Goal: Task Accomplishment & Management: Manage account settings

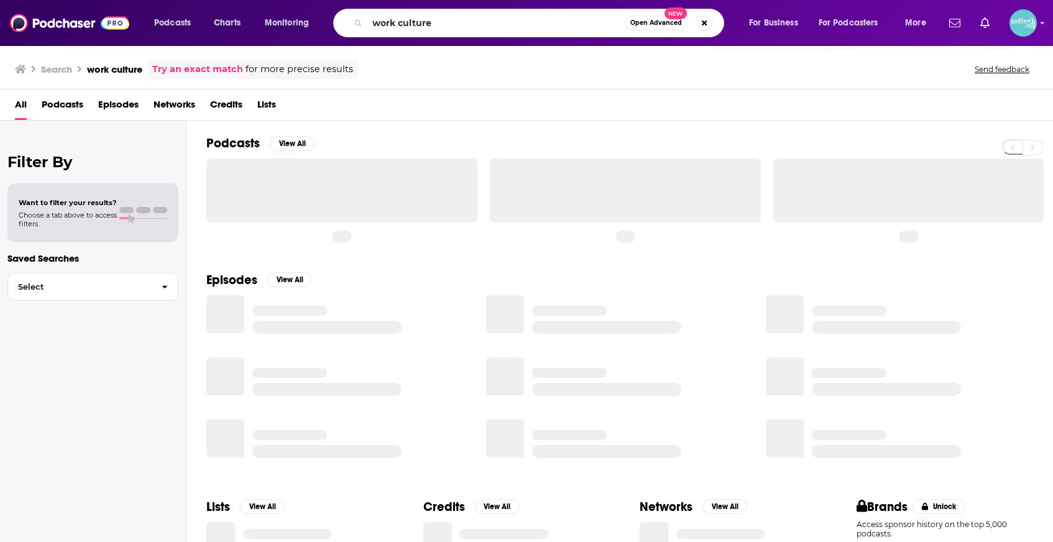
click at [420, 25] on input "work culture" at bounding box center [495, 23] width 257 height 20
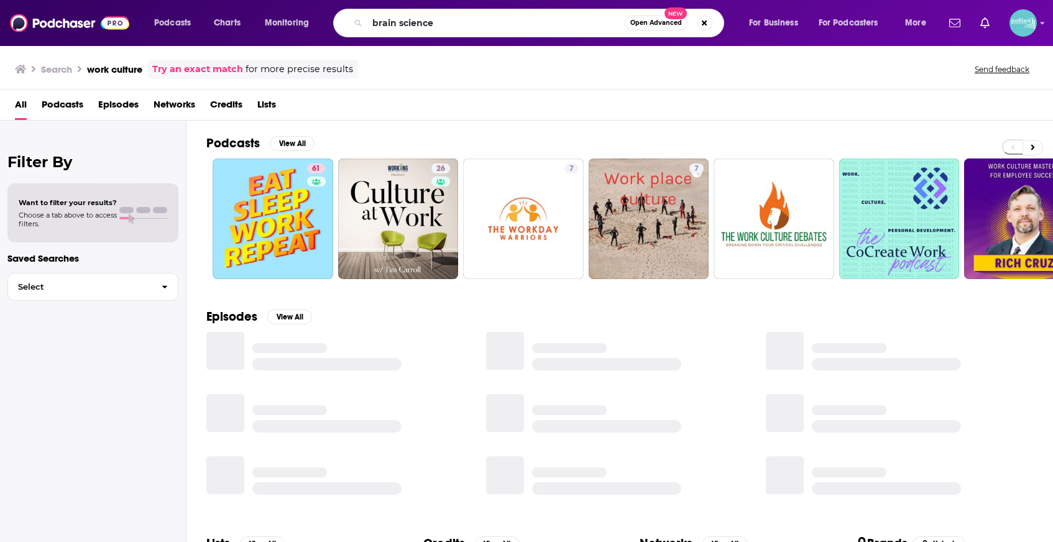
type input "brain science"
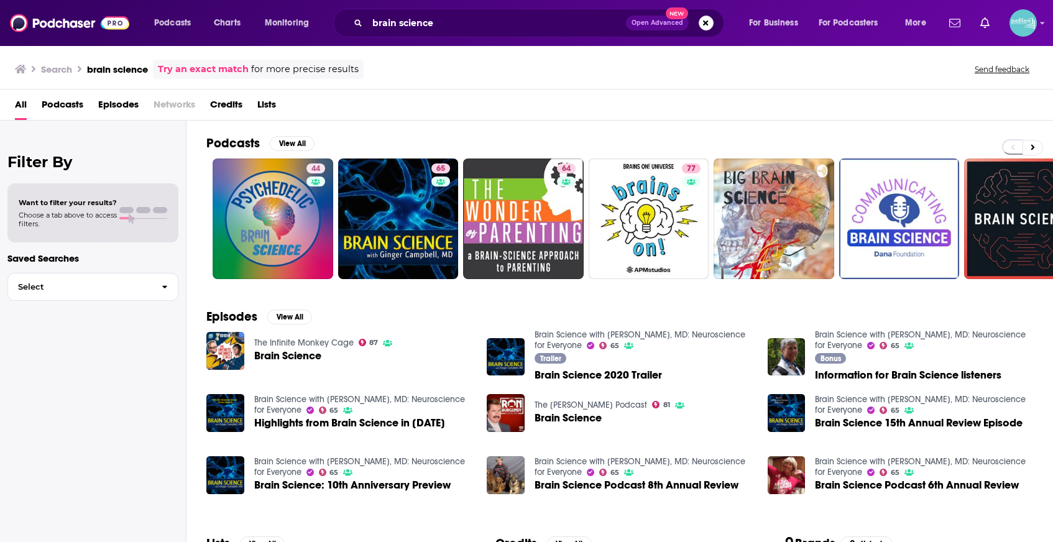
click at [67, 106] on span "Podcasts" at bounding box center [63, 106] width 42 height 25
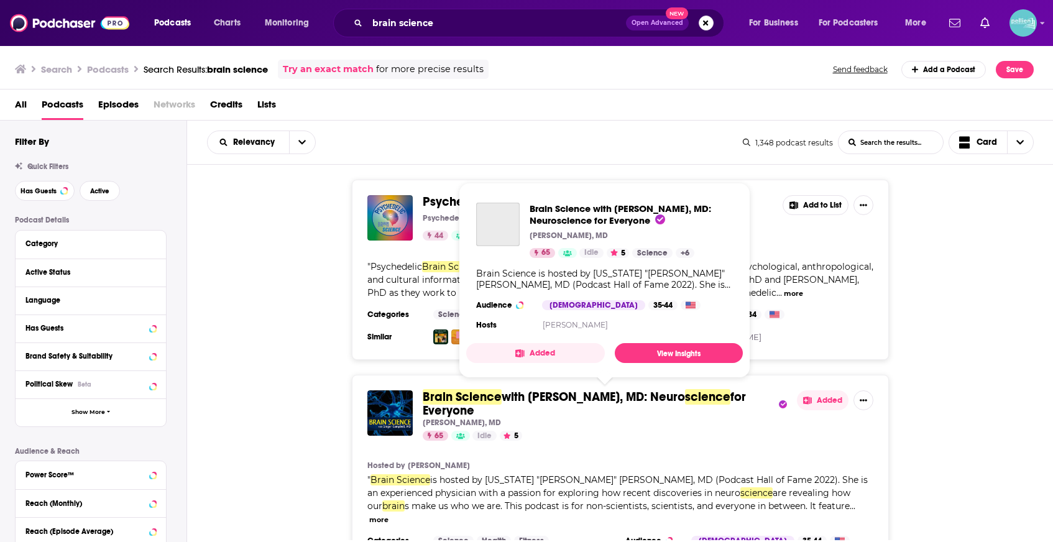
scroll to position [58, 0]
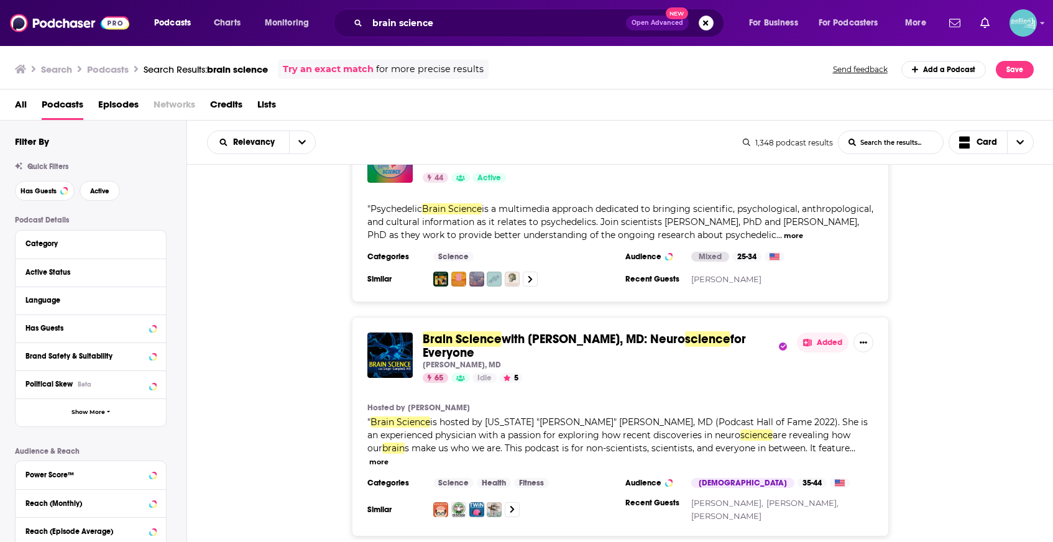
click at [819, 346] on button "Added" at bounding box center [823, 342] width 52 height 20
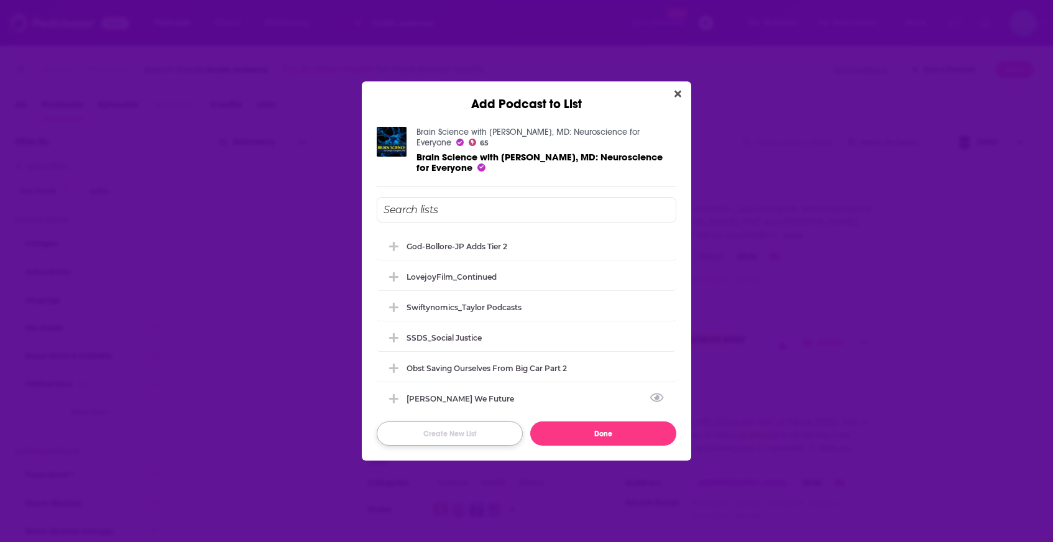
click at [474, 436] on button "Create New List" at bounding box center [450, 433] width 146 height 24
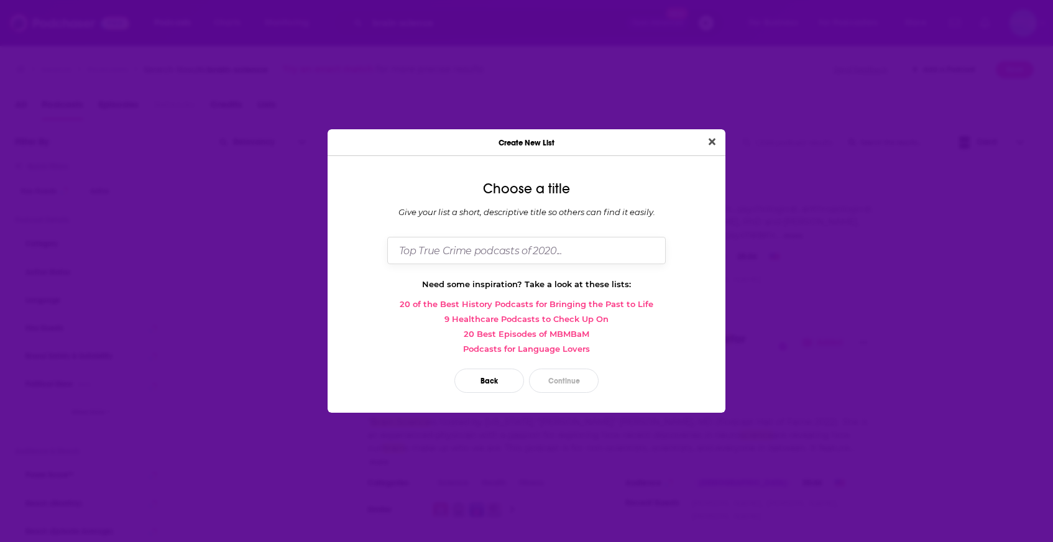
click at [561, 249] on input "Dialog" at bounding box center [526, 250] width 278 height 27
type input "Warhead_October"
click at [565, 382] on button "Continue" at bounding box center [564, 381] width 70 height 24
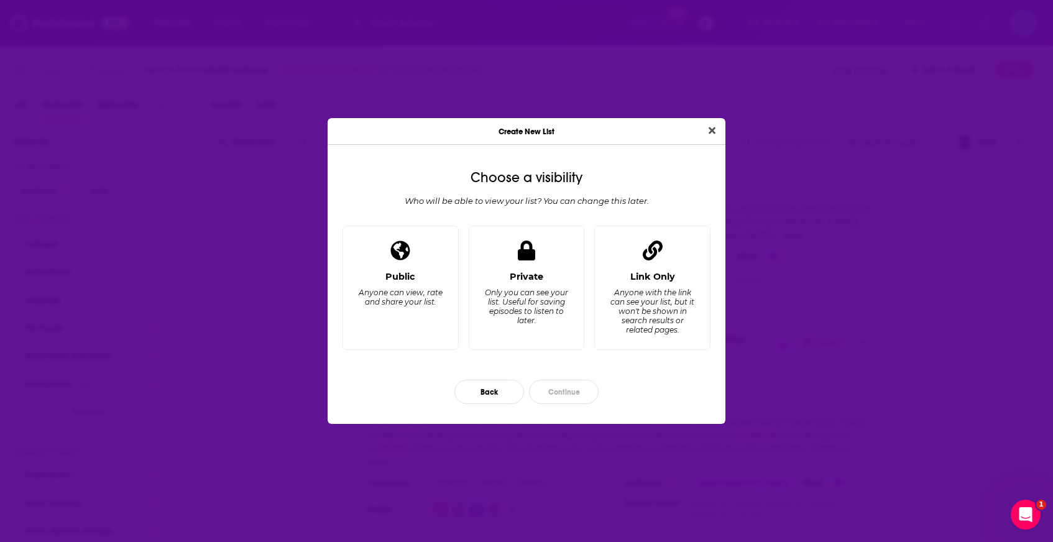
click at [543, 302] on div "Only you can see your list. Useful for saving episodes to listen to later." at bounding box center [526, 306] width 85 height 37
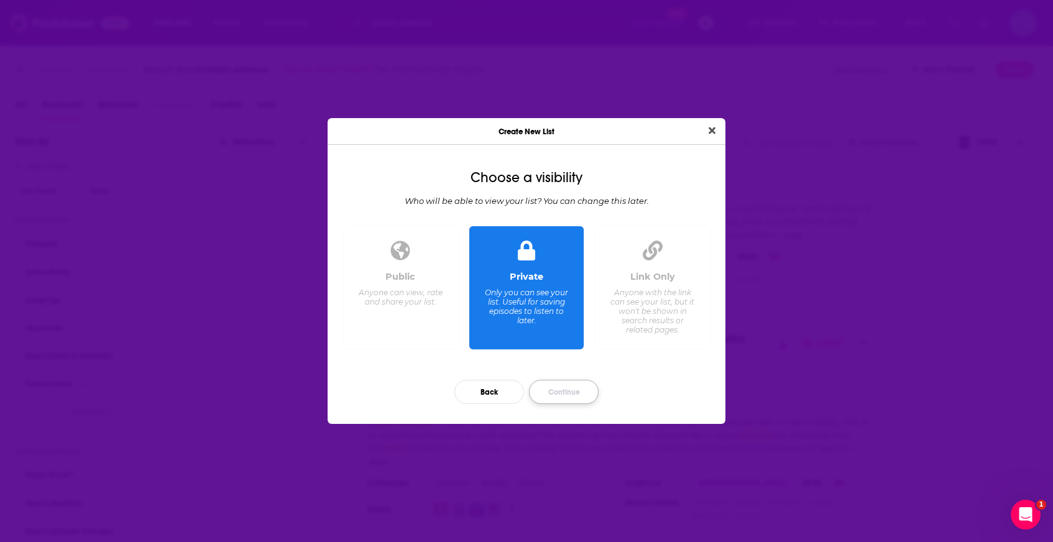
click at [571, 385] on button "Continue" at bounding box center [564, 392] width 70 height 24
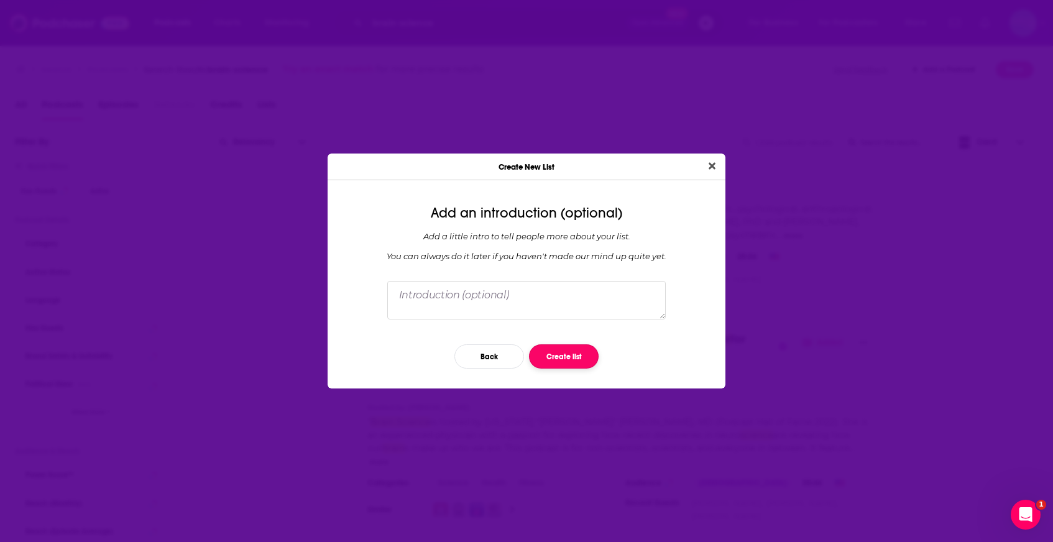
click at [566, 357] on button "Create list" at bounding box center [564, 356] width 70 height 24
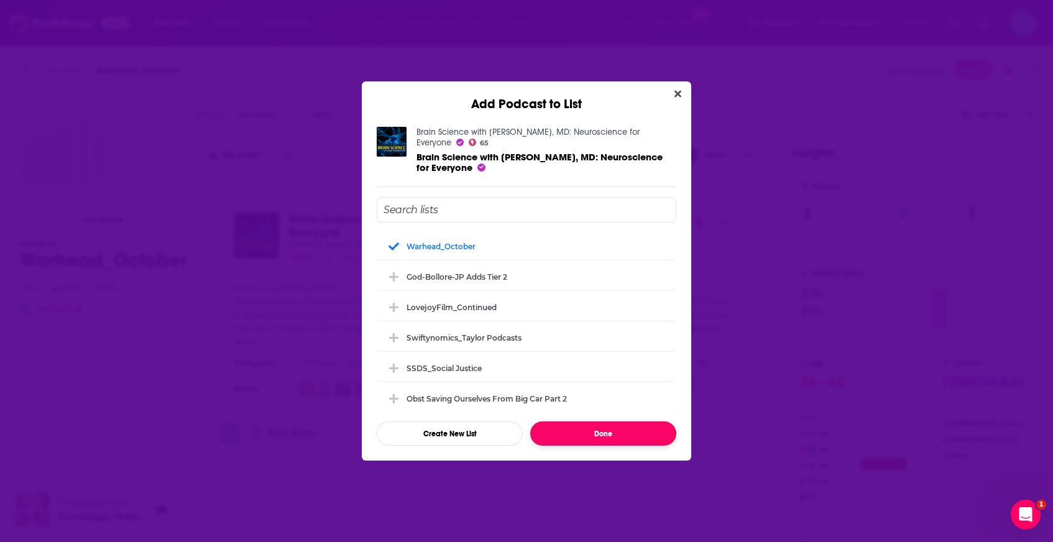
click at [607, 438] on button "Done" at bounding box center [603, 433] width 146 height 24
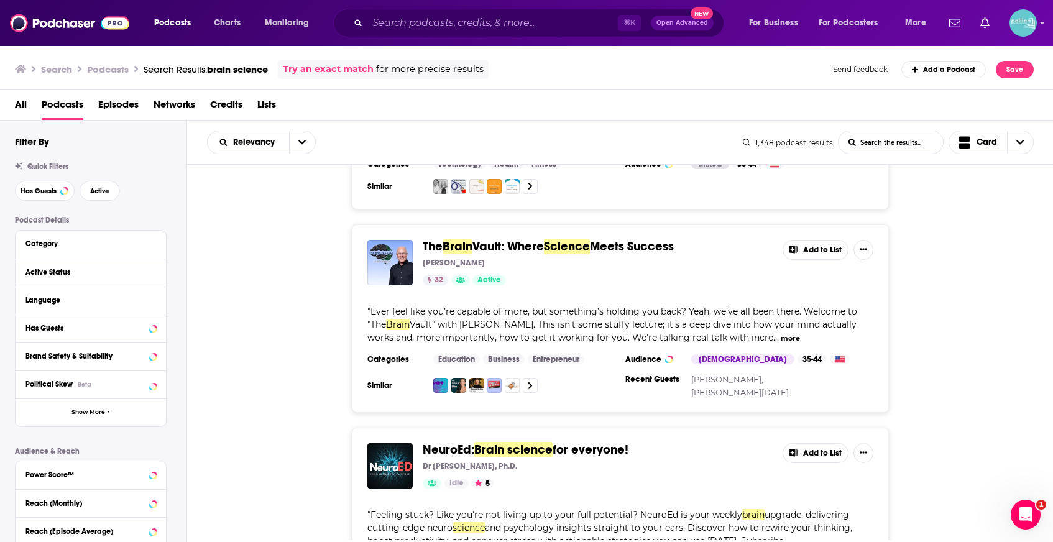
scroll to position [1426, 0]
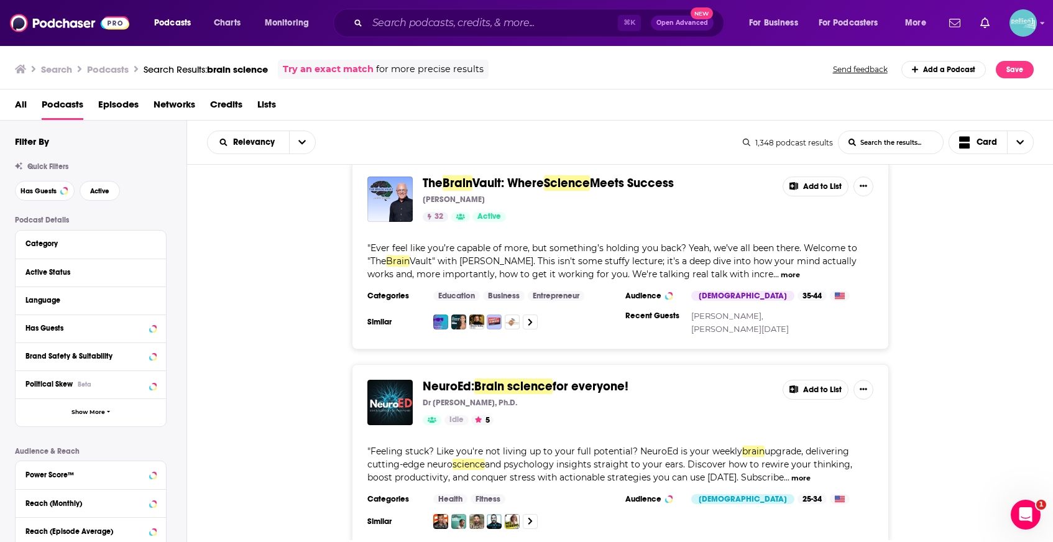
click at [807, 380] on button "Add to List" at bounding box center [815, 390] width 66 height 20
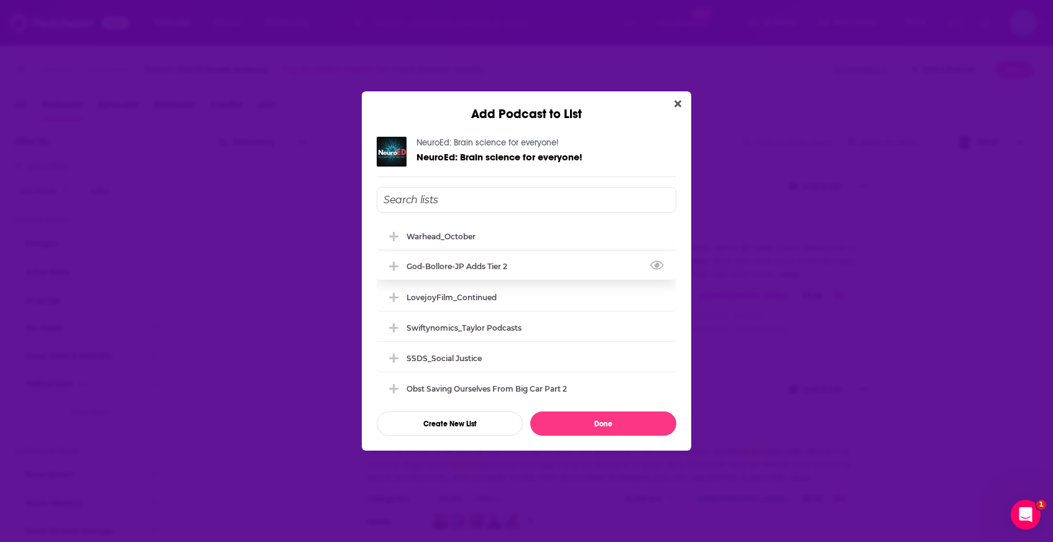
click at [560, 239] on div "Warhead_October" at bounding box center [527, 235] width 300 height 27
click at [574, 424] on button "Done" at bounding box center [603, 423] width 146 height 24
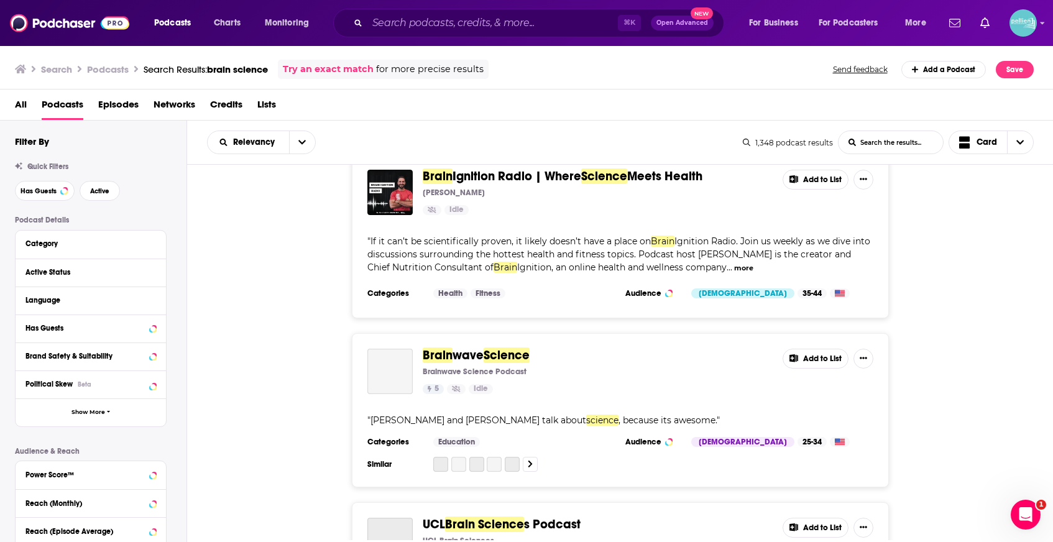
scroll to position [4183, 0]
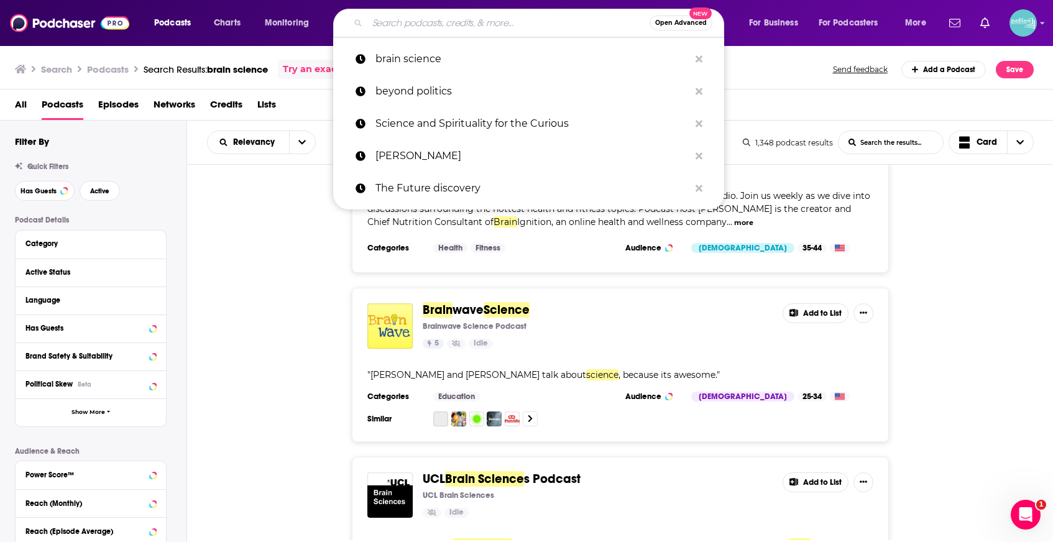
click at [515, 26] on input "Search podcasts, credits, & more..." at bounding box center [508, 23] width 282 height 20
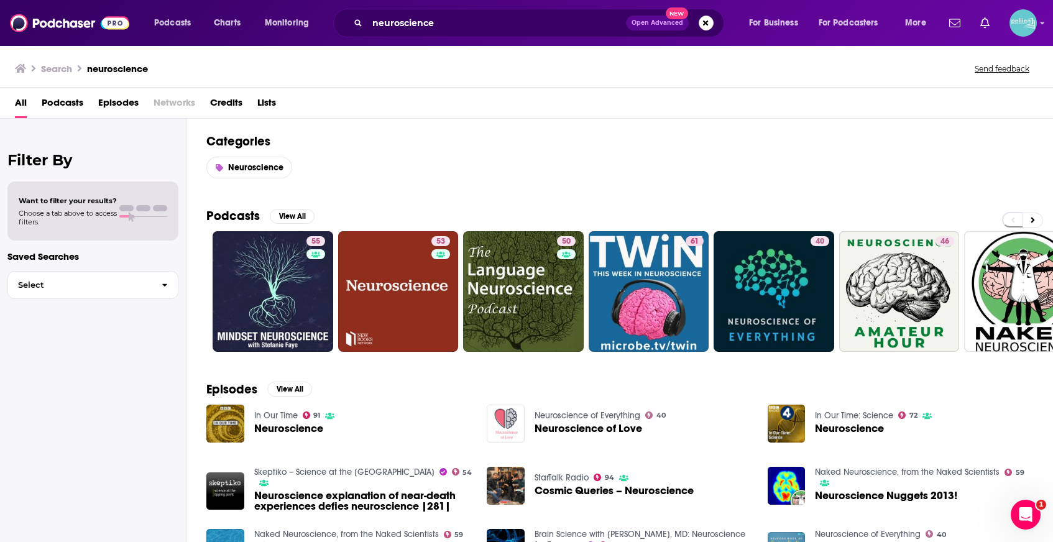
click at [56, 101] on span "Podcasts" at bounding box center [63, 105] width 42 height 25
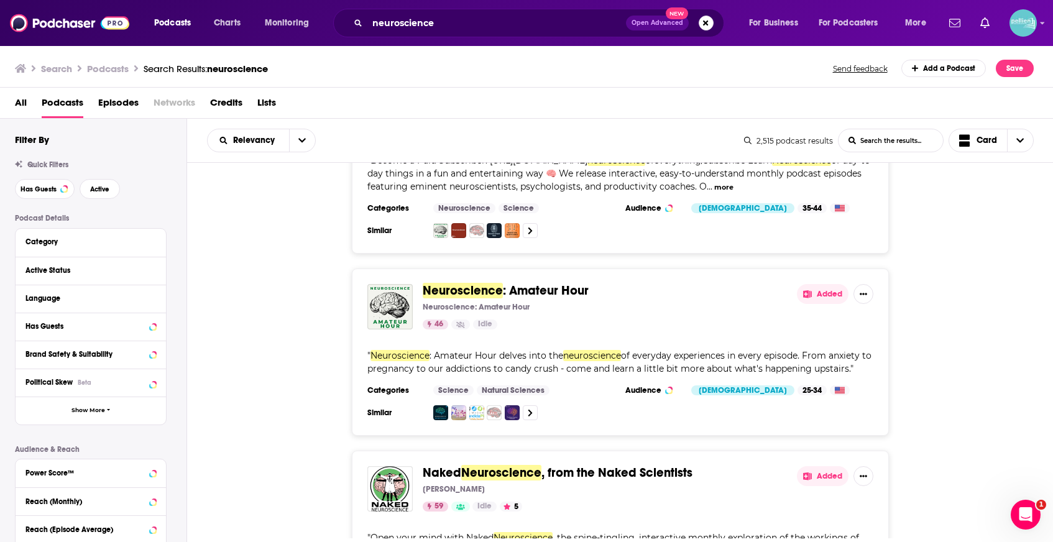
scroll to position [855, 0]
click at [831, 298] on button "Added" at bounding box center [823, 293] width 52 height 20
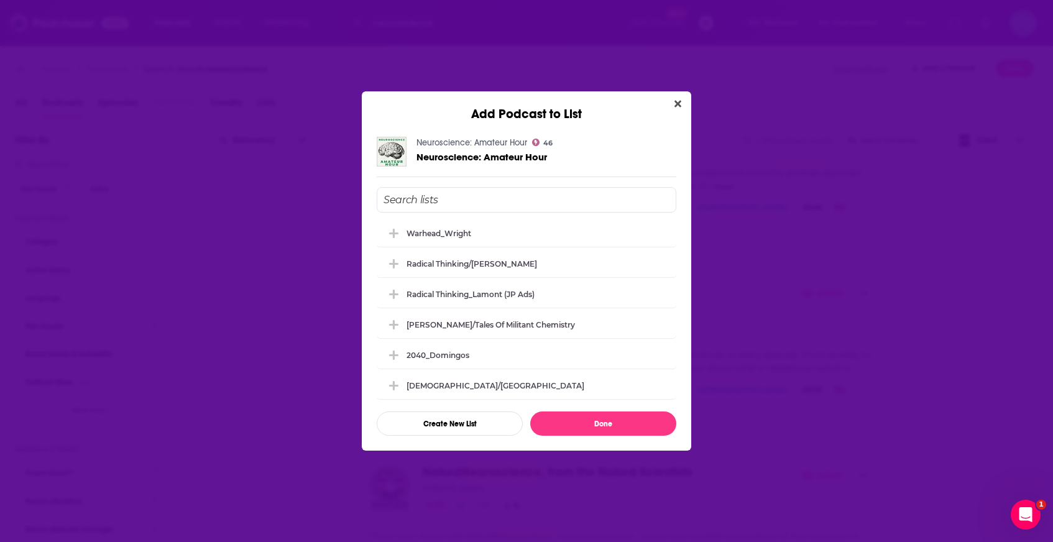
scroll to position [0, 0]
click at [541, 238] on div "Warhead_October" at bounding box center [527, 235] width 300 height 27
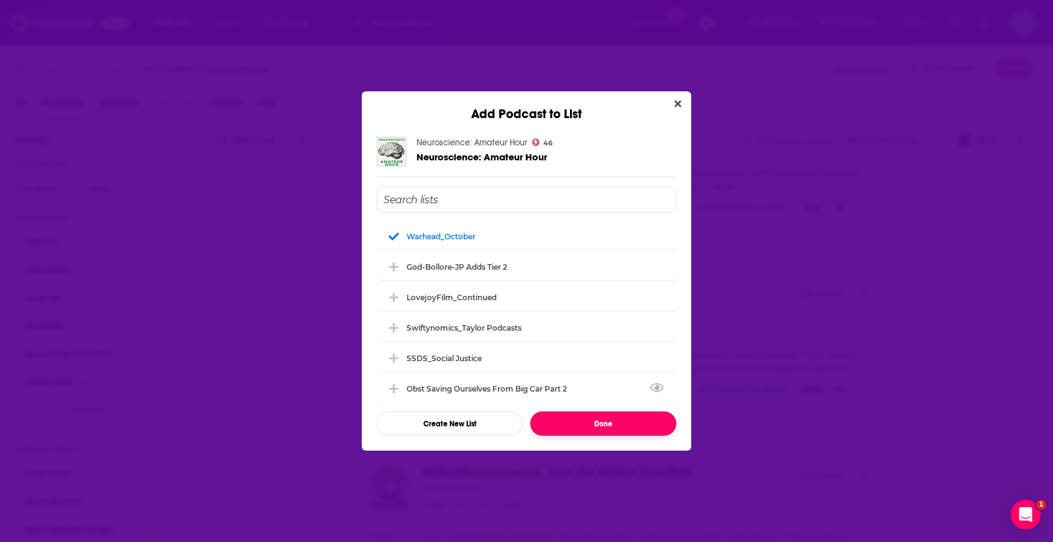
click at [586, 428] on button "Done" at bounding box center [603, 423] width 146 height 24
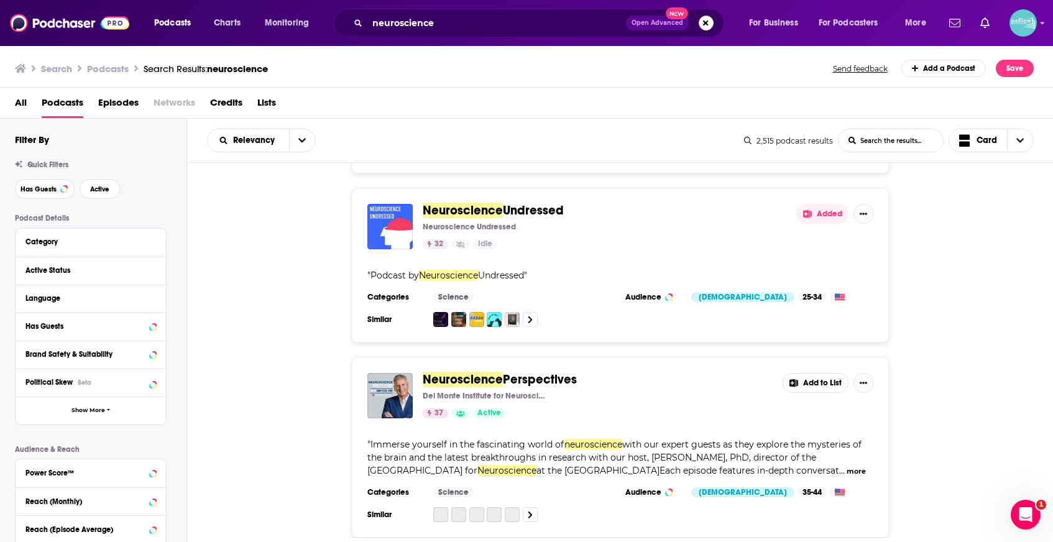
scroll to position [2195, 0]
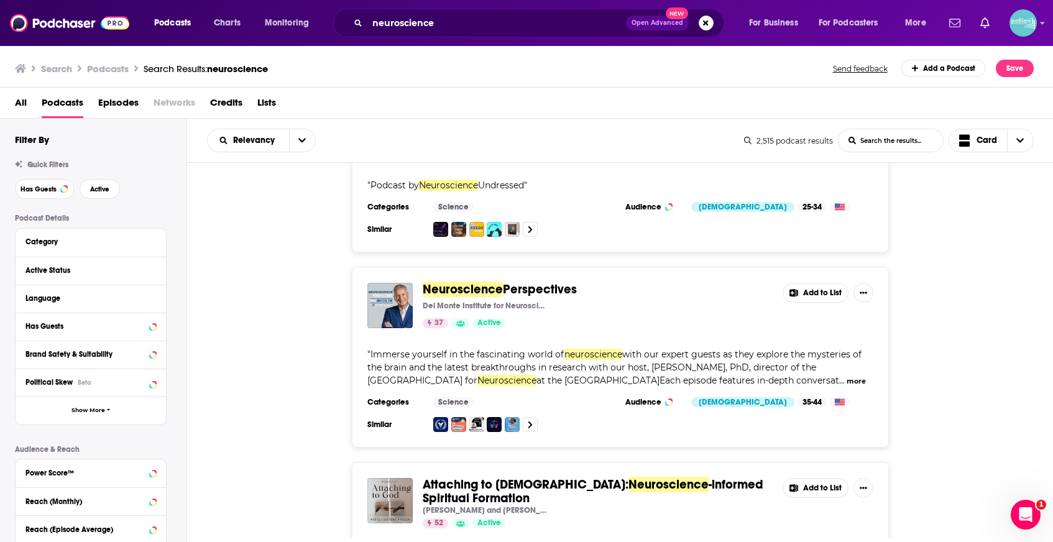
click at [815, 283] on button "Add to List" at bounding box center [815, 293] width 66 height 20
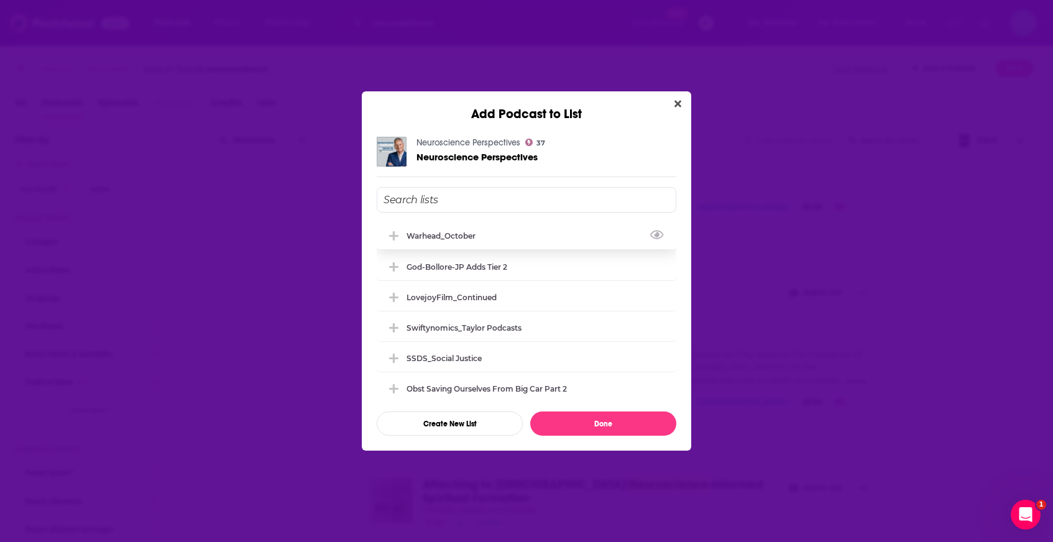
click at [517, 240] on div "Warhead_October" at bounding box center [527, 235] width 300 height 27
click at [568, 426] on button "Done" at bounding box center [603, 423] width 146 height 24
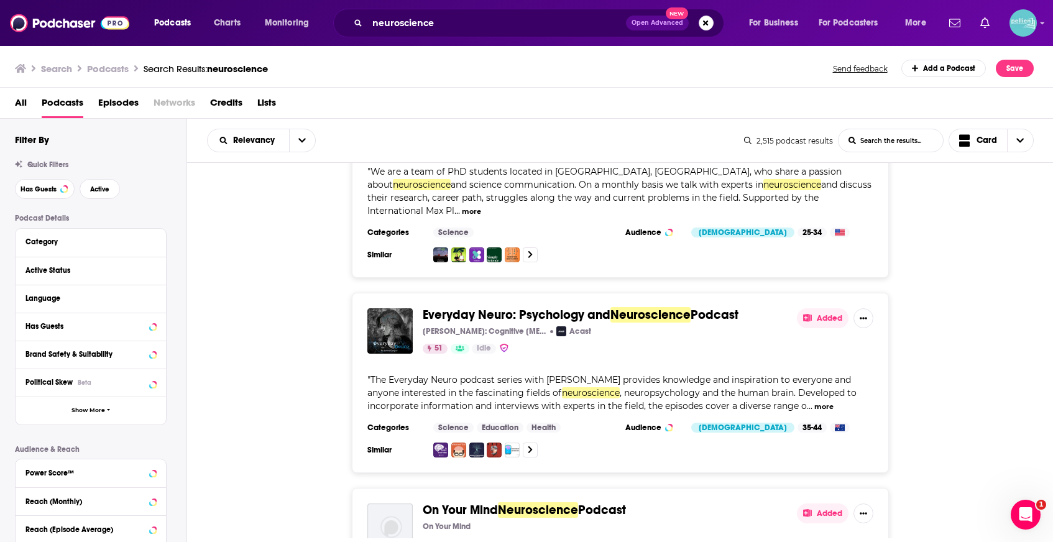
scroll to position [3402, 0]
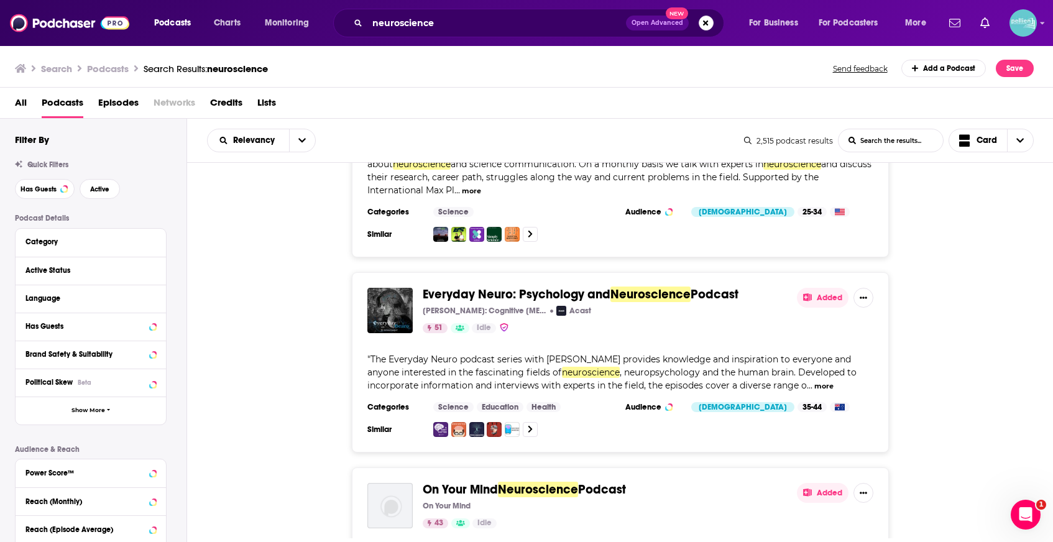
click at [825, 288] on button "Added" at bounding box center [823, 298] width 52 height 20
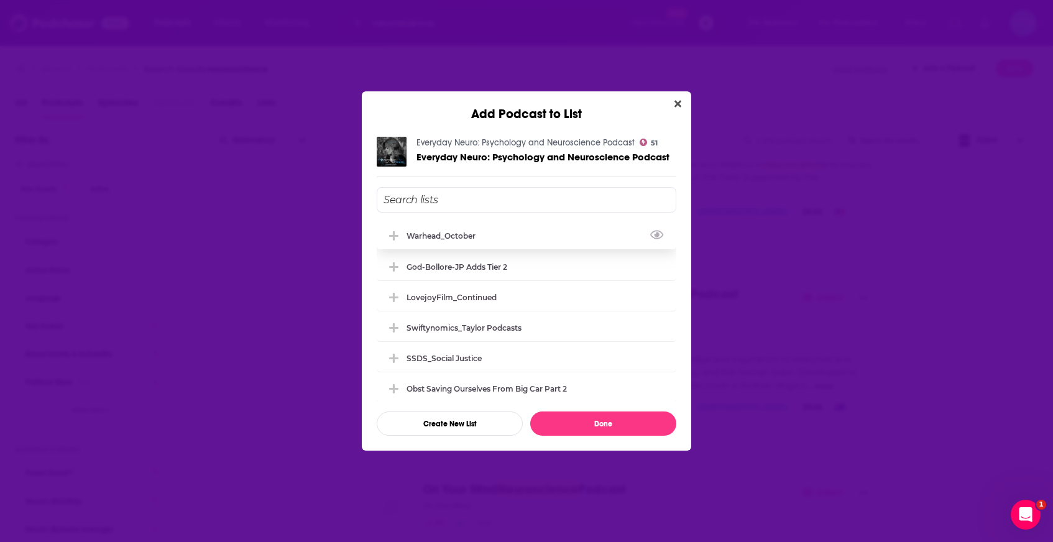
click at [519, 239] on div "Warhead_October" at bounding box center [527, 235] width 300 height 27
click at [573, 423] on button "Done" at bounding box center [603, 423] width 146 height 24
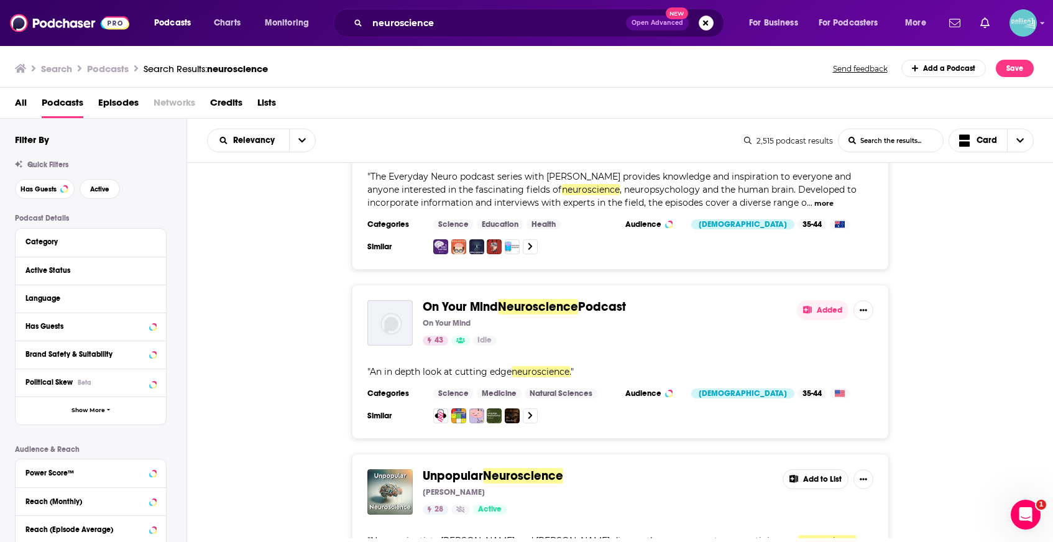
scroll to position [3590, 0]
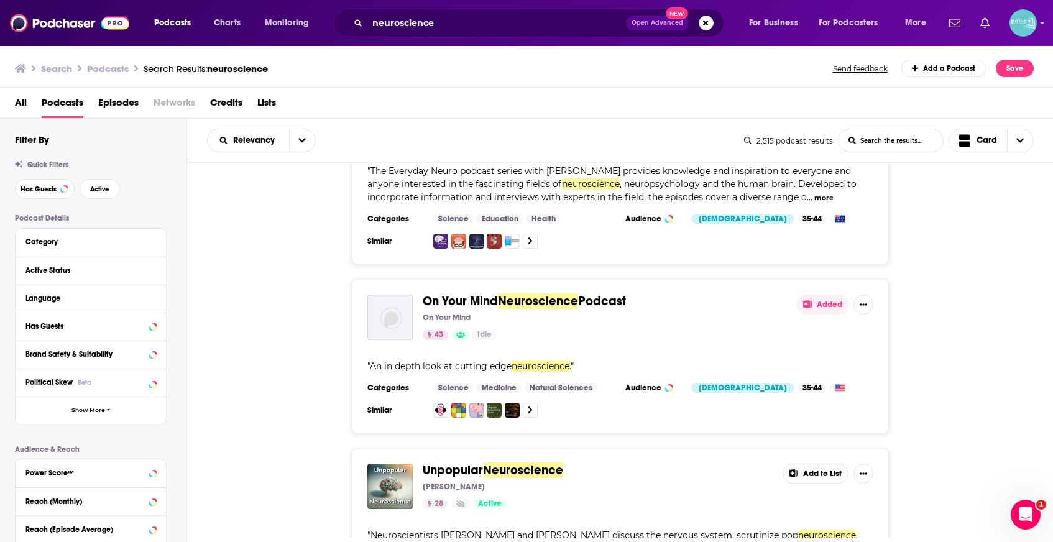
click at [806, 295] on button "Added" at bounding box center [823, 305] width 52 height 20
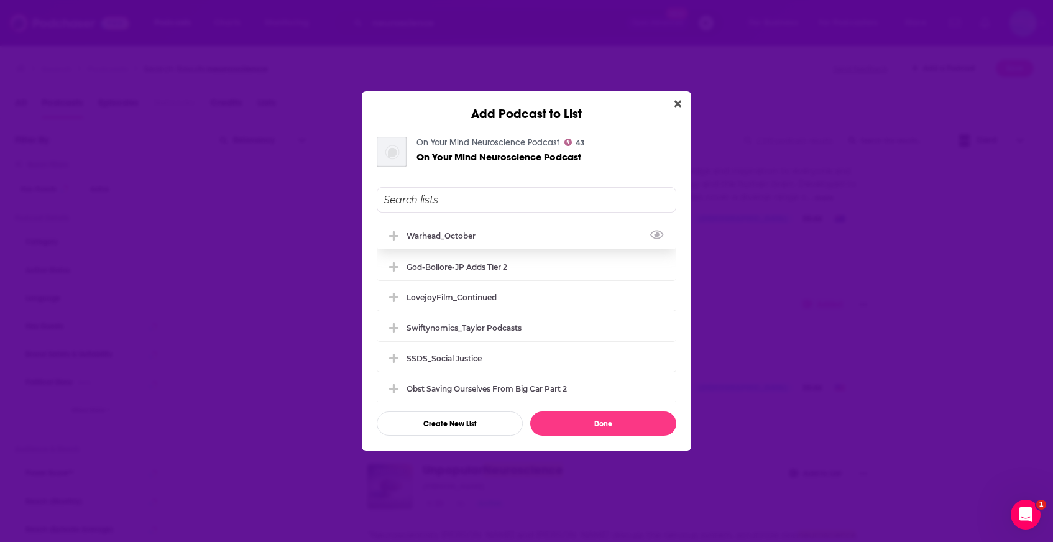
click at [512, 241] on div "Warhead_October" at bounding box center [527, 235] width 300 height 27
click at [587, 422] on button "Done" at bounding box center [603, 423] width 146 height 24
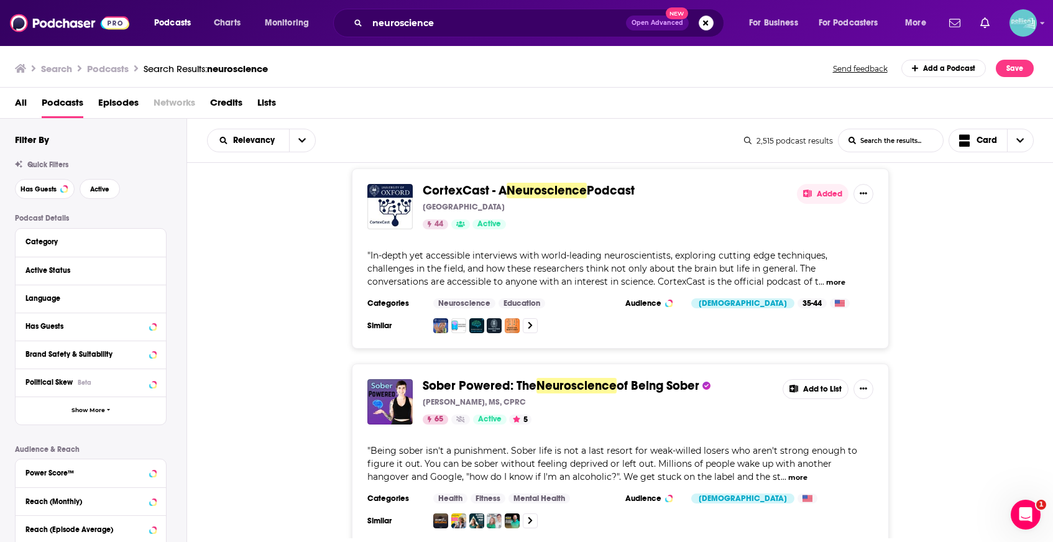
scroll to position [4500, 0]
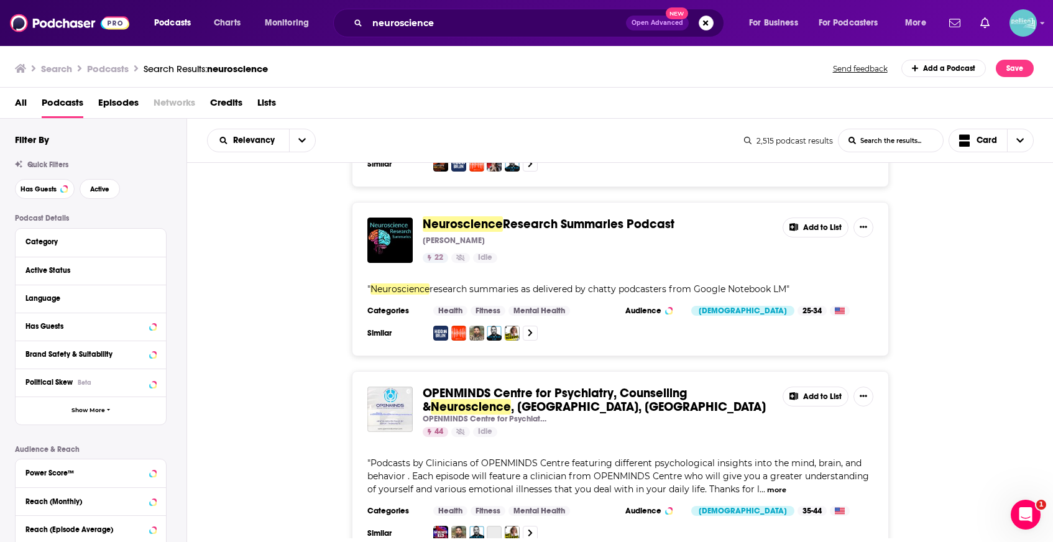
scroll to position [5274, 0]
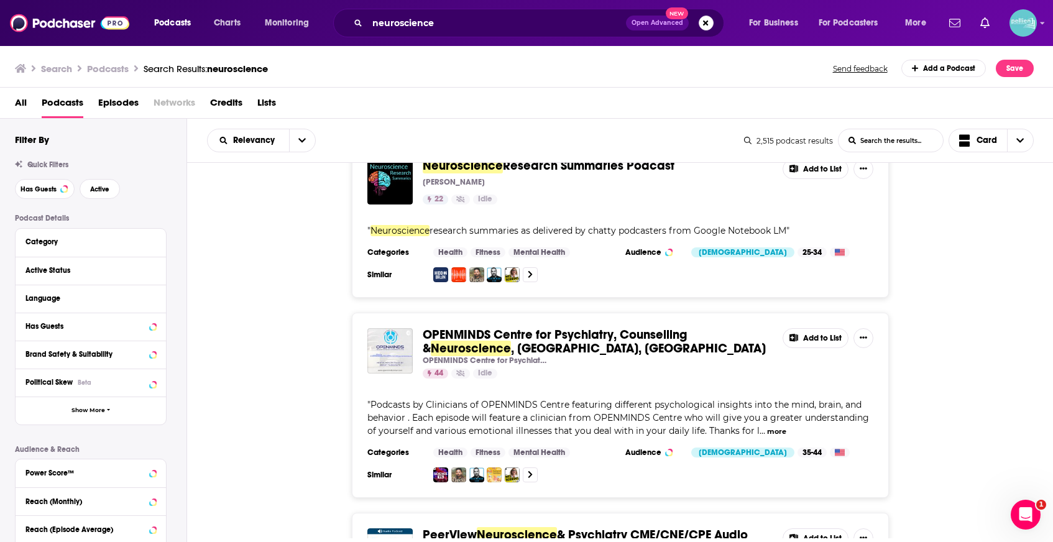
click at [797, 334] on icon at bounding box center [793, 338] width 9 height 8
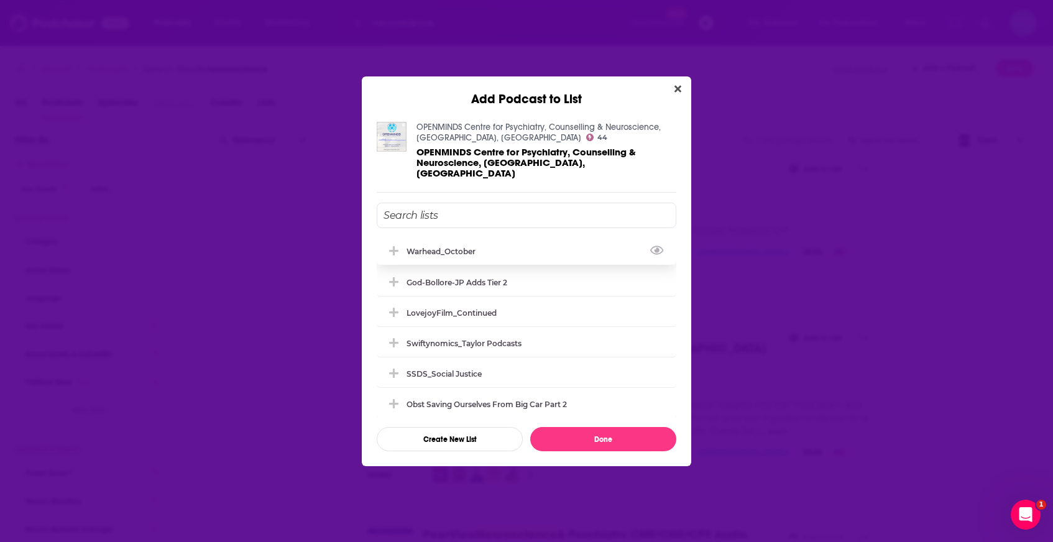
click at [556, 255] on div "Warhead_October" at bounding box center [527, 250] width 300 height 27
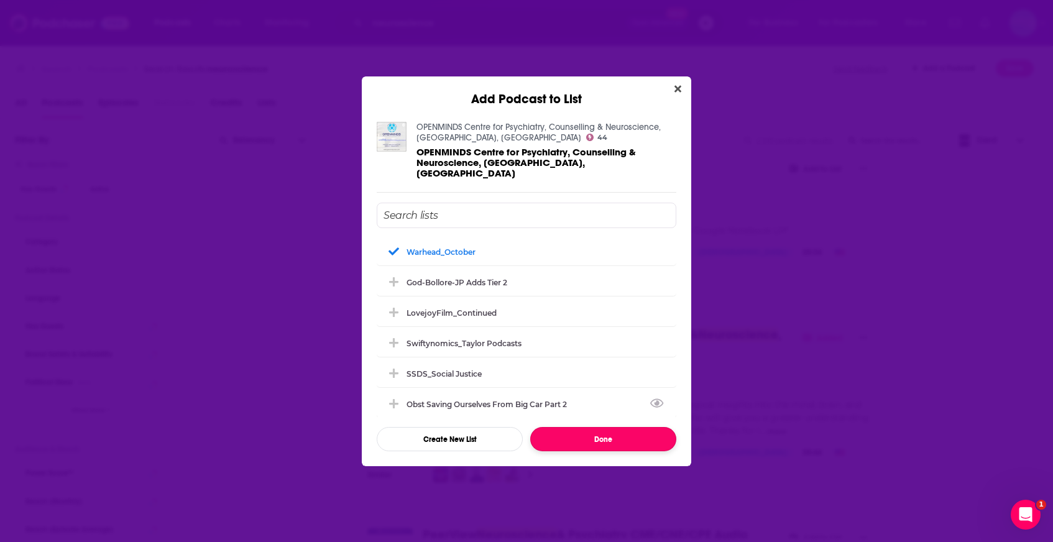
click at [589, 430] on button "Done" at bounding box center [603, 439] width 146 height 24
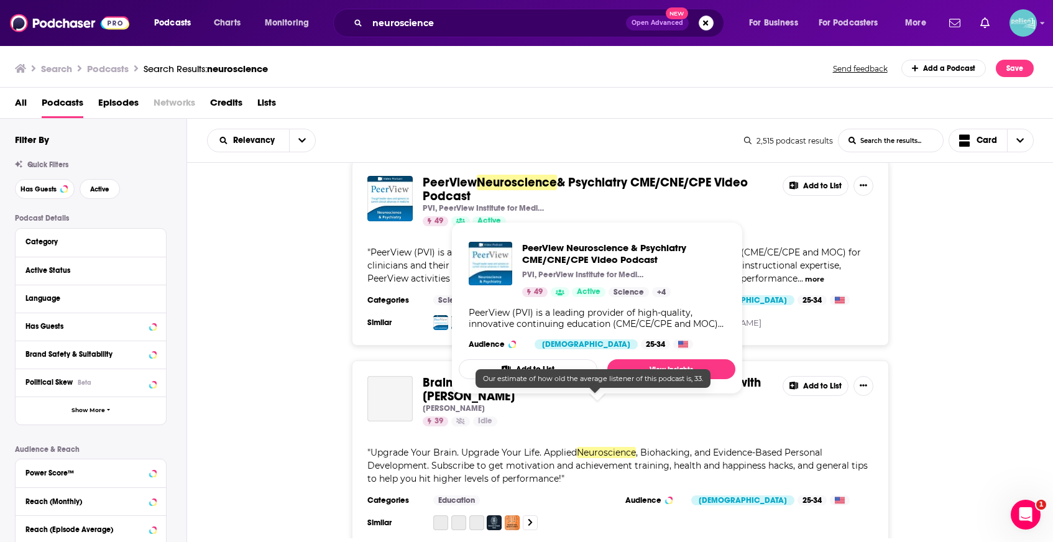
scroll to position [5837, 0]
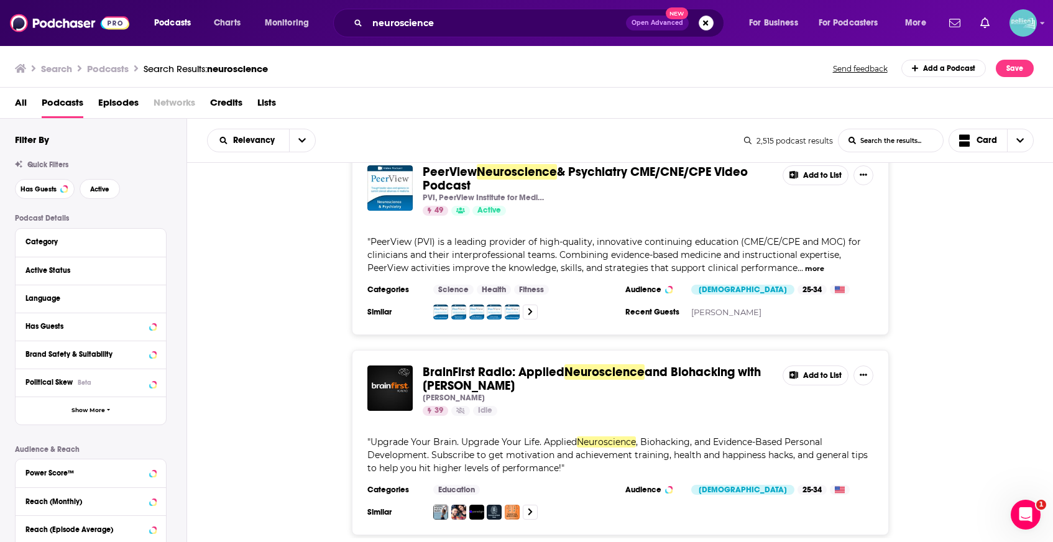
click at [812, 365] on button "Add to List" at bounding box center [815, 375] width 66 height 20
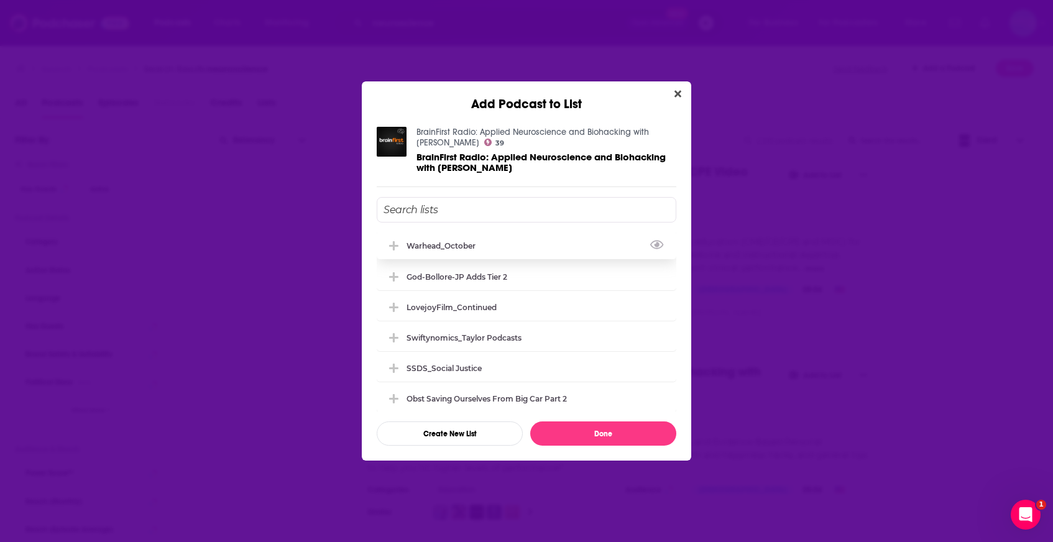
click at [535, 244] on div "Warhead_October" at bounding box center [527, 245] width 300 height 27
click at [590, 432] on button "Done" at bounding box center [603, 433] width 146 height 24
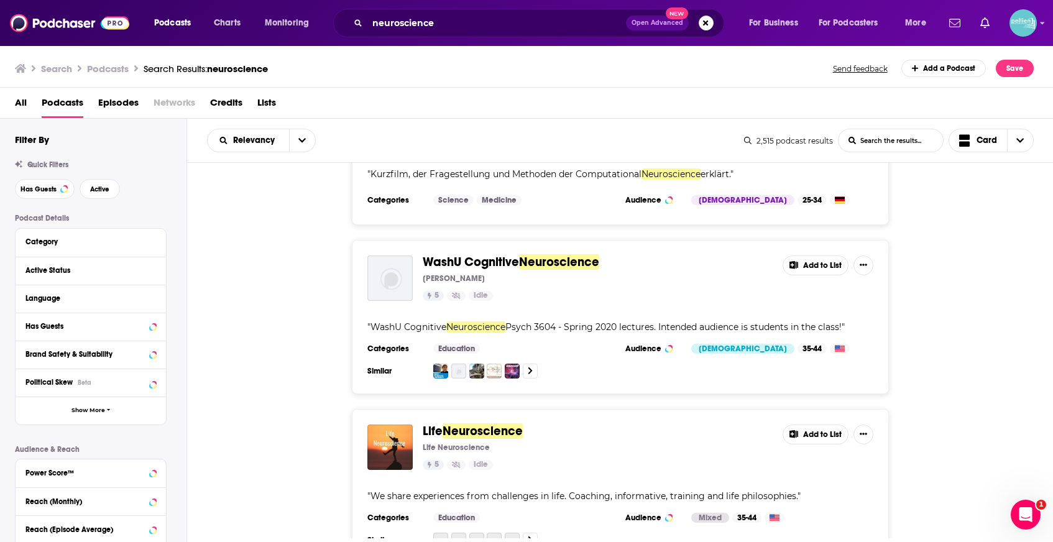
scroll to position [9055, 0]
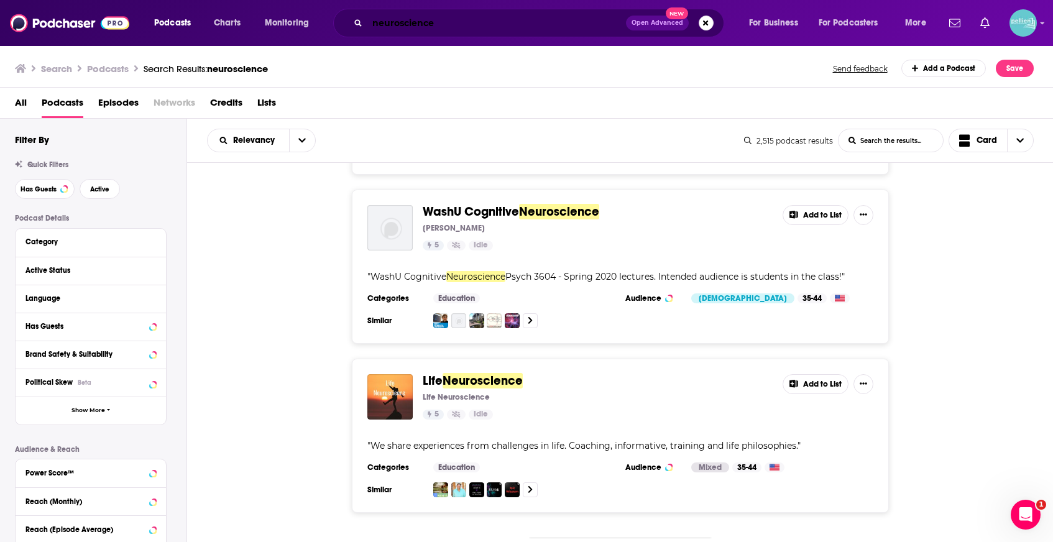
click at [475, 26] on input "neuroscience" at bounding box center [496, 23] width 259 height 20
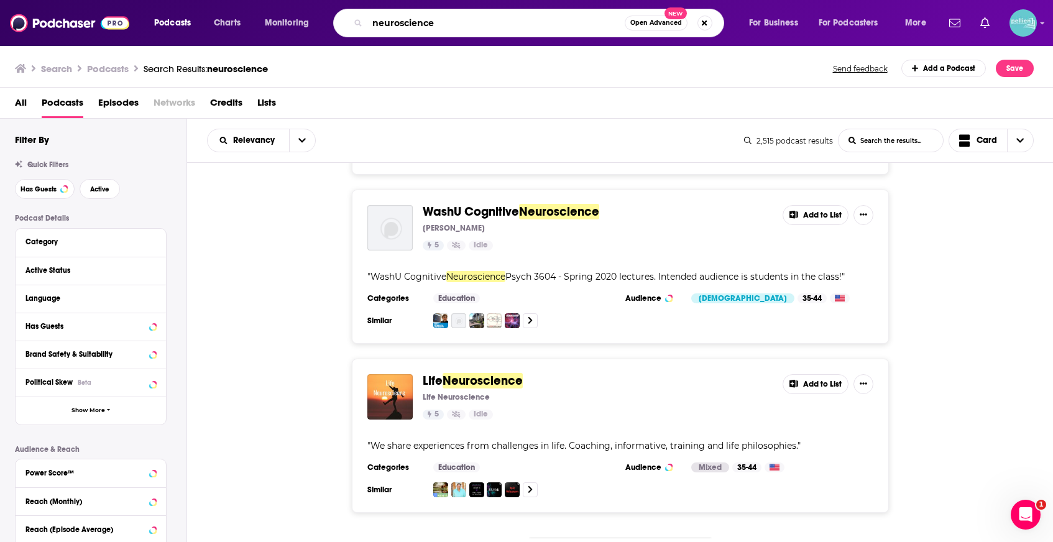
click at [475, 26] on input "neuroscience" at bounding box center [495, 23] width 257 height 20
type input "war"
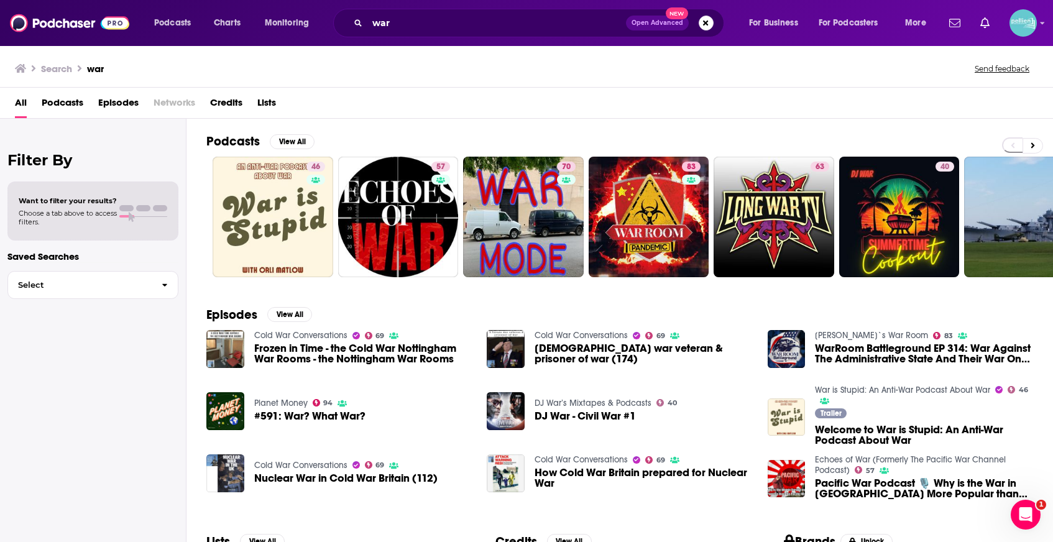
click at [71, 101] on span "Podcasts" at bounding box center [63, 105] width 42 height 25
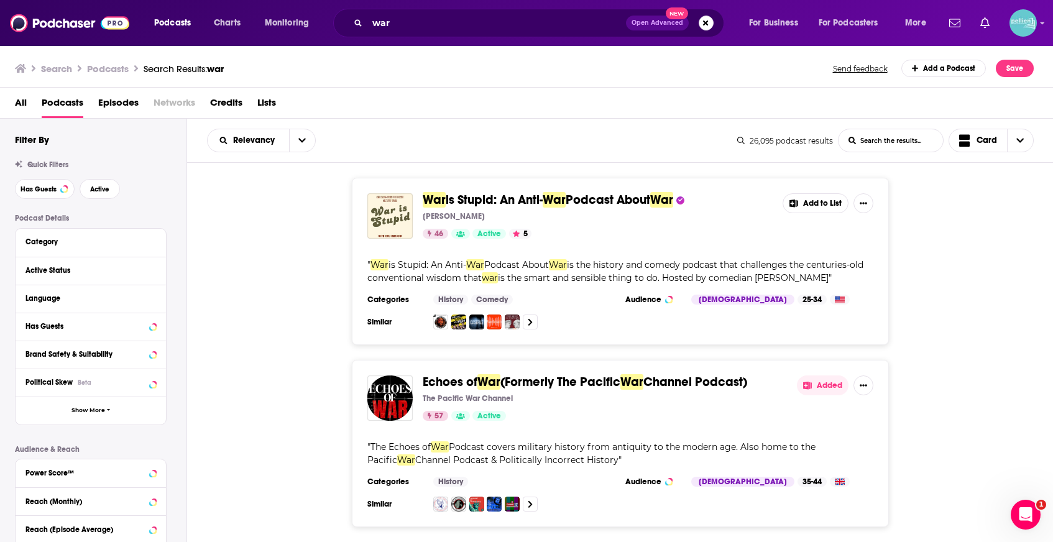
click at [816, 204] on button "Add to List" at bounding box center [815, 203] width 66 height 20
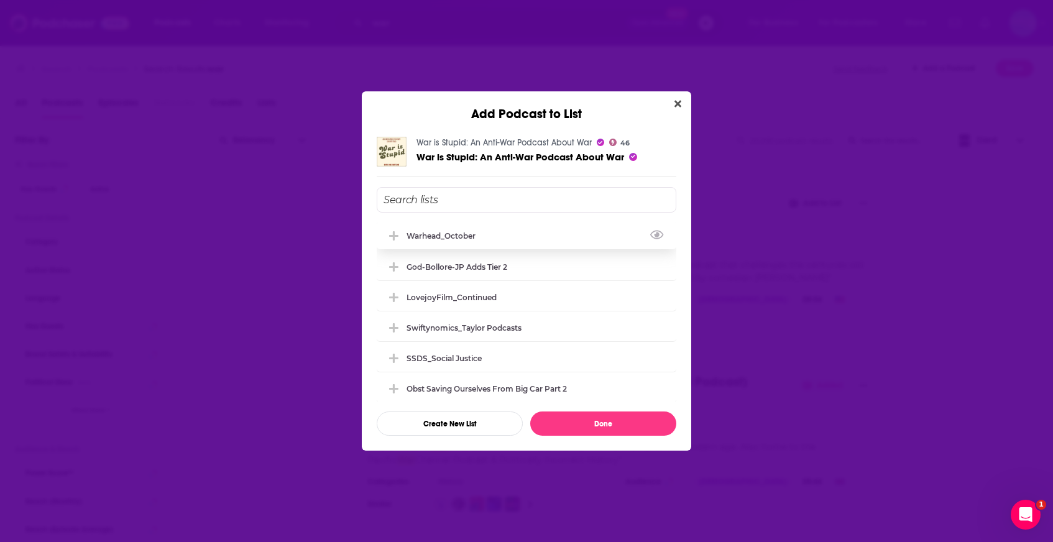
click at [543, 237] on div "Warhead_October" at bounding box center [527, 235] width 300 height 27
click at [576, 424] on button "Done" at bounding box center [603, 423] width 146 height 24
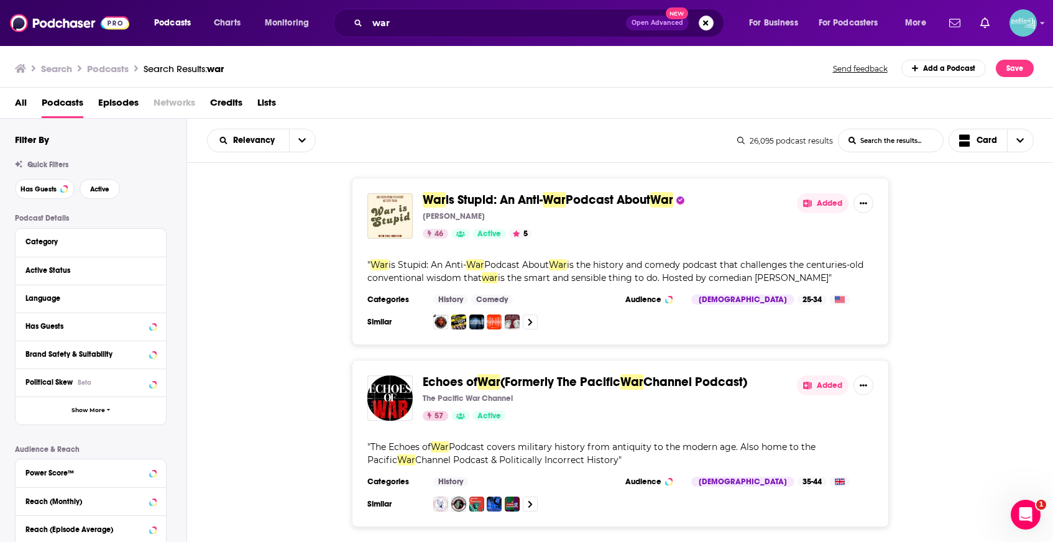
click at [819, 387] on button "Added" at bounding box center [823, 385] width 52 height 20
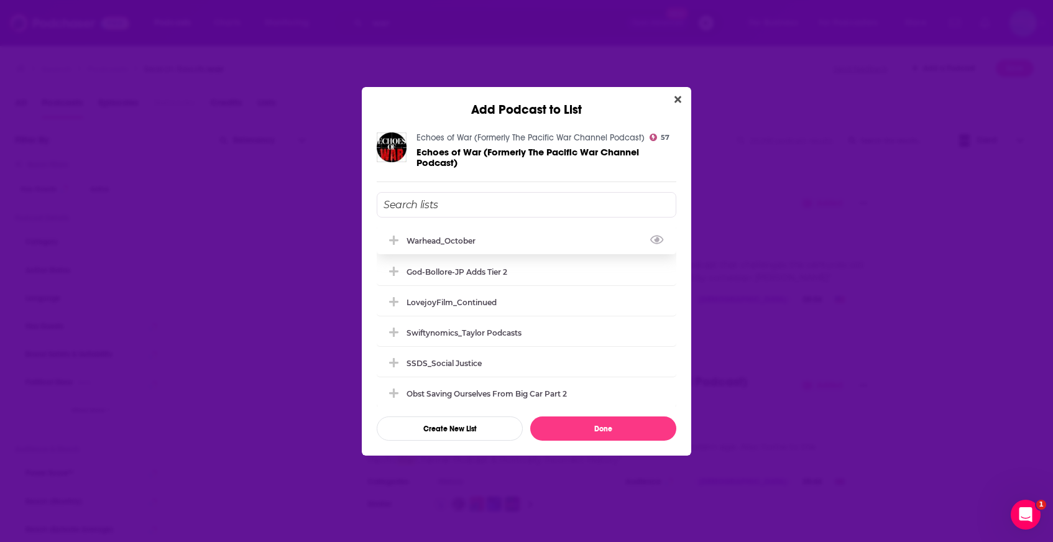
click at [540, 238] on div "Warhead_October" at bounding box center [527, 240] width 300 height 27
click at [591, 429] on button "Done" at bounding box center [603, 428] width 146 height 24
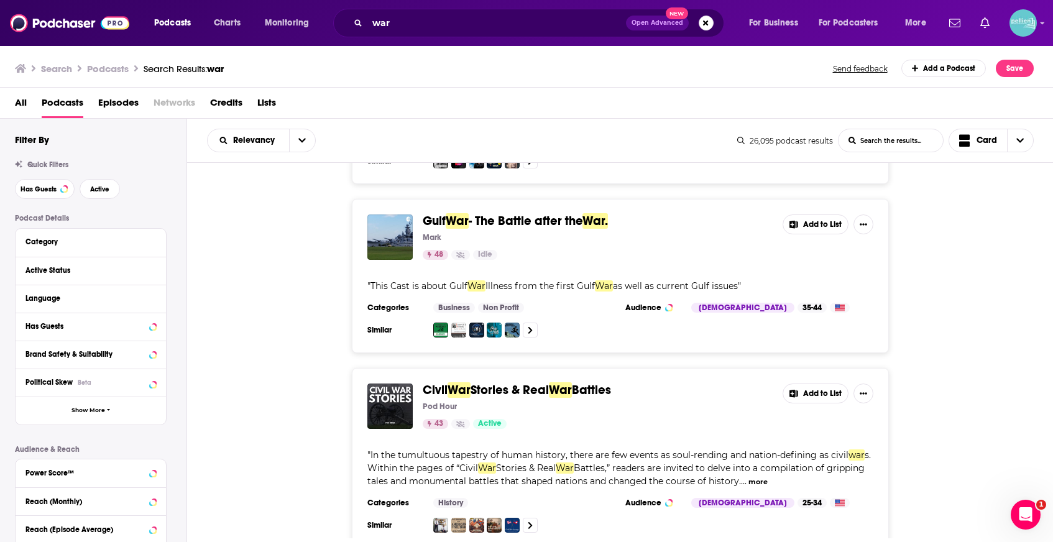
scroll to position [1082, 0]
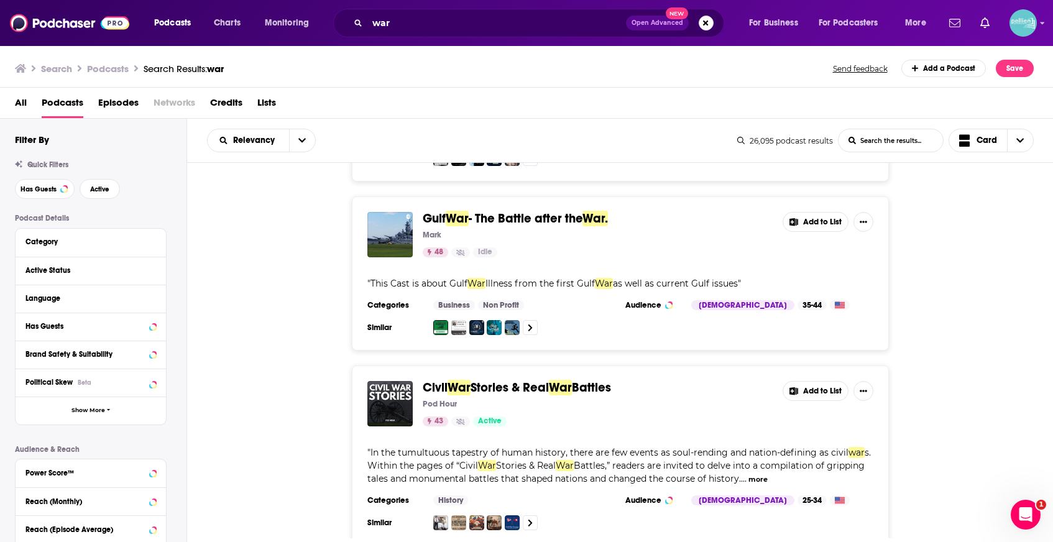
click at [809, 383] on button "Add to List" at bounding box center [815, 391] width 66 height 20
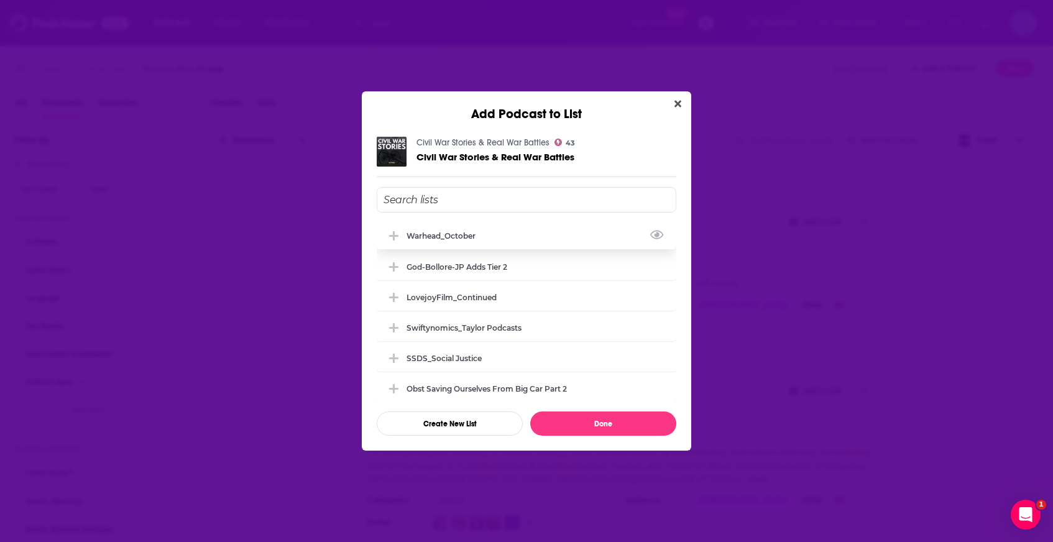
click at [531, 238] on div "Warhead_October" at bounding box center [527, 235] width 300 height 27
click at [570, 424] on button "Done" at bounding box center [603, 423] width 146 height 24
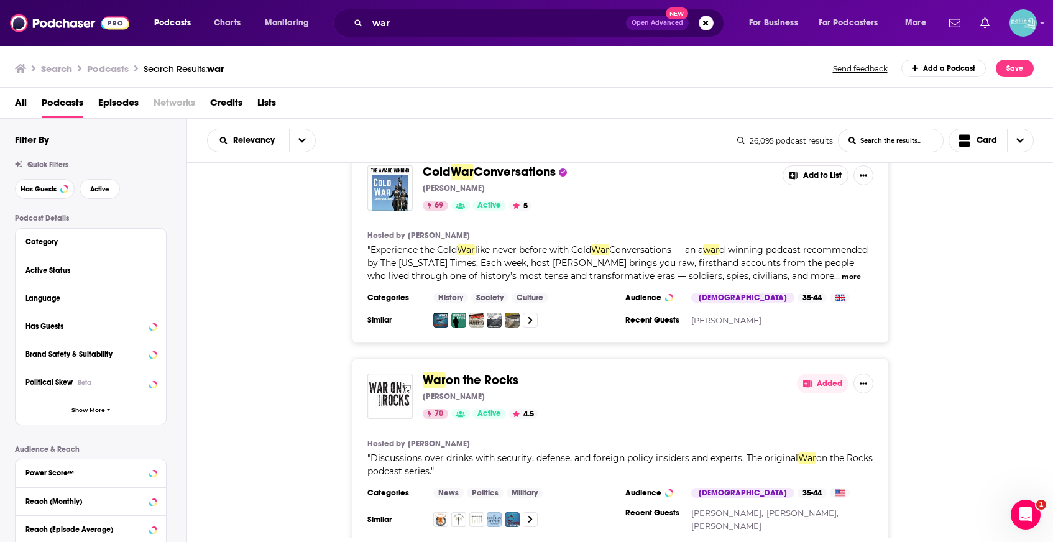
scroll to position [1525, 0]
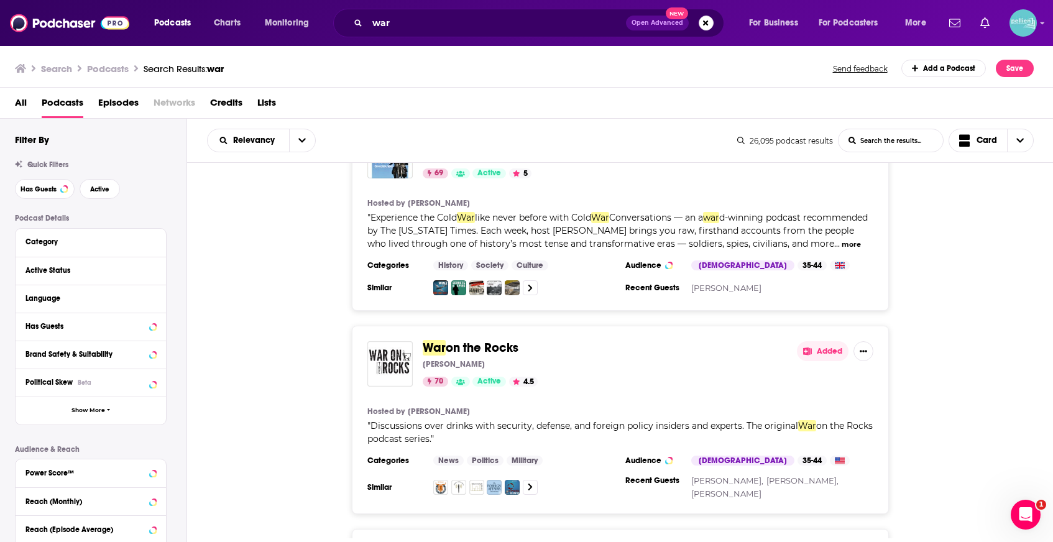
click at [814, 354] on button "Added" at bounding box center [823, 351] width 52 height 20
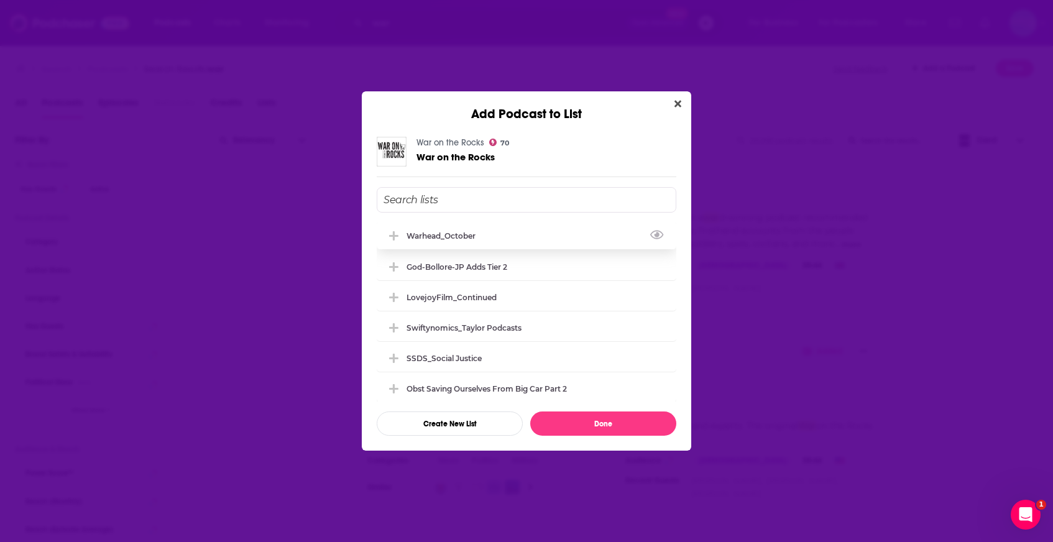
click at [500, 242] on div "Warhead_October" at bounding box center [527, 235] width 300 height 27
click at [558, 423] on button "Done" at bounding box center [603, 423] width 146 height 24
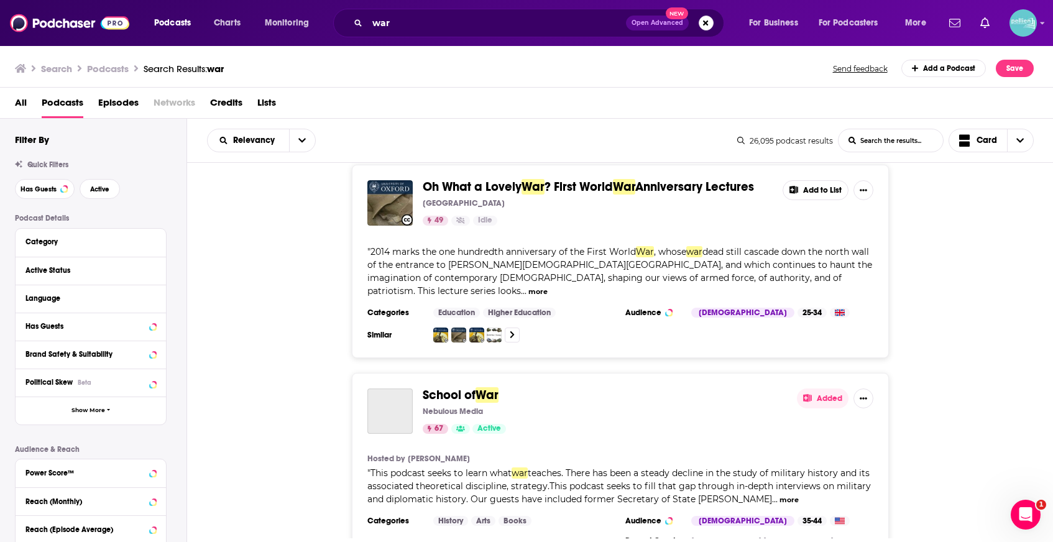
scroll to position [2163, 0]
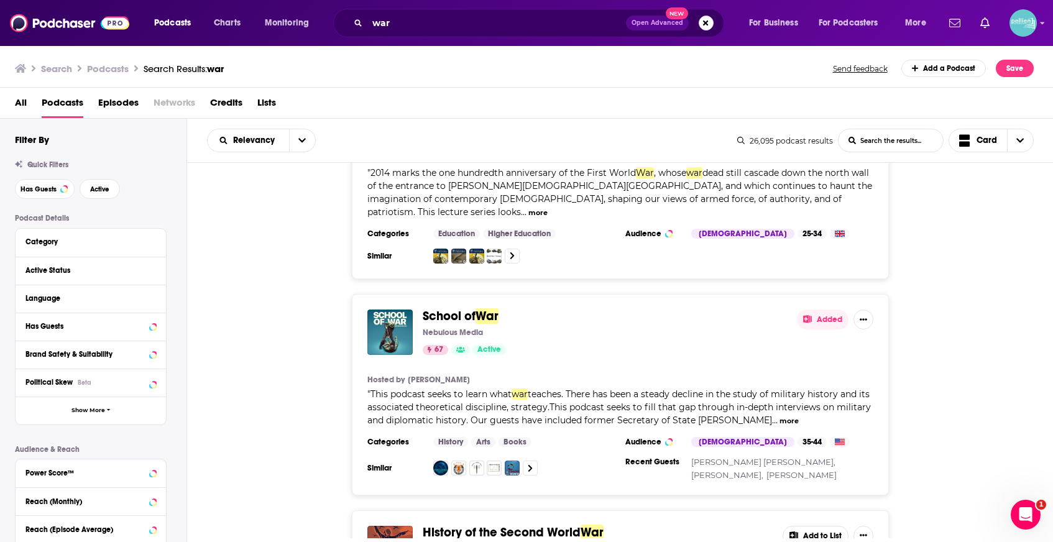
click at [813, 311] on button "Added" at bounding box center [823, 320] width 52 height 20
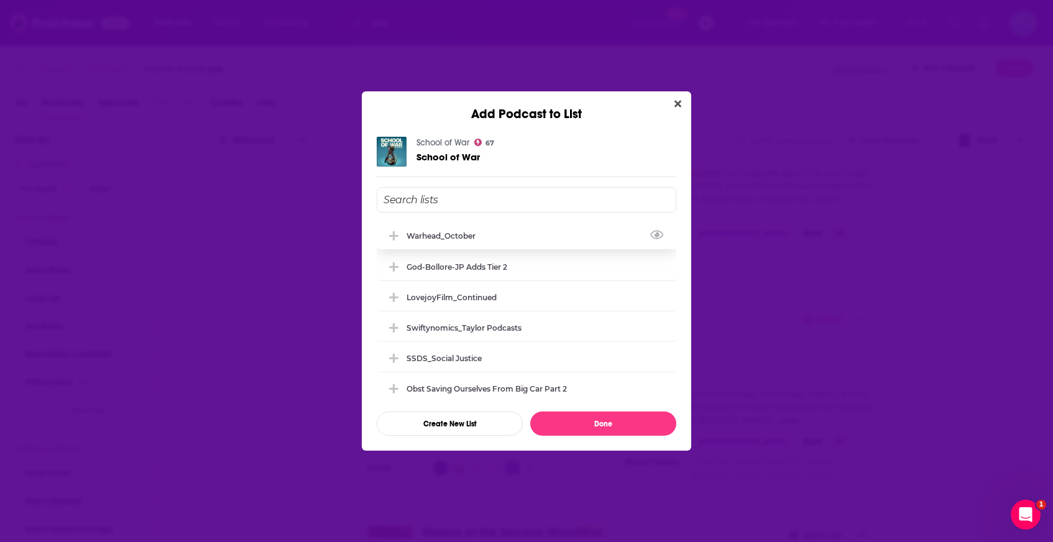
click at [567, 243] on div "Warhead_October" at bounding box center [527, 235] width 300 height 27
click at [575, 421] on button "Done" at bounding box center [603, 423] width 146 height 24
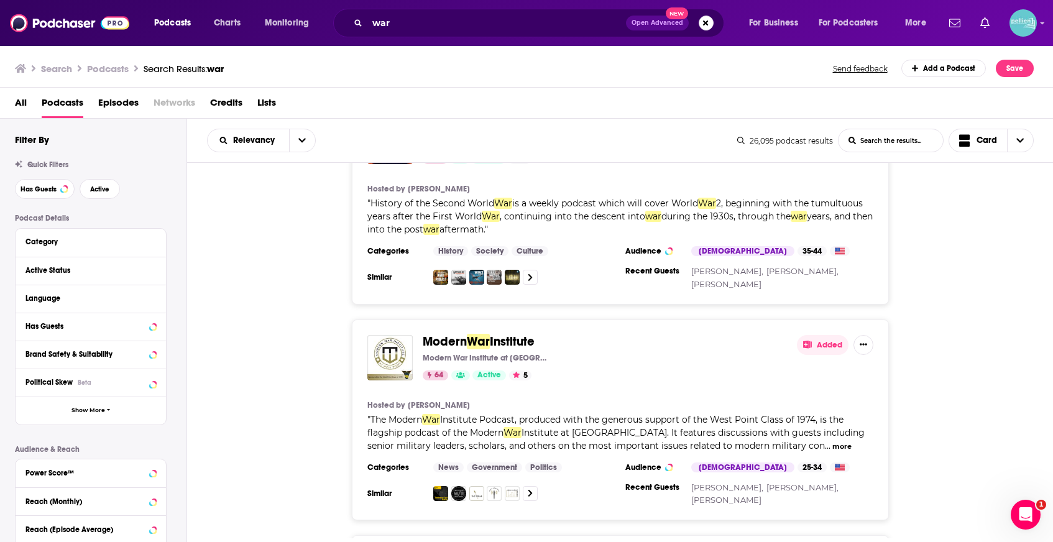
scroll to position [2571, 0]
click at [819, 334] on button "Added" at bounding box center [823, 344] width 52 height 20
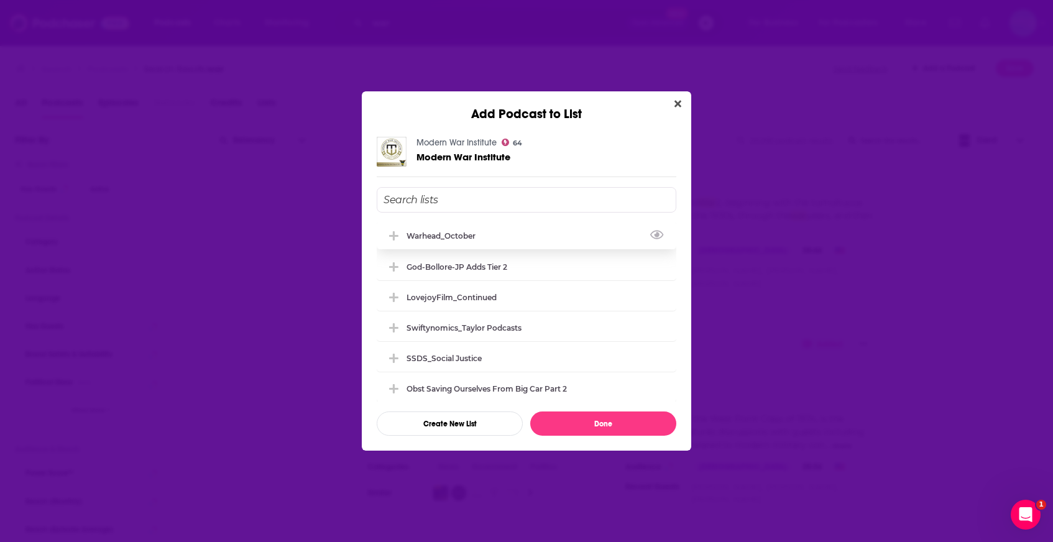
click at [498, 236] on div "Warhead_October" at bounding box center [527, 235] width 300 height 27
click at [562, 426] on button "Done" at bounding box center [603, 423] width 146 height 24
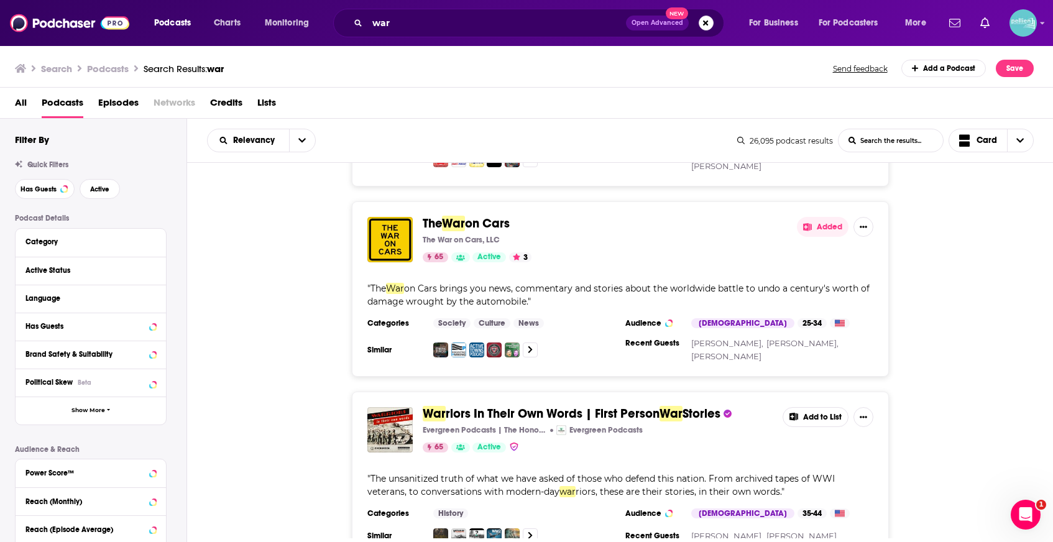
scroll to position [3123, 0]
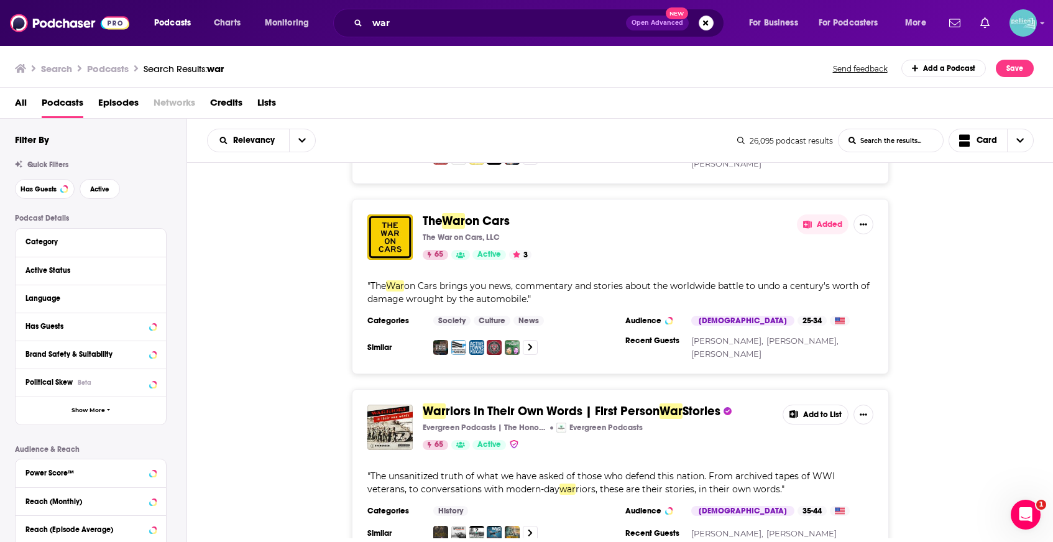
click at [811, 408] on button "Add to List" at bounding box center [815, 415] width 66 height 20
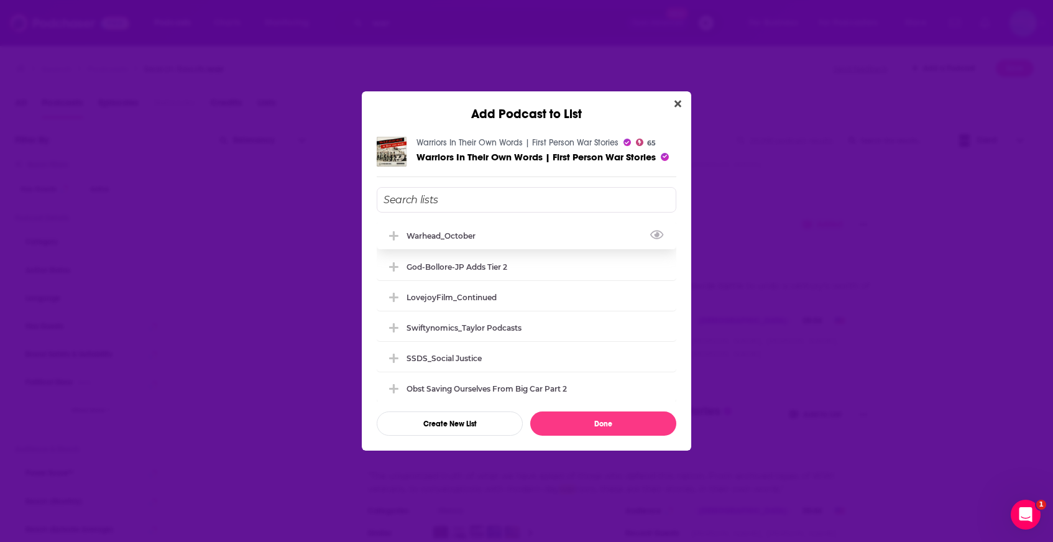
click at [557, 238] on div "Warhead_October" at bounding box center [527, 235] width 300 height 27
click at [584, 430] on button "Done" at bounding box center [603, 423] width 146 height 24
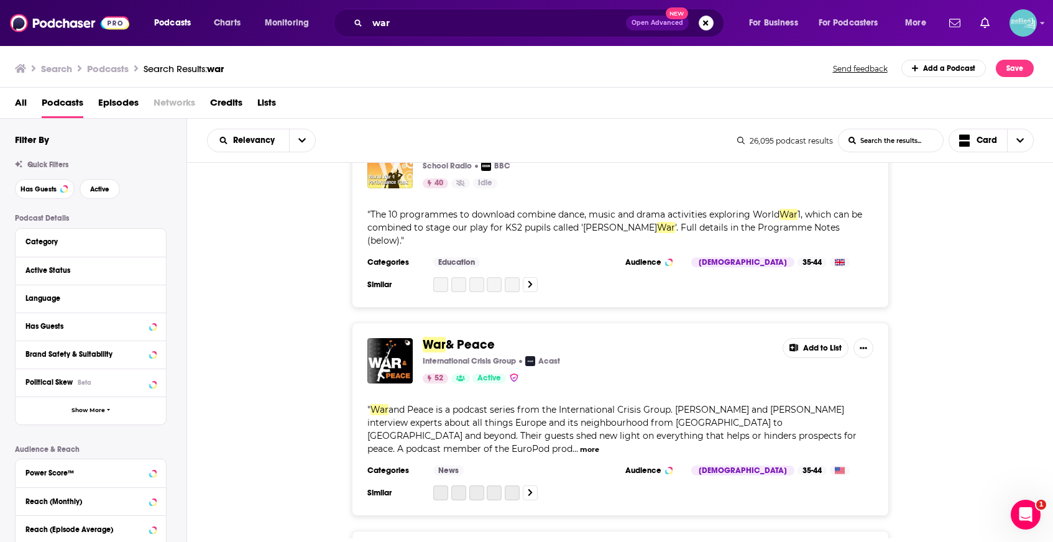
scroll to position [3751, 0]
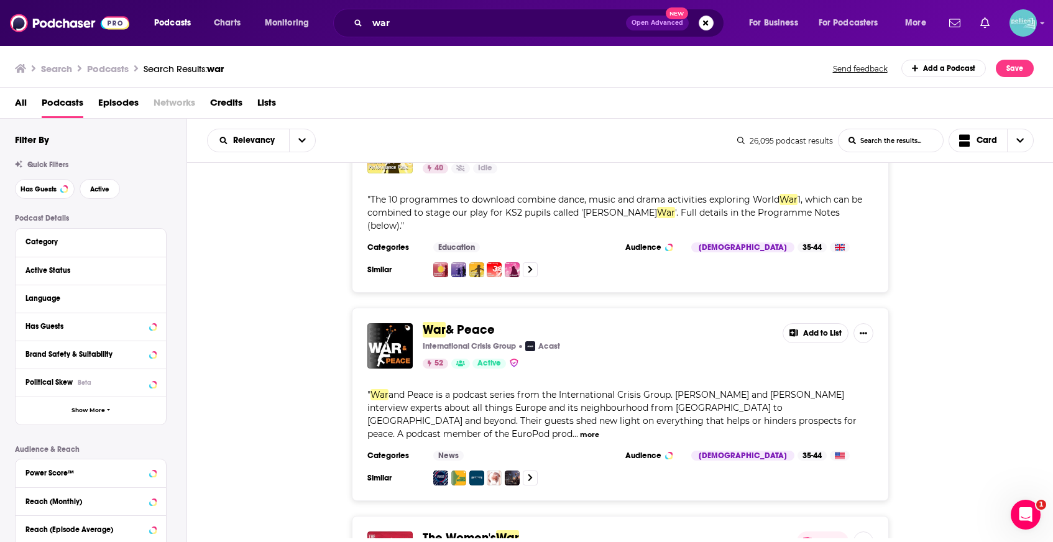
click at [810, 323] on button "Add to List" at bounding box center [815, 333] width 66 height 20
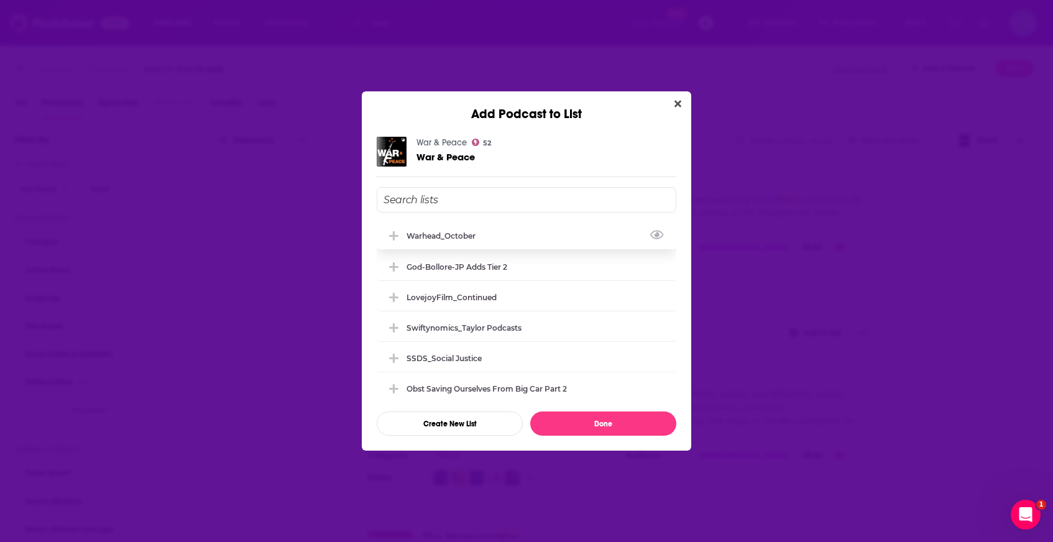
click at [563, 237] on div "Warhead_October" at bounding box center [527, 235] width 300 height 27
click at [582, 422] on button "Done" at bounding box center [603, 423] width 146 height 24
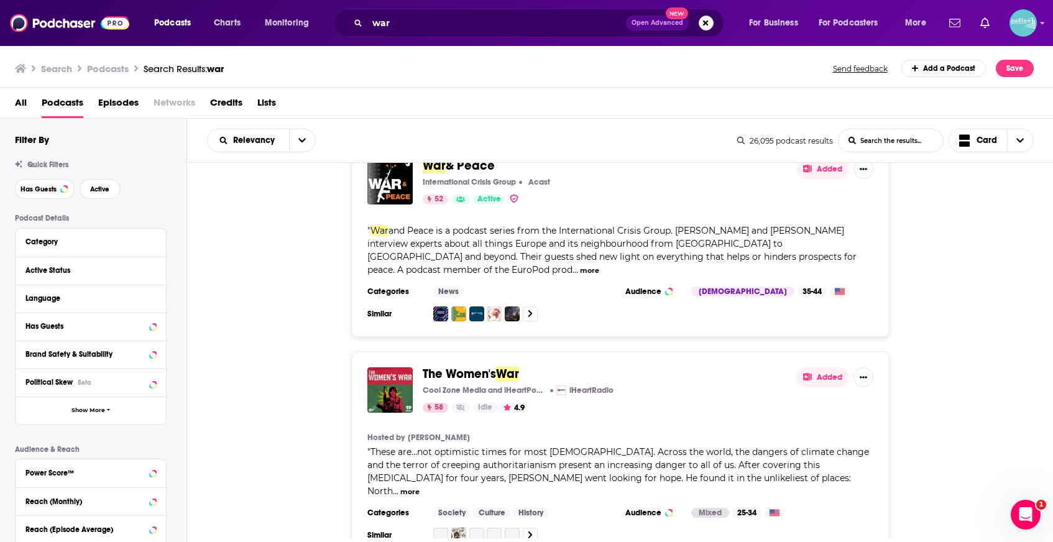
scroll to position [3987, 0]
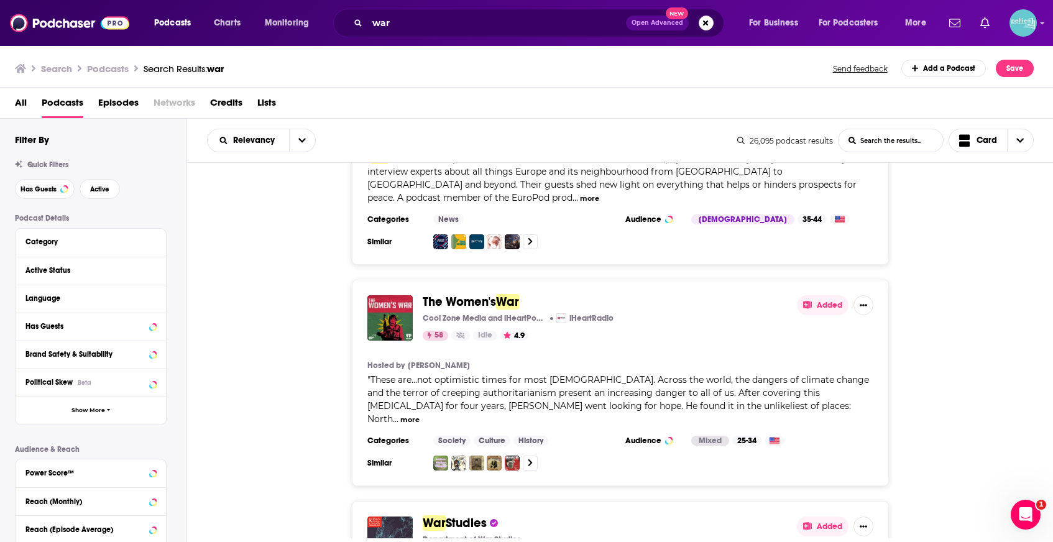
click at [820, 295] on button "Added" at bounding box center [823, 305] width 52 height 20
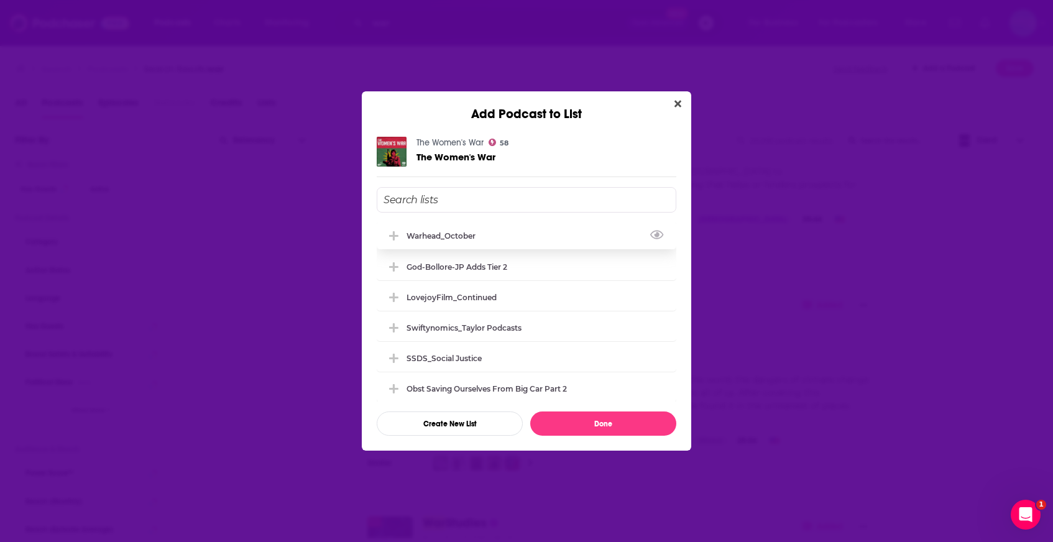
click at [537, 239] on div "Warhead_October" at bounding box center [527, 235] width 300 height 27
click at [569, 434] on button "Done" at bounding box center [603, 423] width 146 height 24
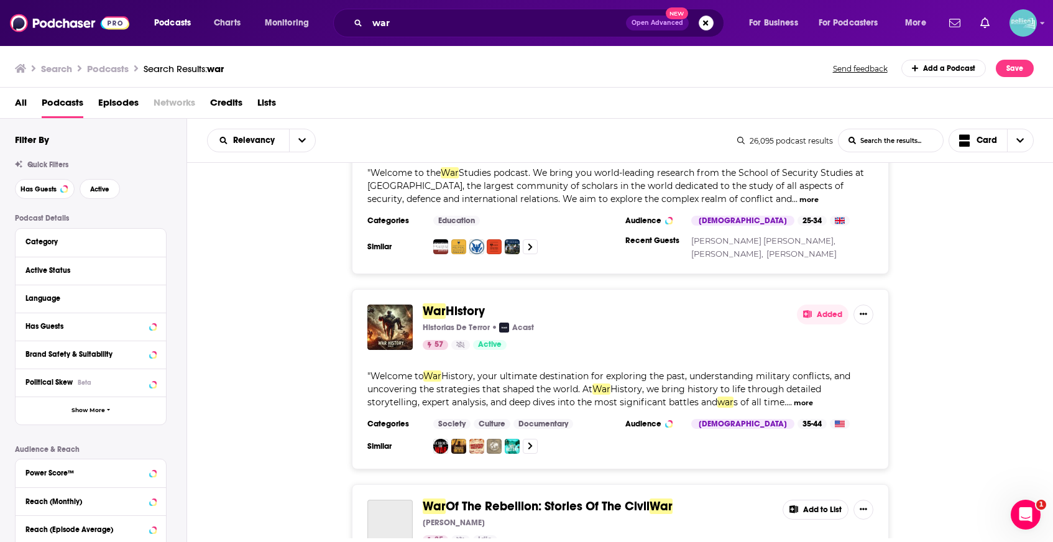
scroll to position [4559, 0]
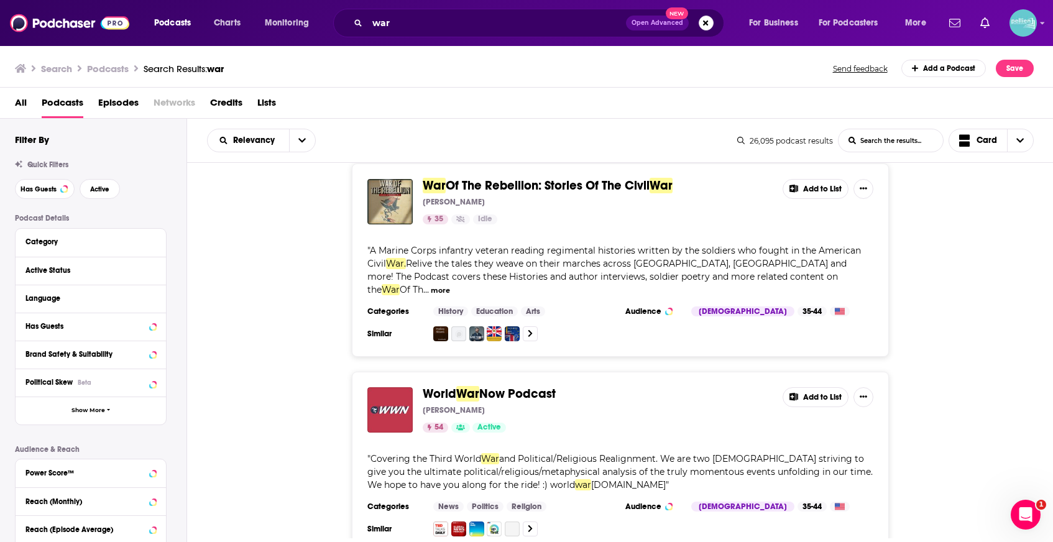
scroll to position [4792, 0]
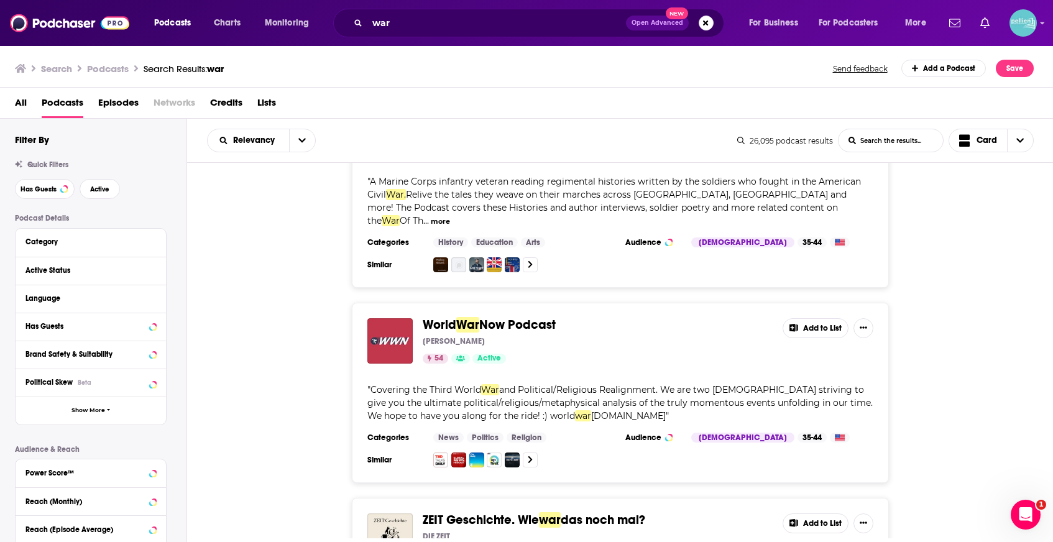
click at [819, 318] on button "Add to List" at bounding box center [815, 328] width 66 height 20
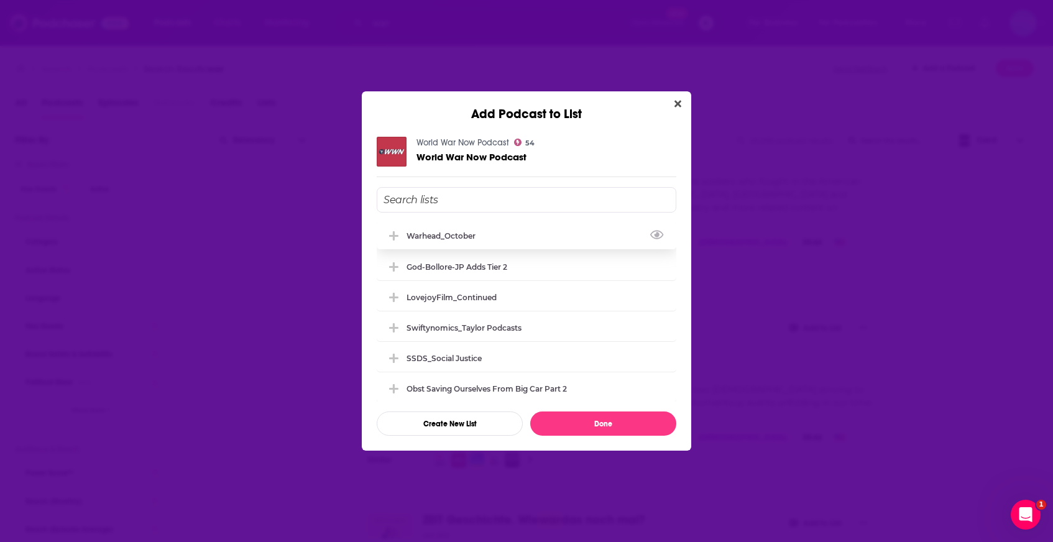
click at [560, 244] on div "Warhead_October" at bounding box center [527, 235] width 300 height 27
click at [582, 421] on button "Done" at bounding box center [603, 423] width 146 height 24
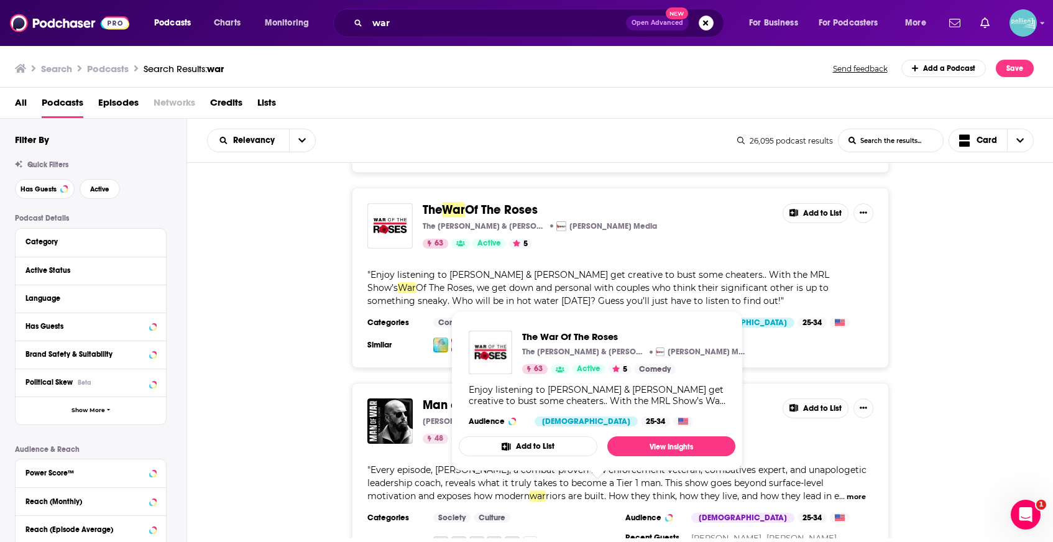
scroll to position [6266, 0]
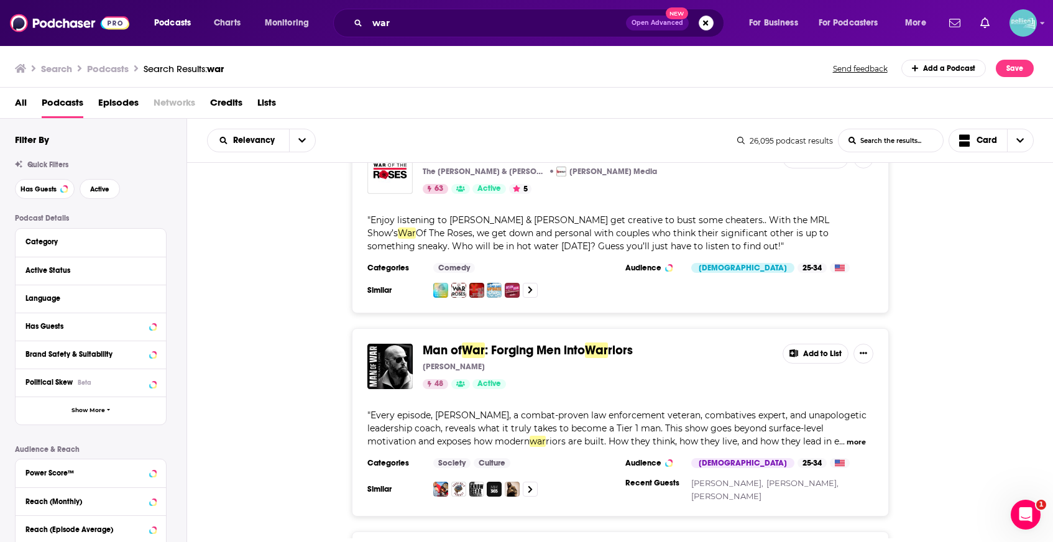
click at [815, 344] on button "Add to List" at bounding box center [815, 354] width 66 height 20
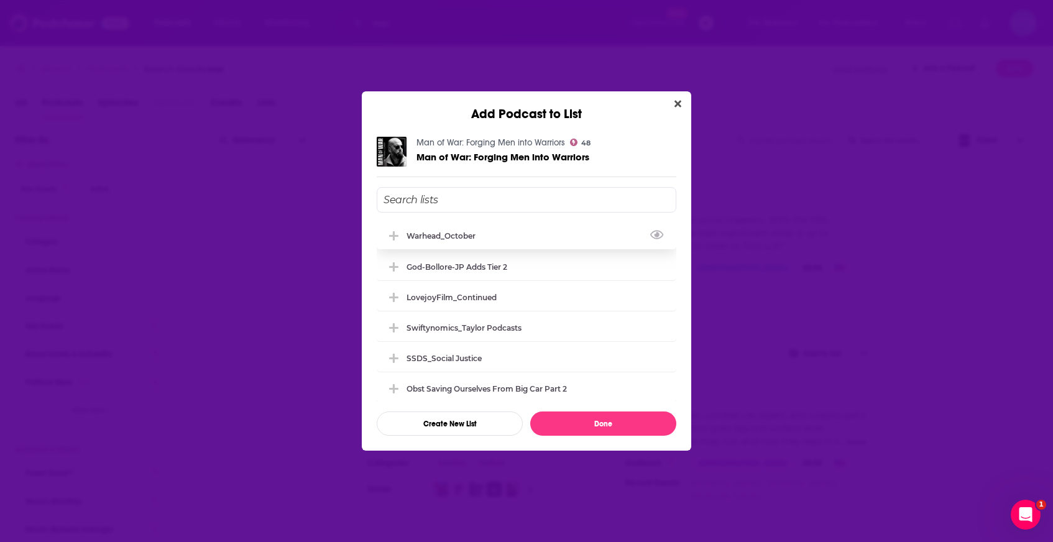
click at [567, 241] on div "Warhead_October" at bounding box center [527, 235] width 300 height 27
click at [589, 424] on button "Done" at bounding box center [603, 423] width 146 height 24
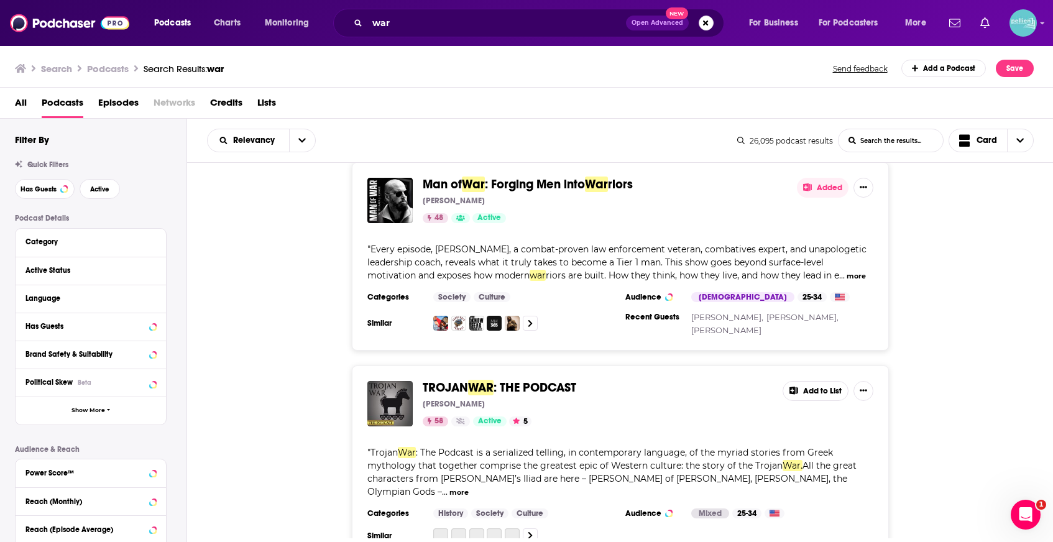
scroll to position [6508, 0]
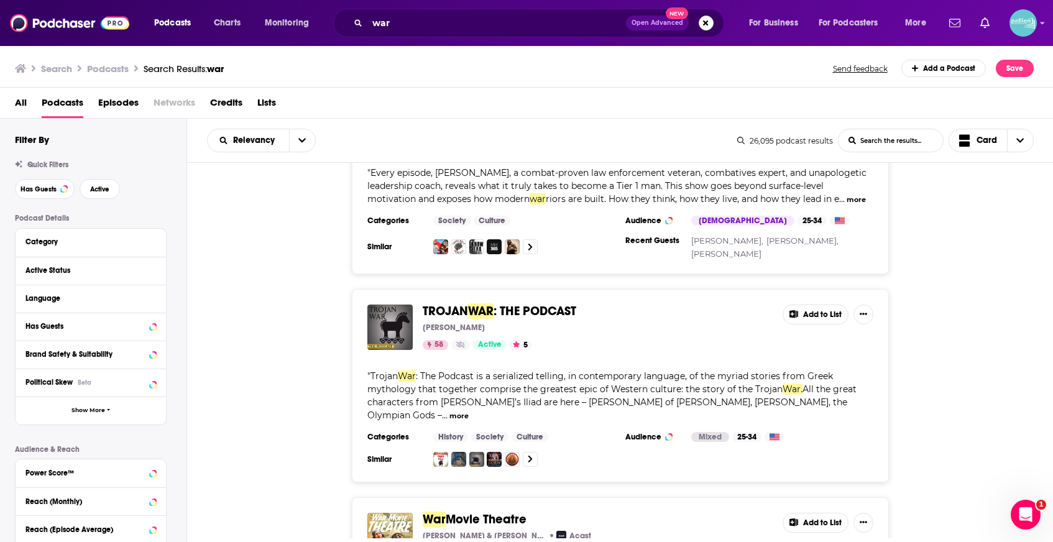
click at [794, 310] on icon at bounding box center [793, 314] width 9 height 8
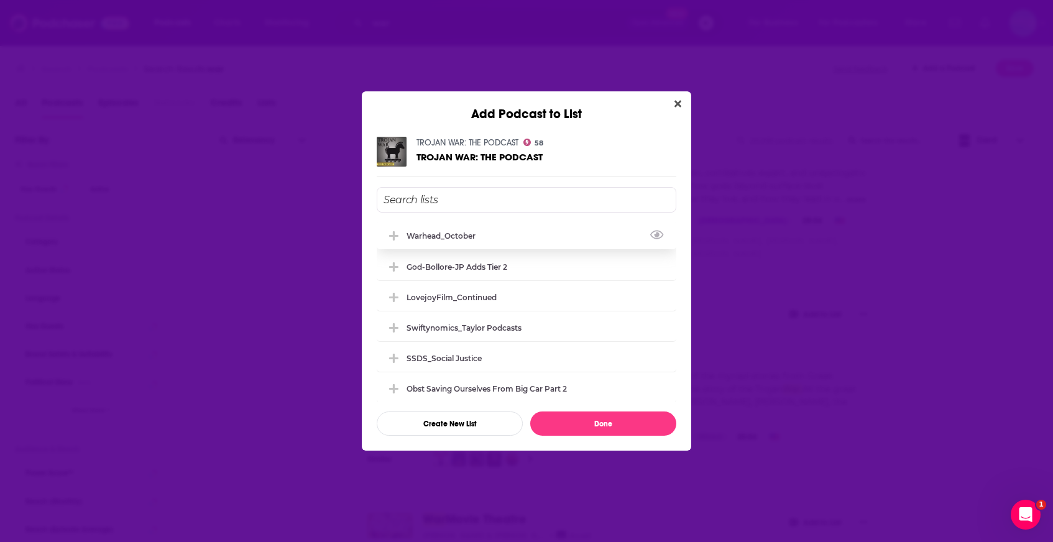
click at [505, 236] on div "Warhead_October" at bounding box center [527, 235] width 300 height 27
click at [573, 427] on button "Done" at bounding box center [603, 423] width 146 height 24
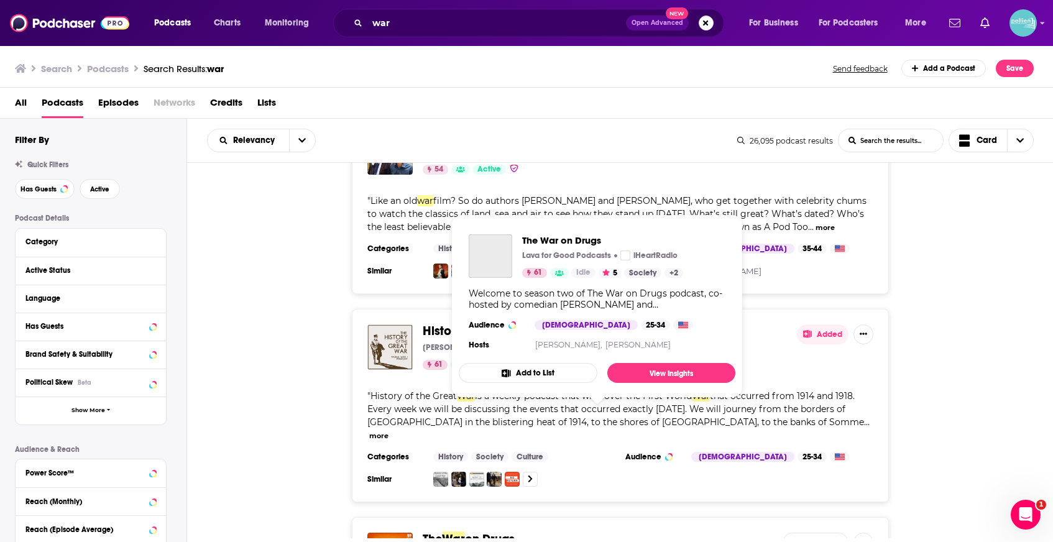
scroll to position [6902, 0]
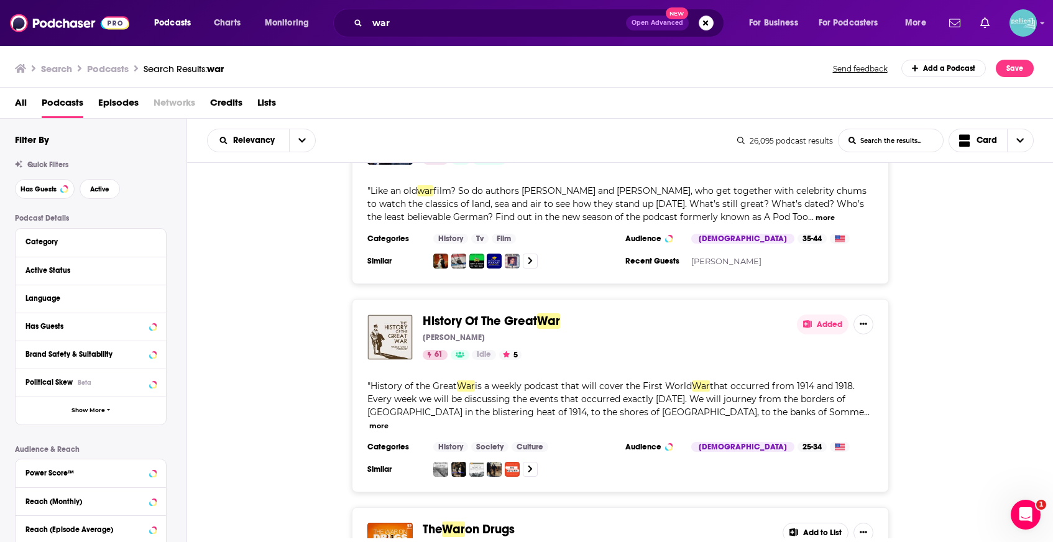
click at [820, 314] on button "Added" at bounding box center [823, 324] width 52 height 20
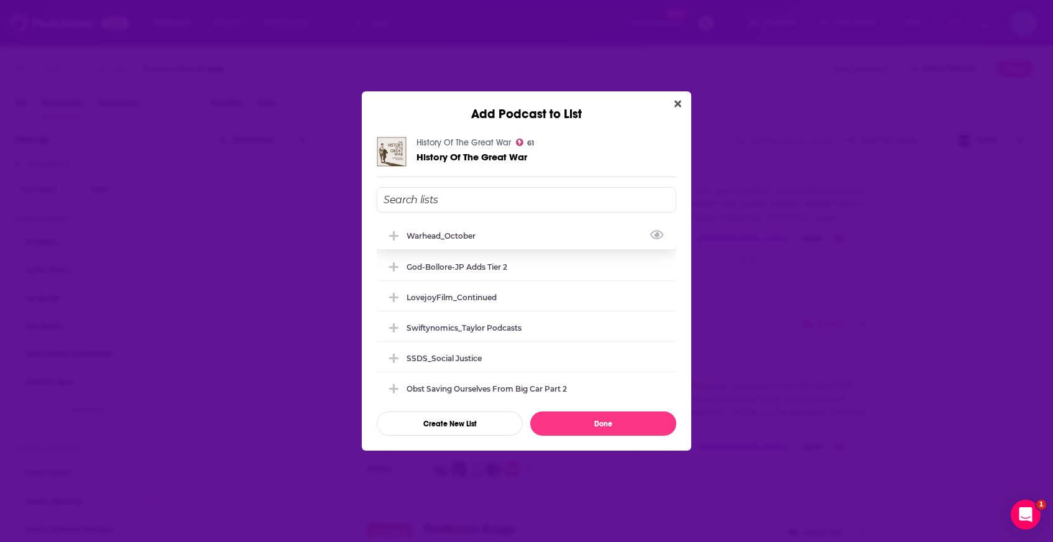
click at [552, 230] on div "Warhead_October" at bounding box center [527, 235] width 300 height 27
click at [577, 424] on button "Done" at bounding box center [603, 423] width 146 height 24
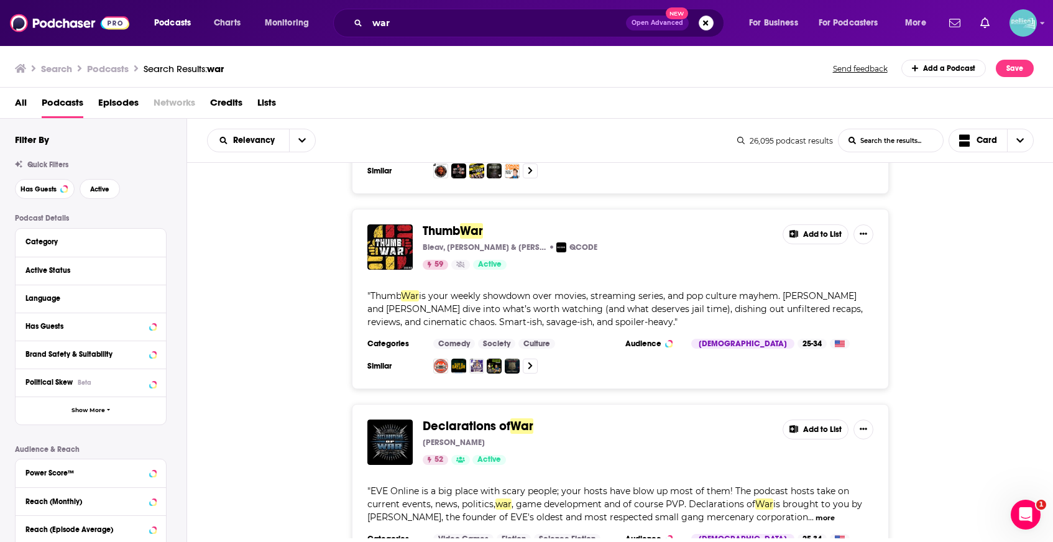
scroll to position [8111, 0]
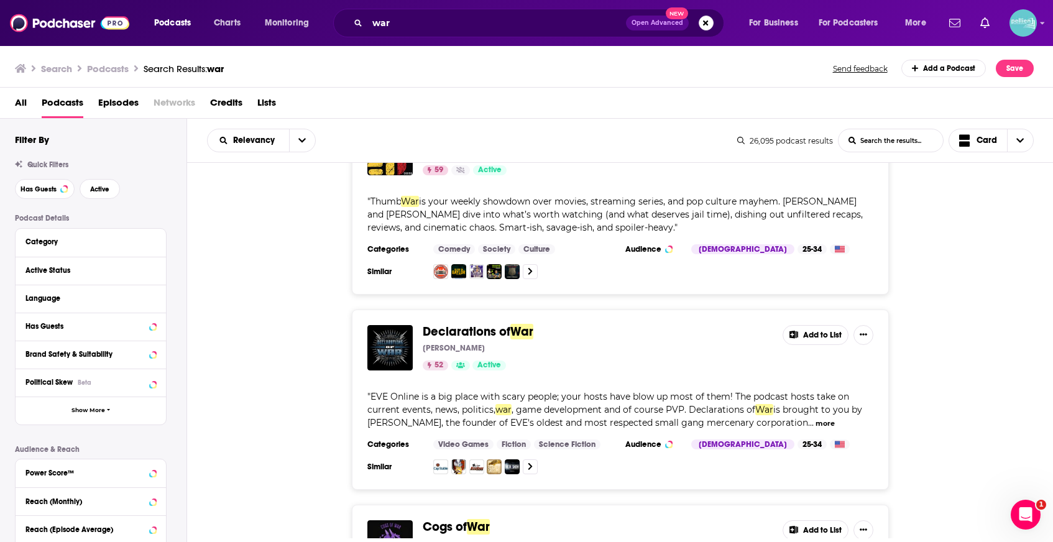
click at [827, 325] on button "Add to List" at bounding box center [815, 335] width 66 height 20
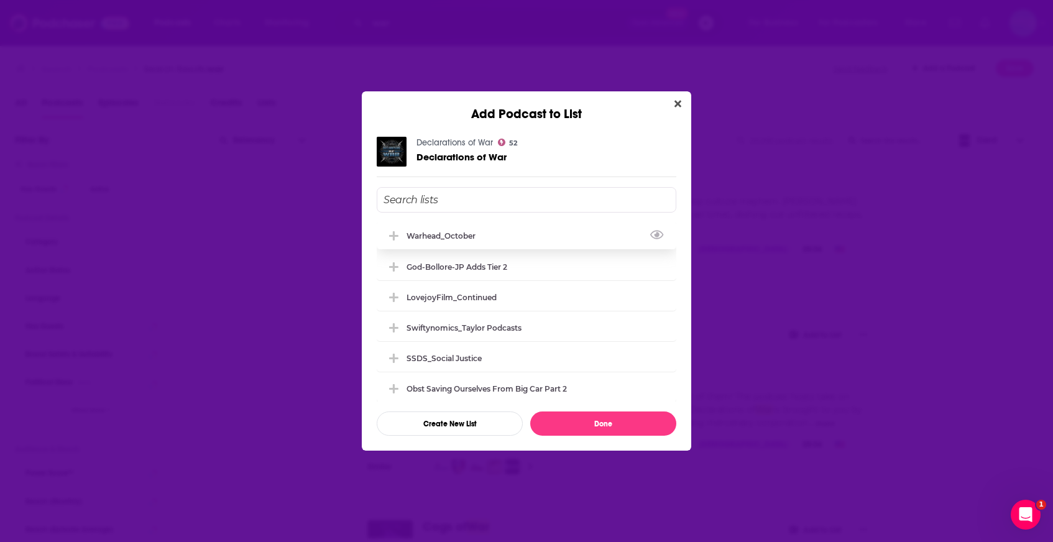
click at [539, 239] on div "Warhead_October" at bounding box center [527, 235] width 300 height 27
click at [568, 421] on button "Done" at bounding box center [603, 423] width 146 height 24
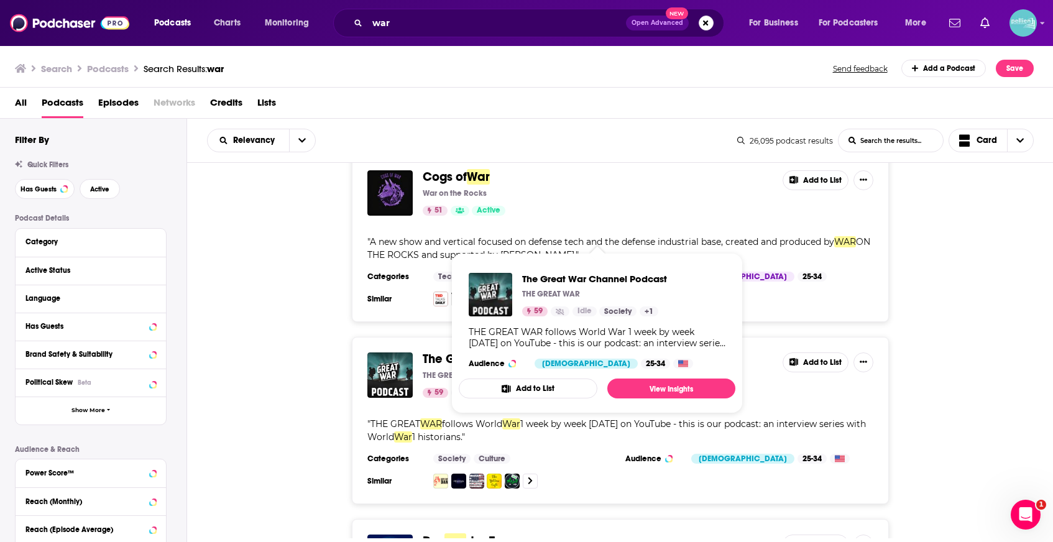
scroll to position [8462, 0]
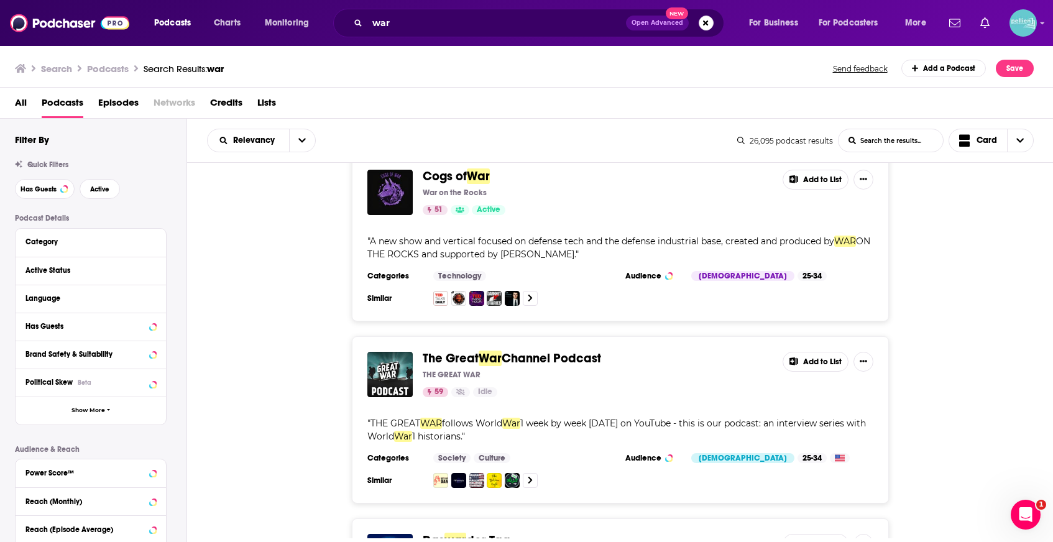
click at [832, 352] on button "Add to List" at bounding box center [815, 362] width 66 height 20
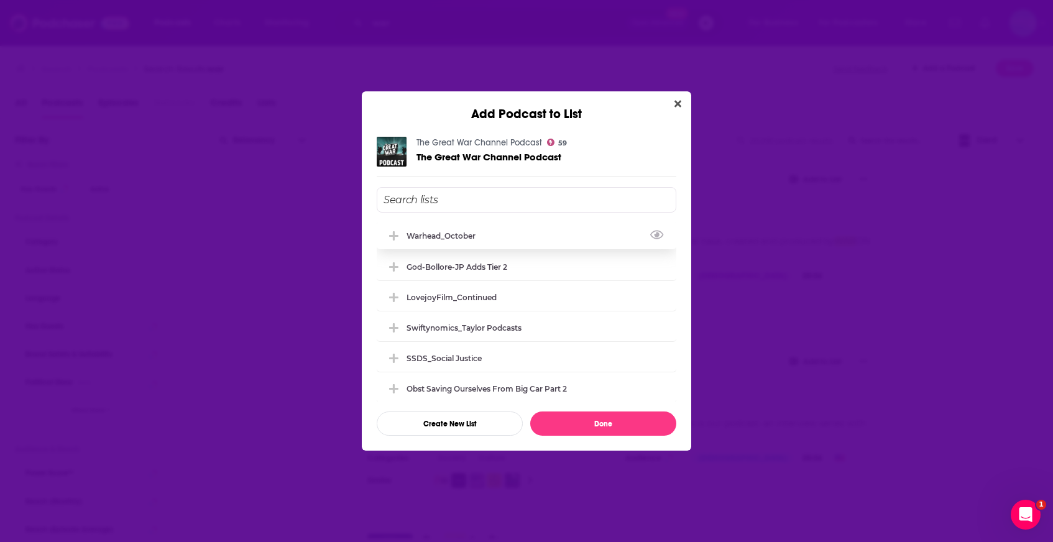
click at [560, 234] on div "Warhead_October" at bounding box center [527, 235] width 300 height 27
click at [584, 420] on button "Done" at bounding box center [603, 423] width 146 height 24
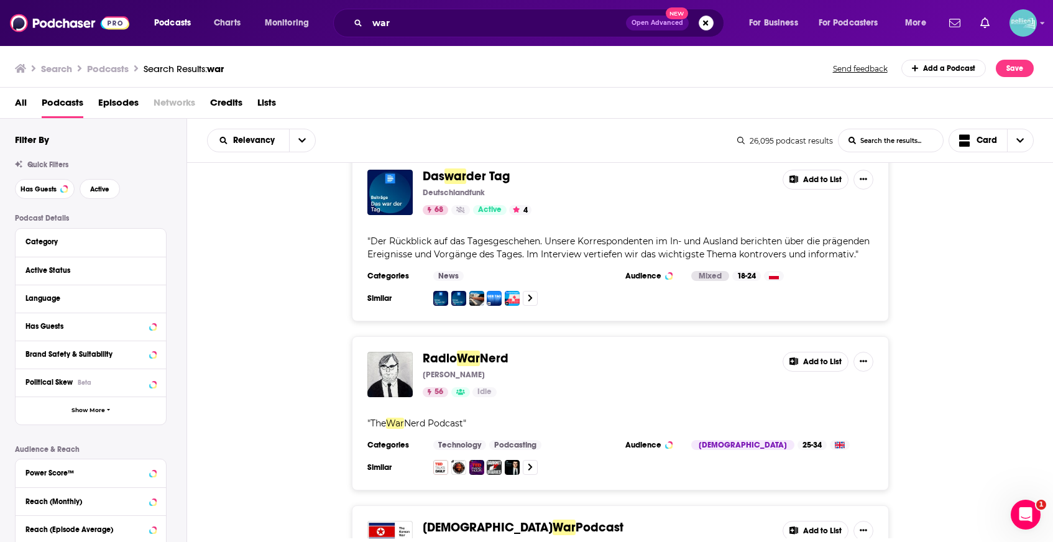
scroll to position [8836, 0]
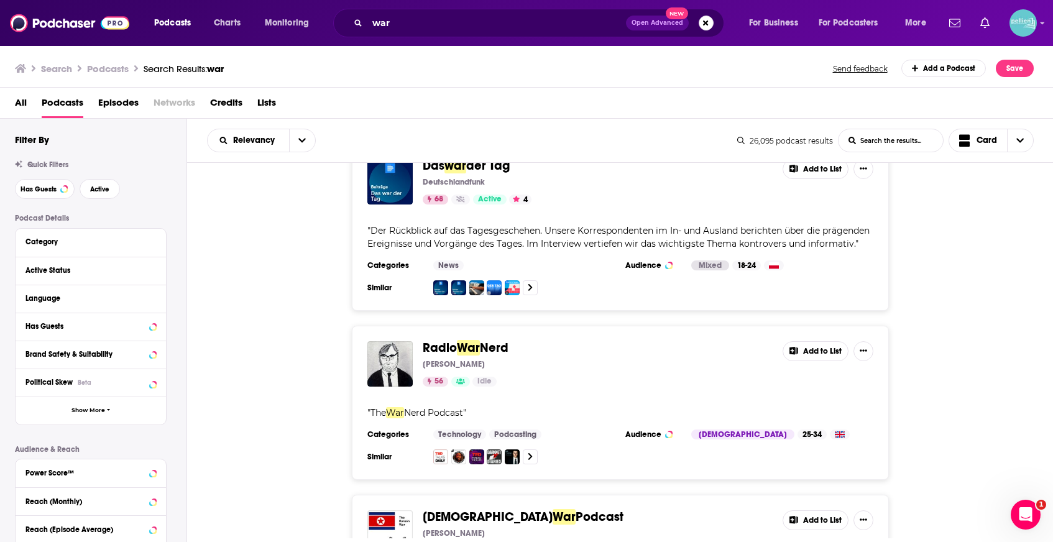
click at [802, 341] on button "Add to List" at bounding box center [815, 351] width 66 height 20
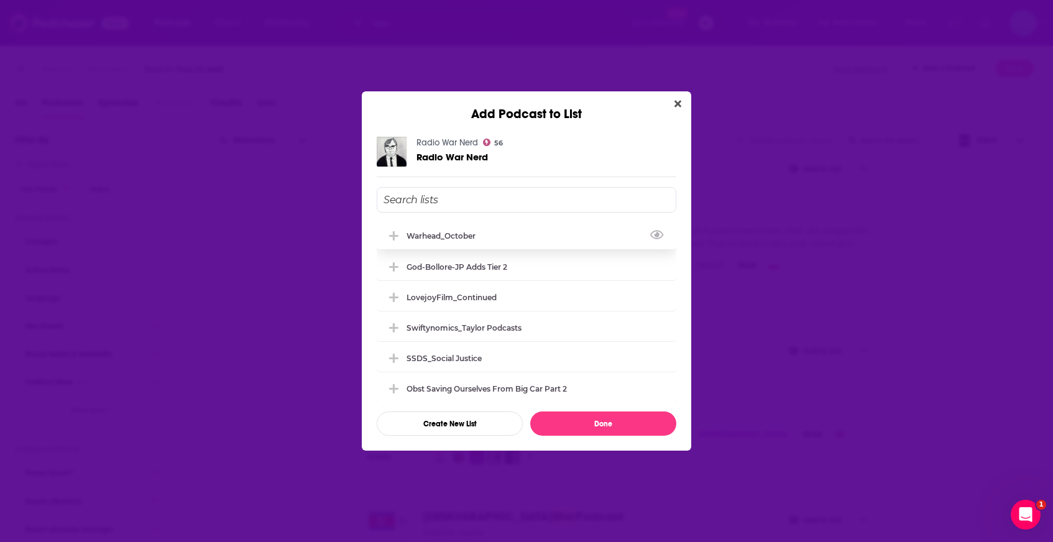
click at [566, 233] on div "Warhead_October" at bounding box center [527, 235] width 300 height 27
click at [574, 429] on button "Done" at bounding box center [603, 423] width 146 height 24
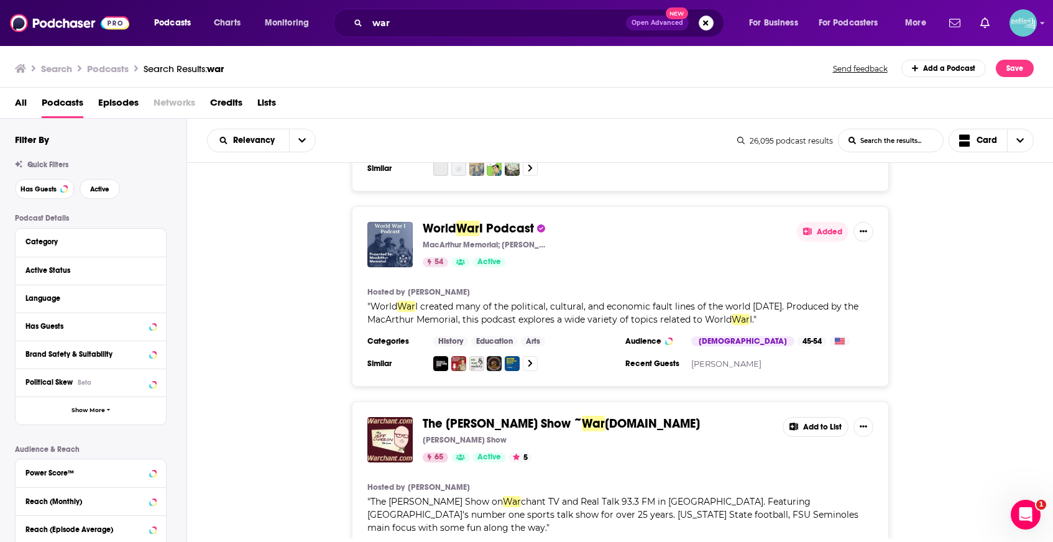
scroll to position [9302, 0]
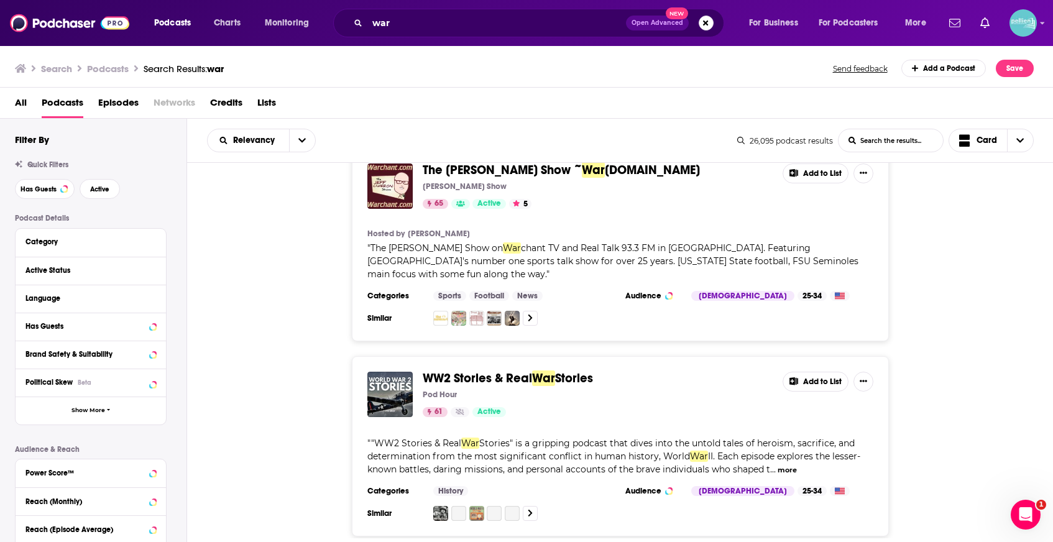
scroll to position [9557, 0]
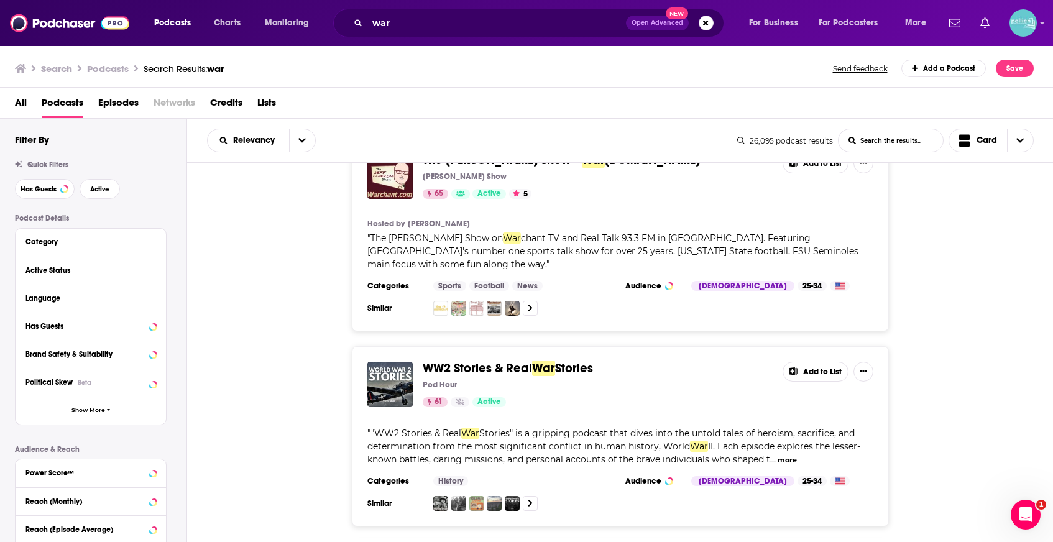
click at [806, 362] on button "Add to List" at bounding box center [815, 372] width 66 height 20
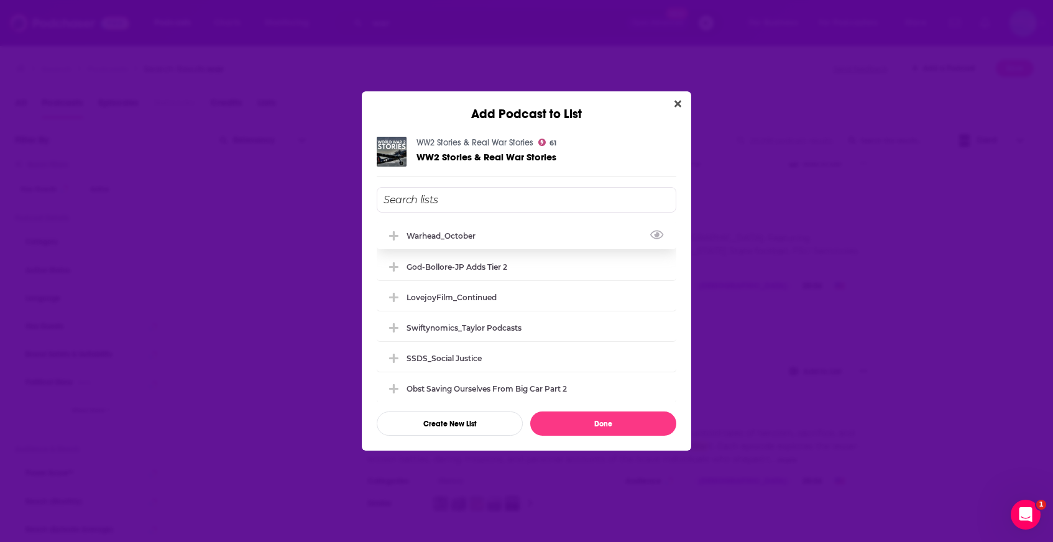
click at [546, 240] on div "Warhead_October" at bounding box center [527, 235] width 300 height 27
click at [565, 418] on button "Done" at bounding box center [603, 423] width 146 height 24
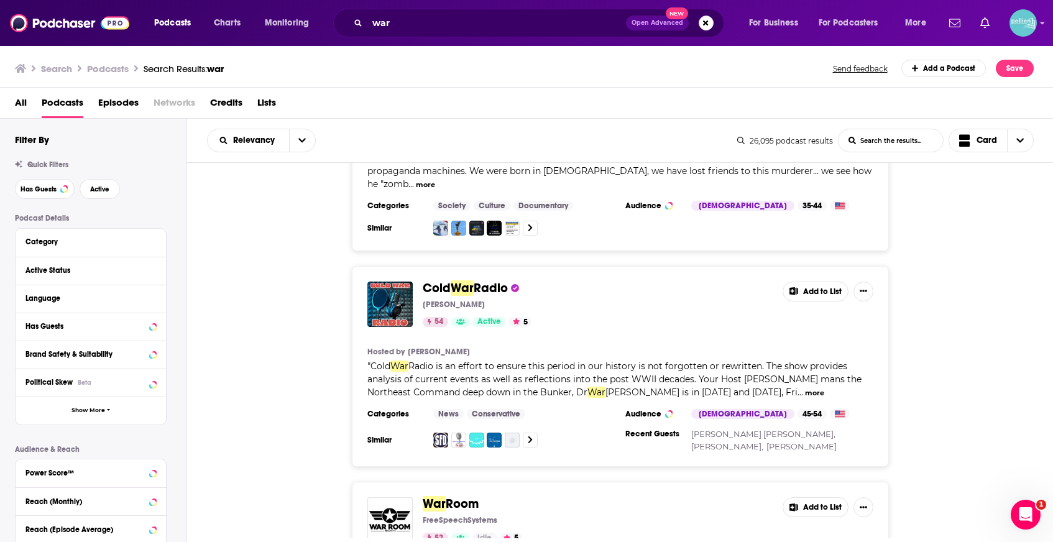
scroll to position [10591, 0]
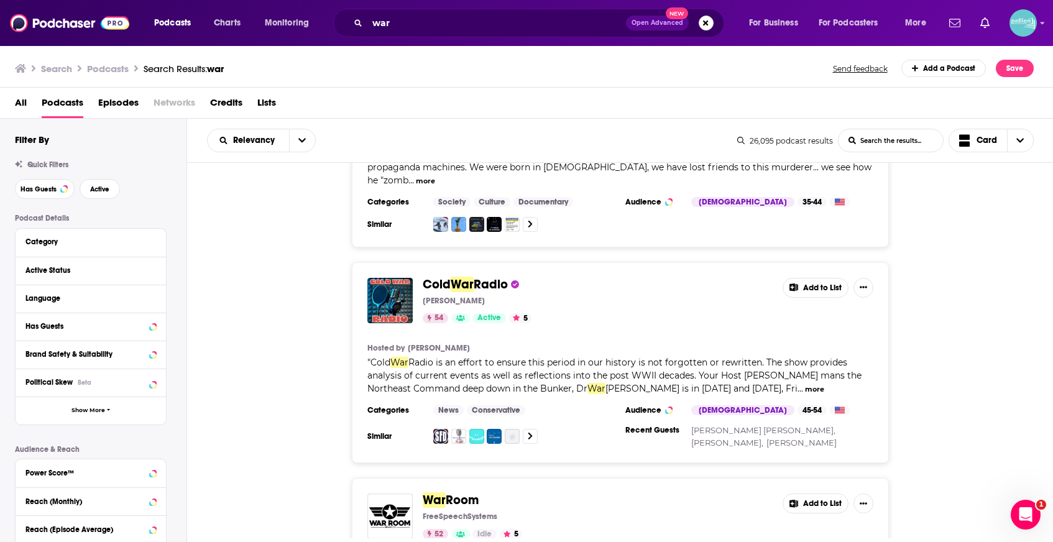
click at [815, 493] on button "Add to List" at bounding box center [815, 503] width 66 height 20
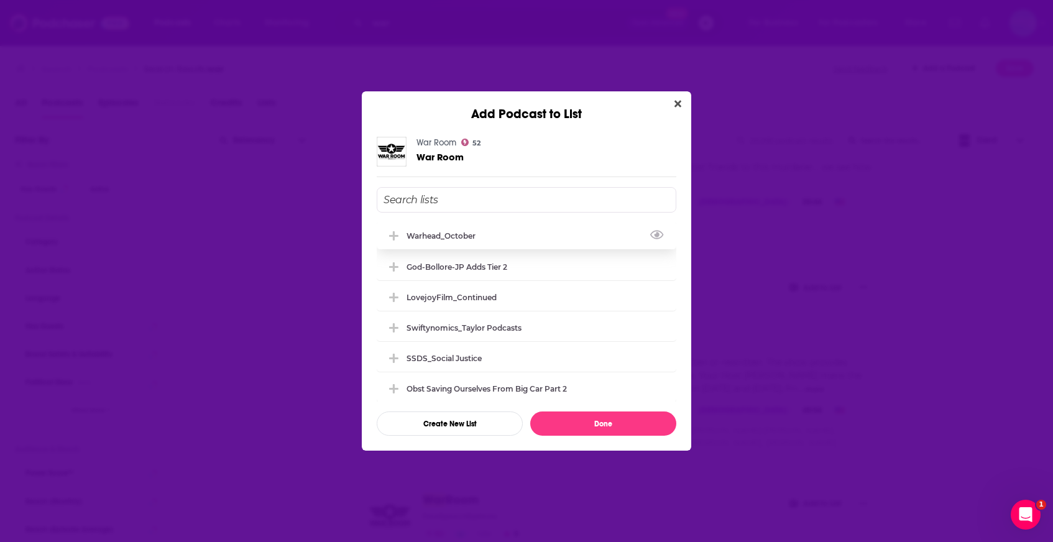
click at [535, 243] on div "Warhead_October" at bounding box center [527, 235] width 300 height 27
click at [570, 425] on button "Done" at bounding box center [603, 423] width 146 height 24
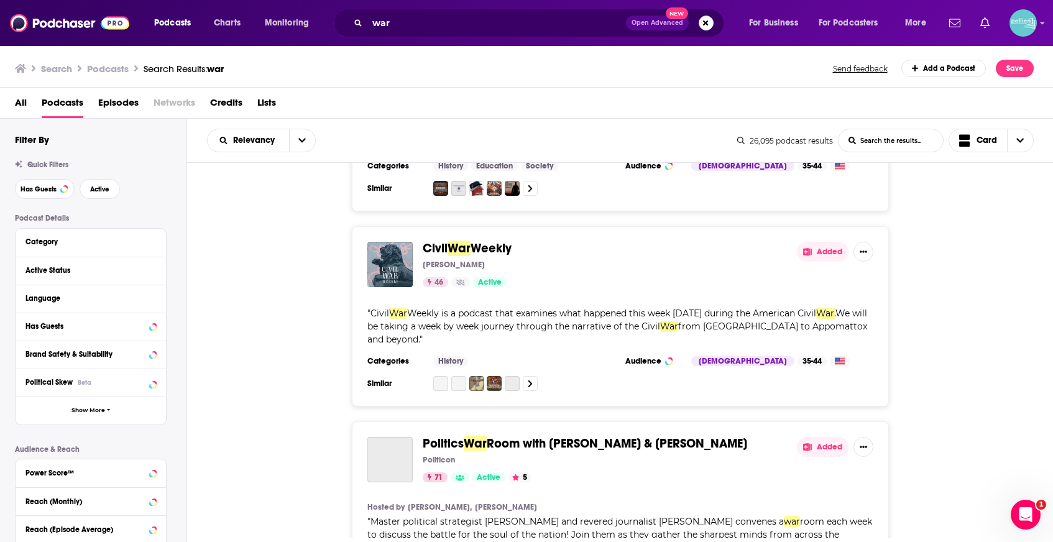
scroll to position [11649, 0]
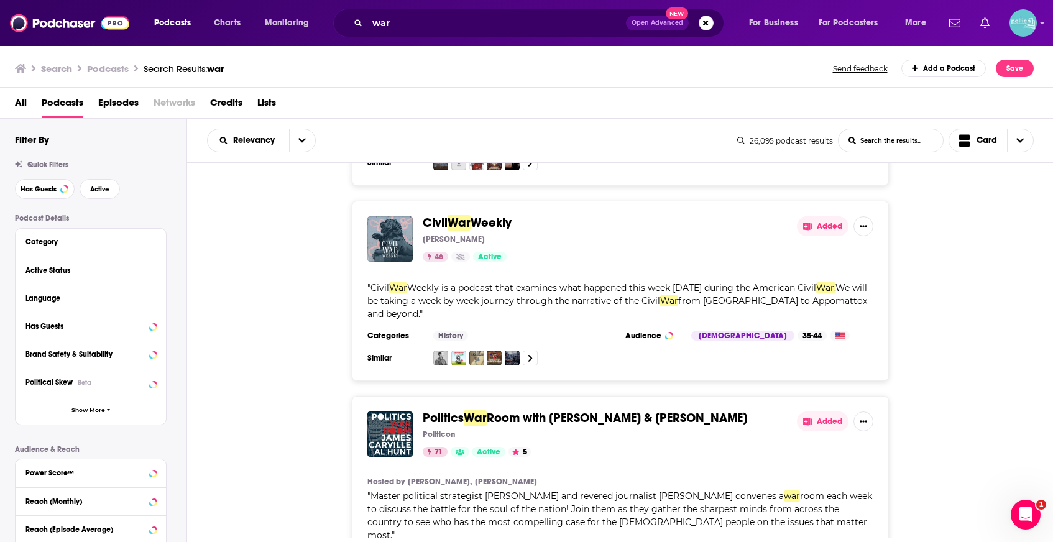
click at [823, 411] on button "Added" at bounding box center [823, 421] width 52 height 20
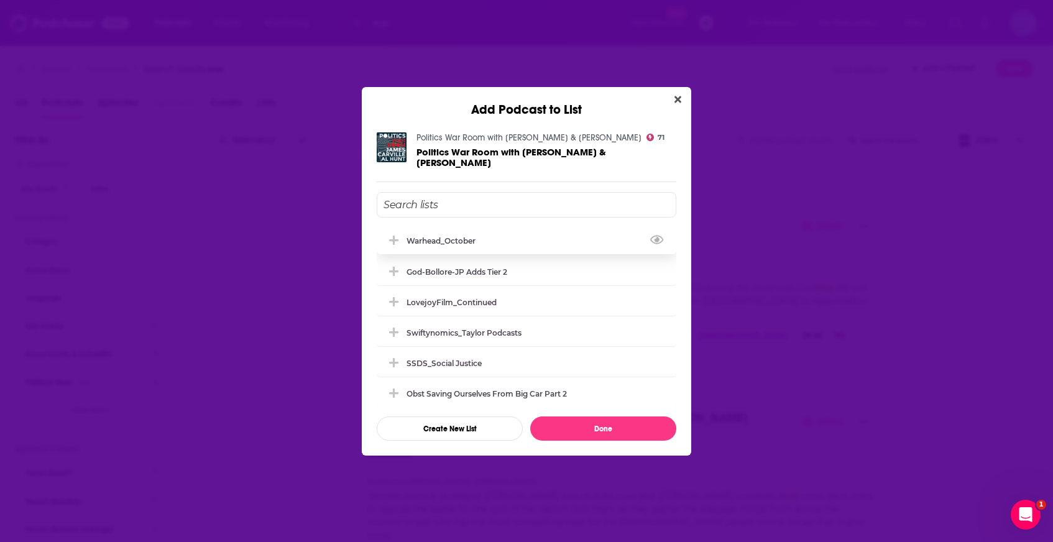
click at [502, 239] on div "Warhead_October" at bounding box center [527, 240] width 300 height 27
click at [566, 429] on button "Done" at bounding box center [603, 428] width 146 height 24
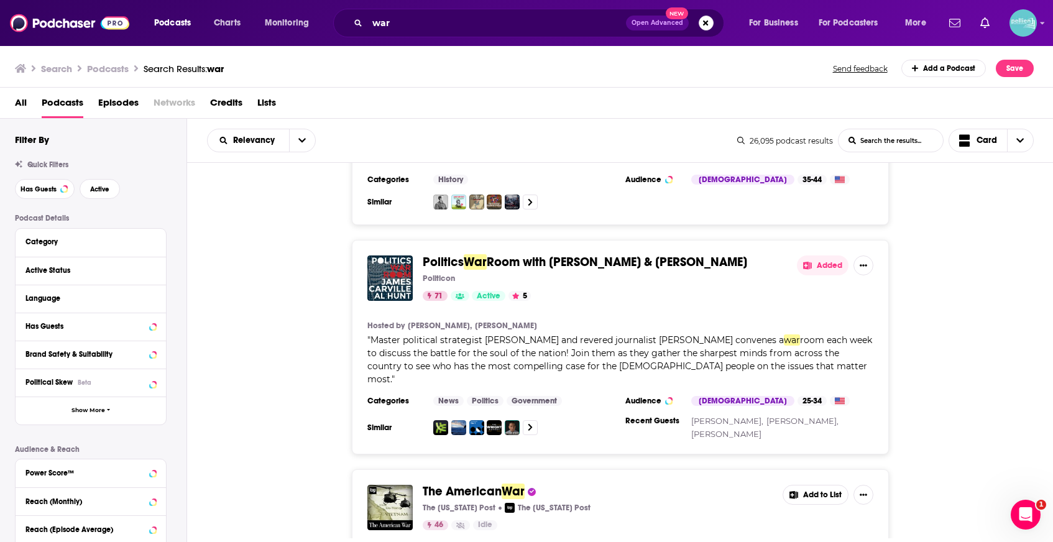
scroll to position [11810, 0]
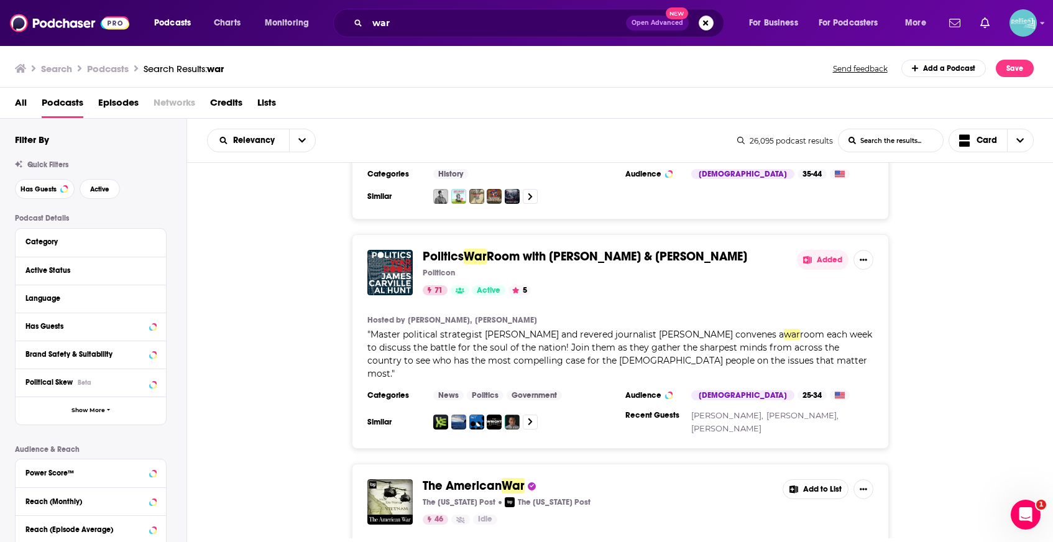
click at [805, 479] on button "Add to List" at bounding box center [815, 489] width 66 height 20
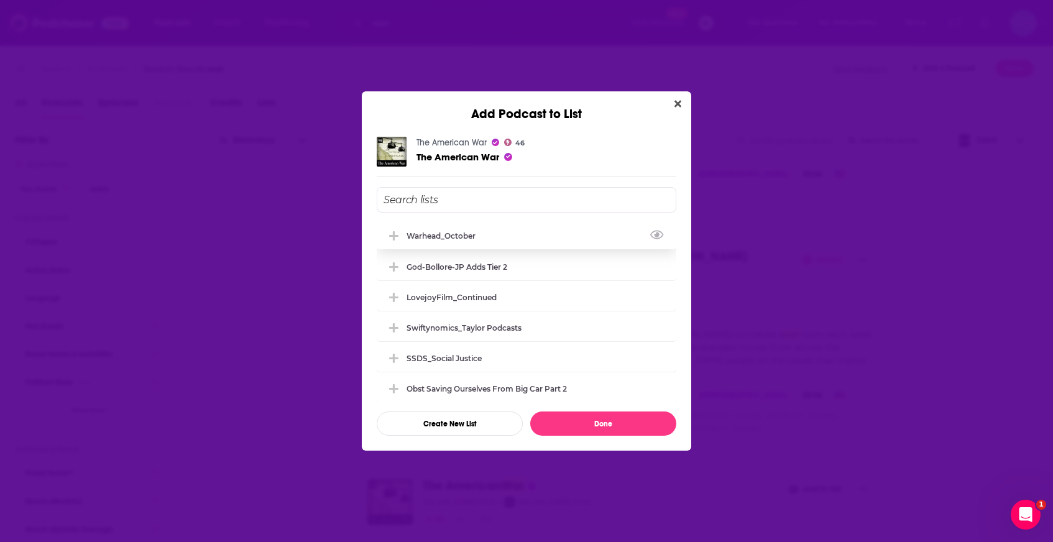
click at [545, 245] on div "Warhead_October" at bounding box center [527, 235] width 300 height 27
click at [575, 424] on button "Done" at bounding box center [603, 423] width 146 height 24
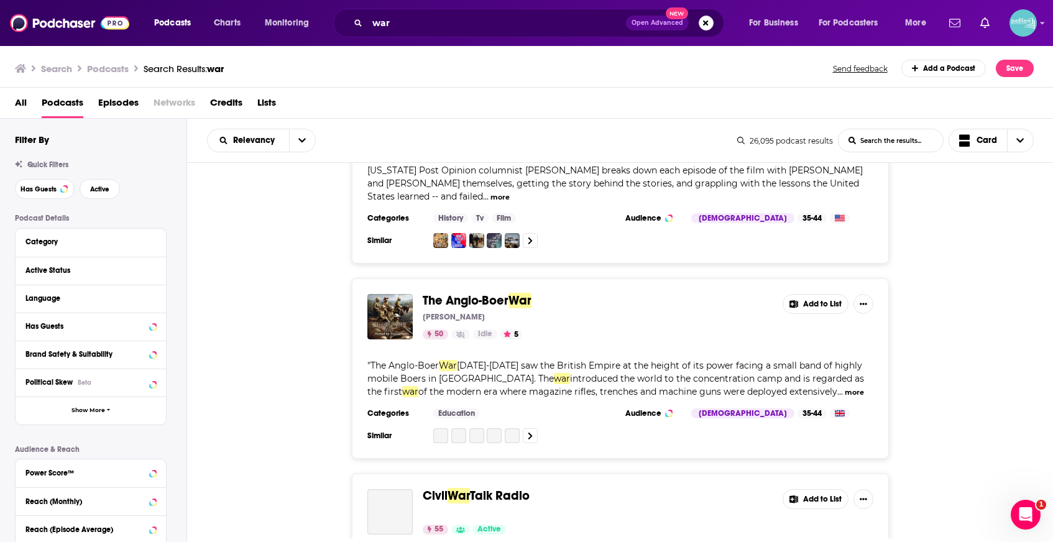
scroll to position [12261, 0]
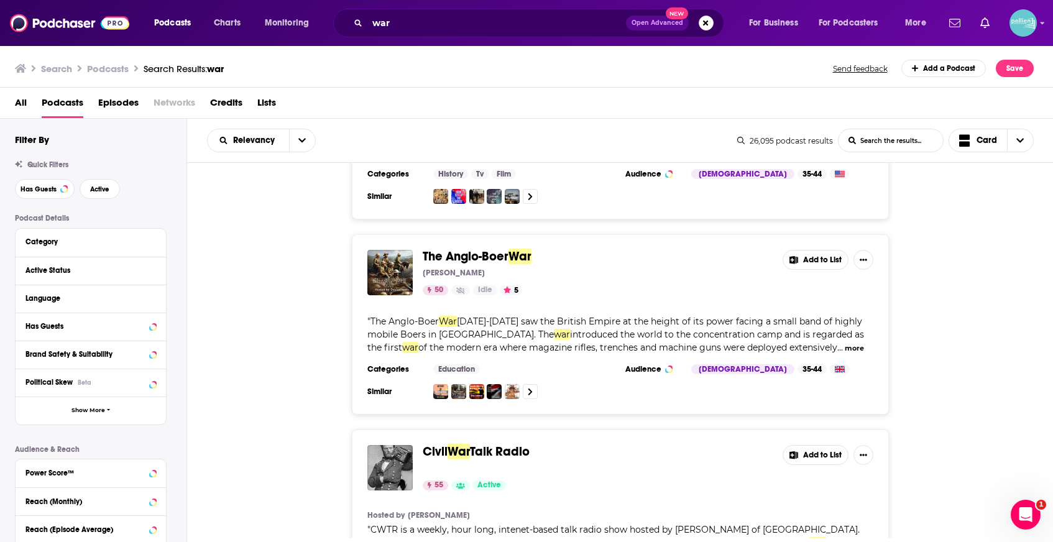
click at [820, 445] on button "Add to List" at bounding box center [815, 455] width 66 height 20
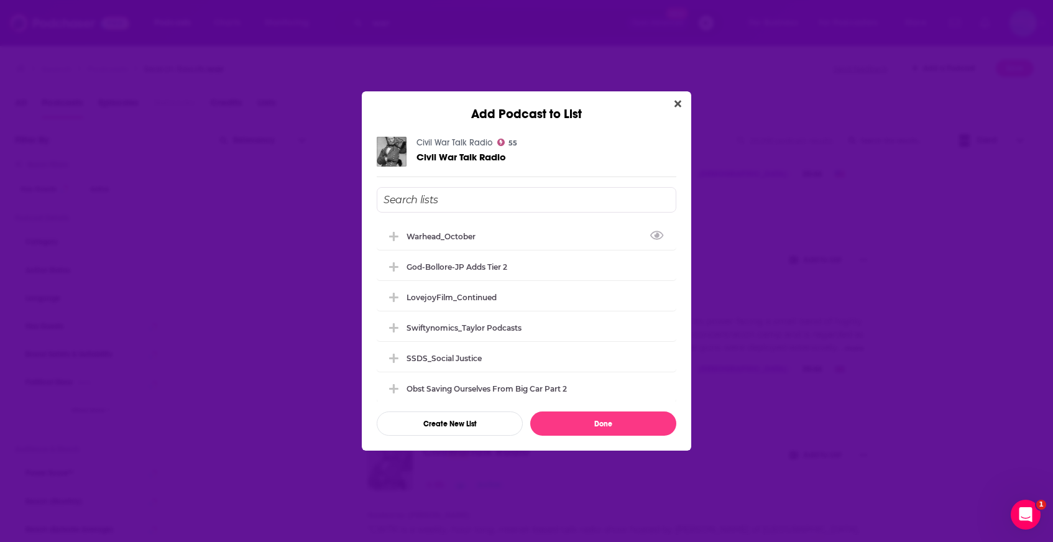
click at [538, 242] on div "Warhead_October" at bounding box center [527, 235] width 300 height 27
click at [574, 426] on button "Done" at bounding box center [603, 423] width 146 height 24
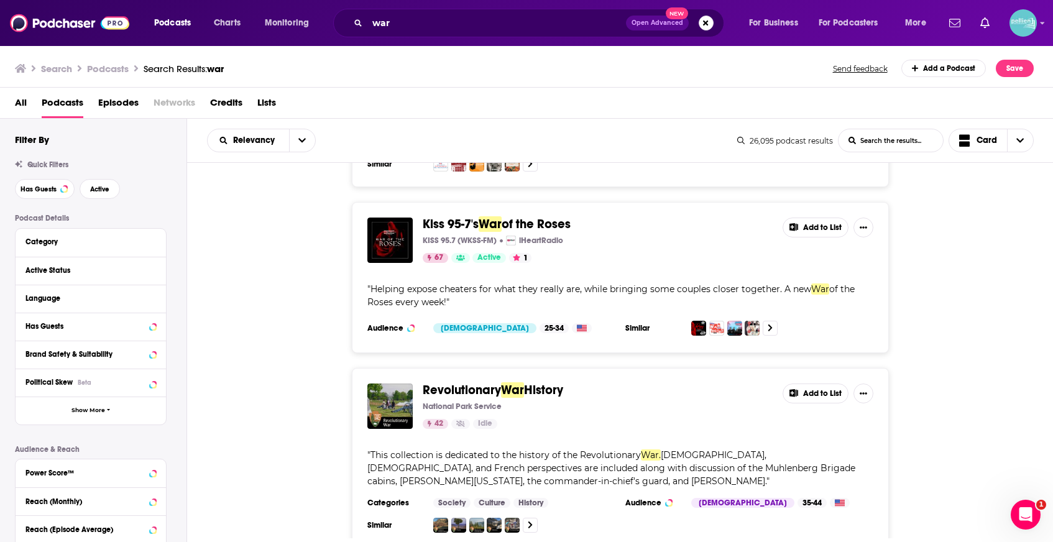
scroll to position [12934, 0]
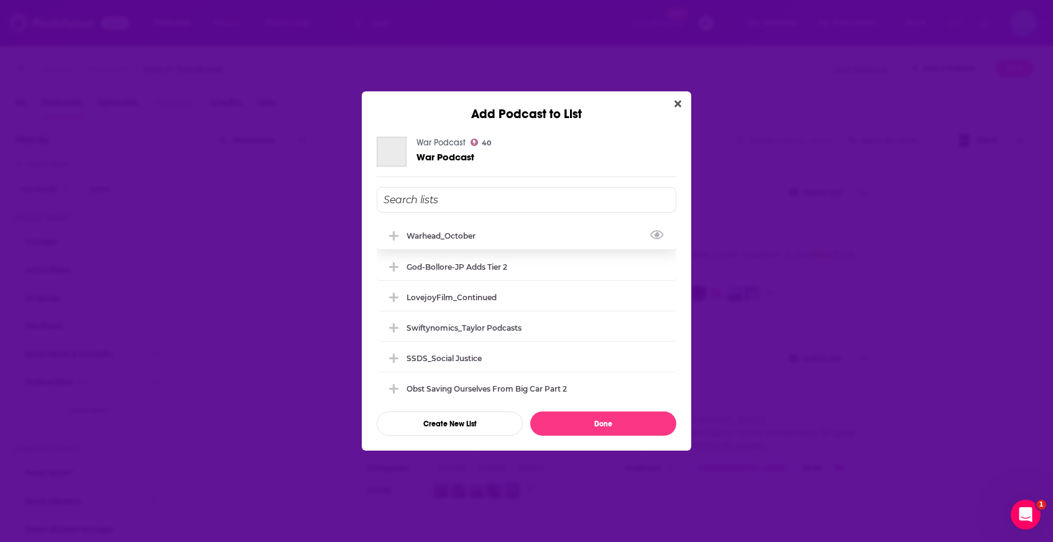
click at [571, 241] on div "Warhead_October" at bounding box center [527, 235] width 300 height 27
click at [584, 421] on button "Done" at bounding box center [603, 423] width 146 height 24
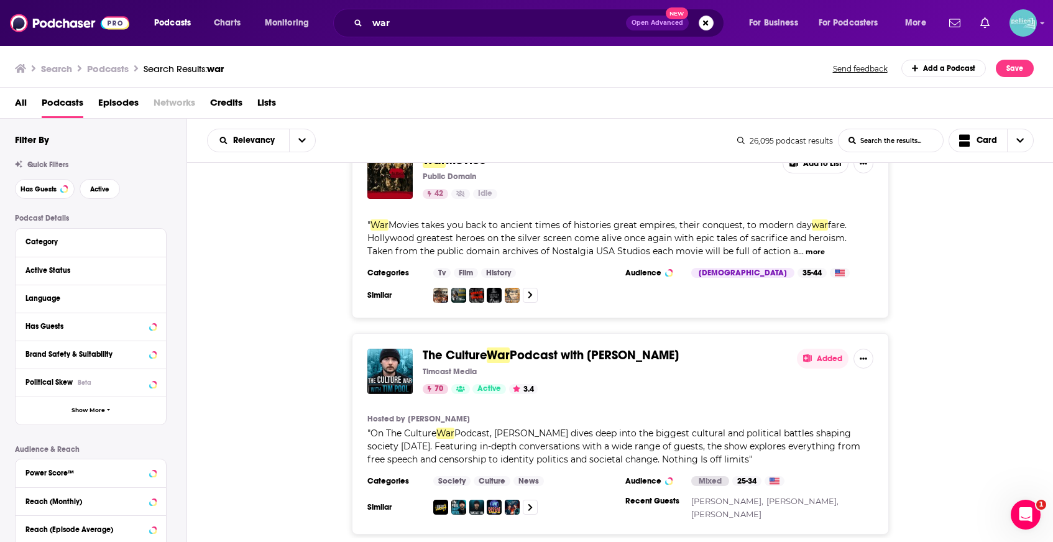
scroll to position [13518, 0]
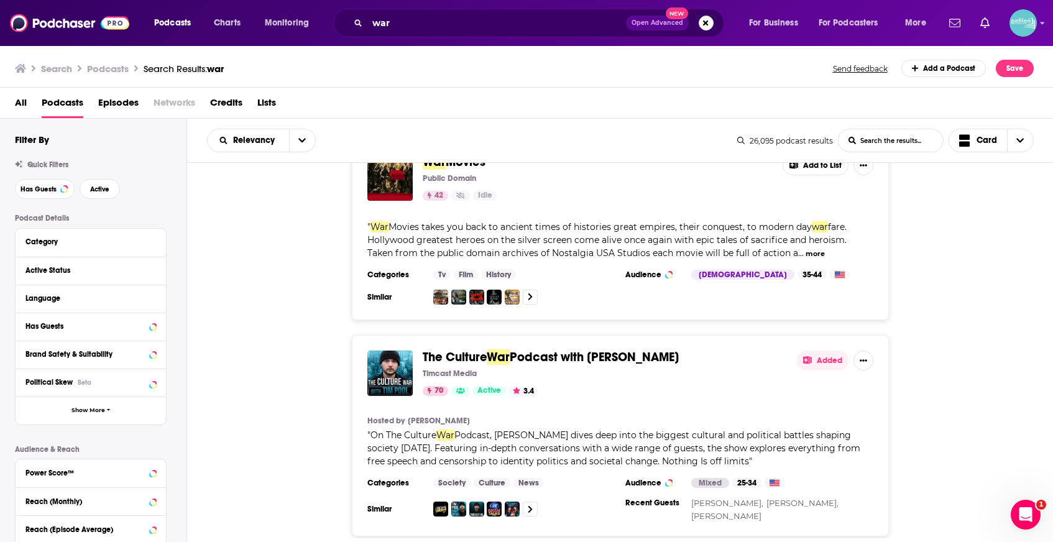
click at [842, 351] on button "Added" at bounding box center [823, 361] width 52 height 20
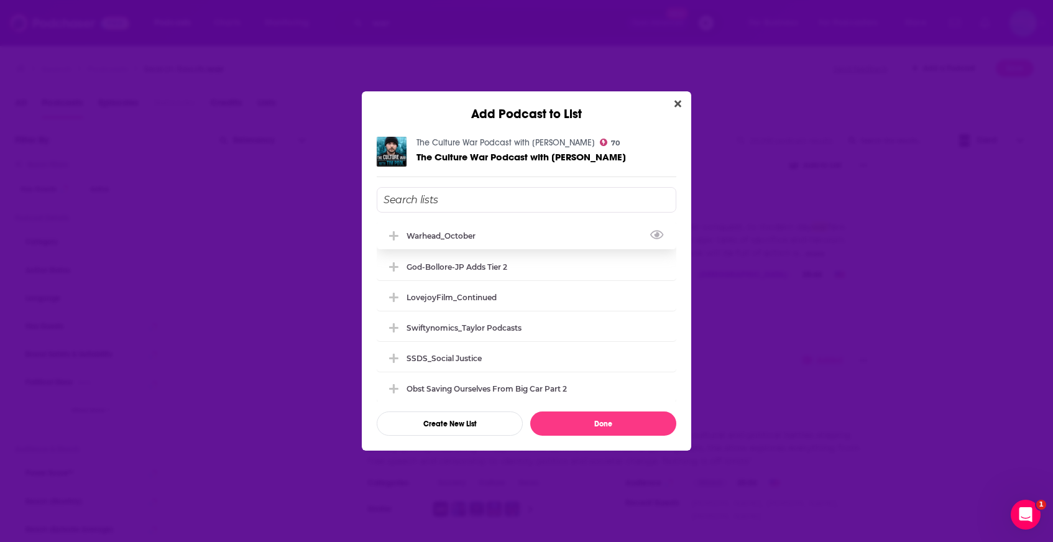
click at [505, 234] on div "Warhead_October" at bounding box center [527, 235] width 300 height 27
click at [552, 422] on button "Done" at bounding box center [603, 423] width 146 height 24
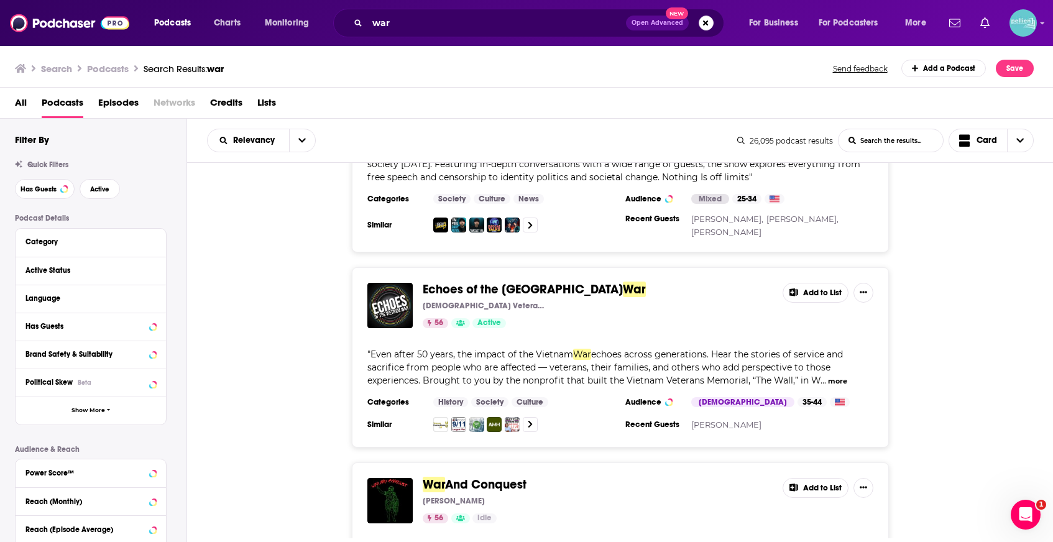
scroll to position [13805, 0]
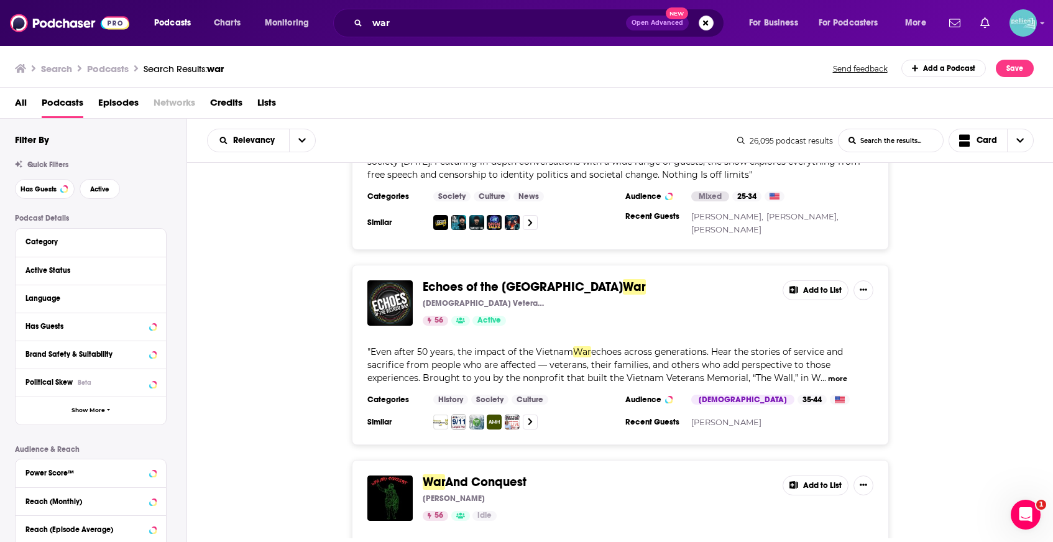
click at [805, 475] on button "Add to List" at bounding box center [815, 485] width 66 height 20
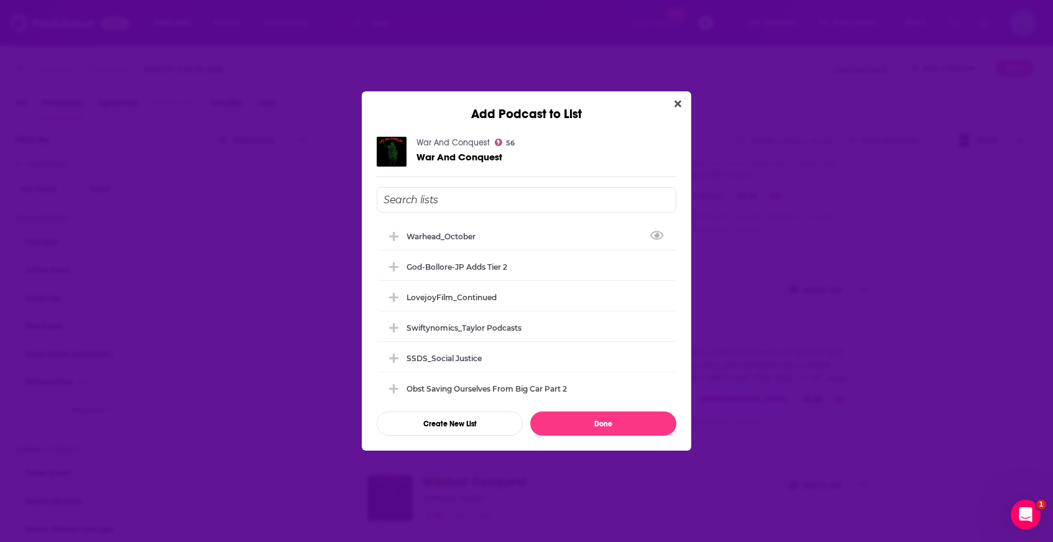
click at [486, 249] on div "Warhead_October God-Bollore-JP Adds Tier 2 LovejoyFilm_Continued Swiftynomics_T…" at bounding box center [527, 311] width 300 height 179
click at [479, 245] on div "Warhead_October" at bounding box center [527, 235] width 300 height 27
click at [573, 422] on button "Done" at bounding box center [603, 423] width 146 height 24
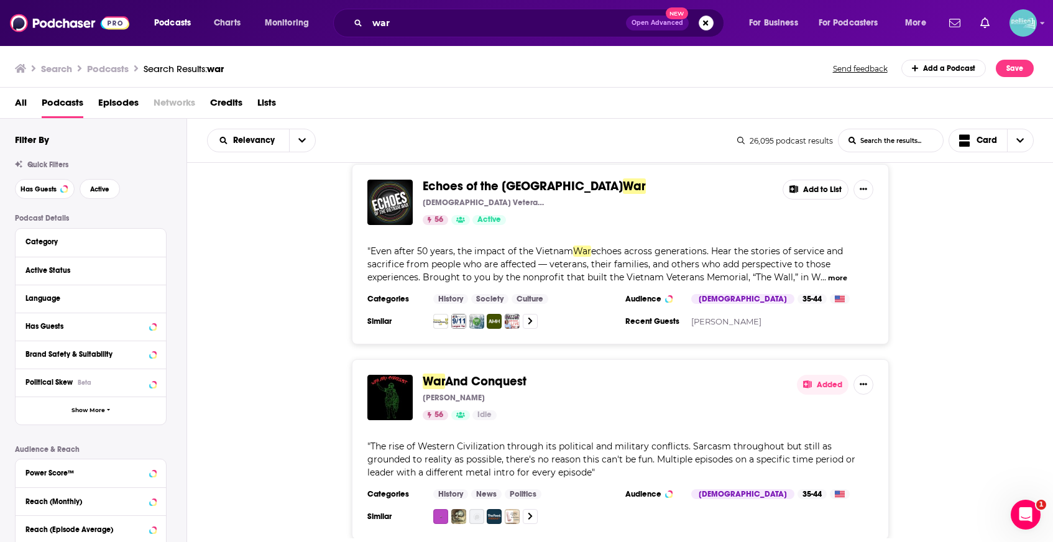
scroll to position [13907, 0]
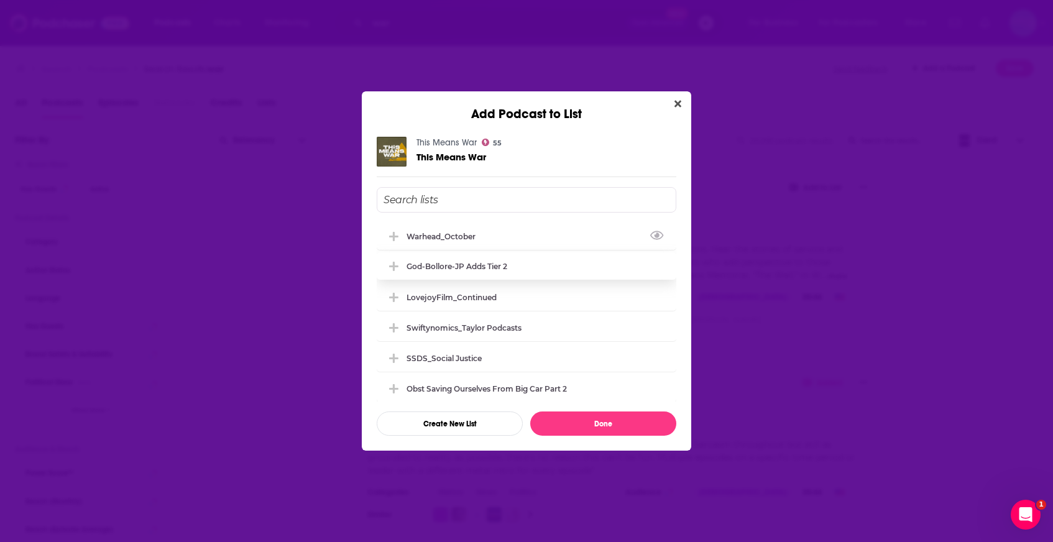
click at [561, 235] on div "Warhead_October" at bounding box center [527, 235] width 300 height 27
click at [582, 418] on button "Done" at bounding box center [603, 423] width 146 height 24
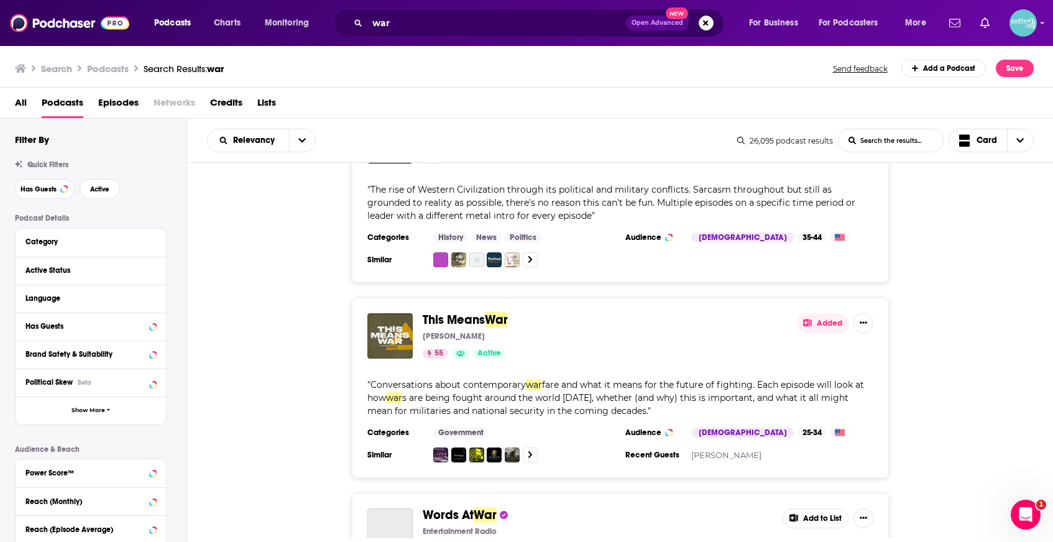
scroll to position [14184, 0]
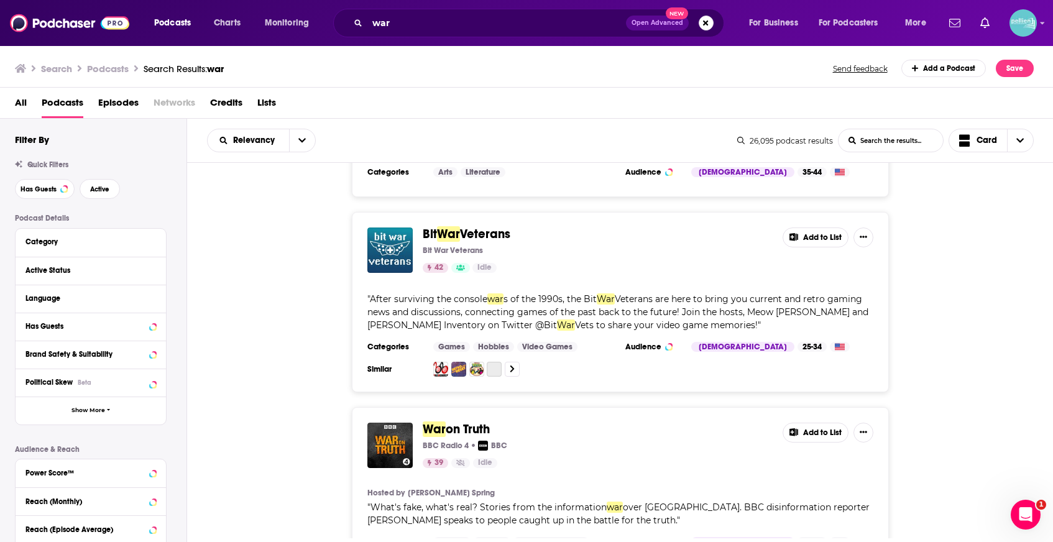
scroll to position [15203, 0]
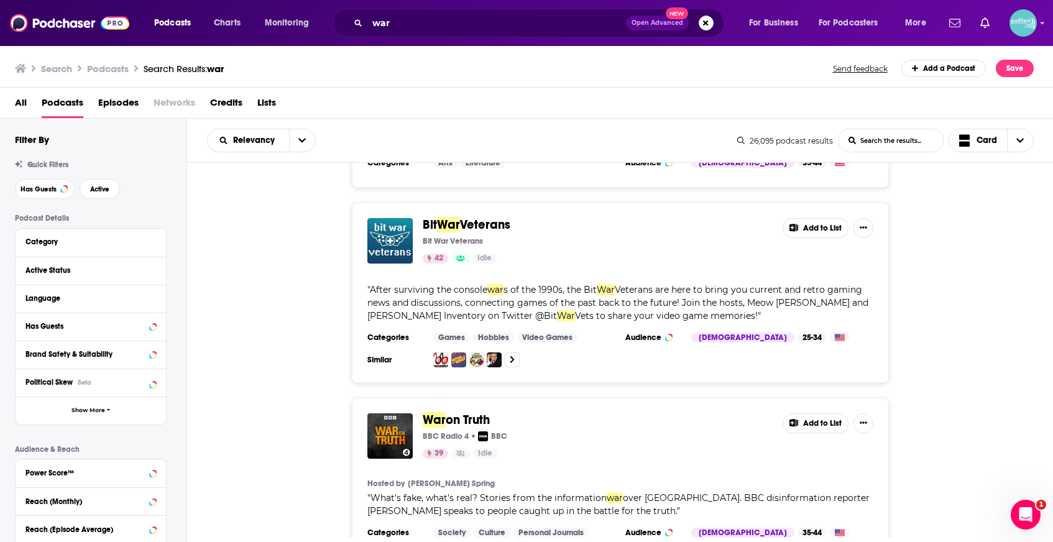
click at [815, 413] on button "Add to List" at bounding box center [815, 423] width 66 height 20
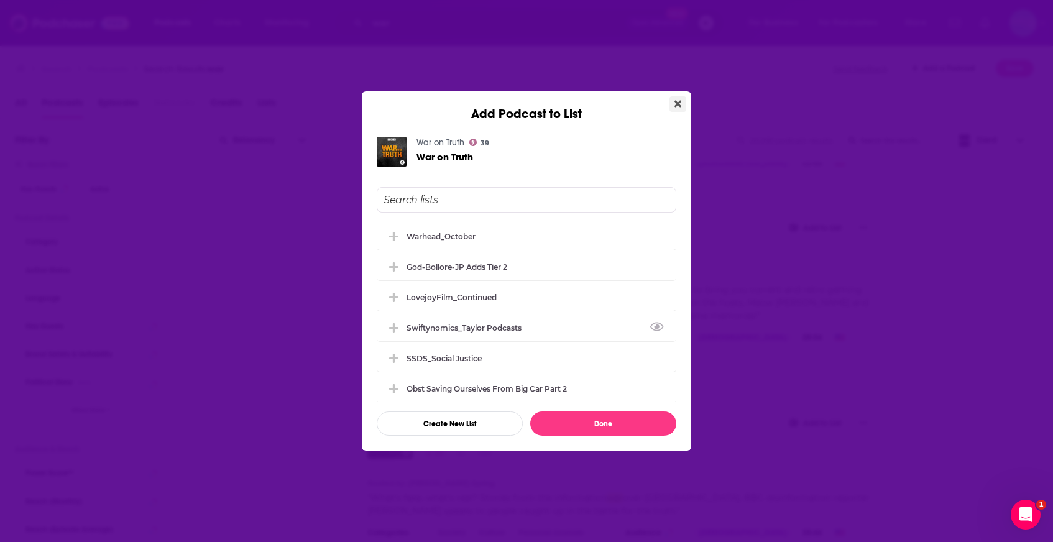
click at [676, 101] on icon "Close" at bounding box center [677, 104] width 7 height 7
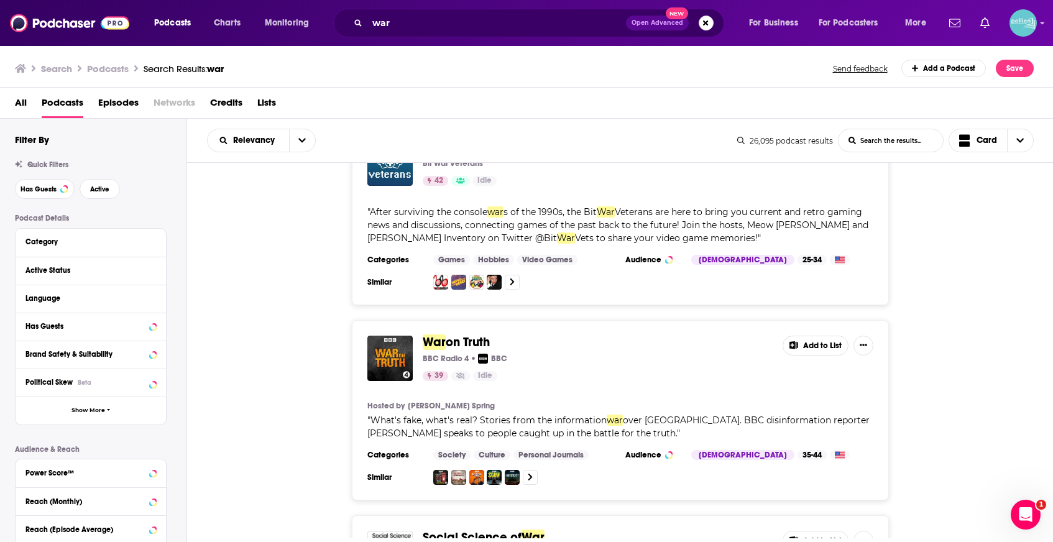
scroll to position [15341, 0]
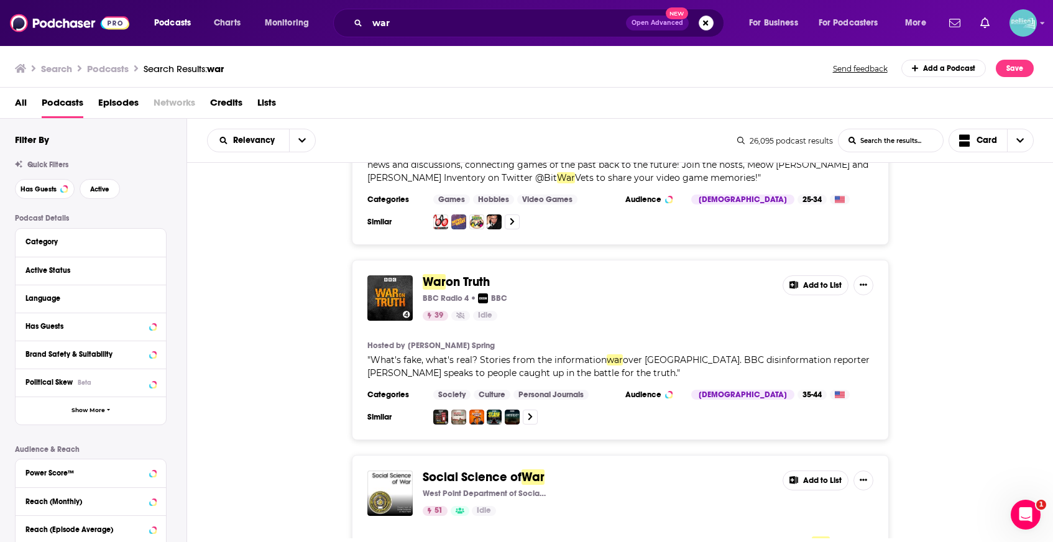
click at [827, 470] on button "Add to List" at bounding box center [815, 480] width 66 height 20
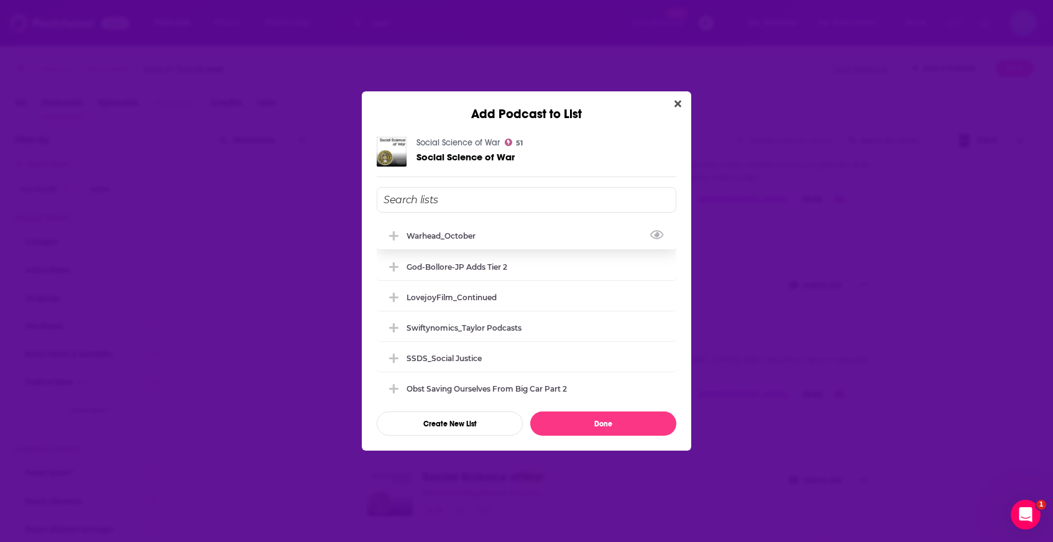
click at [486, 234] on div "Warhead_October" at bounding box center [527, 235] width 300 height 27
click at [567, 424] on button "Done" at bounding box center [603, 423] width 146 height 24
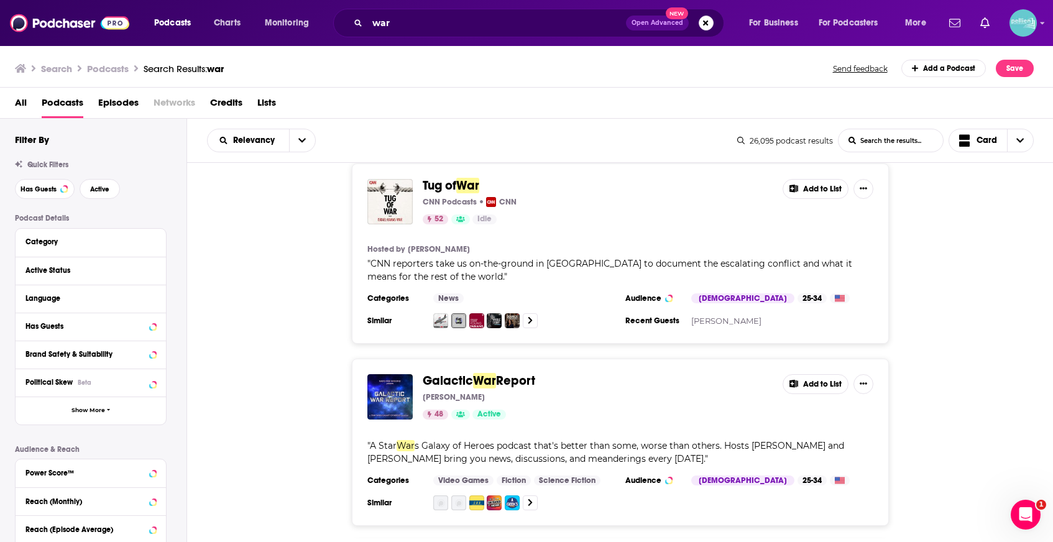
scroll to position [16771, 0]
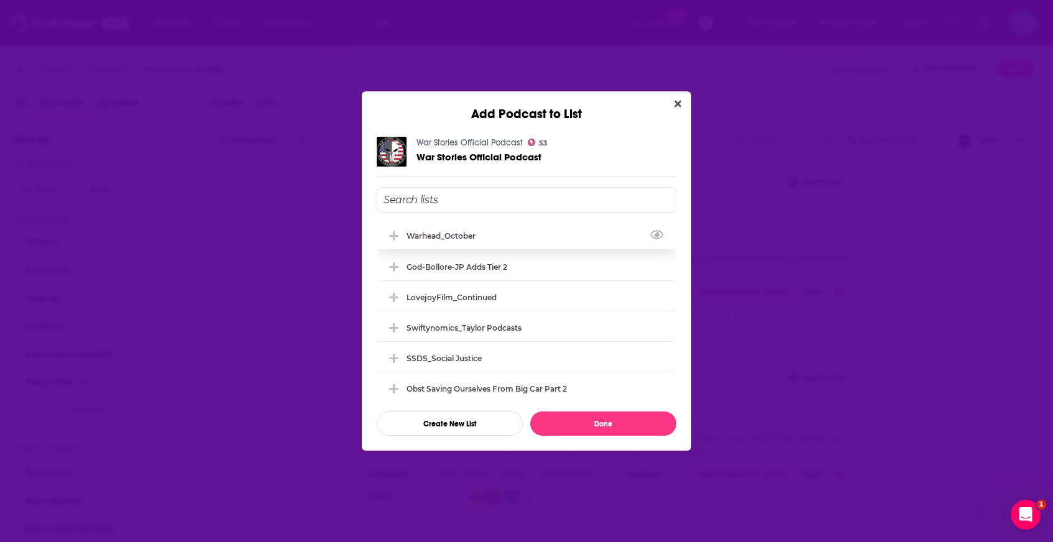
click at [522, 236] on div "Warhead_October" at bounding box center [527, 235] width 300 height 27
click at [563, 420] on button "Done" at bounding box center [603, 423] width 146 height 24
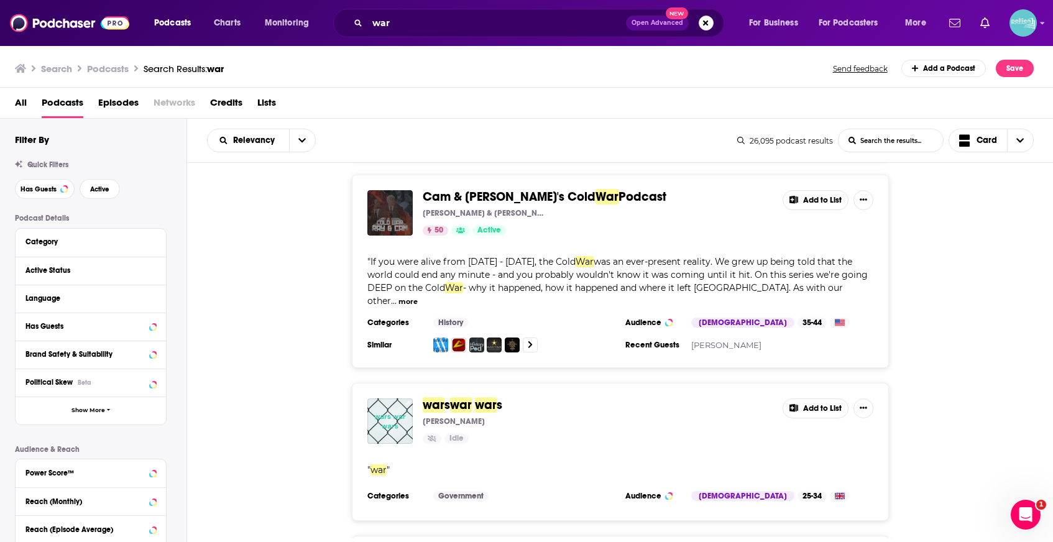
scroll to position [18379, 0]
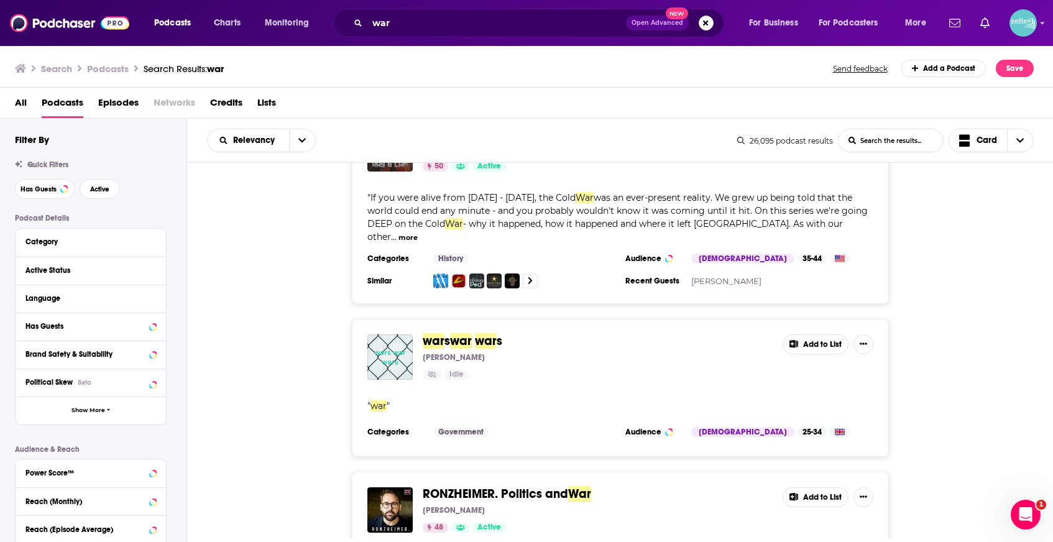
click at [813, 487] on button "Add to List" at bounding box center [815, 497] width 66 height 20
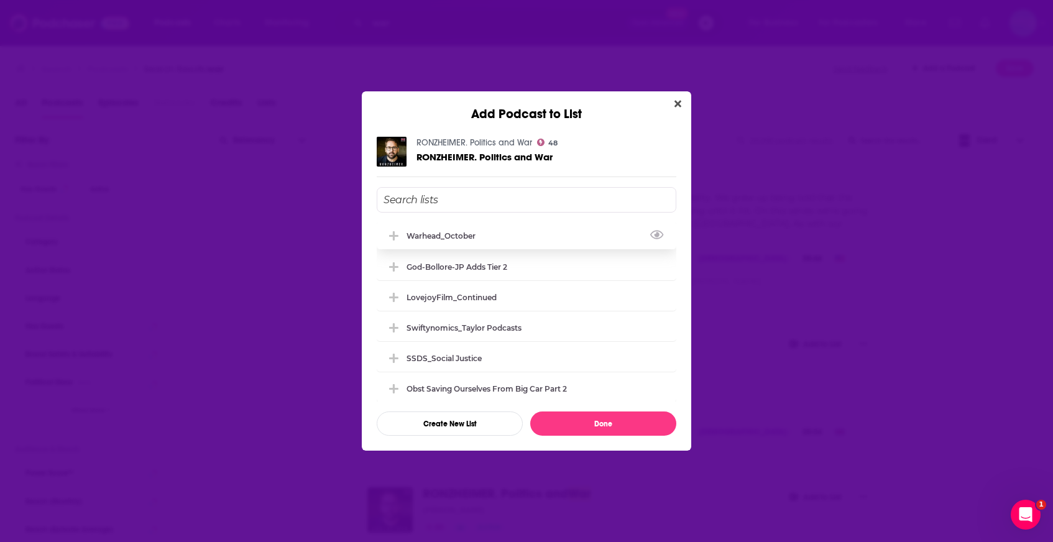
click at [502, 243] on div "Warhead_October" at bounding box center [527, 235] width 300 height 27
click at [572, 432] on button "Done" at bounding box center [603, 423] width 146 height 24
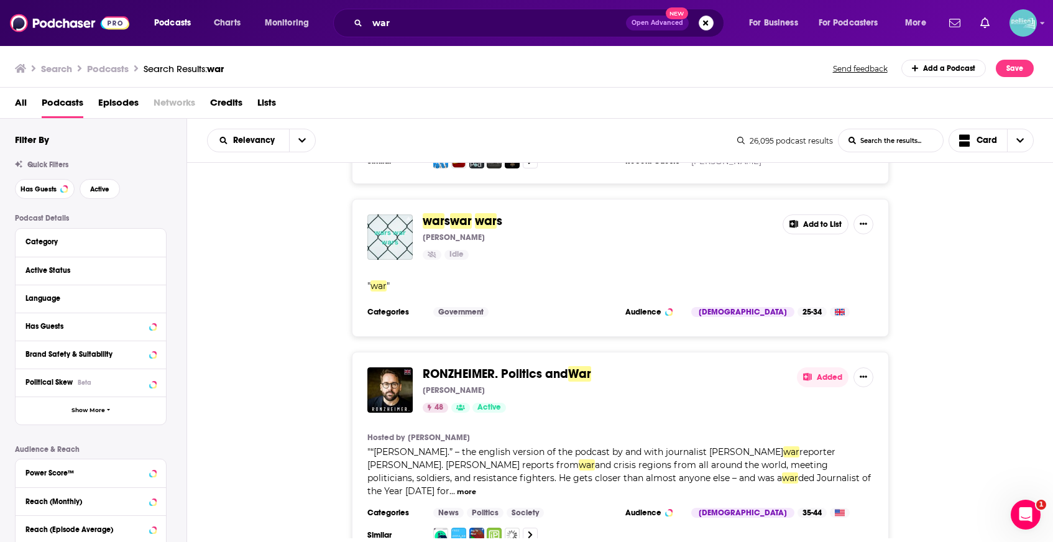
scroll to position [18505, 0]
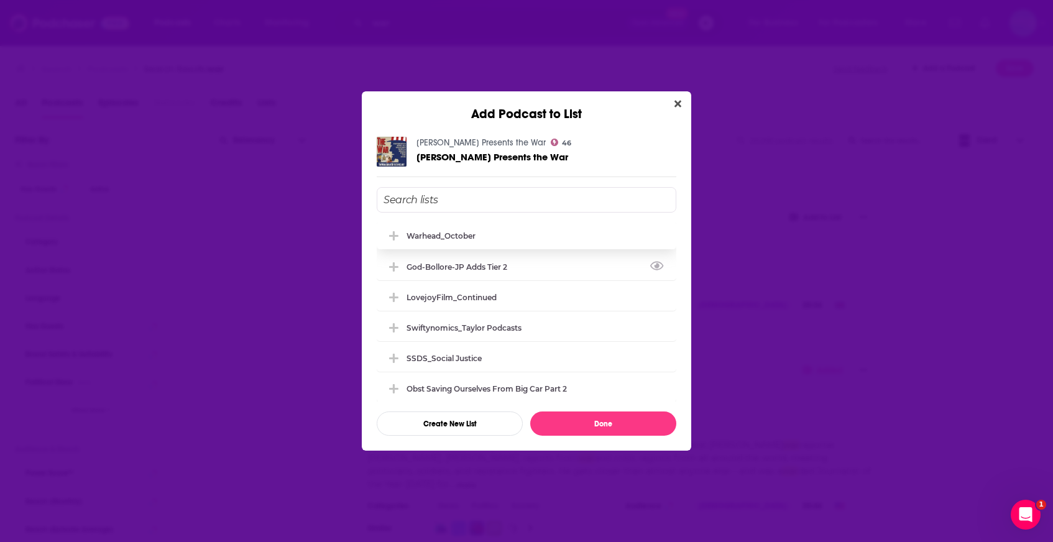
click at [503, 239] on div "Warhead_October" at bounding box center [527, 235] width 300 height 27
click at [572, 418] on button "Done" at bounding box center [603, 423] width 146 height 24
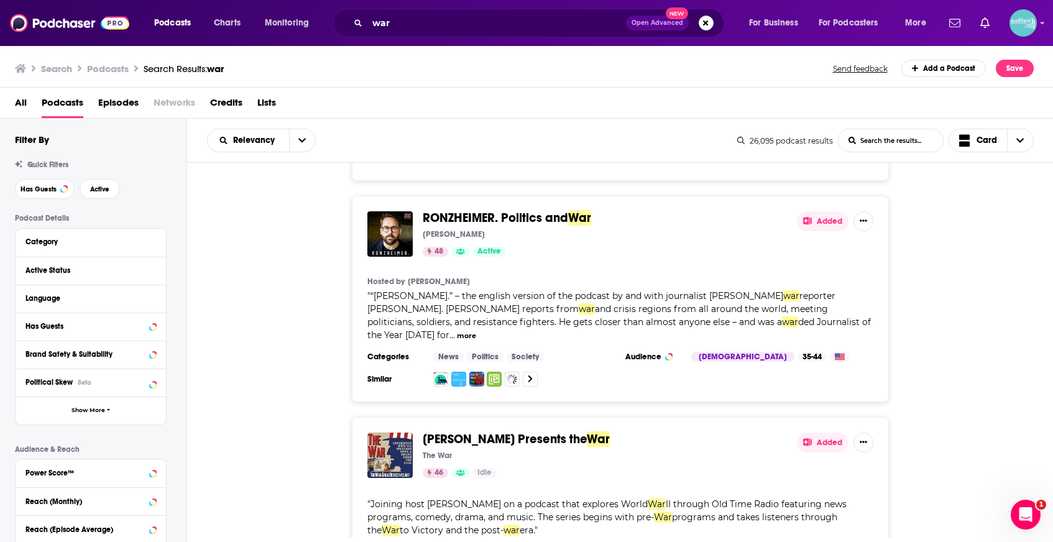
scroll to position [18717, 0]
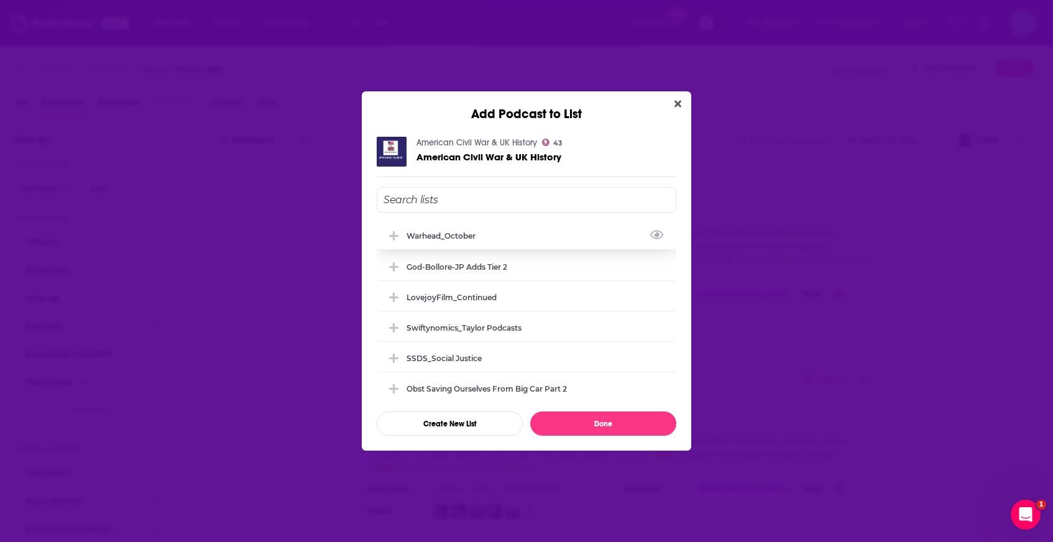
click at [575, 240] on div "Warhead_October" at bounding box center [527, 235] width 300 height 27
click at [572, 427] on button "Done" at bounding box center [603, 423] width 146 height 24
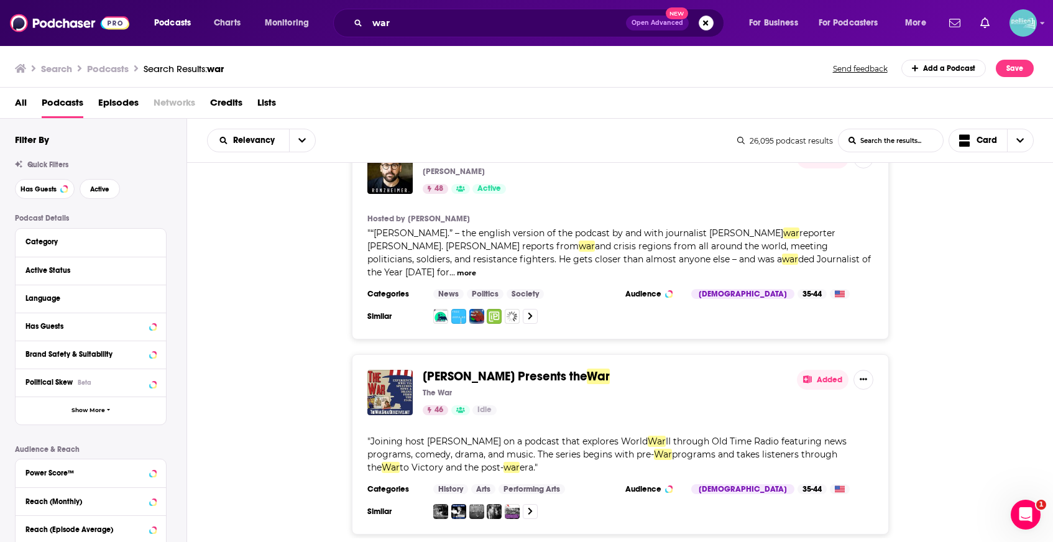
scroll to position [18947, 0]
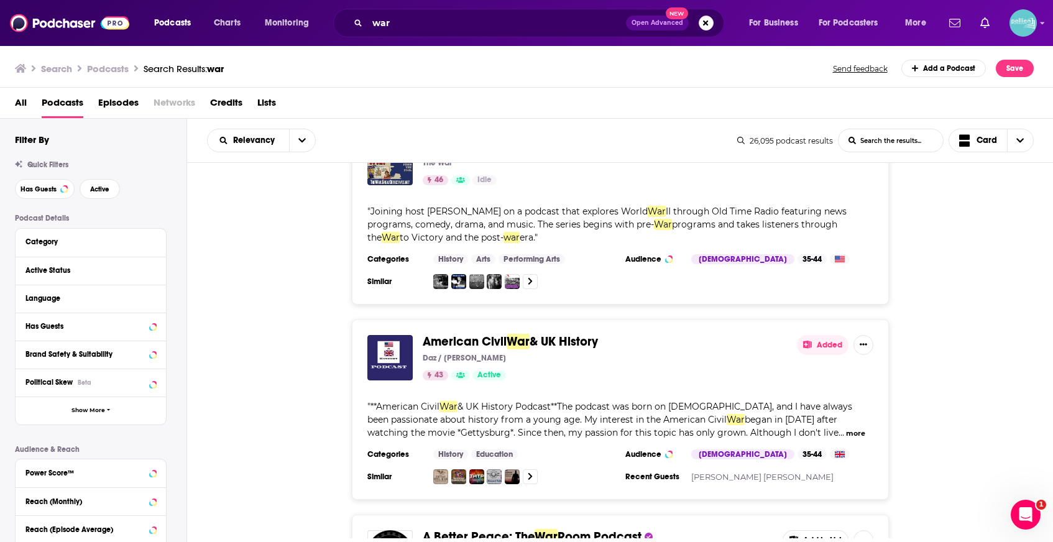
click at [814, 530] on button "Add to List" at bounding box center [815, 540] width 66 height 20
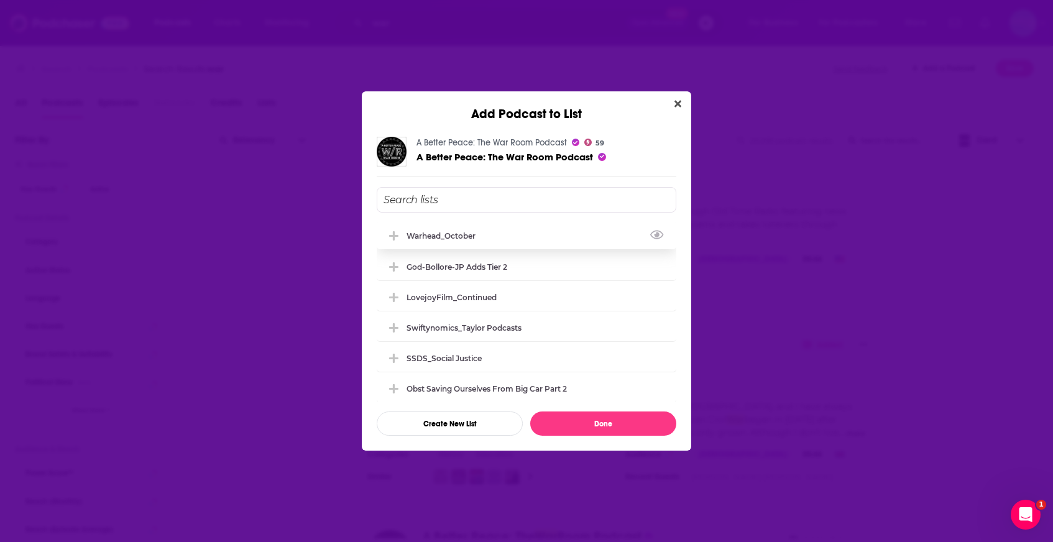
click at [544, 236] on div "Warhead_October" at bounding box center [527, 235] width 300 height 27
click at [567, 420] on button "Done" at bounding box center [603, 423] width 146 height 24
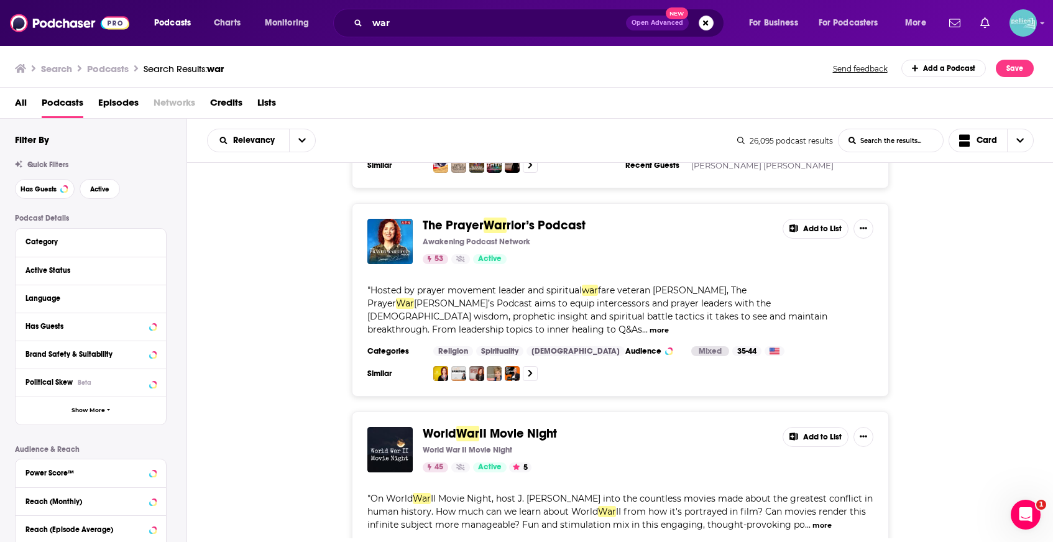
scroll to position [20031, 0]
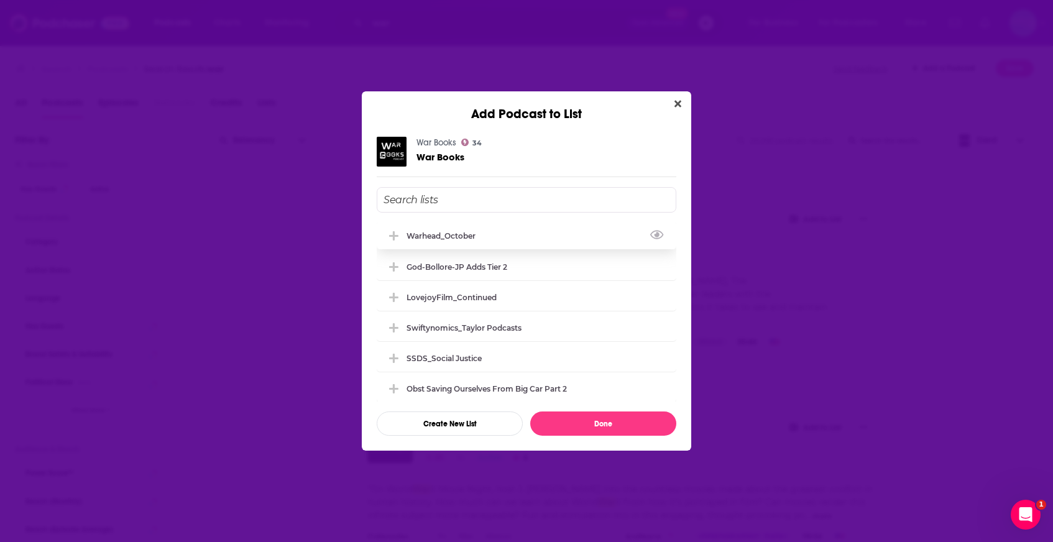
click at [567, 237] on div "Warhead_October" at bounding box center [527, 235] width 300 height 27
click at [586, 423] on button "Done" at bounding box center [603, 423] width 146 height 24
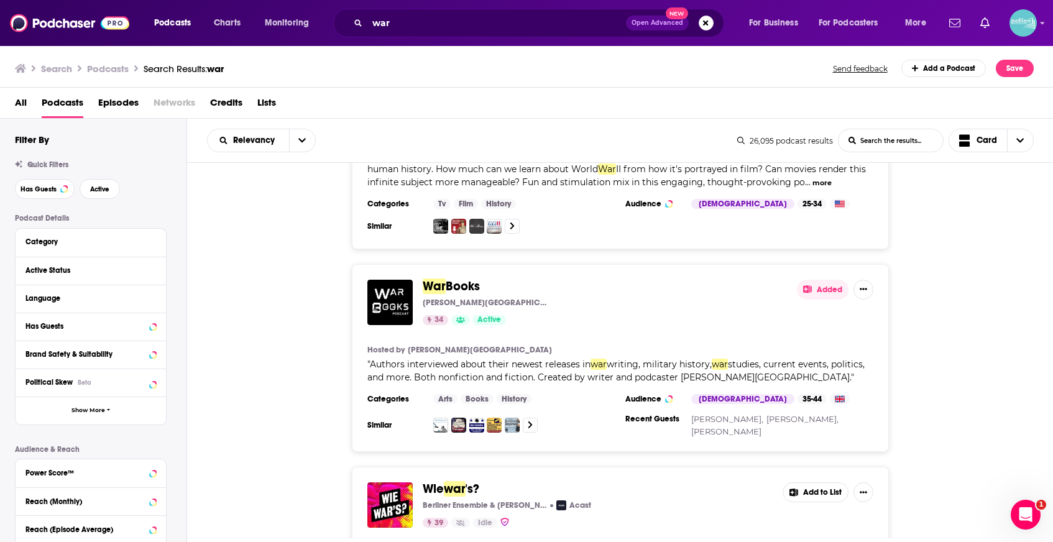
scroll to position [20375, 0]
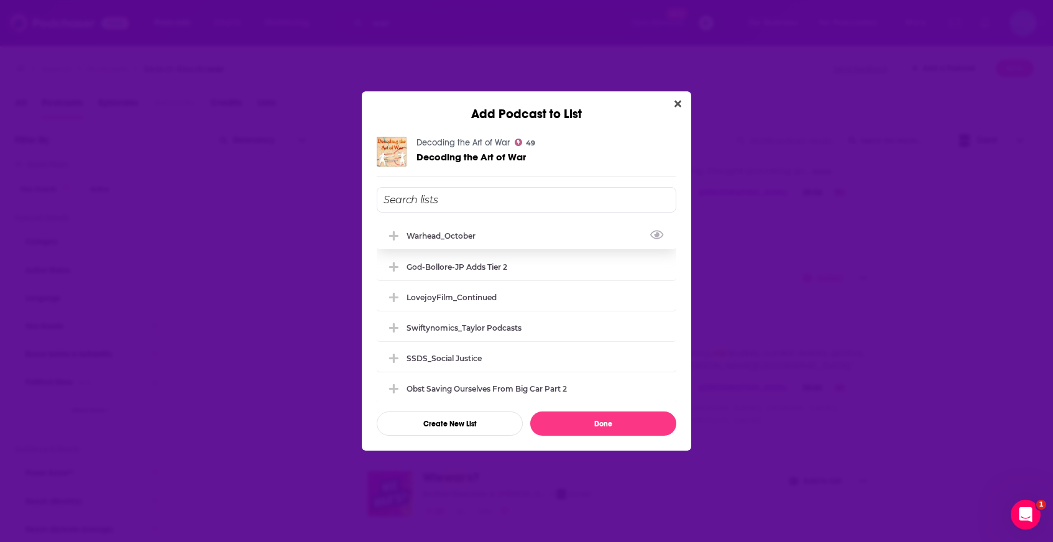
click at [528, 238] on div "Warhead_October" at bounding box center [527, 235] width 300 height 27
click at [581, 420] on button "Done" at bounding box center [603, 423] width 146 height 24
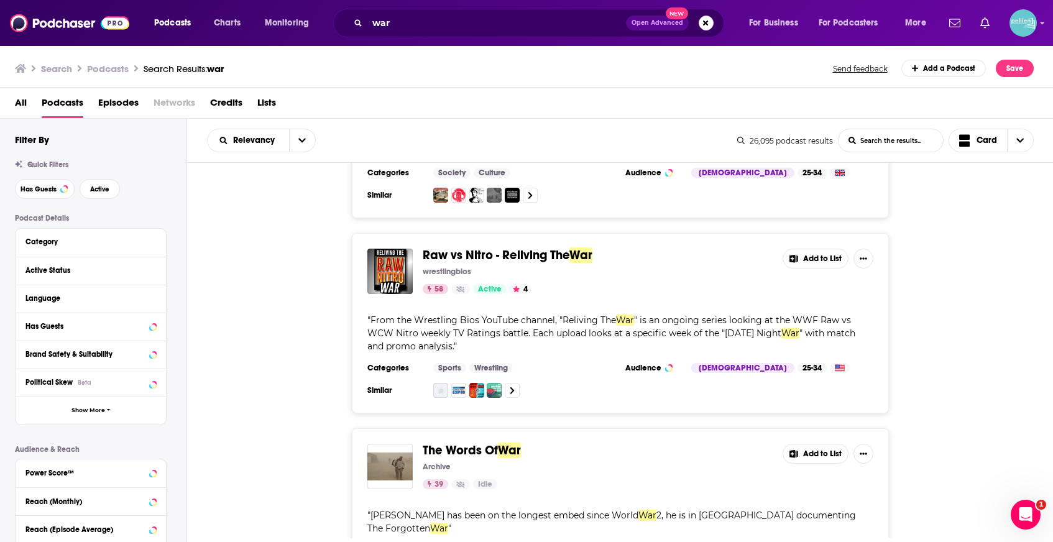
scroll to position [22333, 0]
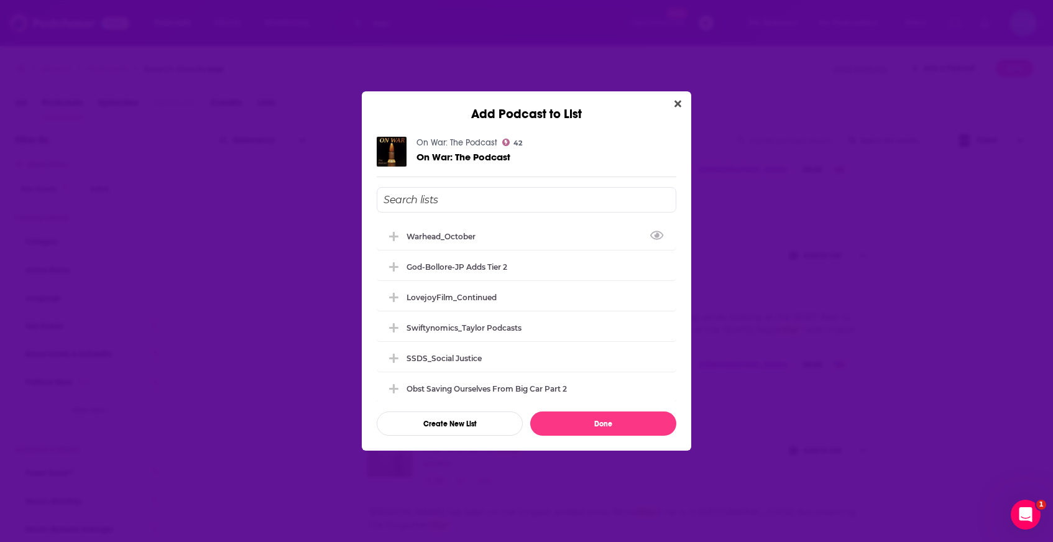
click at [540, 249] on div "Warhead_October God-Bollore-JP Adds Tier 2 LovejoyFilm_Continued Swiftynomics_T…" at bounding box center [527, 311] width 300 height 179
click at [540, 236] on div "Warhead_October" at bounding box center [527, 235] width 300 height 27
click at [573, 424] on button "Done" at bounding box center [603, 423] width 146 height 24
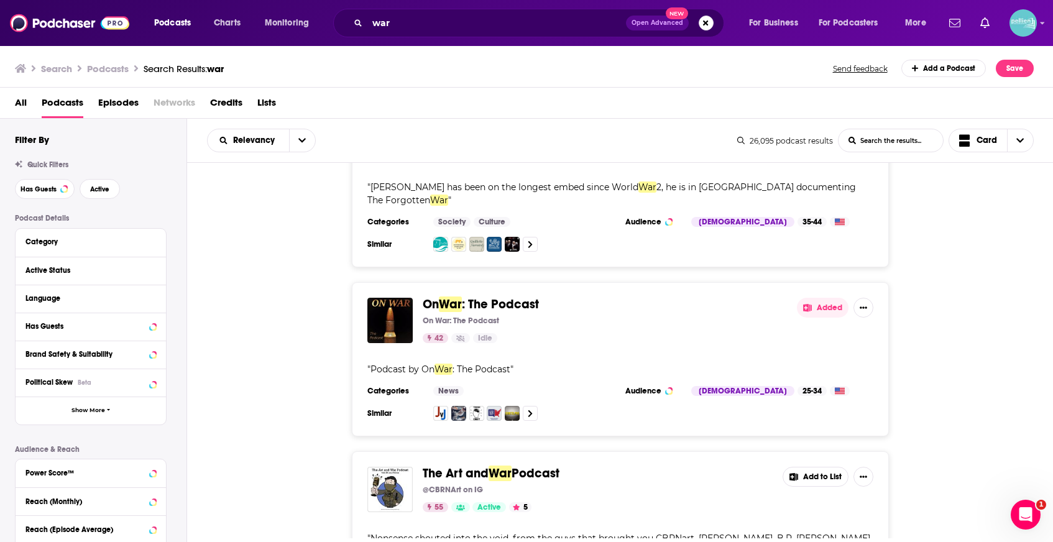
scroll to position [22656, 0]
click at [833, 468] on button "Add to List" at bounding box center [815, 478] width 66 height 20
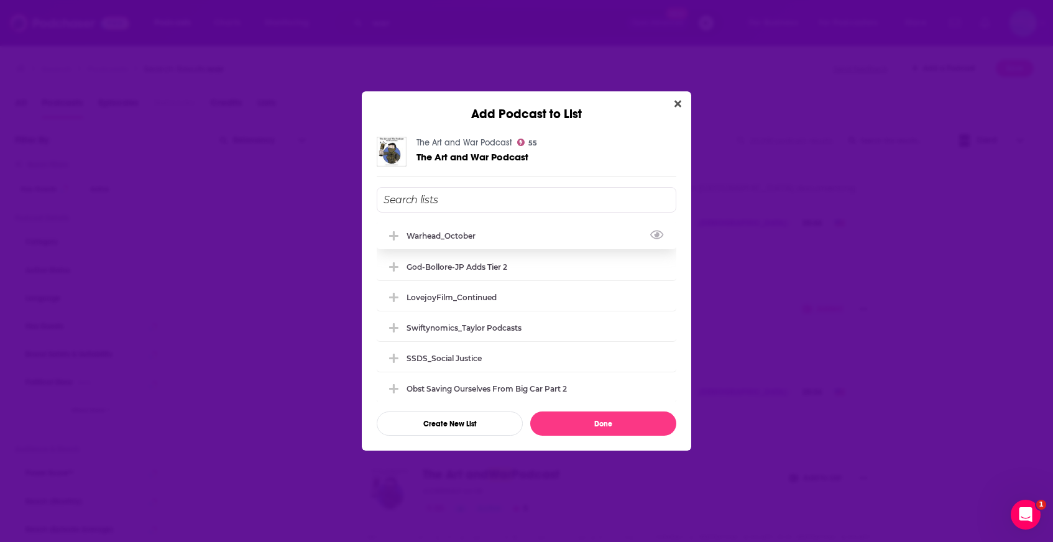
click at [520, 240] on div "Warhead_October" at bounding box center [527, 235] width 300 height 27
click at [575, 430] on button "Done" at bounding box center [603, 423] width 146 height 24
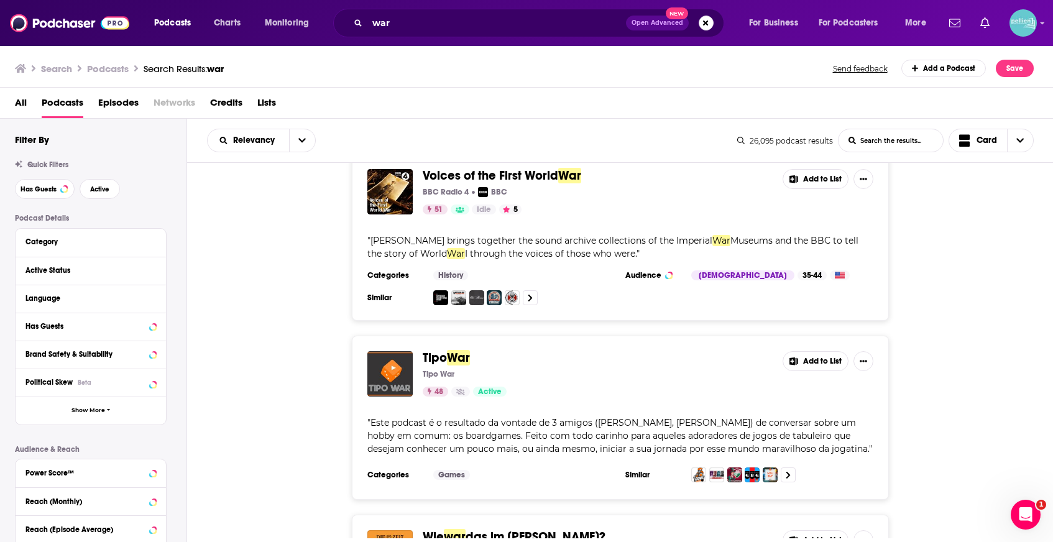
scroll to position [23642, 0]
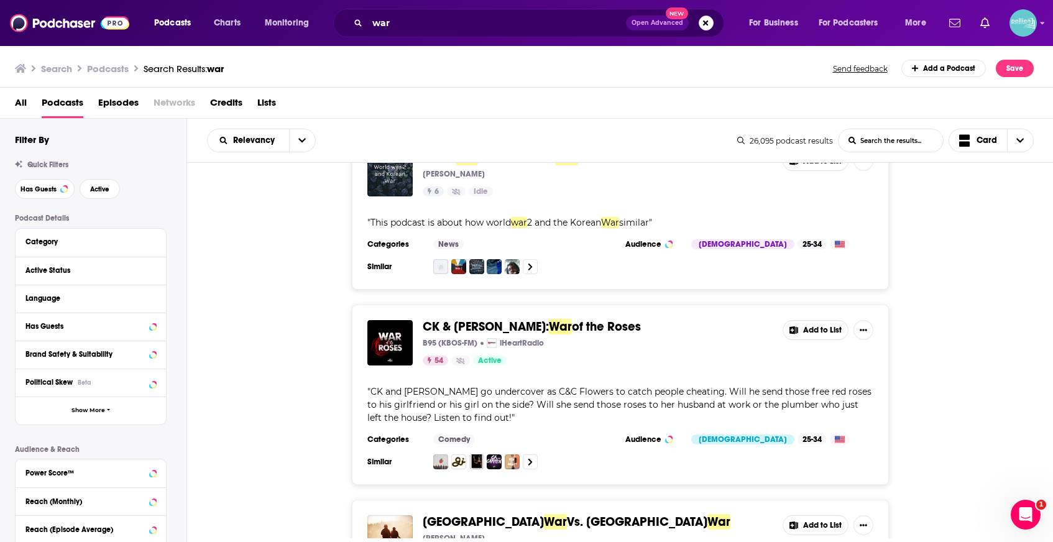
scroll to position [27338, 0]
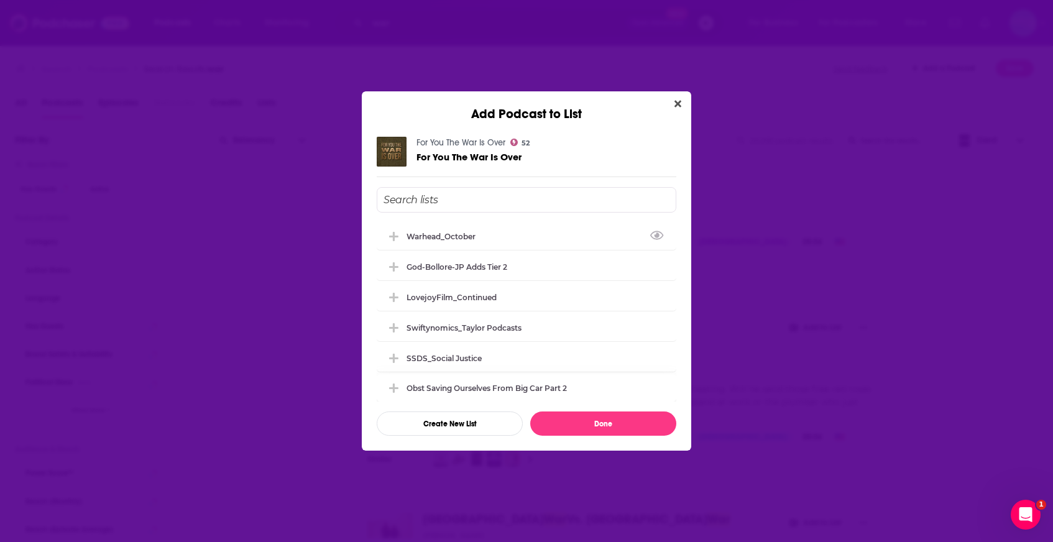
click at [557, 237] on div "Warhead_October" at bounding box center [527, 235] width 300 height 27
click at [579, 416] on button "Done" at bounding box center [603, 423] width 146 height 24
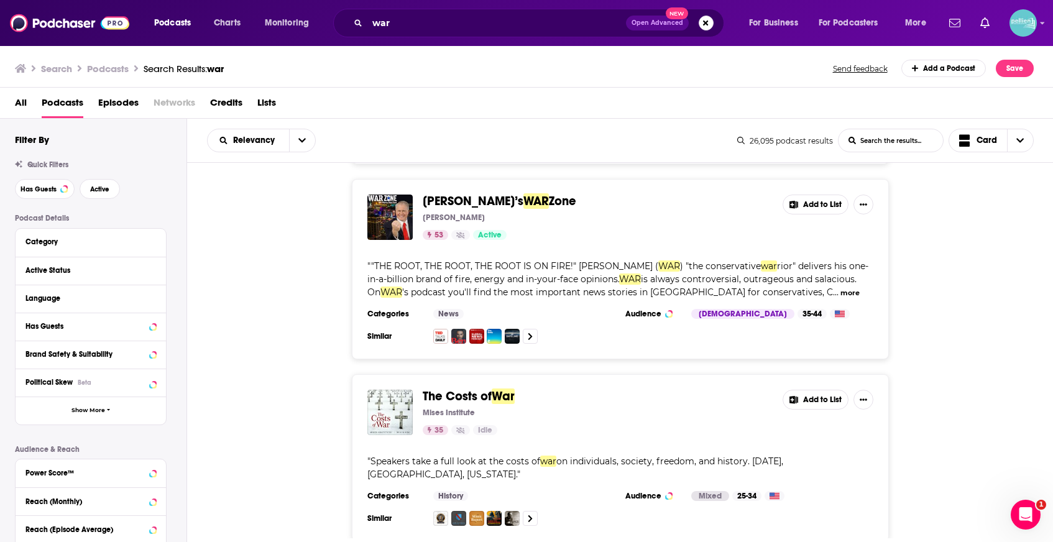
scroll to position [28212, 0]
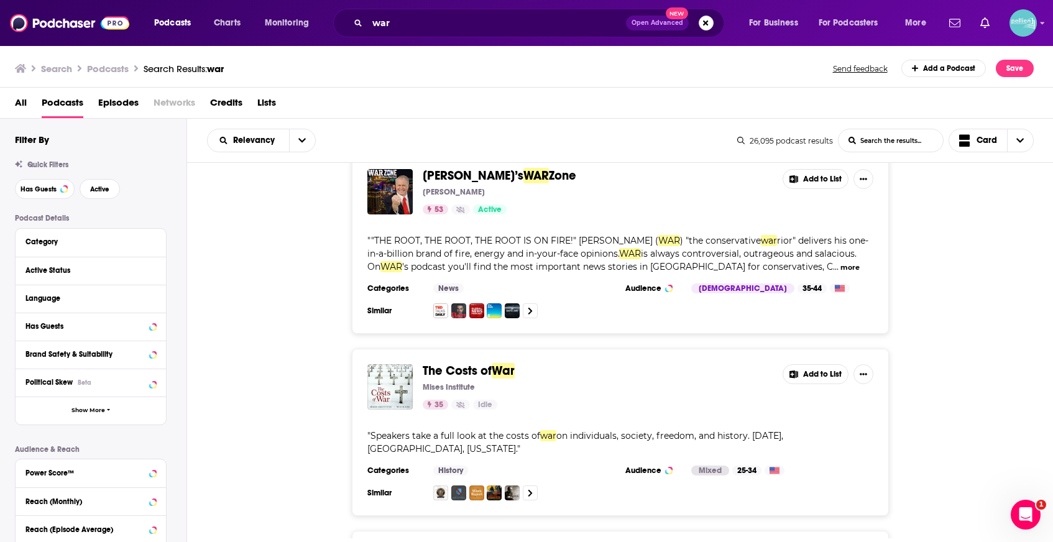
click at [78, 470] on div "Power Score™" at bounding box center [74, 473] width 99 height 9
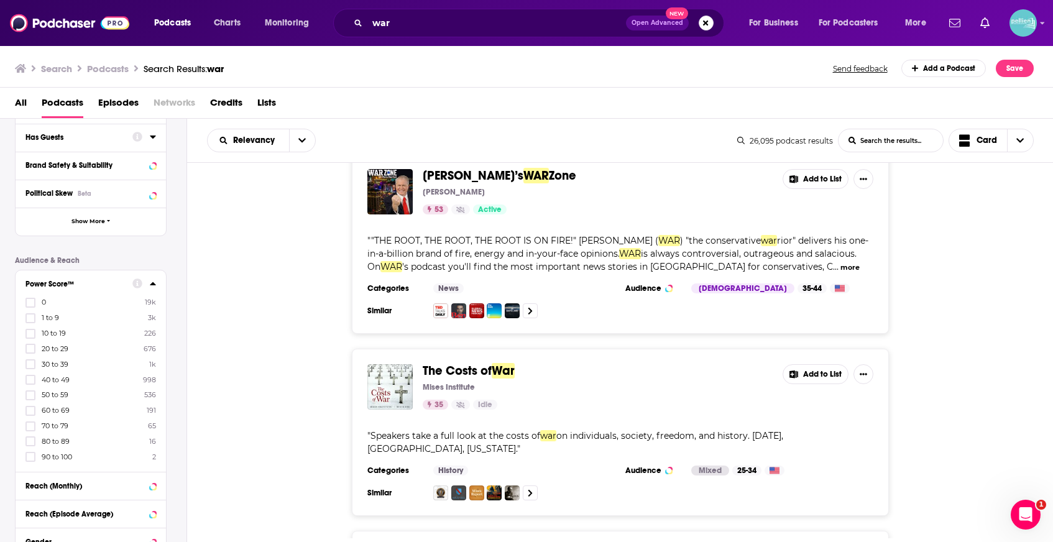
scroll to position [191, 0]
click at [70, 458] on div "Power Score™ 0 19k 1 to 9 3k 10 to 19 226 20 to 29 676 30 to 39 1k 40 to 49 998…" at bounding box center [91, 368] width 150 height 201
click at [76, 439] on label "80 to 89 16" at bounding box center [90, 439] width 131 height 11
click at [30, 443] on input "multiSelectOption-80-9" at bounding box center [30, 443] width 0 height 0
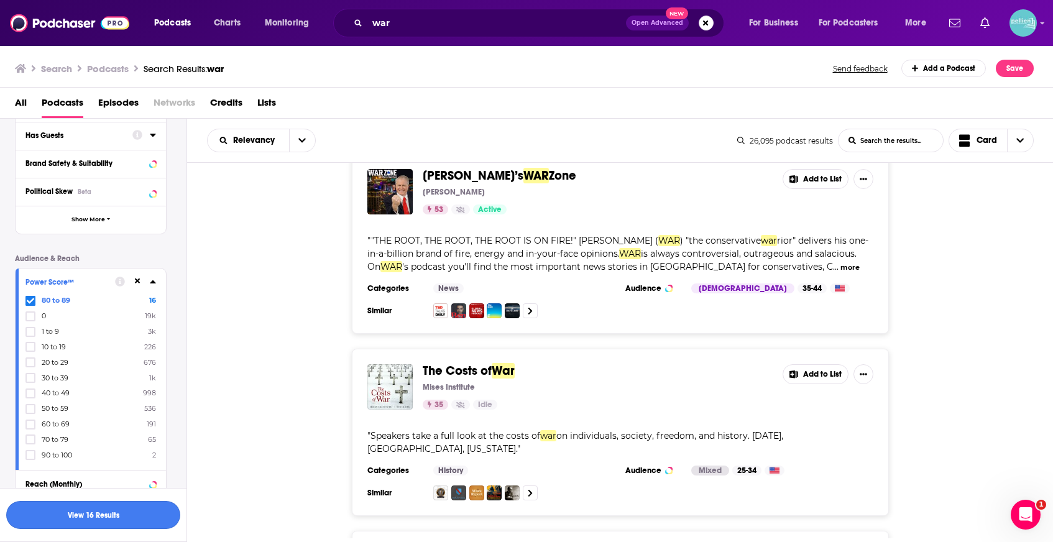
click at [47, 518] on button "View 16 Results" at bounding box center [93, 515] width 174 height 28
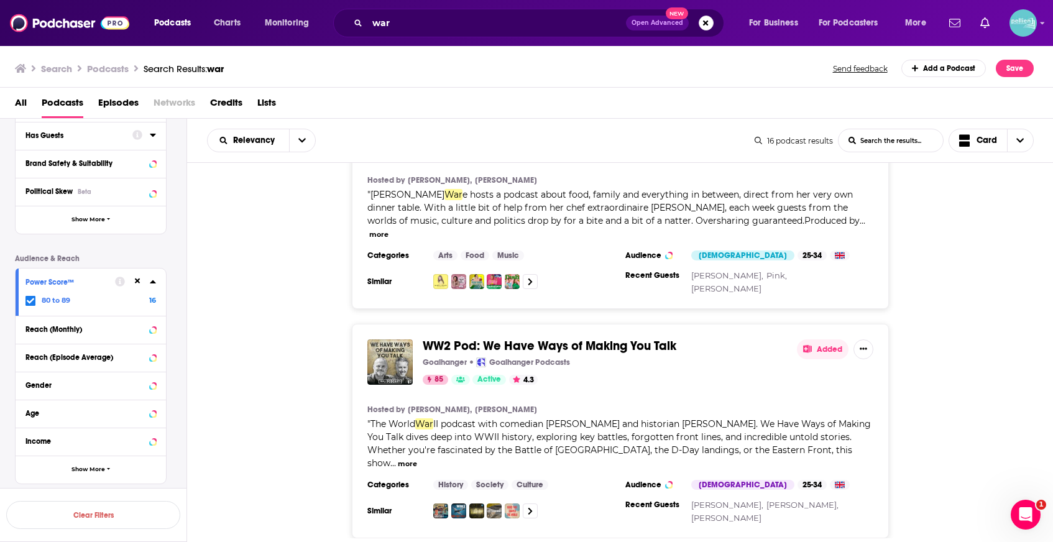
scroll to position [567, 0]
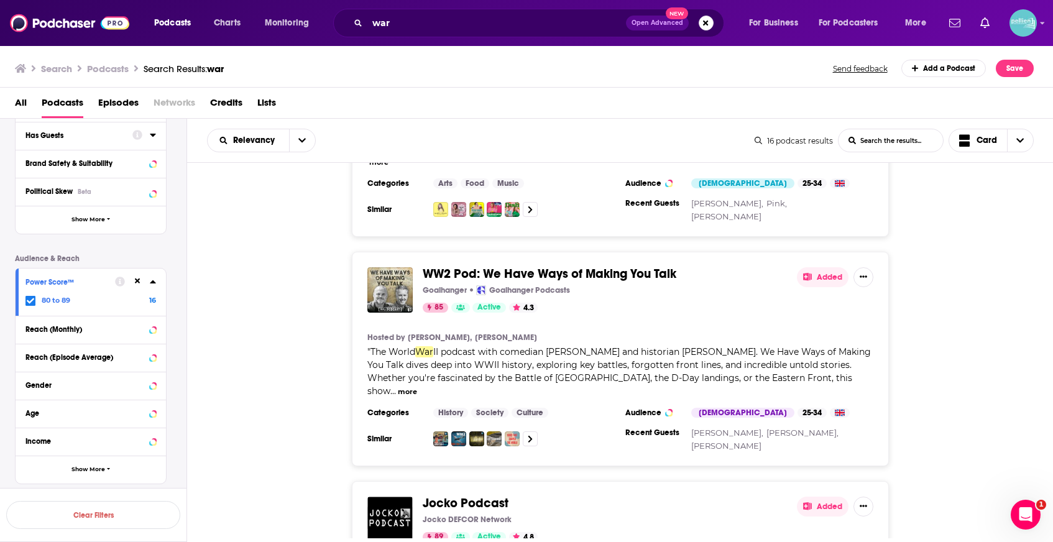
click at [800, 267] on button "Added" at bounding box center [823, 277] width 52 height 20
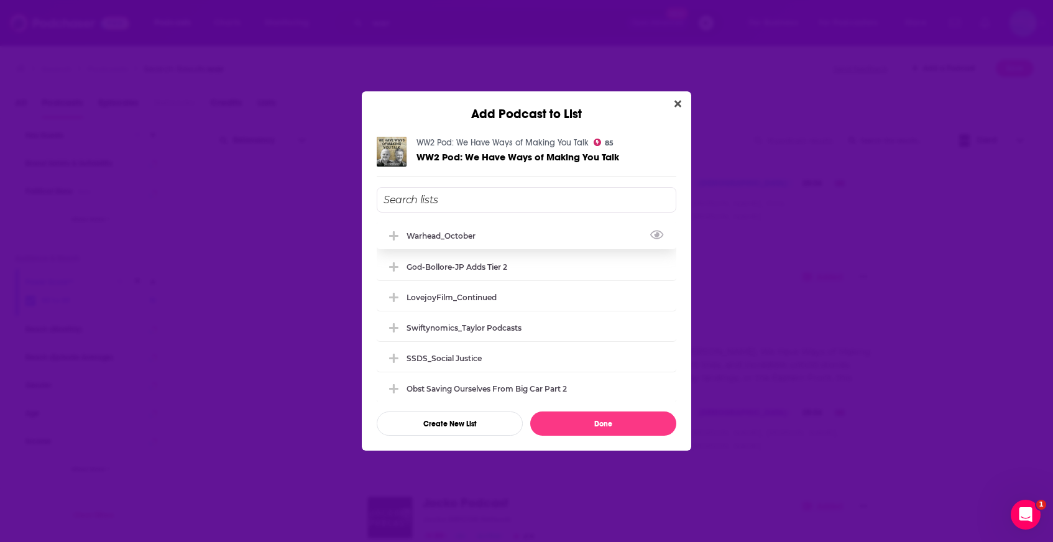
click at [513, 242] on div "Warhead_October" at bounding box center [527, 235] width 300 height 27
click at [584, 420] on button "Done" at bounding box center [603, 423] width 146 height 24
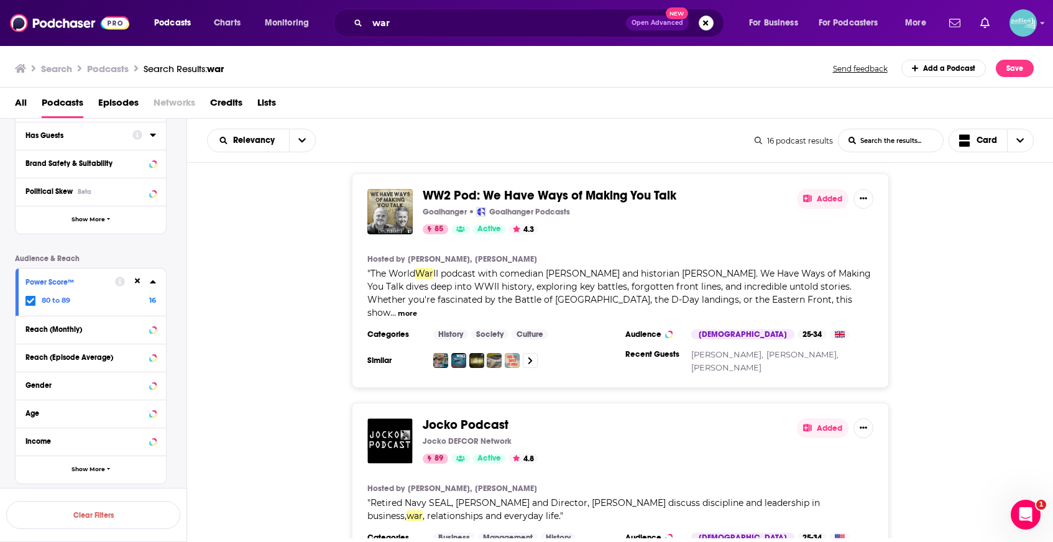
scroll to position [719, 0]
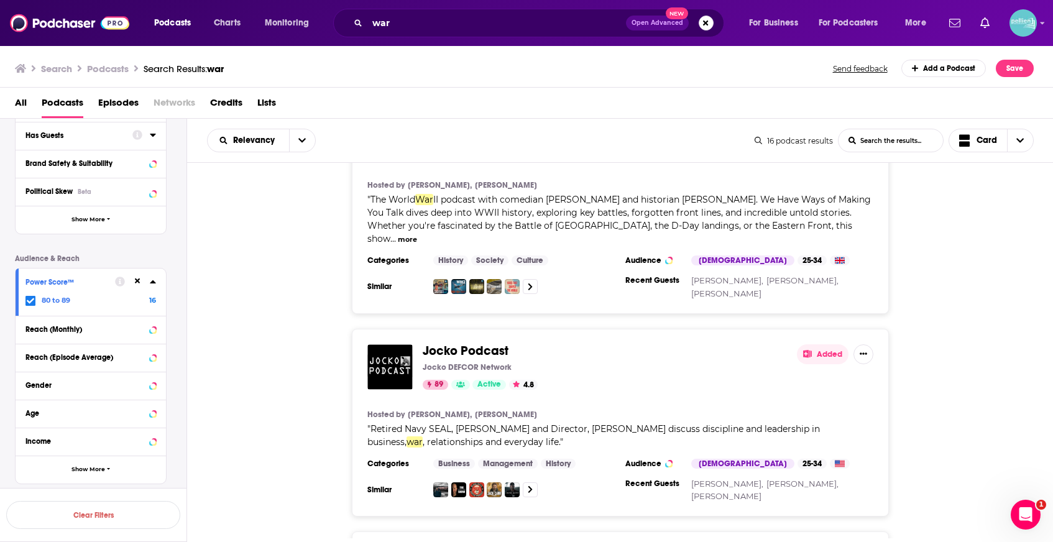
click at [822, 344] on button "Added" at bounding box center [823, 354] width 52 height 20
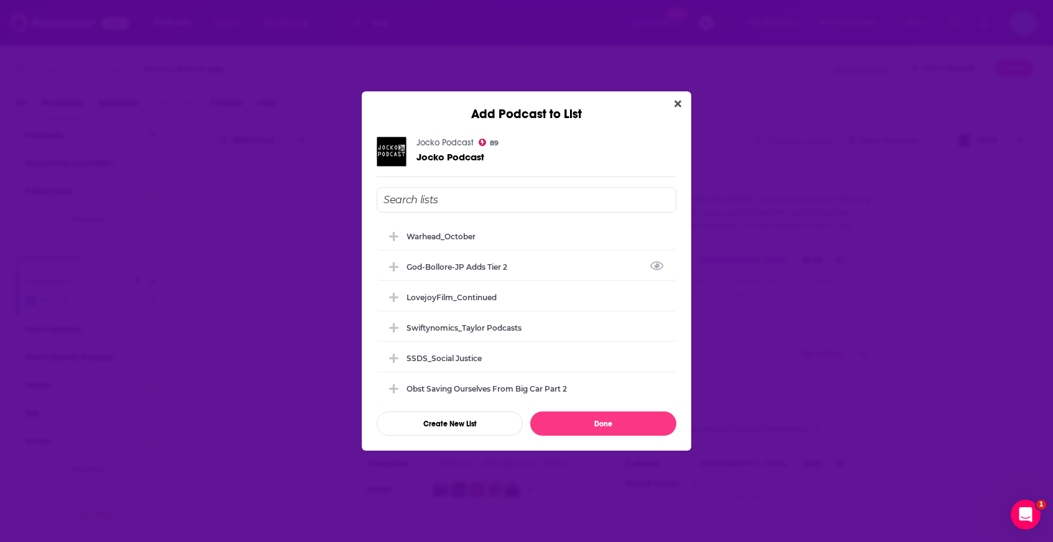
click at [579, 250] on div "Warhead_October God-Bollore-JP Adds Tier 2 LovejoyFilm_Continued Swiftynomics_T…" at bounding box center [527, 311] width 300 height 179
click at [567, 241] on div "Warhead_October" at bounding box center [527, 235] width 300 height 27
click at [589, 422] on button "Done" at bounding box center [603, 423] width 146 height 24
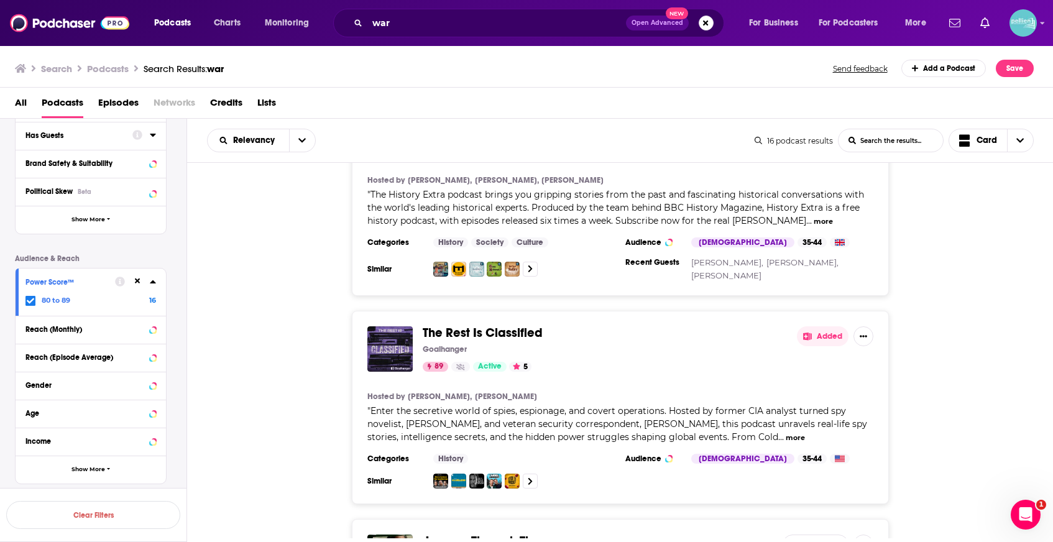
scroll to position [1353, 0]
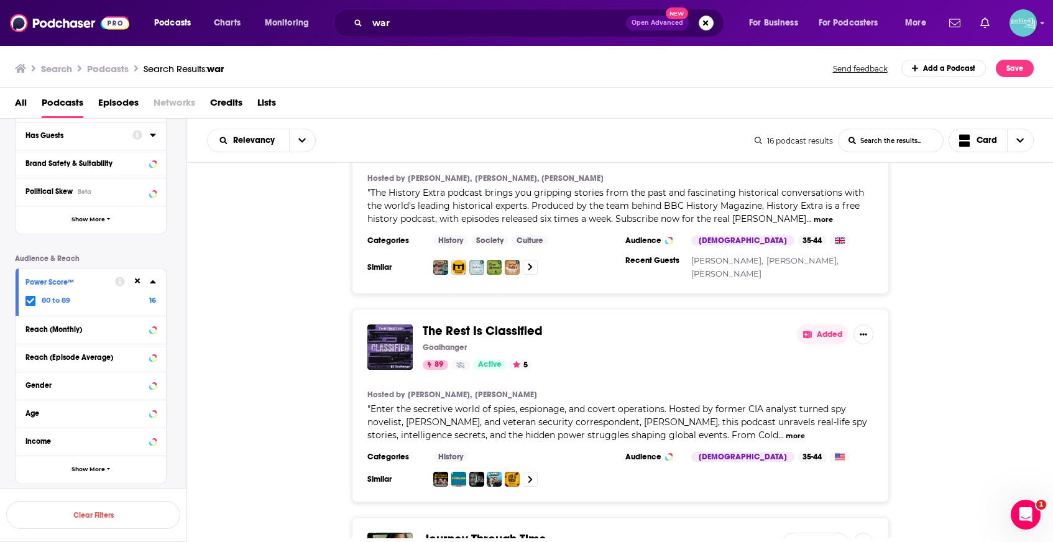
click at [824, 324] on button "Added" at bounding box center [823, 334] width 52 height 20
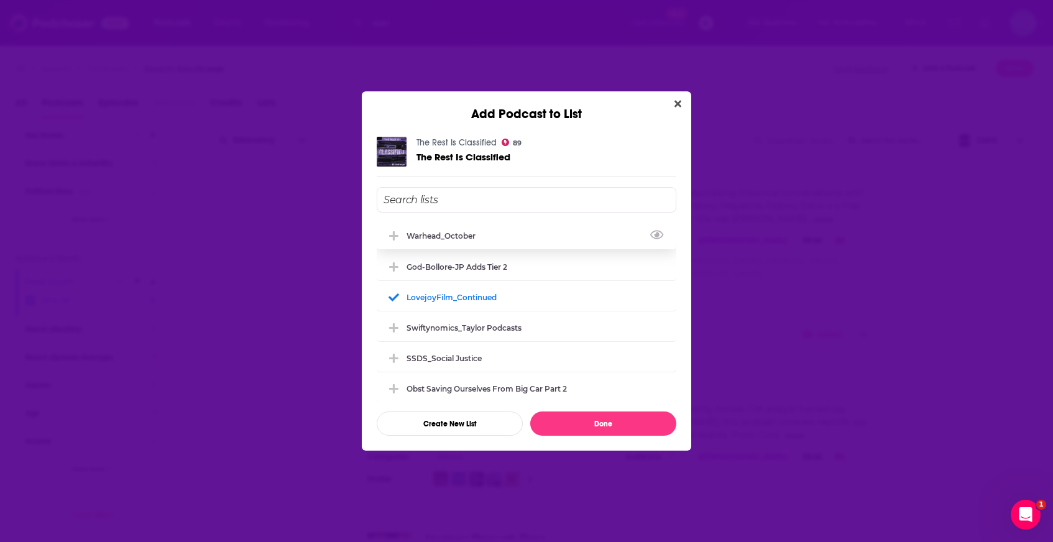
click at [546, 237] on div "Warhead_October" at bounding box center [527, 235] width 300 height 27
click at [600, 426] on button "Done" at bounding box center [603, 423] width 146 height 24
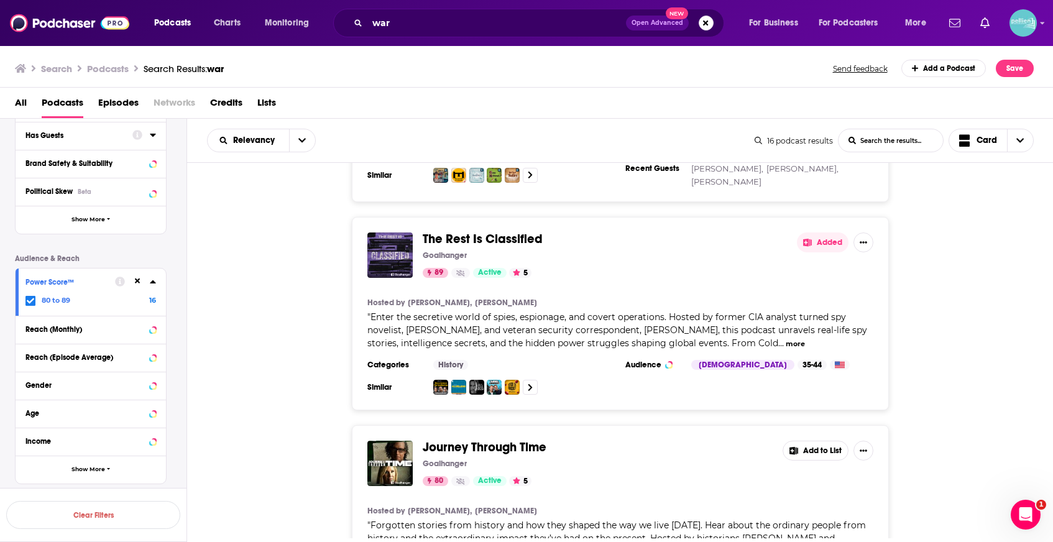
scroll to position [1467, 0]
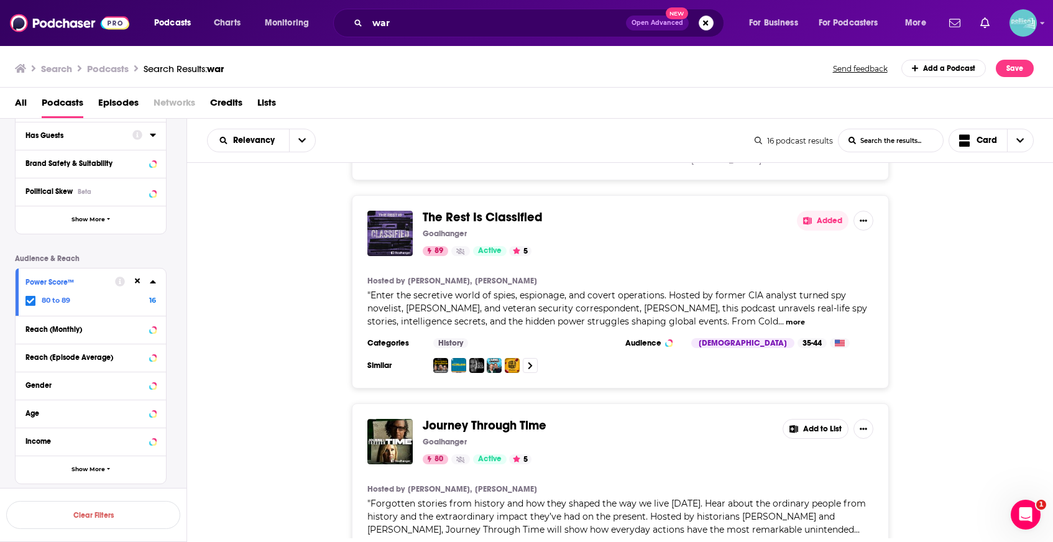
click at [808, 403] on div "Journey Through Time Goalhanger 80 Active 5 Add to List Hosted by David Olusoga…" at bounding box center [620, 506] width 537 height 206
click at [812, 419] on button "Add to List" at bounding box center [815, 429] width 66 height 20
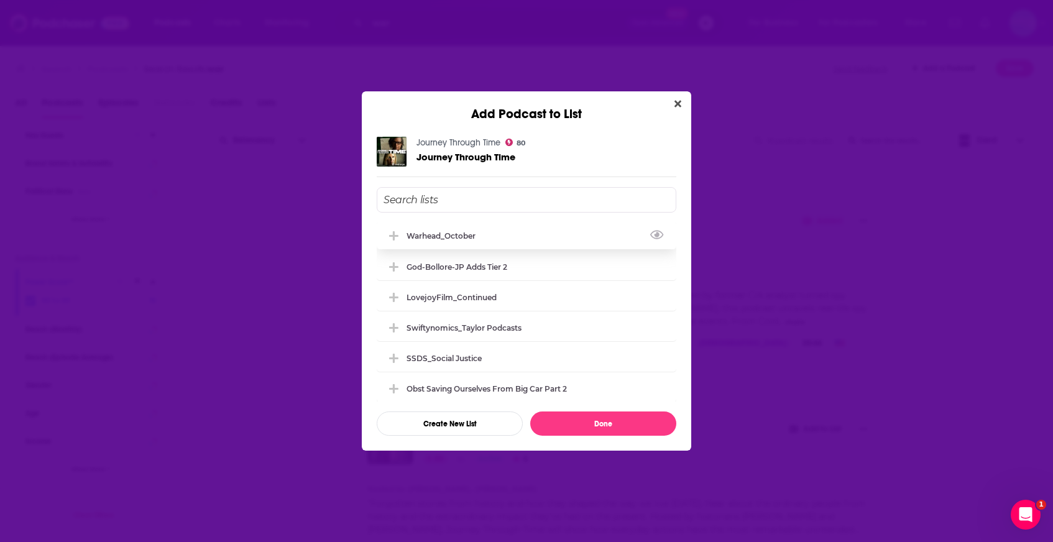
click at [539, 240] on div "Warhead_October" at bounding box center [527, 235] width 300 height 27
click at [596, 423] on button "Done" at bounding box center [603, 423] width 146 height 24
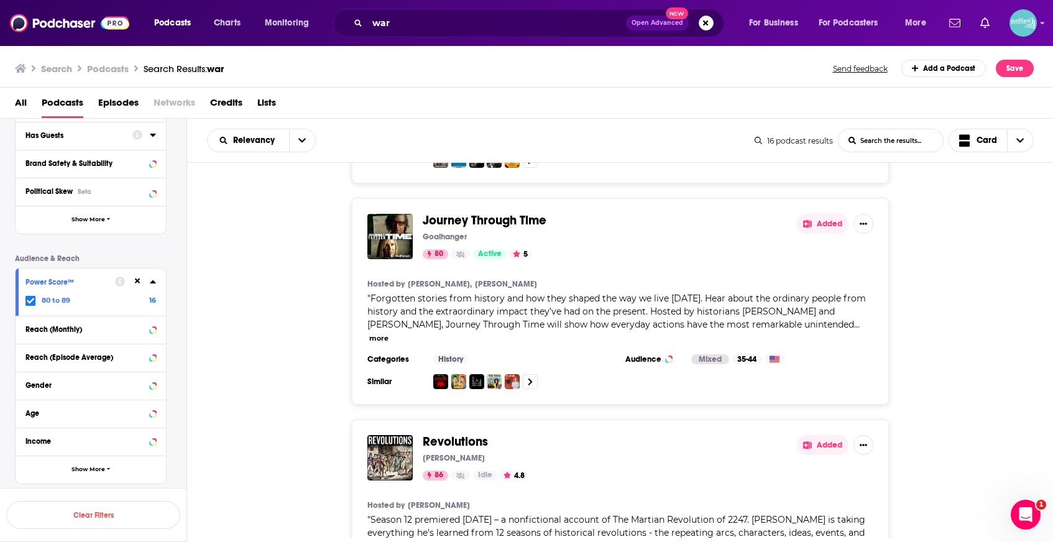
scroll to position [1799, 0]
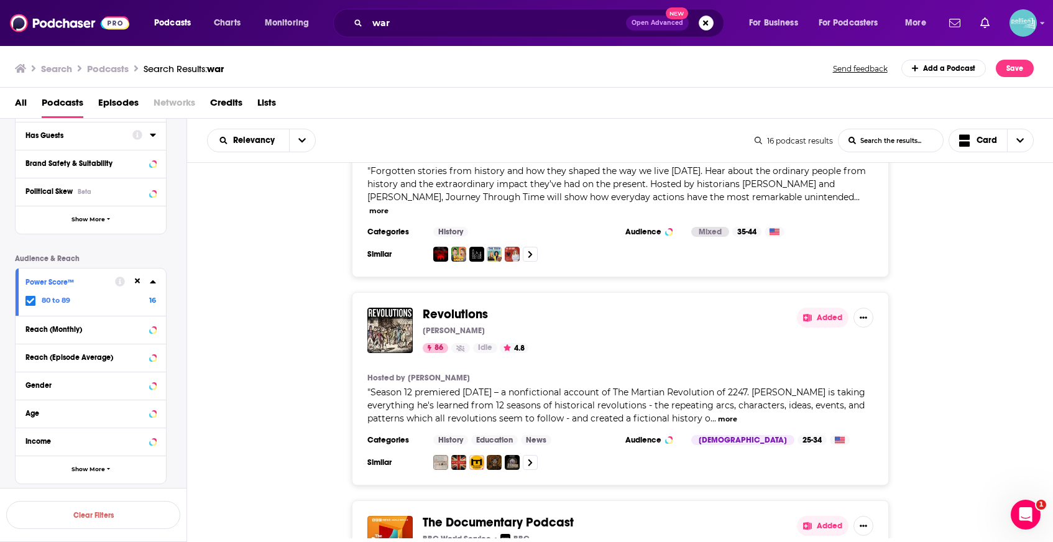
click at [811, 314] on icon at bounding box center [807, 318] width 9 height 8
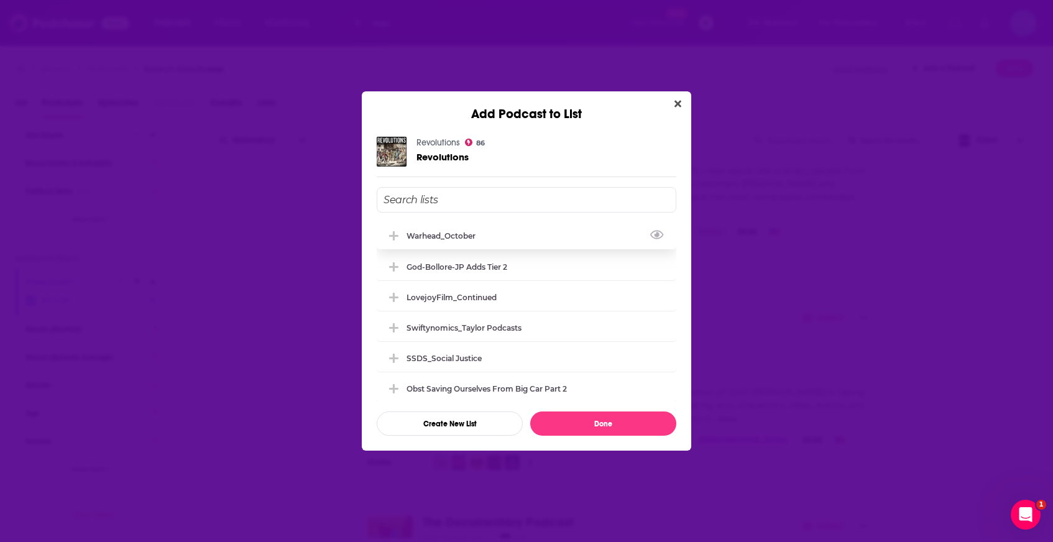
click at [572, 234] on div "Warhead_October" at bounding box center [527, 235] width 300 height 27
click at [598, 427] on button "Done" at bounding box center [603, 423] width 146 height 24
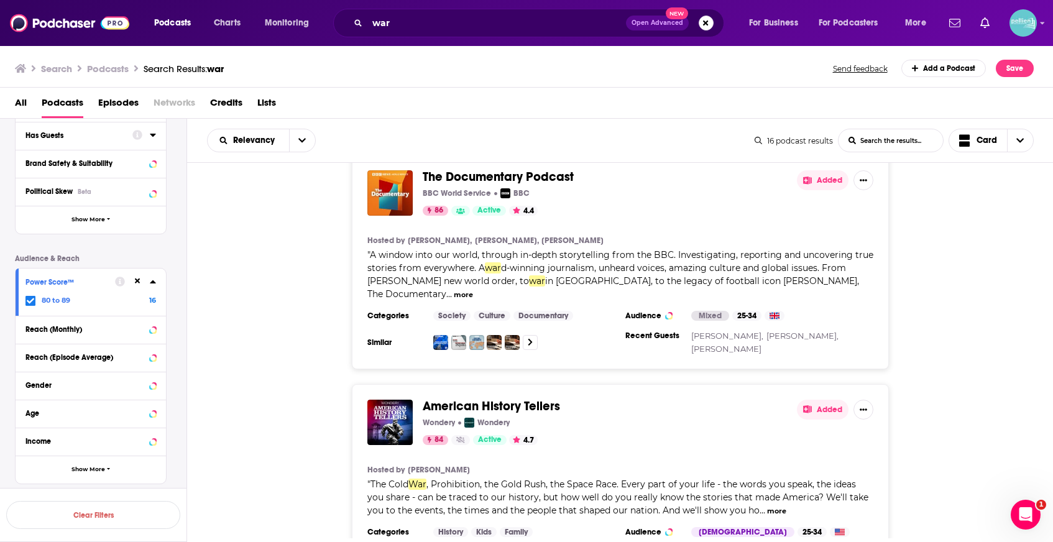
scroll to position [2144, 0]
click at [822, 400] on button "Added" at bounding box center [823, 410] width 52 height 20
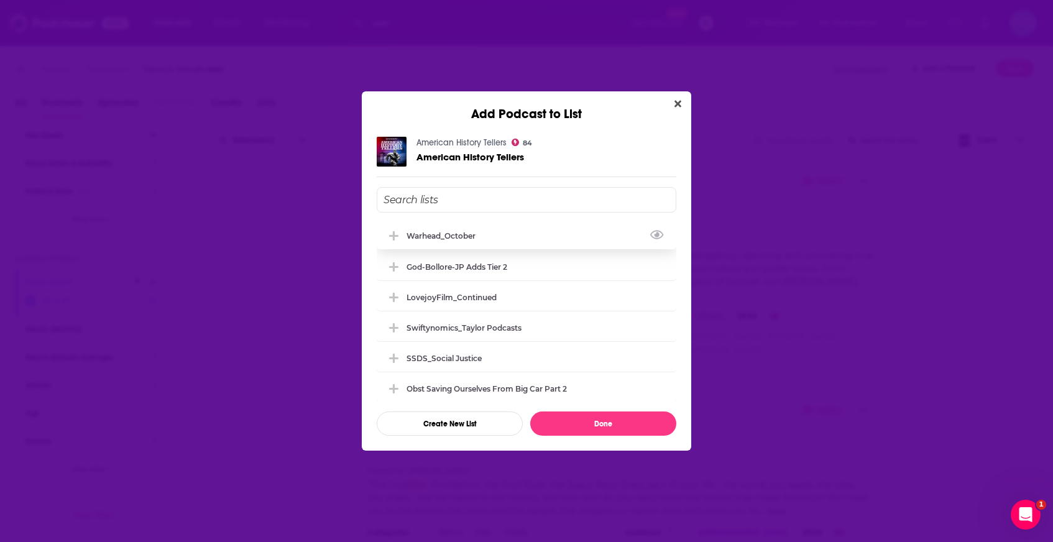
click at [529, 237] on div "Warhead_October" at bounding box center [527, 235] width 300 height 27
click at [582, 418] on button "Done" at bounding box center [603, 423] width 146 height 24
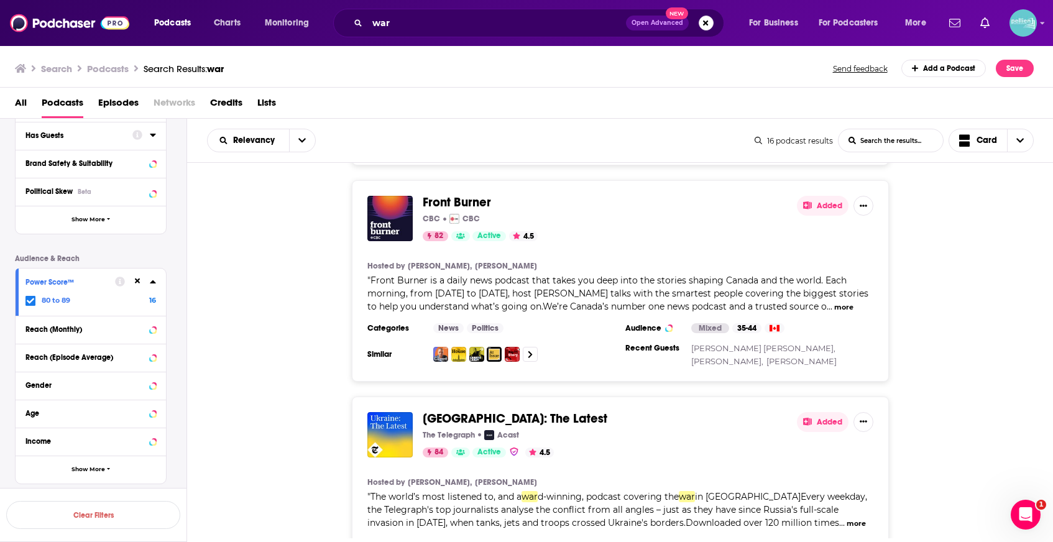
scroll to position [2657, 0]
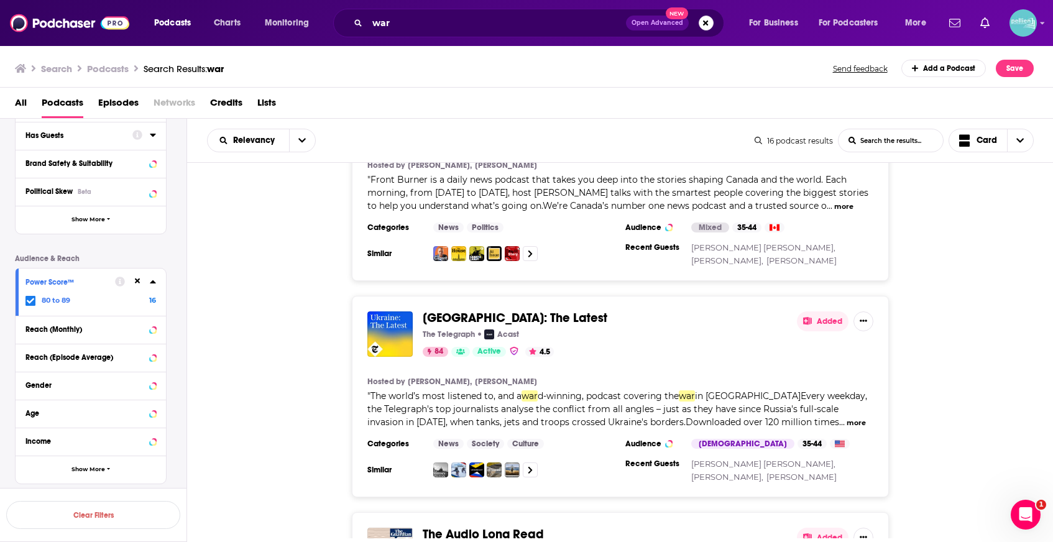
click at [815, 311] on button "Added" at bounding box center [823, 321] width 52 height 20
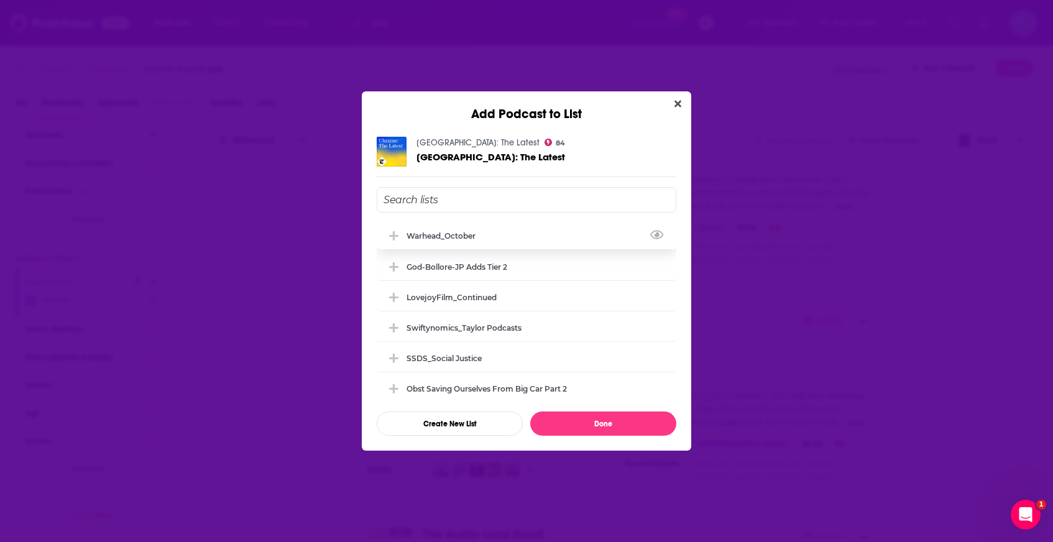
click at [531, 231] on div "Warhead_October" at bounding box center [527, 235] width 300 height 27
click at [591, 425] on button "Done" at bounding box center [603, 423] width 146 height 24
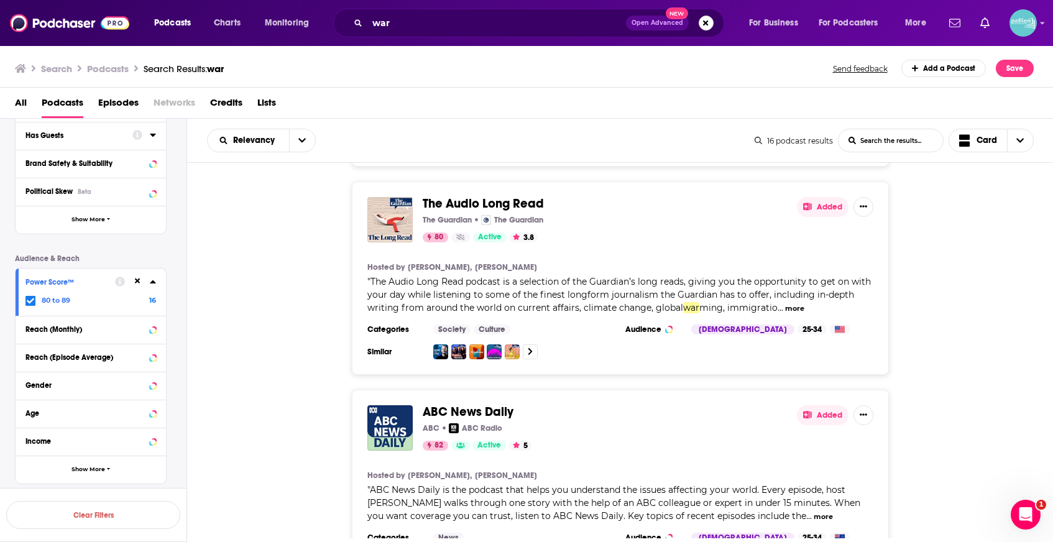
scroll to position [3030, 0]
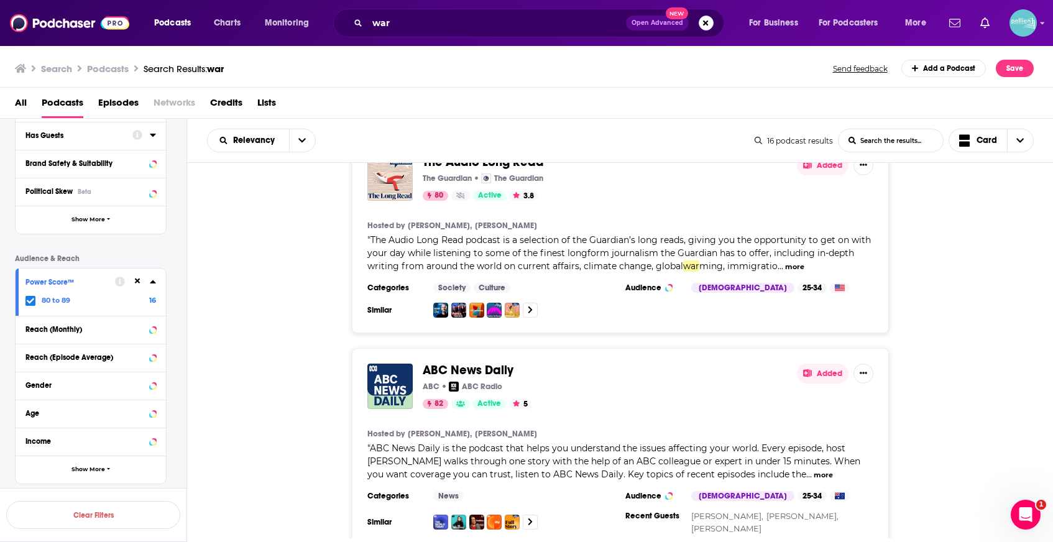
click at [27, 301] on icon at bounding box center [30, 300] width 7 height 7
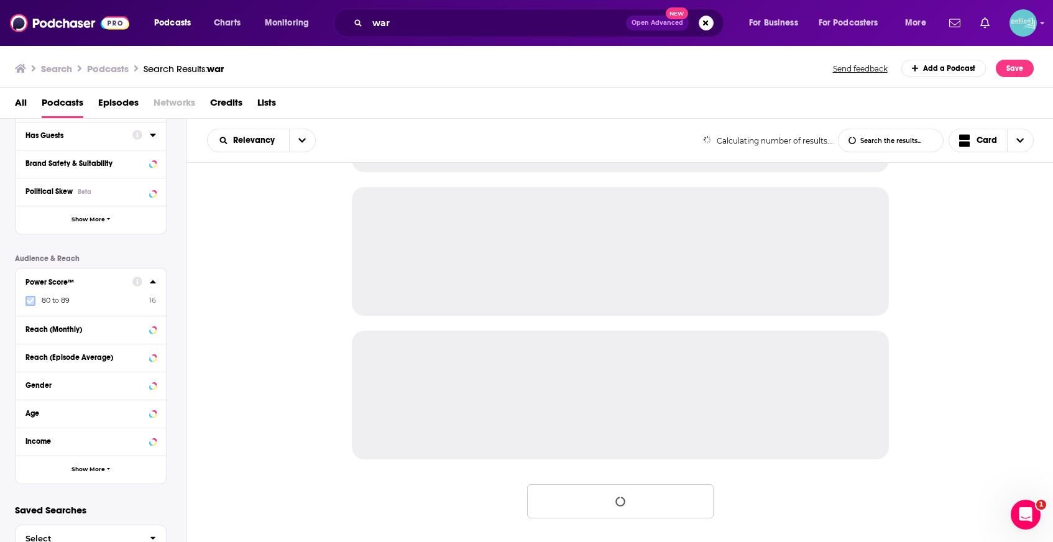
scroll to position [1139, 0]
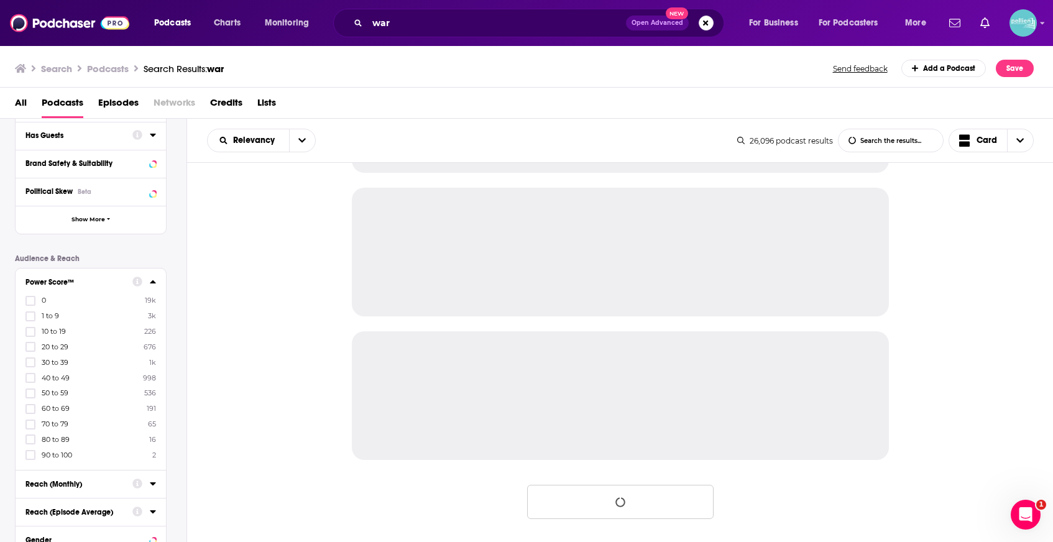
click at [62, 423] on span "70 to 79" at bounding box center [55, 424] width 27 height 9
click at [30, 428] on input "multiSelectOption-70-8" at bounding box center [30, 428] width 0 height 0
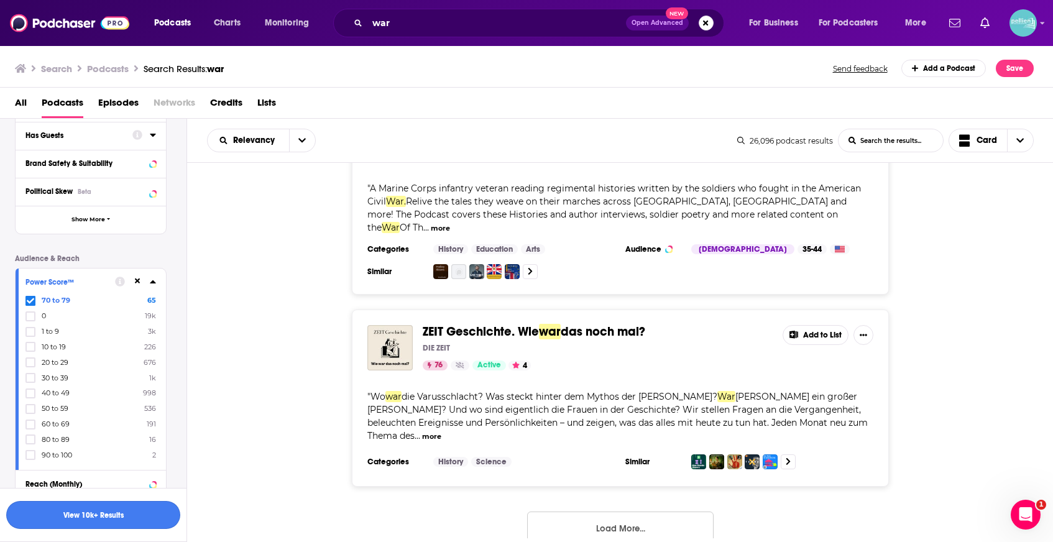
click at [116, 513] on button "View 10k+ Results" at bounding box center [93, 515] width 174 height 28
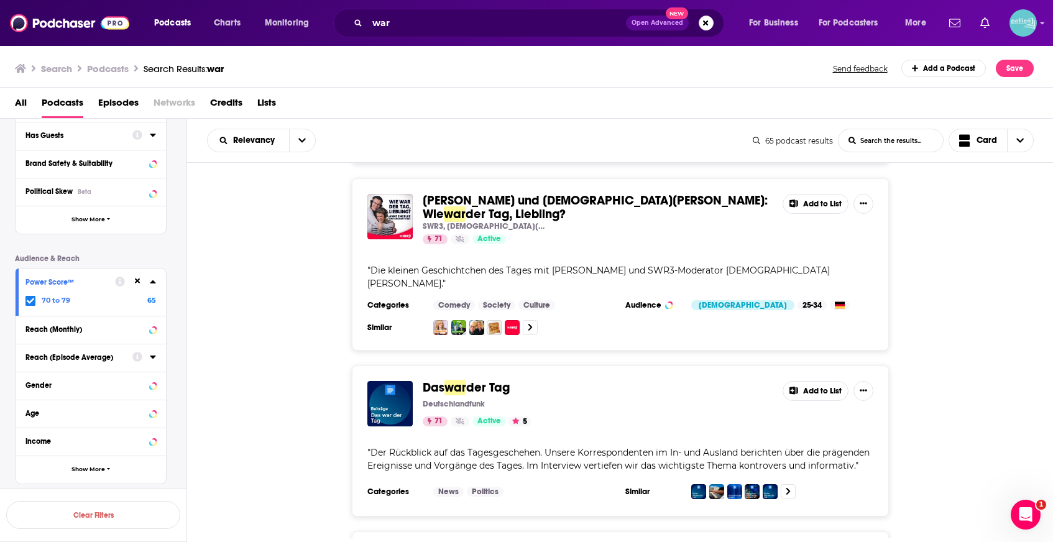
scroll to position [1991, 0]
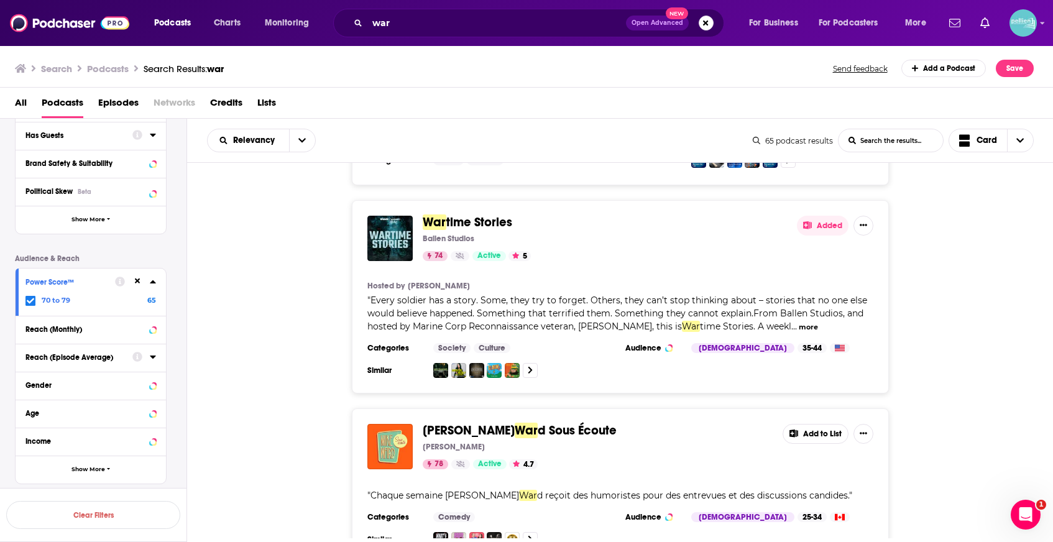
click at [822, 216] on button "Added" at bounding box center [823, 226] width 52 height 20
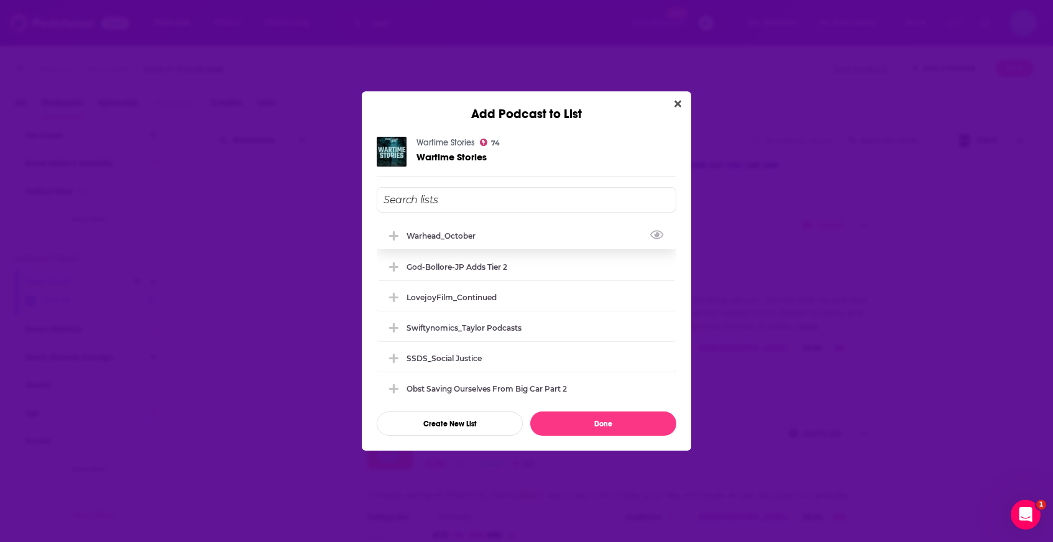
click at [502, 234] on div "Warhead_October" at bounding box center [527, 235] width 300 height 27
click at [601, 431] on button "Done" at bounding box center [603, 423] width 146 height 24
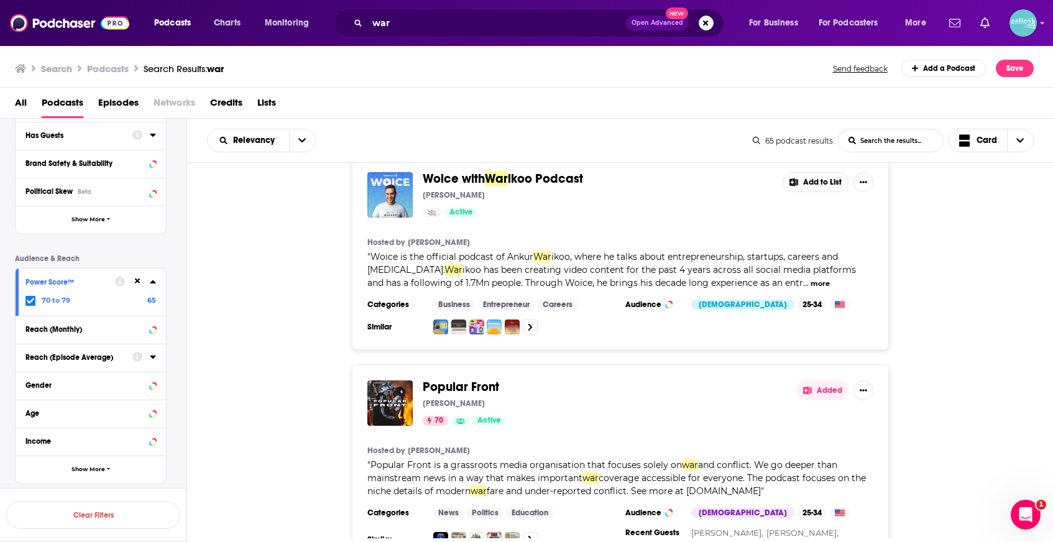
scroll to position [4066, 0]
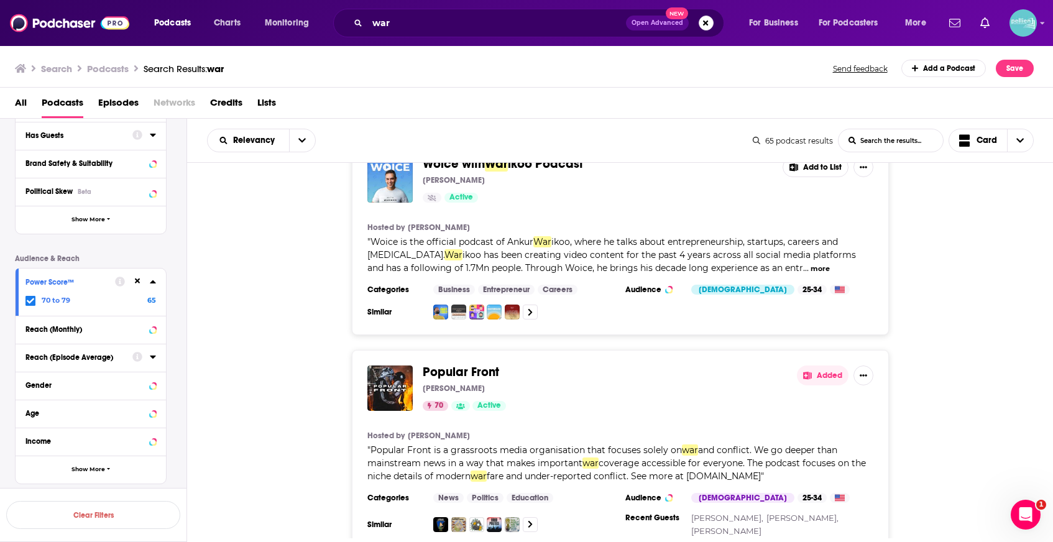
click at [831, 365] on button "Added" at bounding box center [823, 375] width 52 height 20
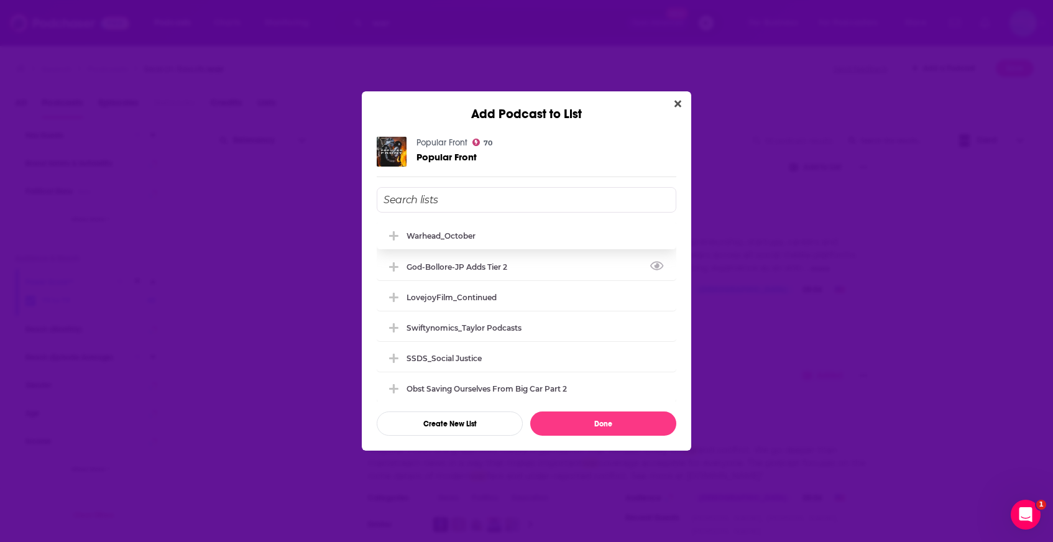
click at [516, 242] on div "Warhead_October" at bounding box center [527, 235] width 300 height 27
click at [573, 421] on button "Done" at bounding box center [603, 423] width 146 height 24
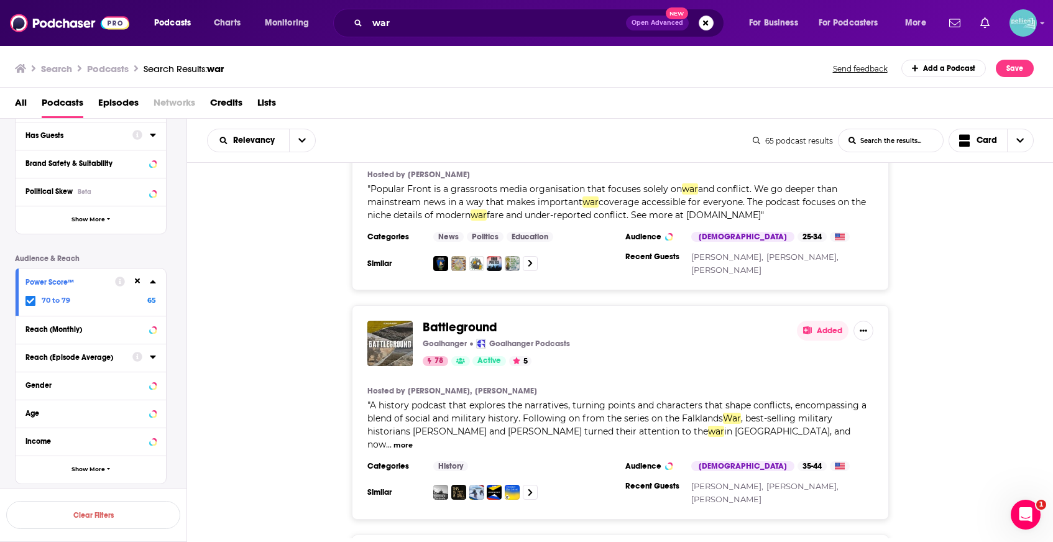
scroll to position [4331, 0]
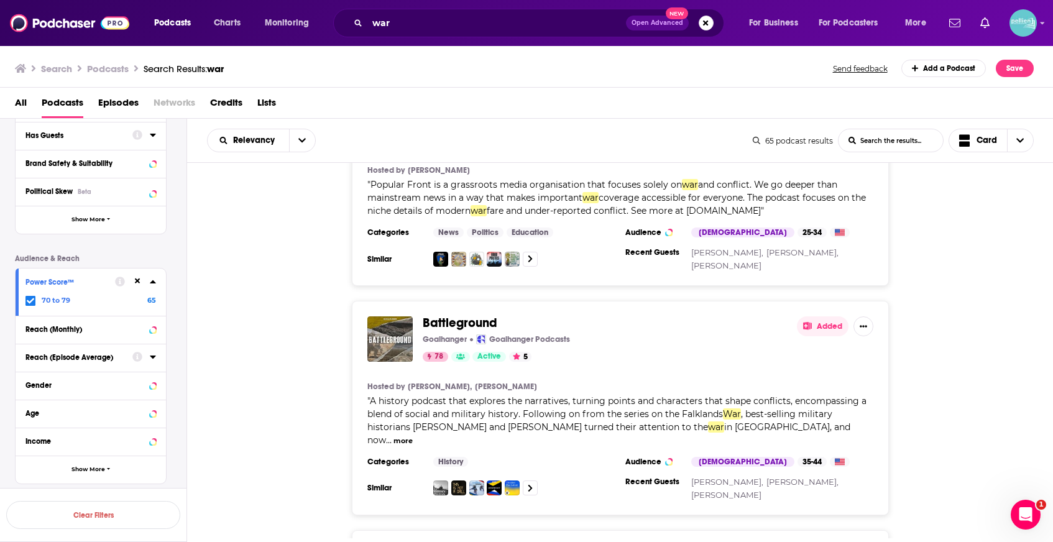
click at [819, 316] on button "Added" at bounding box center [823, 326] width 52 height 20
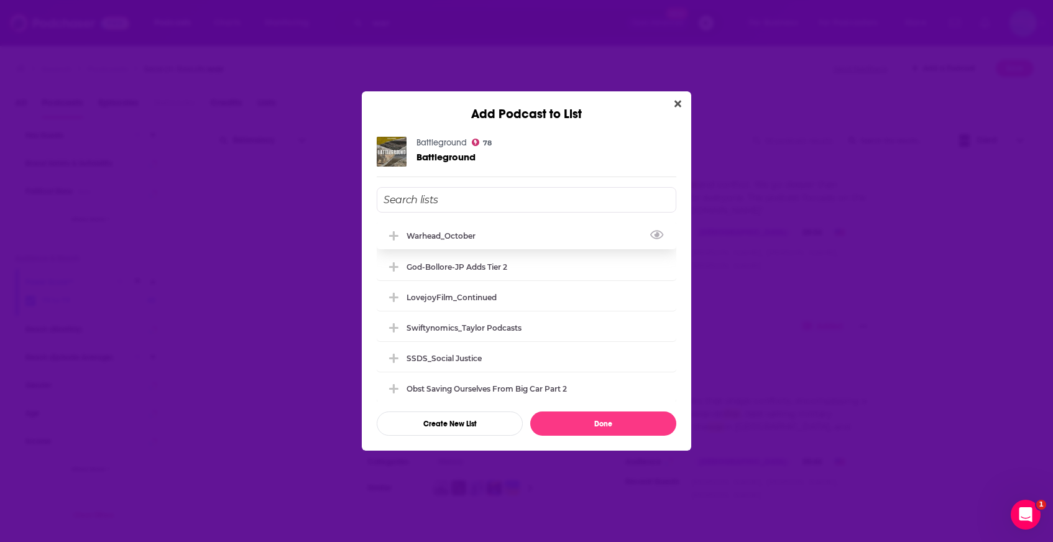
click at [531, 240] on div "Warhead_October" at bounding box center [527, 235] width 300 height 27
click at [579, 420] on button "Done" at bounding box center [603, 423] width 146 height 24
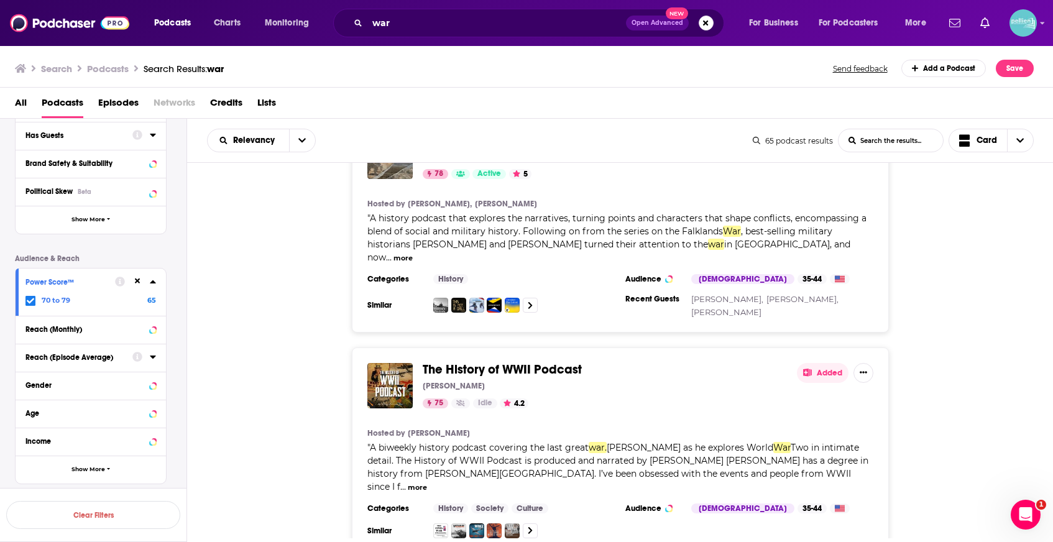
scroll to position [4523, 0]
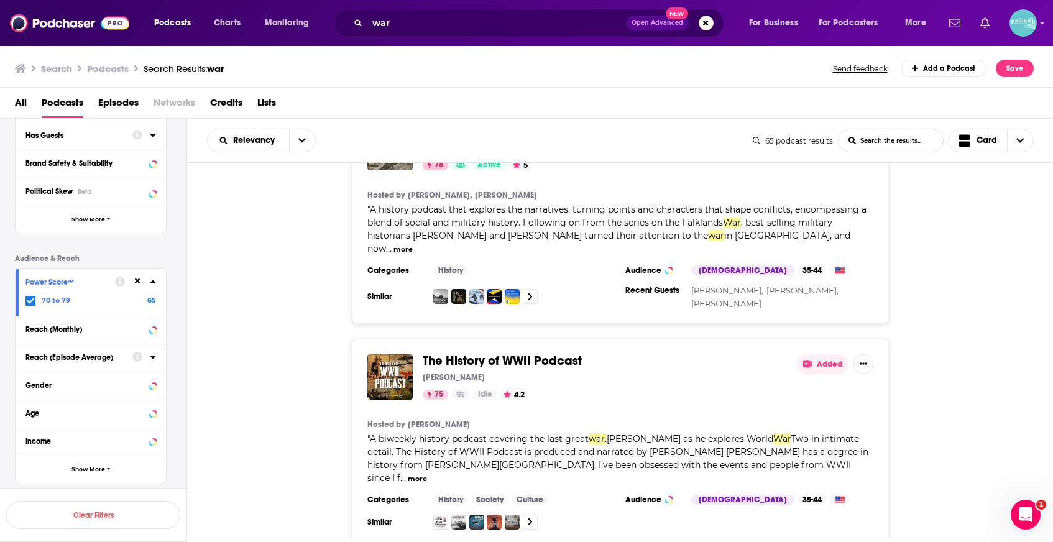
click at [823, 354] on button "Added" at bounding box center [823, 364] width 52 height 20
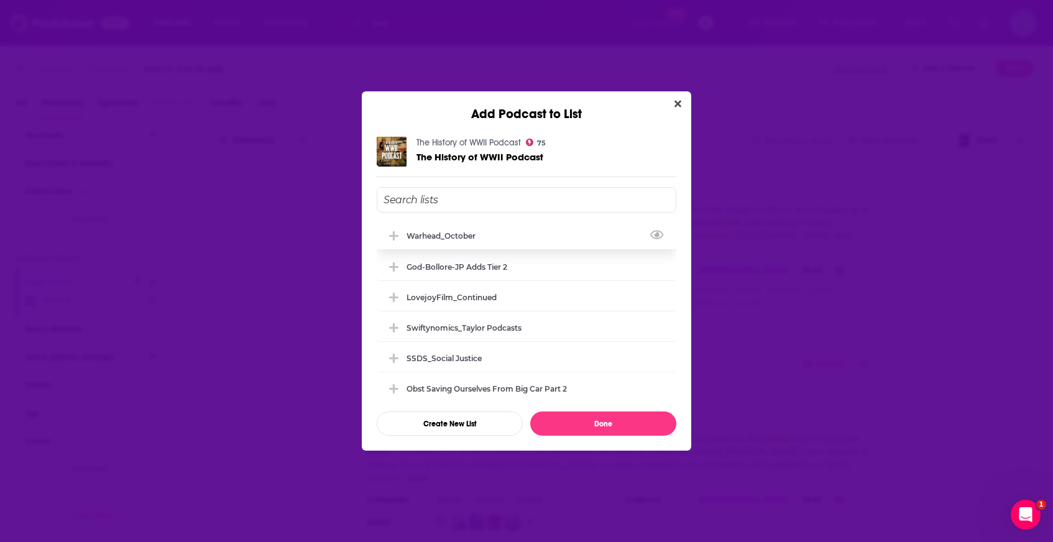
click at [546, 235] on div "Warhead_October" at bounding box center [527, 235] width 300 height 27
click at [579, 432] on button "Done" at bounding box center [603, 423] width 146 height 24
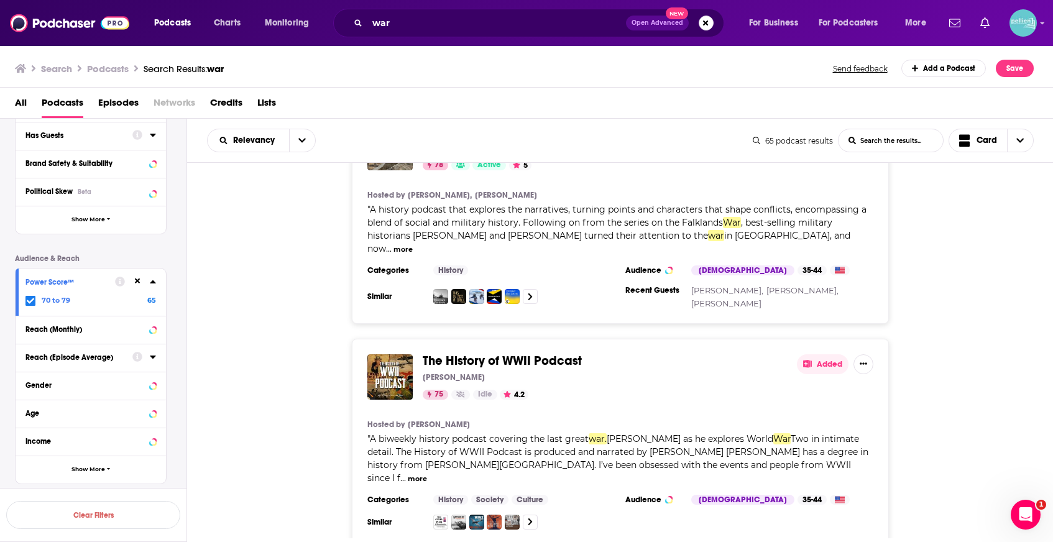
scroll to position [4680, 0]
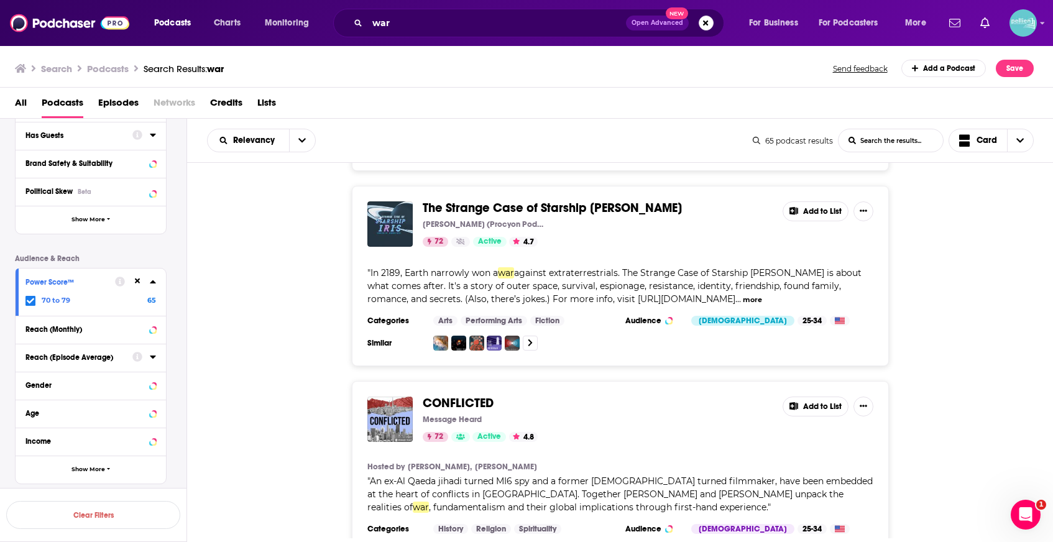
scroll to position [5531, 0]
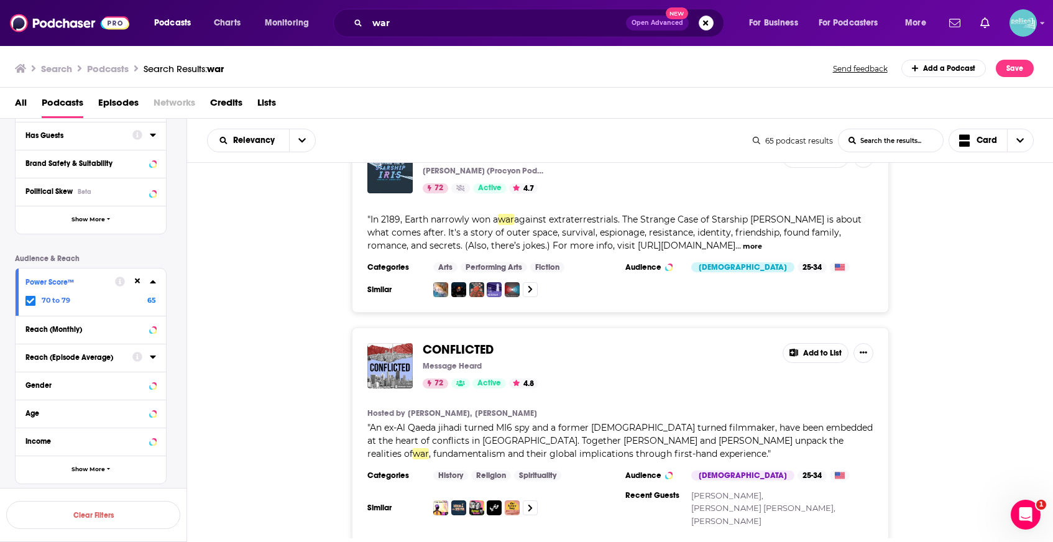
click at [821, 343] on button "Add to List" at bounding box center [815, 353] width 66 height 20
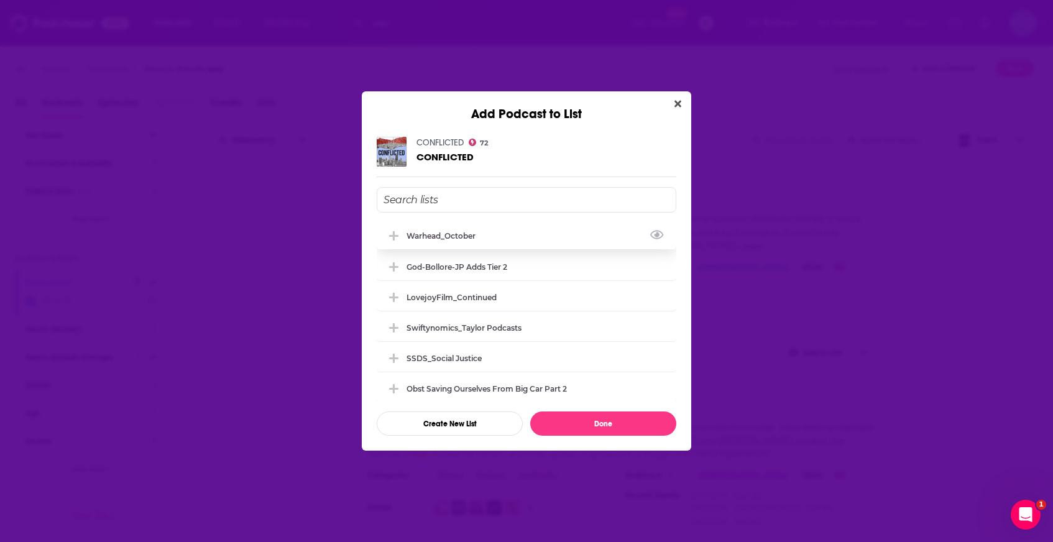
click at [569, 239] on div "Warhead_October" at bounding box center [527, 235] width 300 height 27
click at [589, 427] on button "Done" at bounding box center [603, 423] width 146 height 24
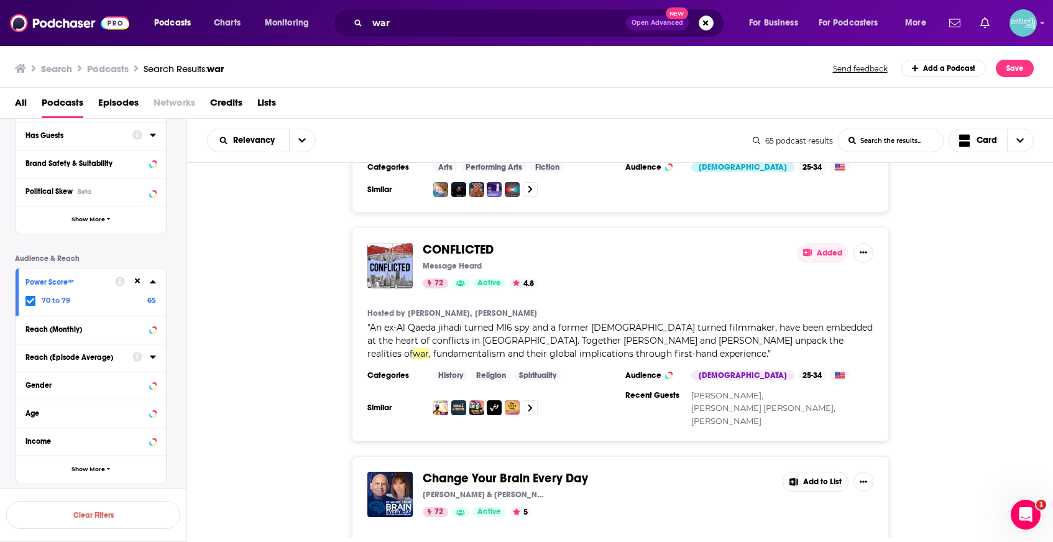
scroll to position [5753, 0]
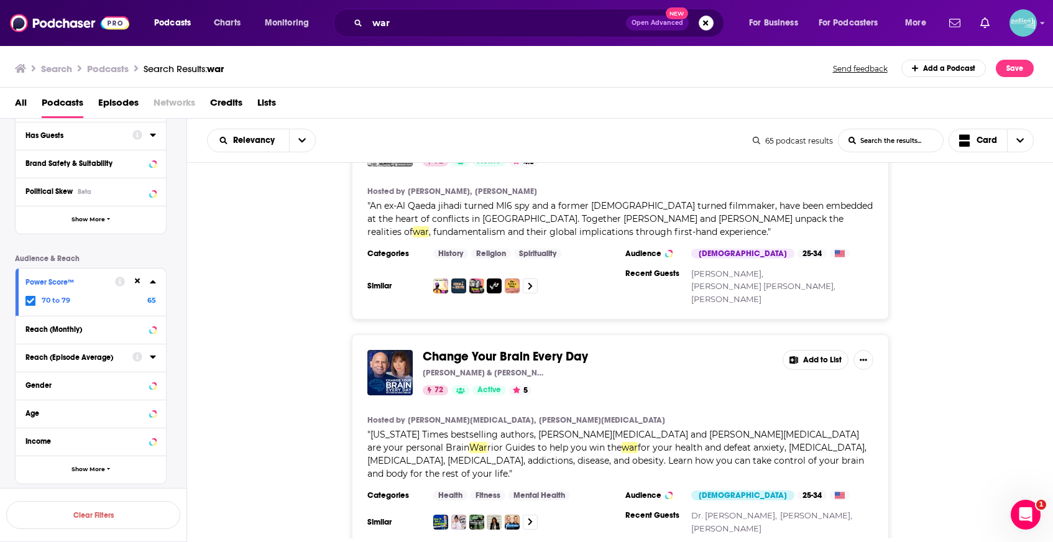
click at [815, 350] on button "Add to List" at bounding box center [815, 360] width 66 height 20
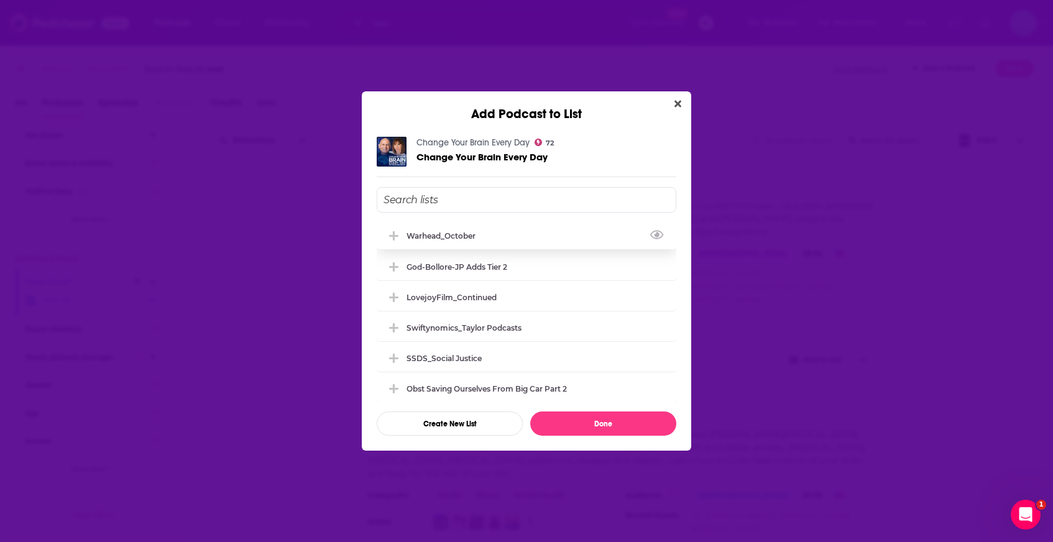
click at [562, 235] on div "Warhead_October" at bounding box center [527, 235] width 300 height 27
click at [579, 424] on button "Done" at bounding box center [603, 423] width 146 height 24
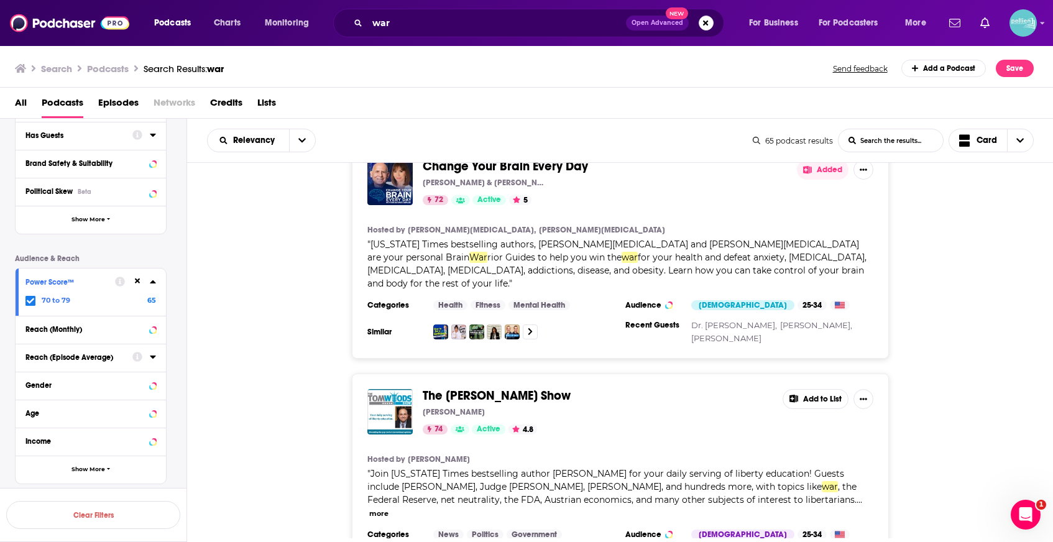
scroll to position [5969, 0]
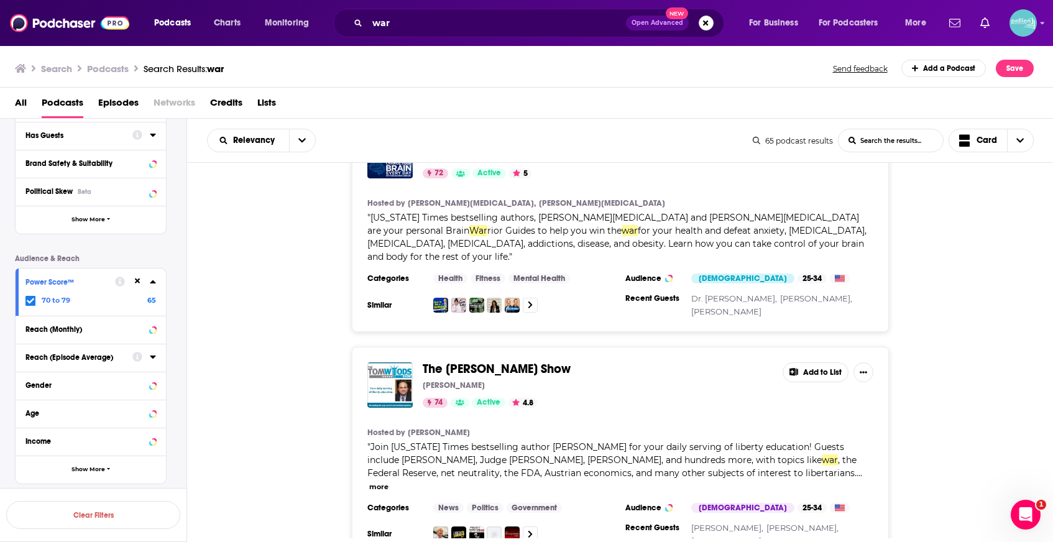
click at [809, 362] on button "Add to List" at bounding box center [815, 372] width 66 height 20
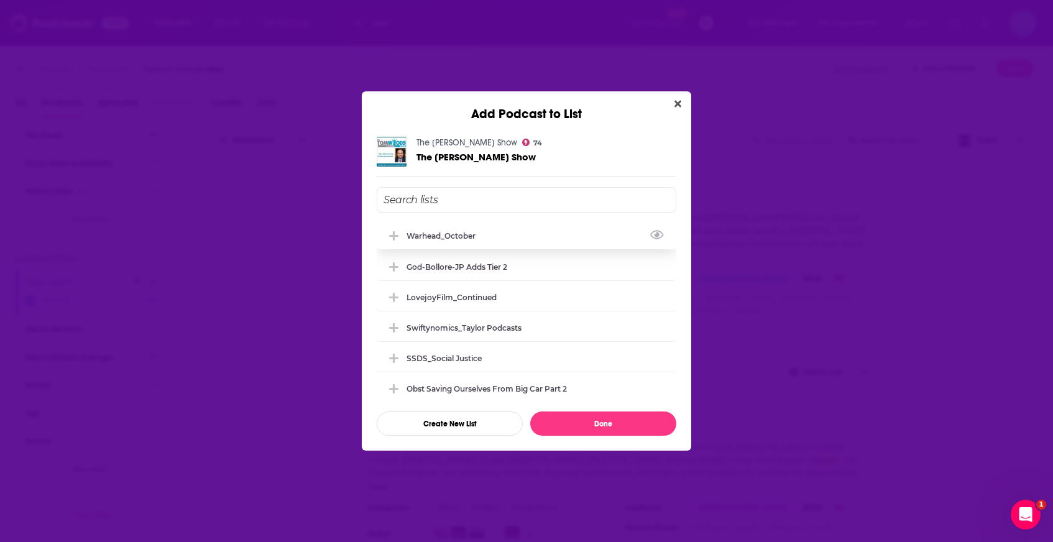
click at [553, 239] on div "Warhead_October" at bounding box center [527, 235] width 300 height 27
click at [576, 427] on button "Done" at bounding box center [603, 423] width 146 height 24
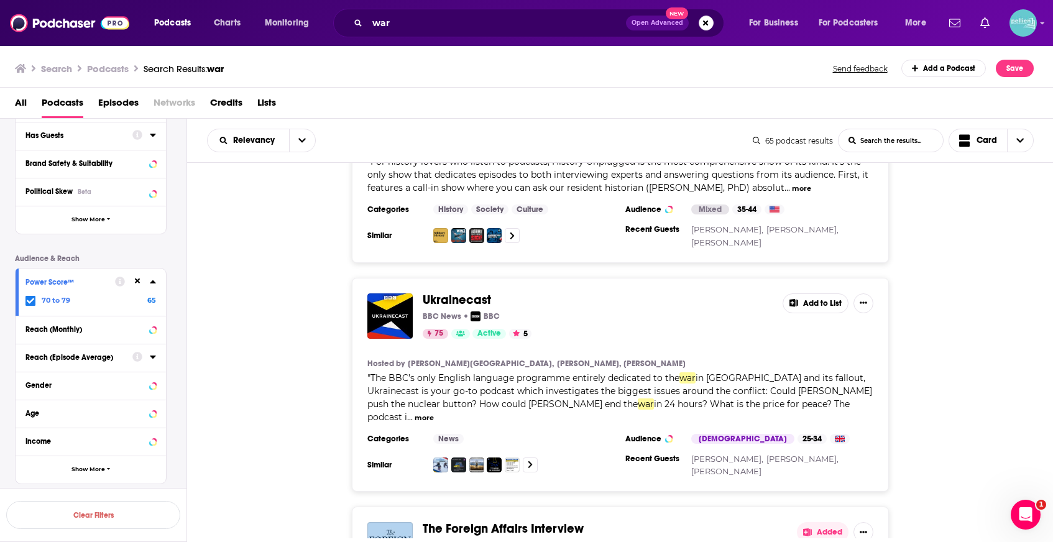
scroll to position [6485, 0]
click at [815, 521] on button "Added" at bounding box center [823, 531] width 52 height 20
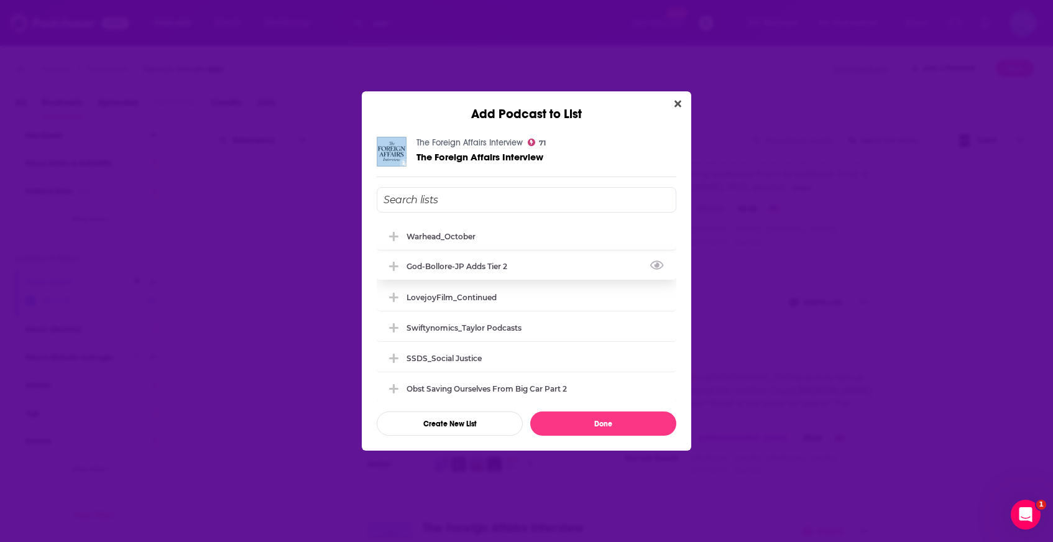
click at [495, 257] on div "God-Bollore-JP Adds Tier 2" at bounding box center [527, 265] width 300 height 27
click at [489, 238] on div "Warhead_October" at bounding box center [527, 235] width 300 height 27
click at [569, 433] on button "Done" at bounding box center [603, 423] width 146 height 24
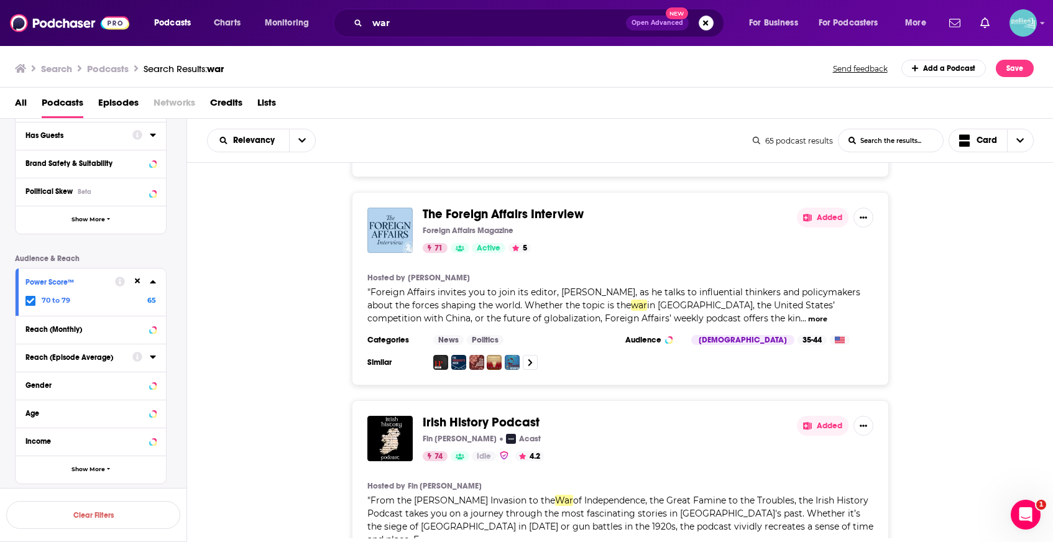
scroll to position [6800, 0]
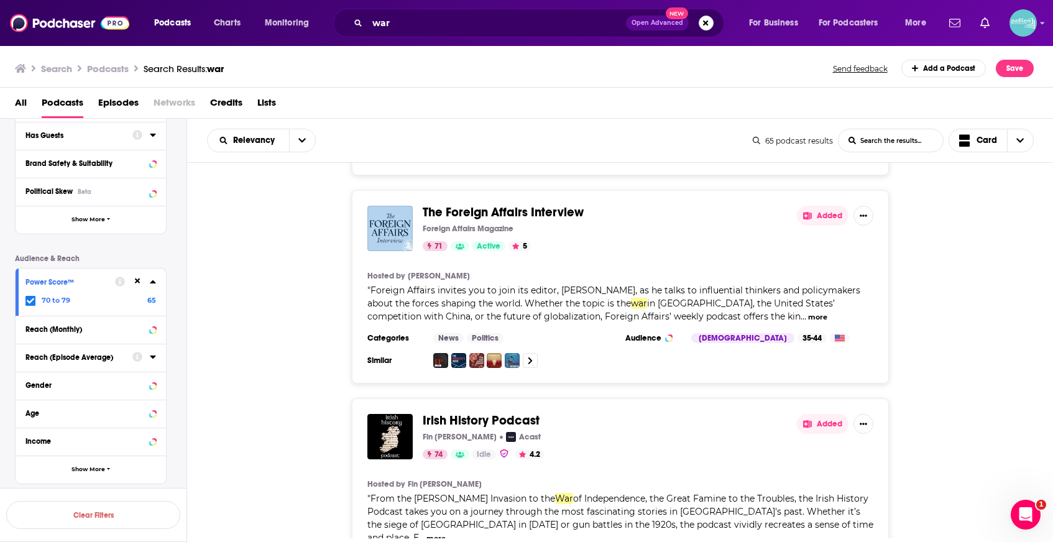
click at [822, 414] on button "Added" at bounding box center [823, 424] width 52 height 20
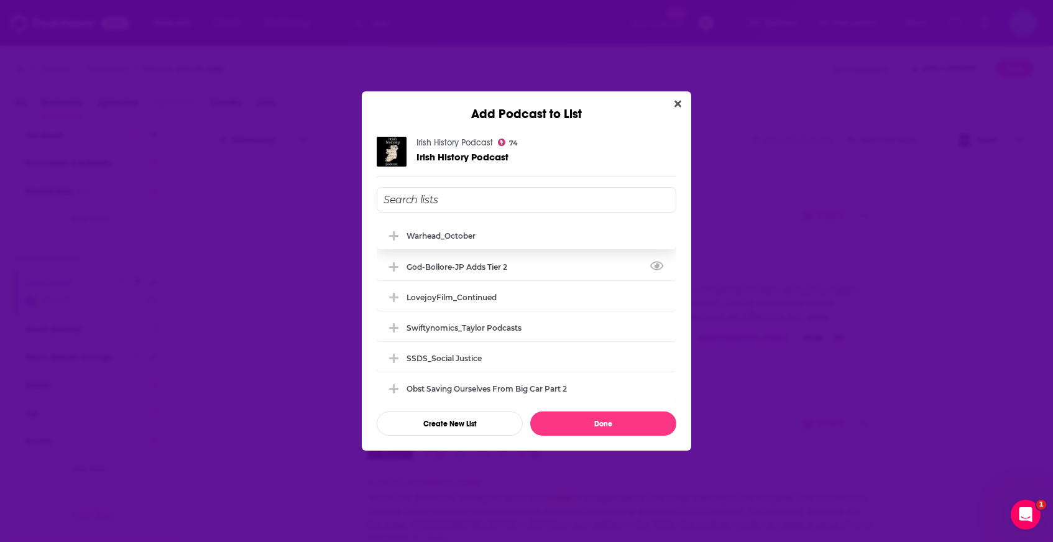
click at [541, 245] on div "Warhead_October" at bounding box center [527, 235] width 300 height 27
click at [589, 430] on button "Done" at bounding box center [603, 423] width 146 height 24
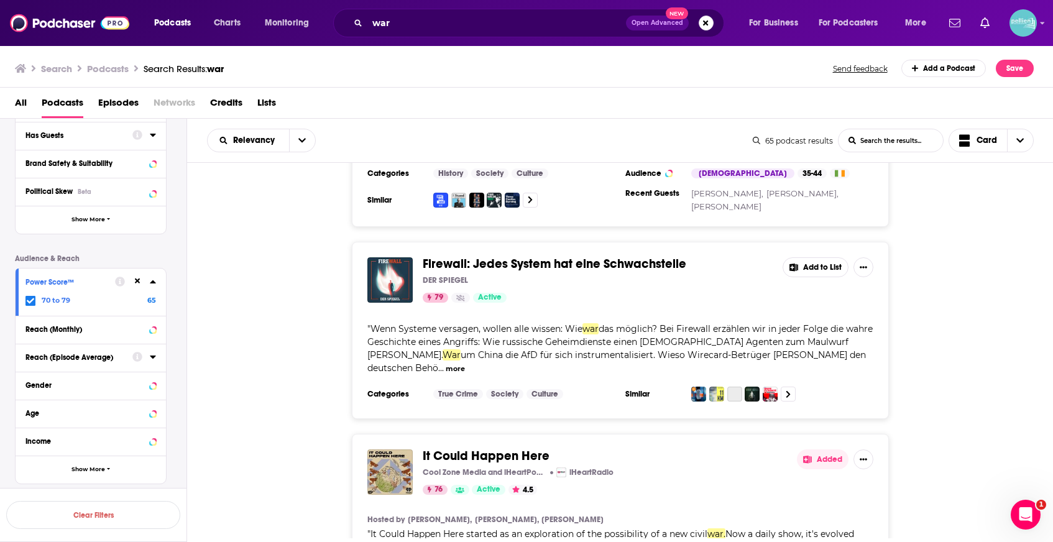
scroll to position [7189, 0]
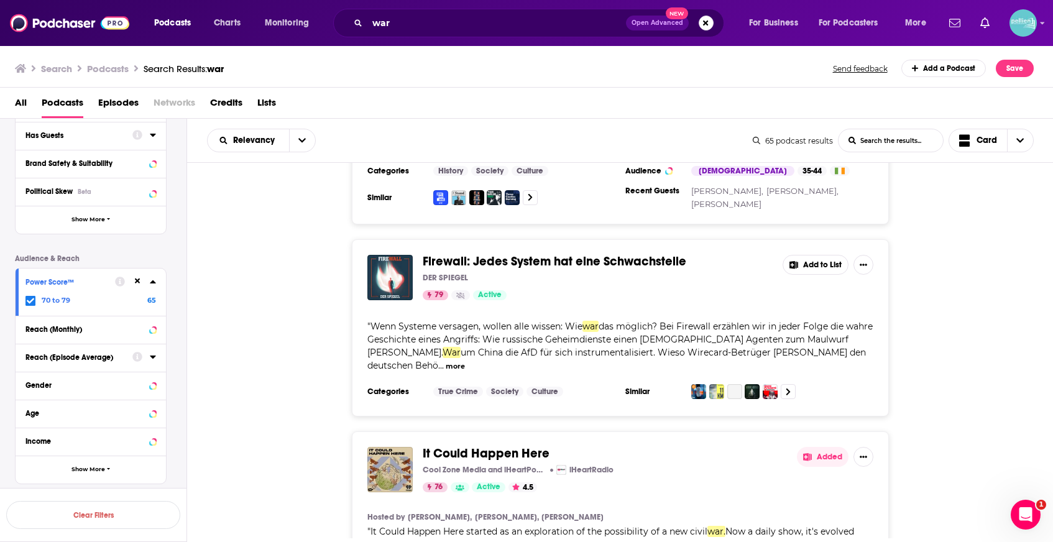
click at [824, 447] on button "Added" at bounding box center [823, 457] width 52 height 20
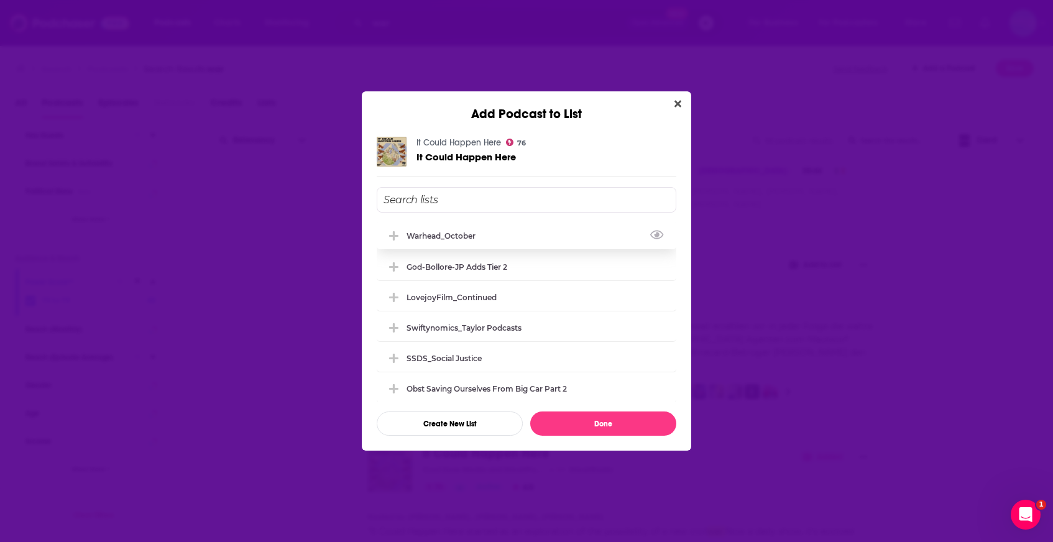
click at [587, 242] on div "Warhead_October" at bounding box center [527, 235] width 300 height 27
click at [601, 425] on button "Done" at bounding box center [603, 423] width 146 height 24
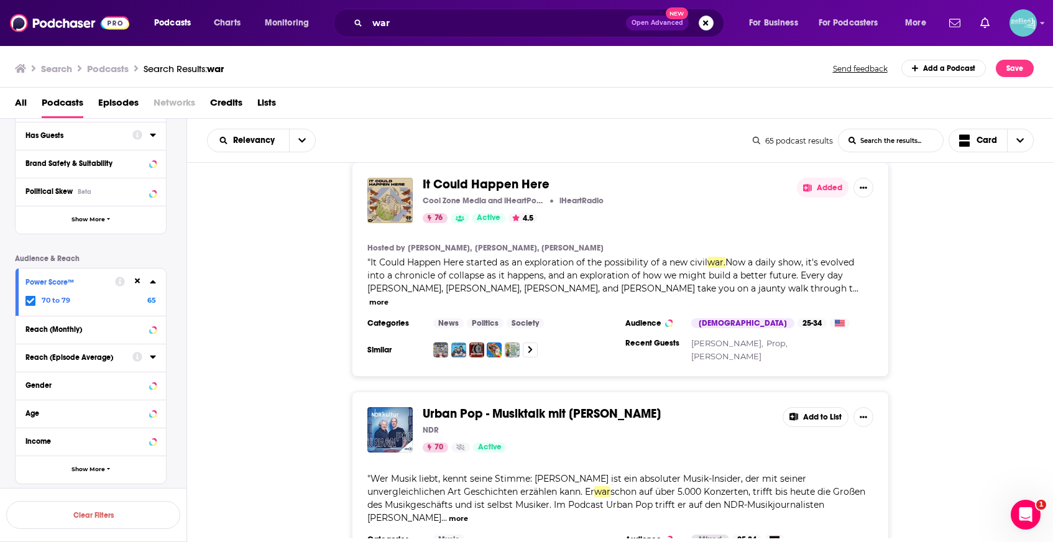
scroll to position [7529, 0]
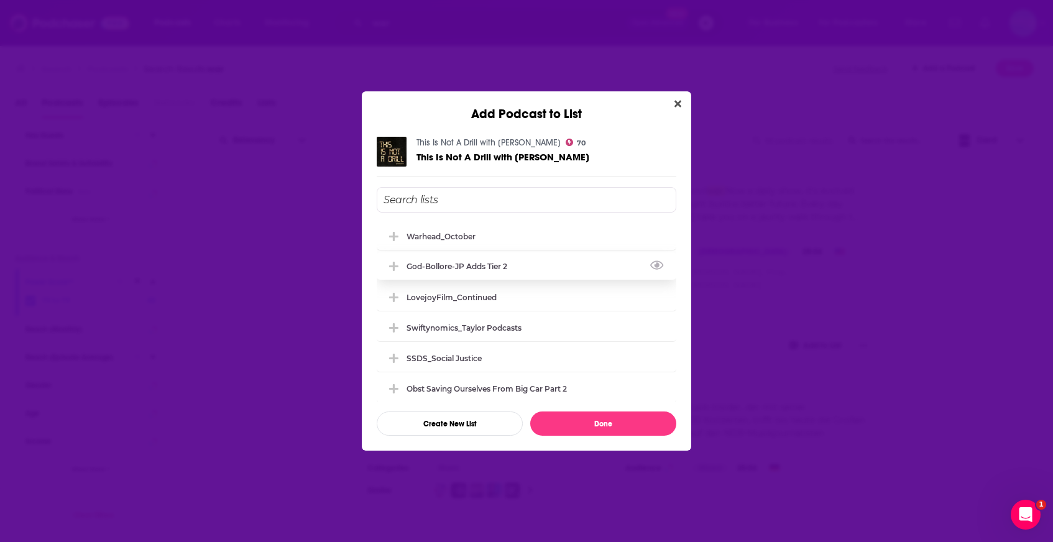
click at [537, 253] on div "God-Bollore-JP Adds Tier 2" at bounding box center [527, 265] width 300 height 27
click at [530, 236] on div "Warhead_October" at bounding box center [527, 235] width 300 height 27
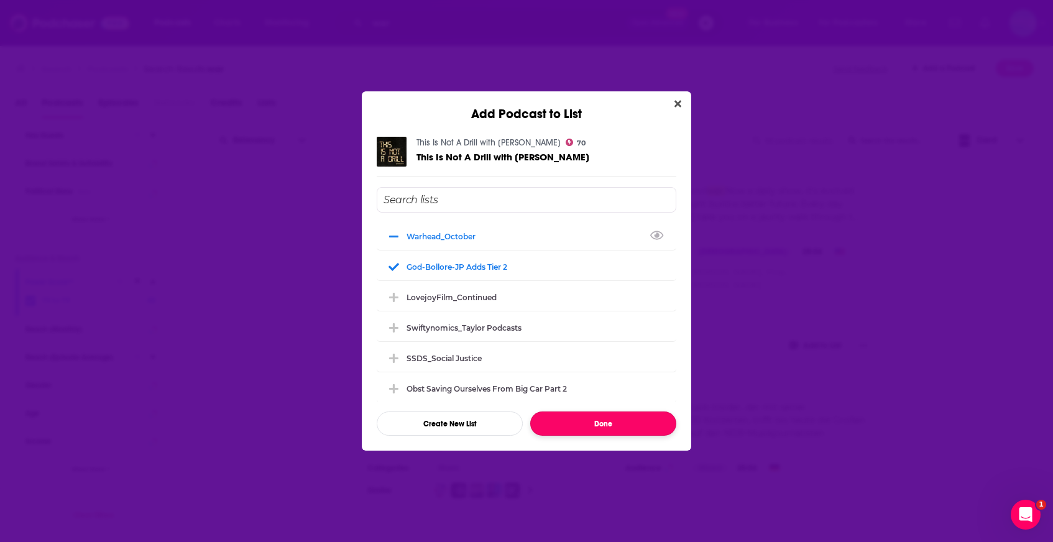
click at [579, 422] on button "Done" at bounding box center [603, 423] width 146 height 24
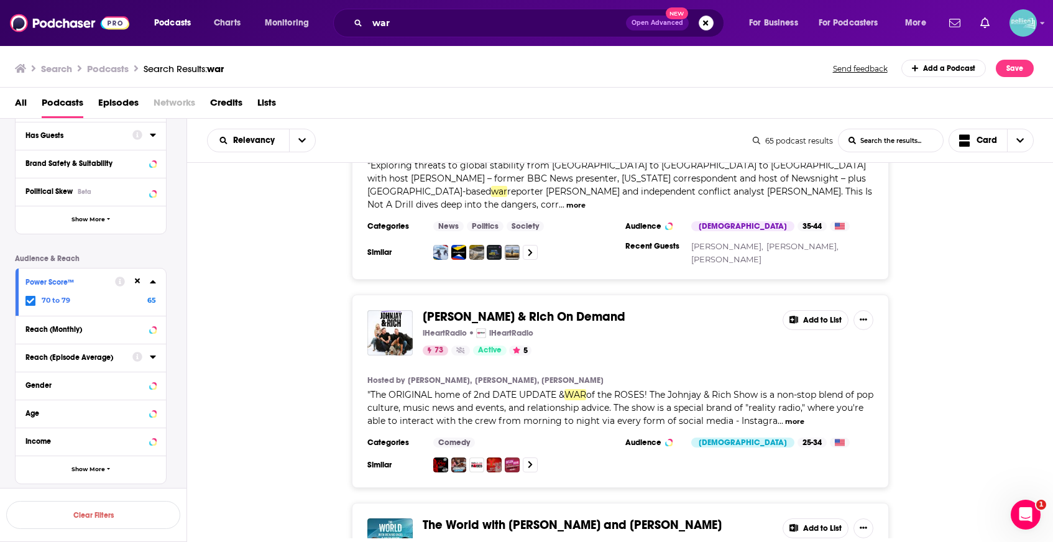
scroll to position [8009, 0]
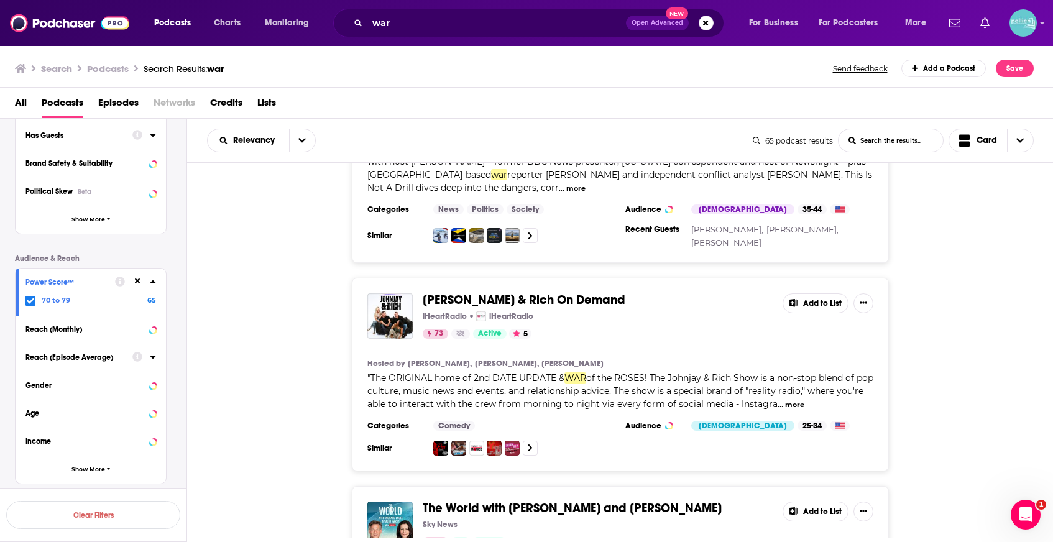
click at [822, 502] on button "Add to List" at bounding box center [815, 512] width 66 height 20
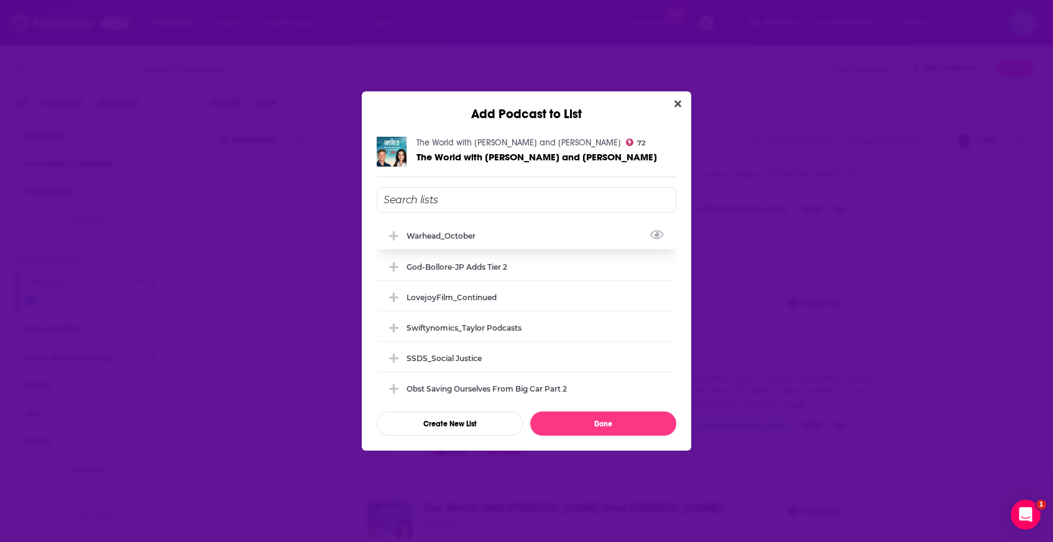
click at [570, 232] on div "Warhead_October" at bounding box center [527, 235] width 300 height 27
click at [590, 422] on button "Done" at bounding box center [603, 423] width 146 height 24
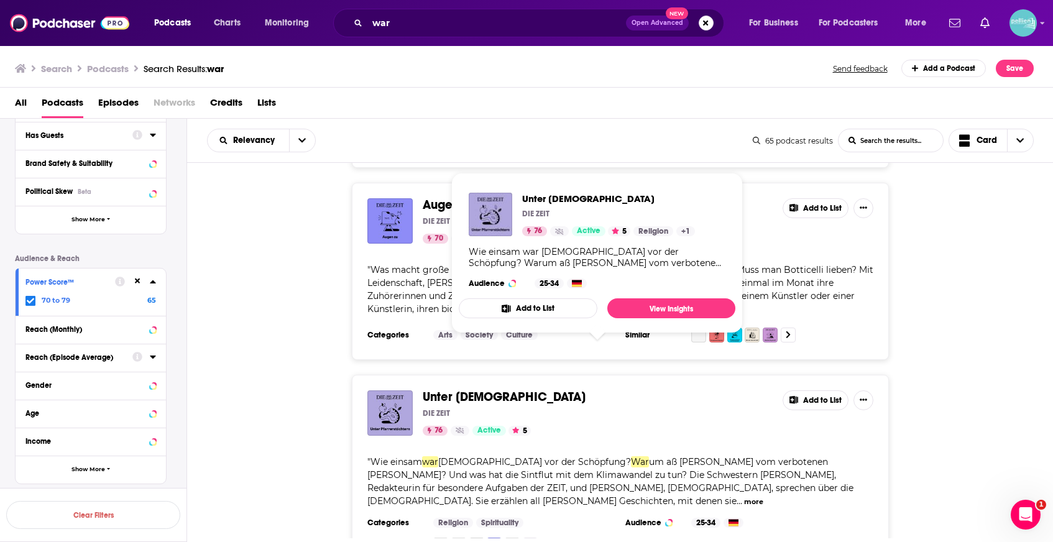
scroll to position [9620, 0]
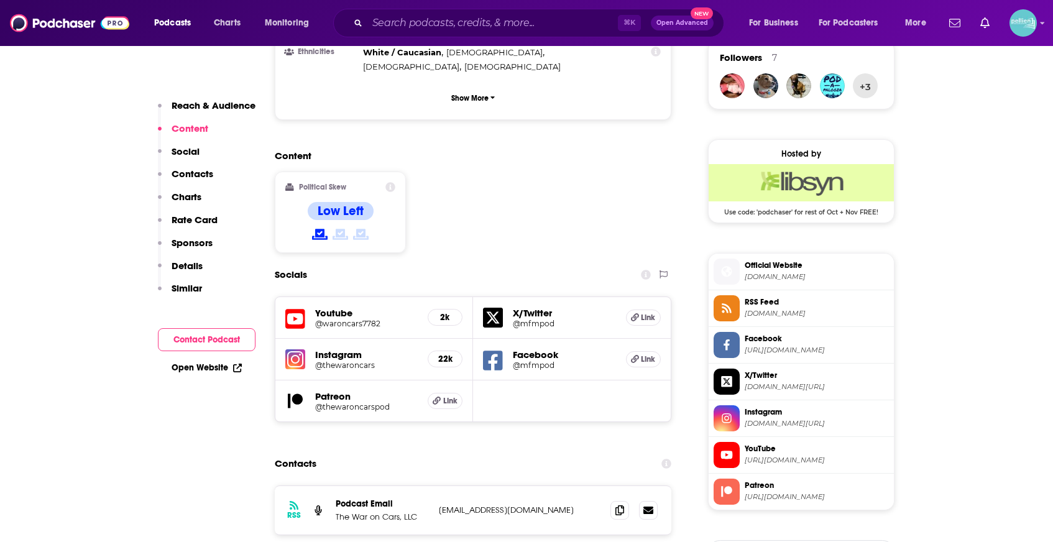
scroll to position [1047, 0]
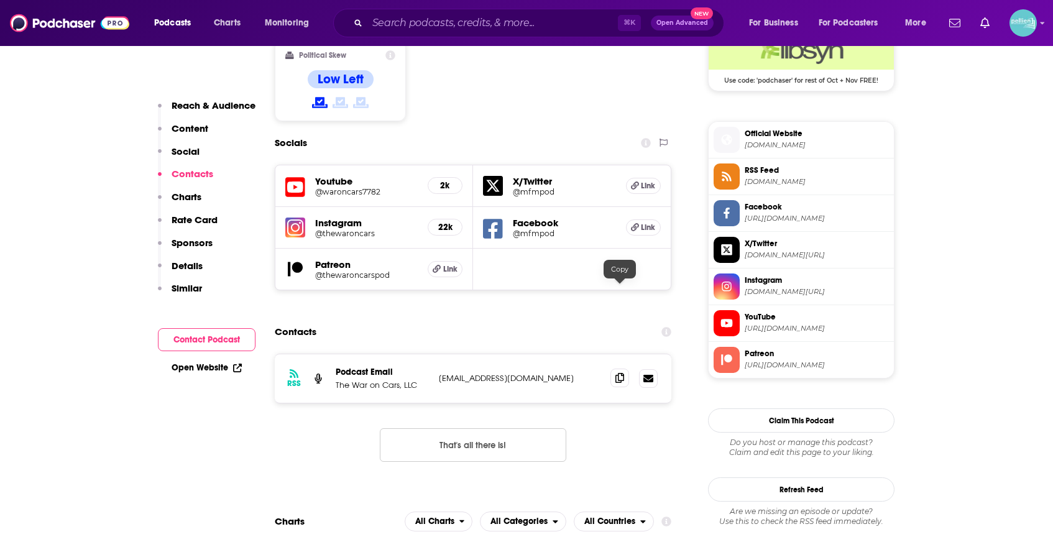
click at [620, 369] on span at bounding box center [619, 378] width 19 height 19
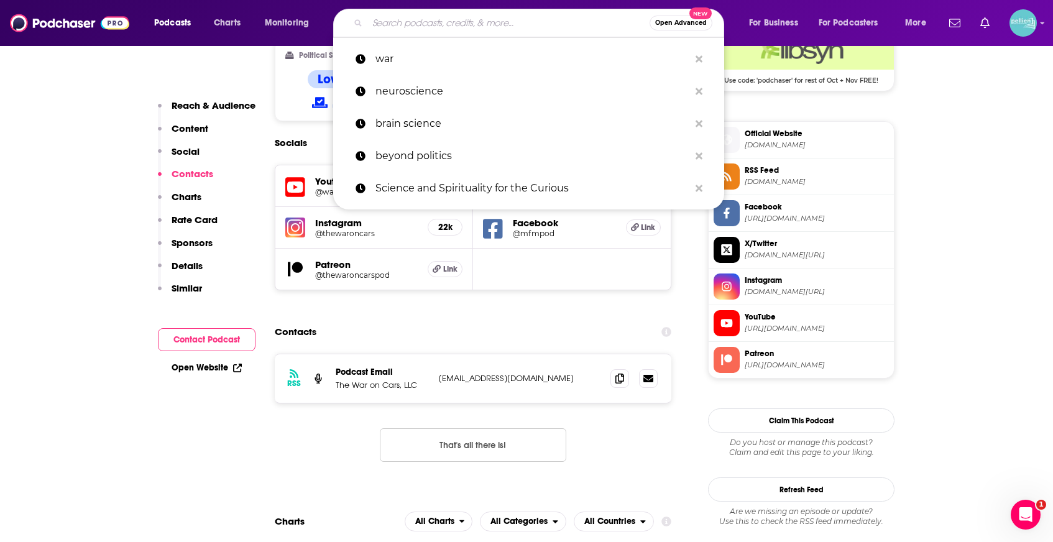
click at [489, 26] on input "Search podcasts, credits, & more..." at bounding box center [508, 23] width 282 height 20
paste input "Science and Spirituality for the Curious"
type input "Science and Spirituality for the Curious"
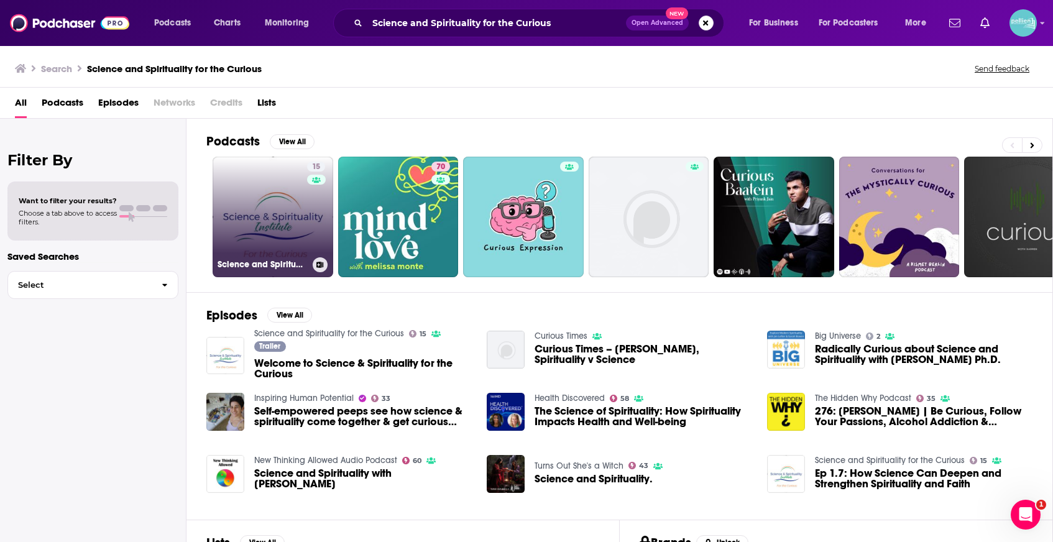
click at [268, 205] on link "15 Science and Spirituality for the Curious" at bounding box center [273, 217] width 121 height 121
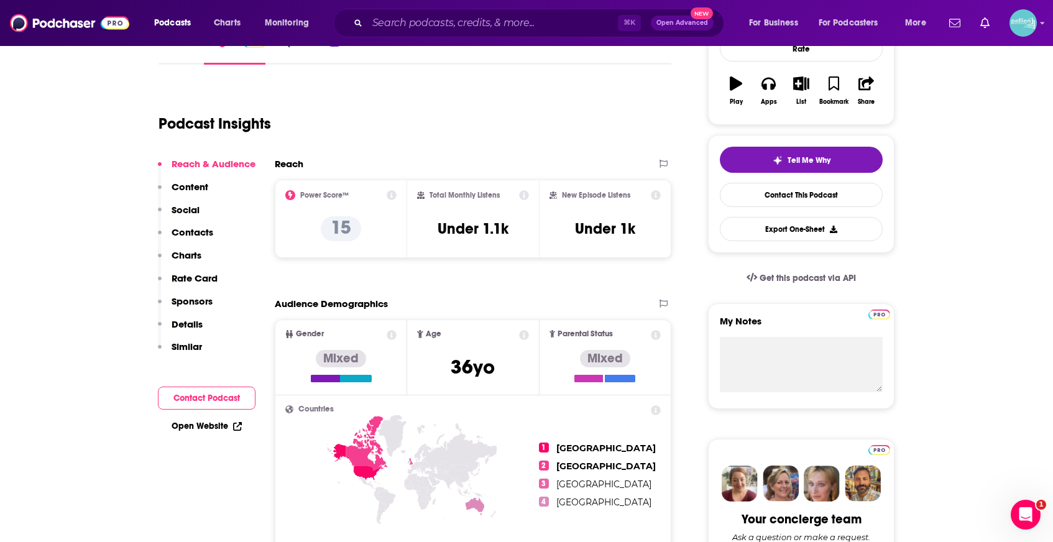
scroll to position [195, 0]
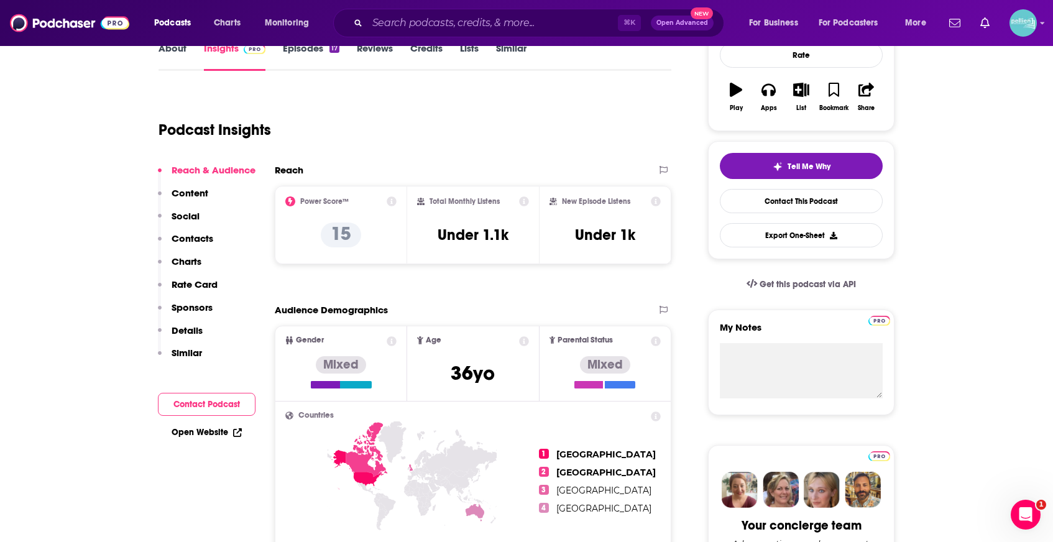
click at [172, 45] on div "Podcasts Charts Monitoring ⌘ K Open Advanced New For Business For Podcasters Mo…" at bounding box center [526, 23] width 1053 height 46
click at [178, 60] on link "About" at bounding box center [172, 56] width 28 height 29
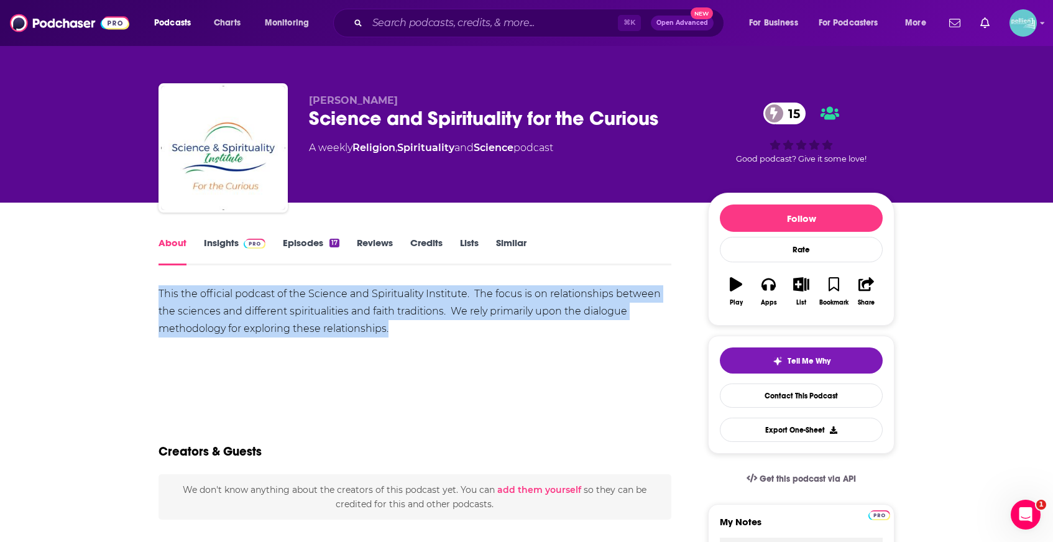
drag, startPoint x: 363, startPoint y: 329, endPoint x: 156, endPoint y: 295, distance: 209.9
copy div "This the official podcast of the Science and Spirituality Institute. The focus …"
click at [222, 241] on link "Insights" at bounding box center [235, 251] width 62 height 29
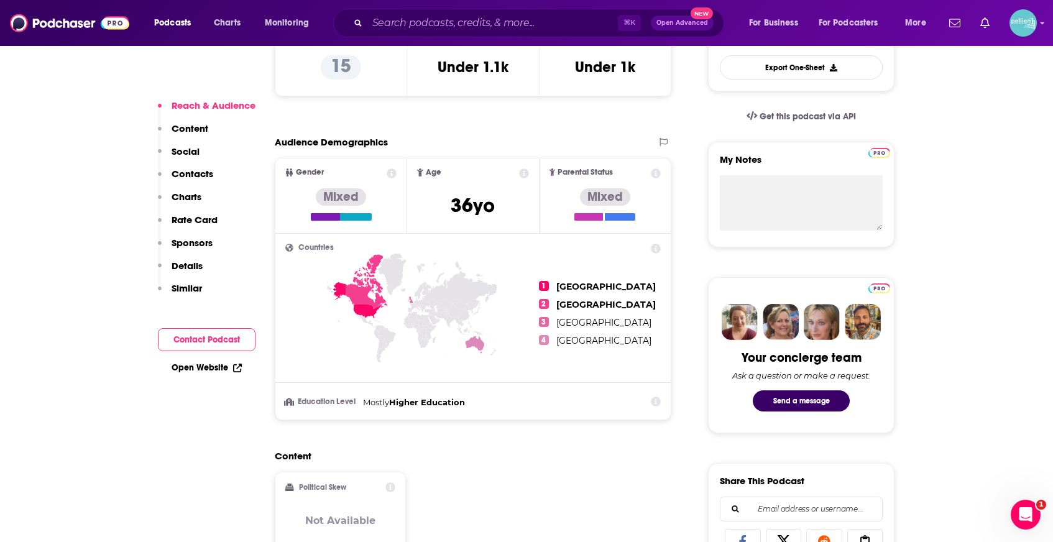
scroll to position [374, 0]
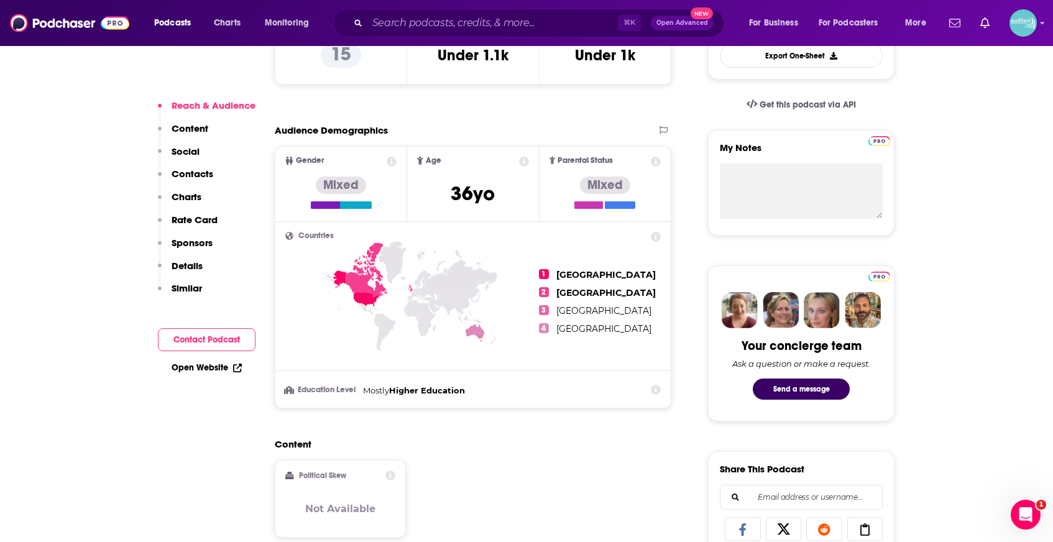
click at [208, 368] on link "Open Website" at bounding box center [207, 367] width 70 height 11
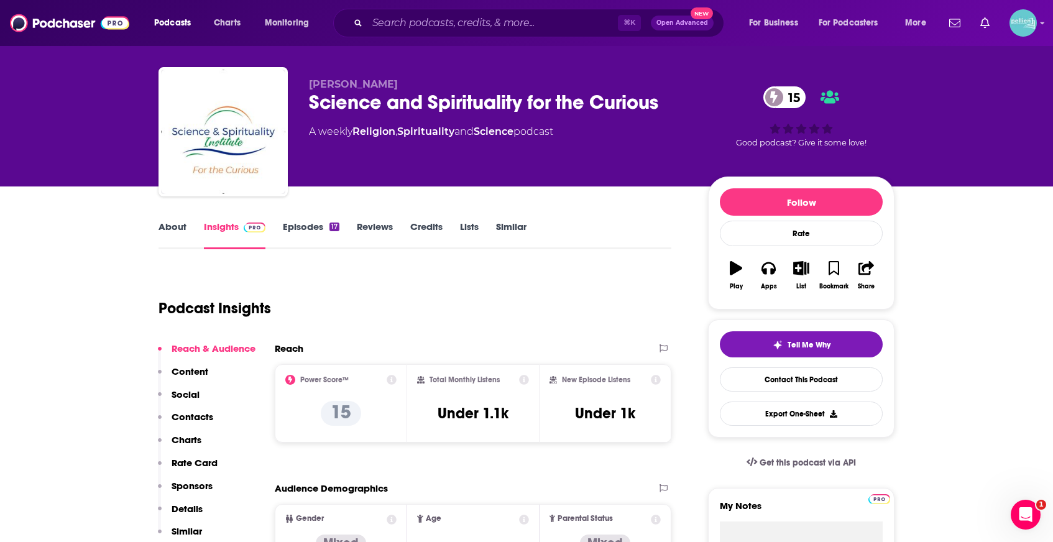
scroll to position [15, 0]
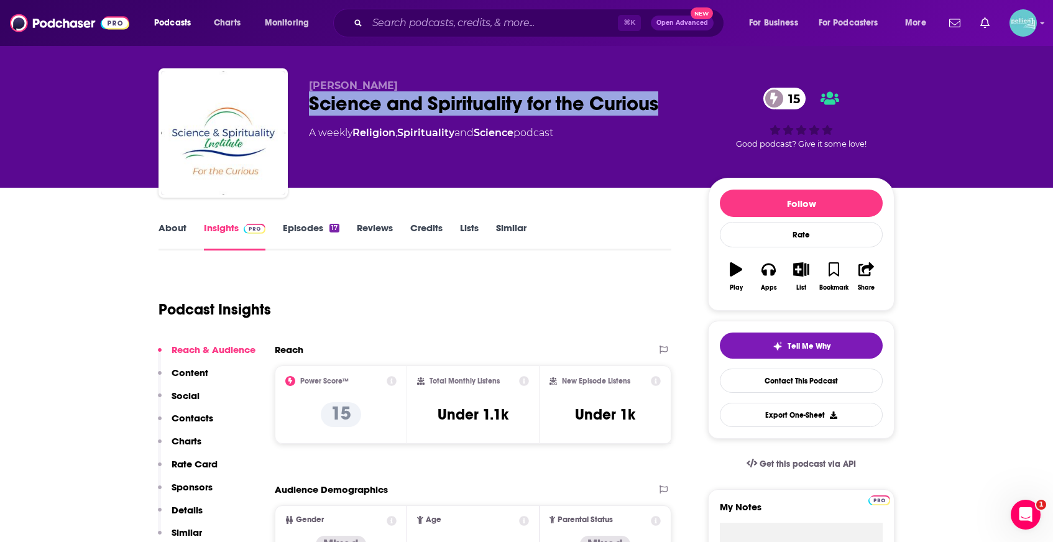
drag, startPoint x: 564, startPoint y: 108, endPoint x: 309, endPoint y: 106, distance: 254.8
click at [309, 106] on div "Science and Spirituality for the Curious 15" at bounding box center [498, 103] width 379 height 24
copy h2 "Science and Spirituality for the Curious"
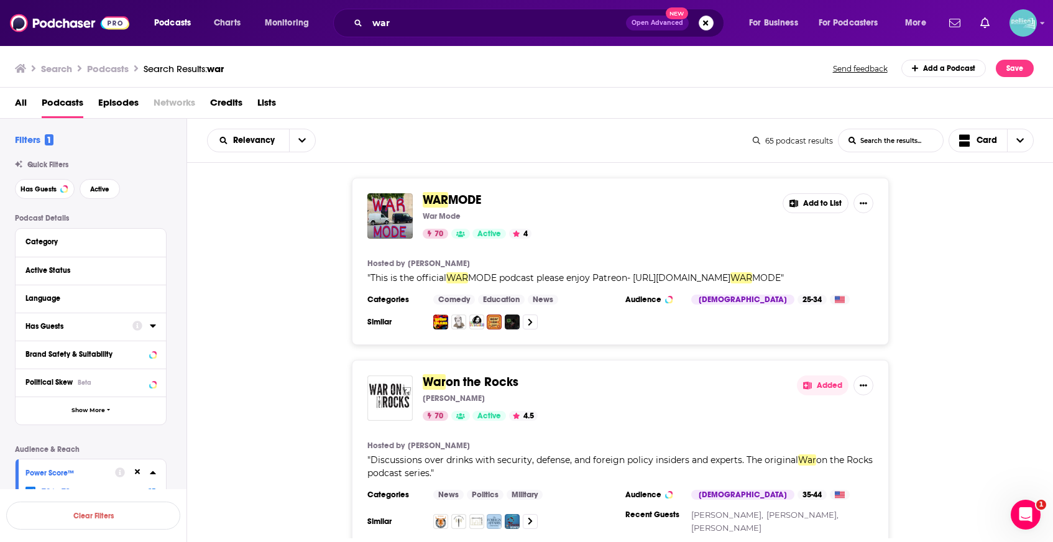
scroll to position [9620, 0]
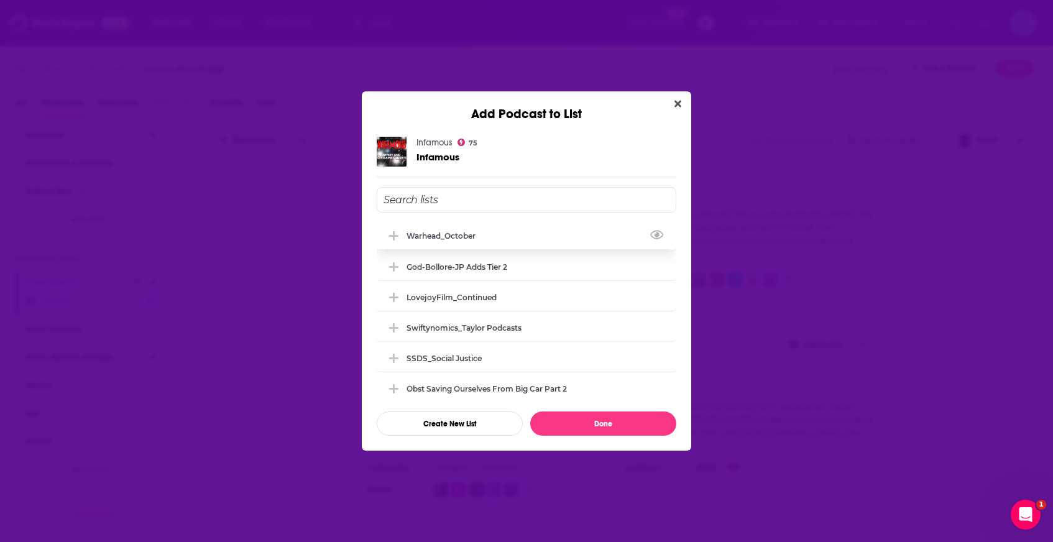
click at [579, 248] on div "Warhead_October" at bounding box center [527, 235] width 300 height 27
click at [589, 428] on button "Done" at bounding box center [603, 423] width 146 height 24
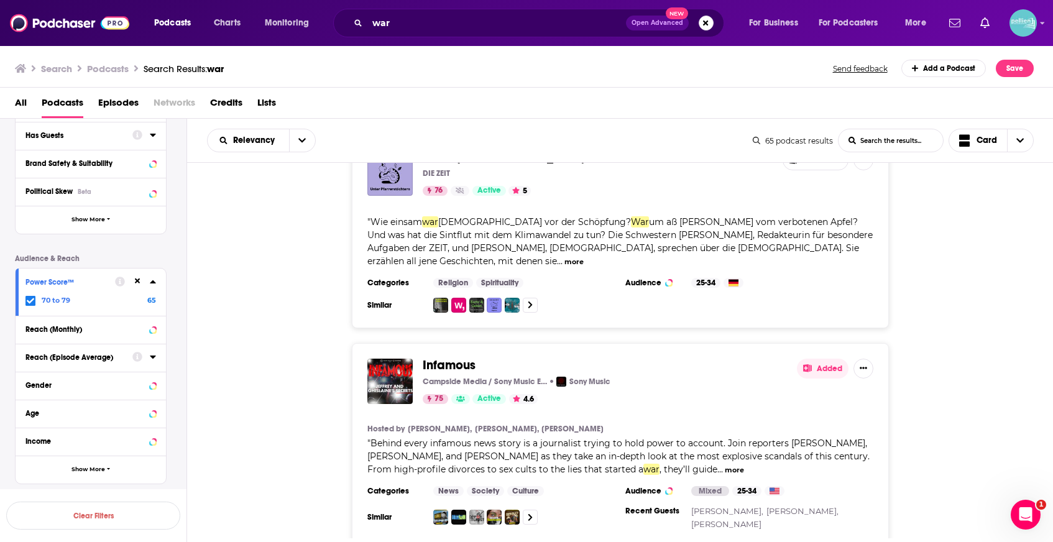
scroll to position [9822, 0]
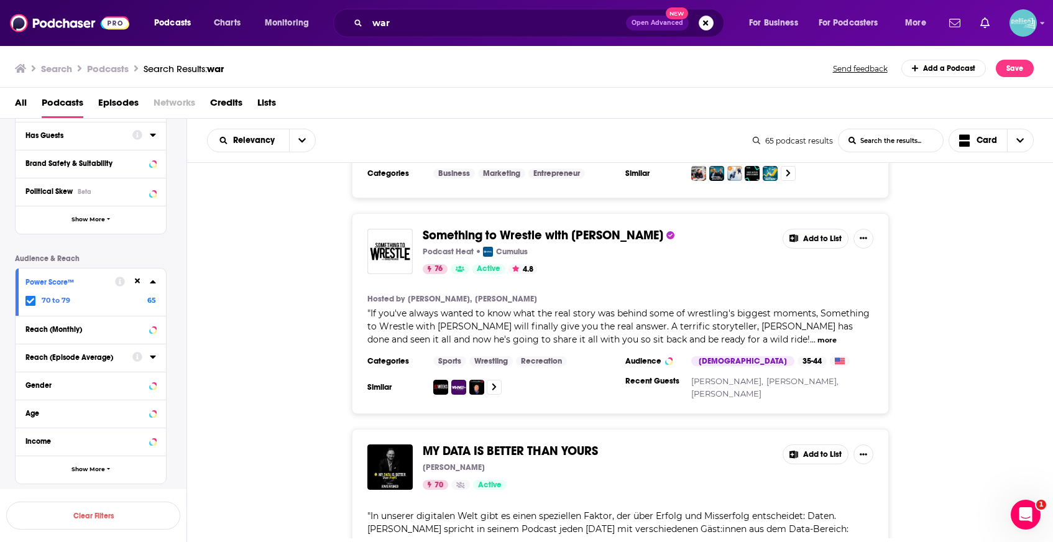
scroll to position [10332, 0]
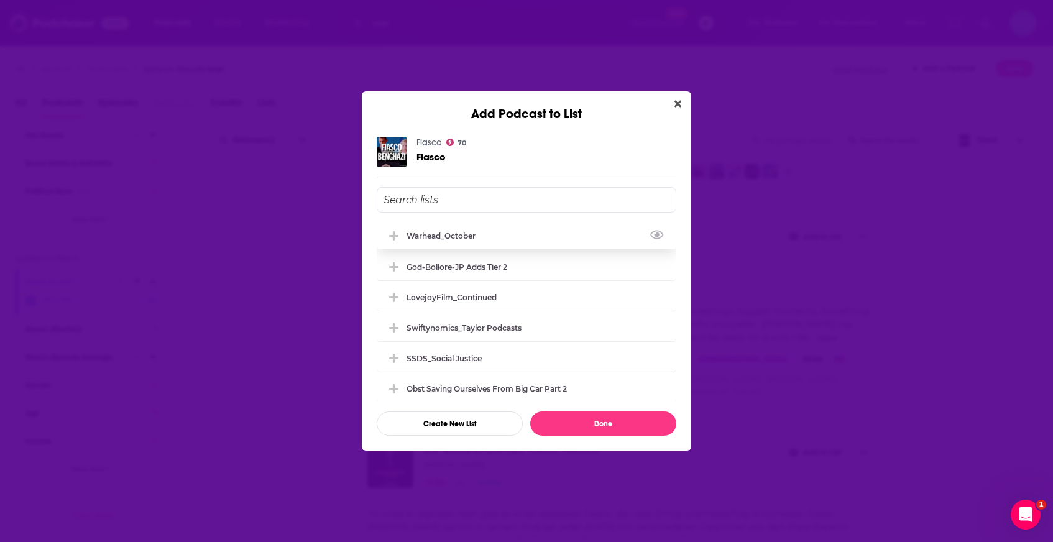
click at [563, 223] on div "Warhead_October" at bounding box center [527, 235] width 300 height 27
click at [562, 234] on div "Warhead_October" at bounding box center [527, 235] width 300 height 27
click at [583, 425] on button "Done" at bounding box center [603, 423] width 146 height 24
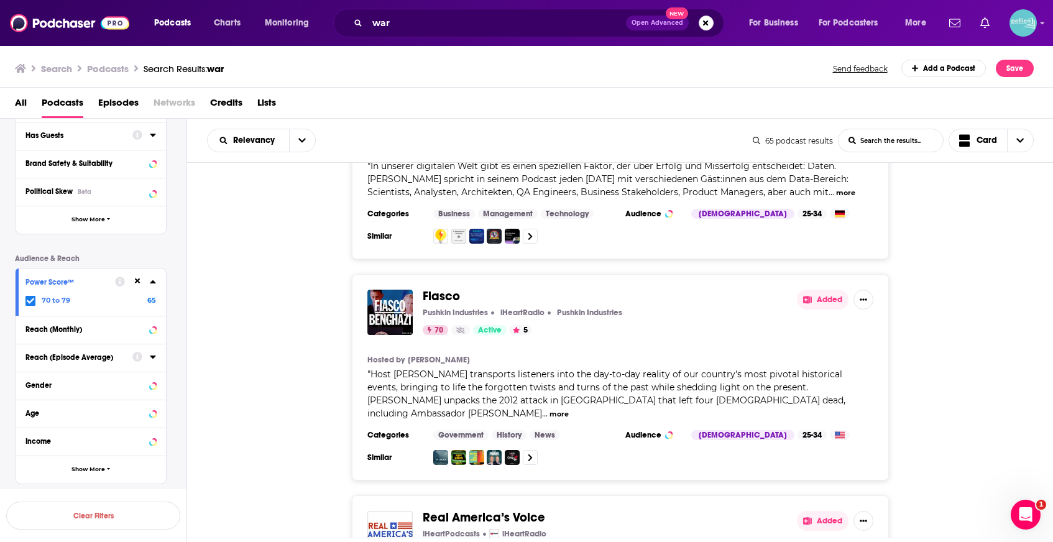
scroll to position [10680, 0]
click at [815, 510] on button "Added" at bounding box center [823, 520] width 52 height 20
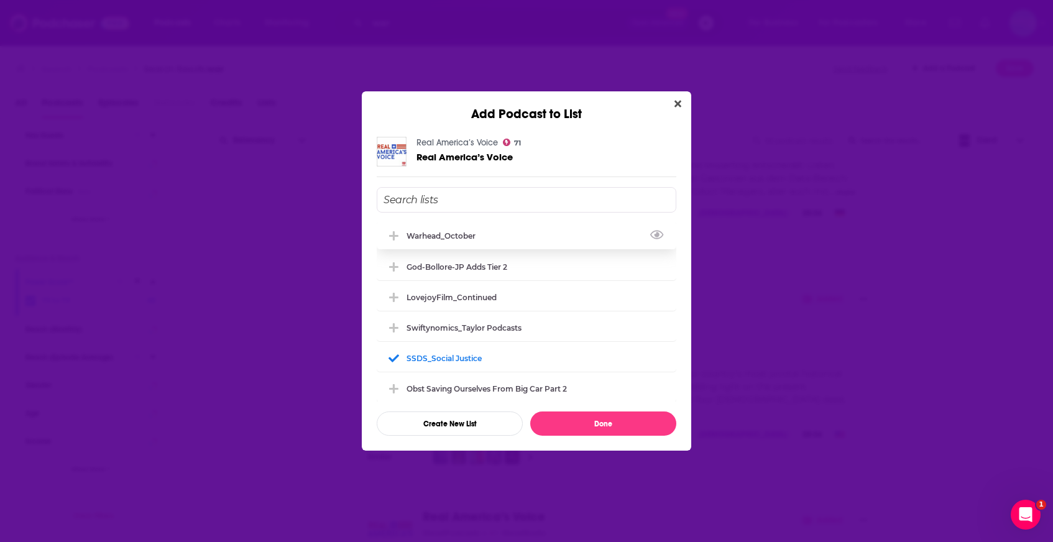
click at [580, 241] on div "Warhead_October" at bounding box center [527, 235] width 300 height 27
click at [594, 419] on button "Done" at bounding box center [603, 423] width 146 height 24
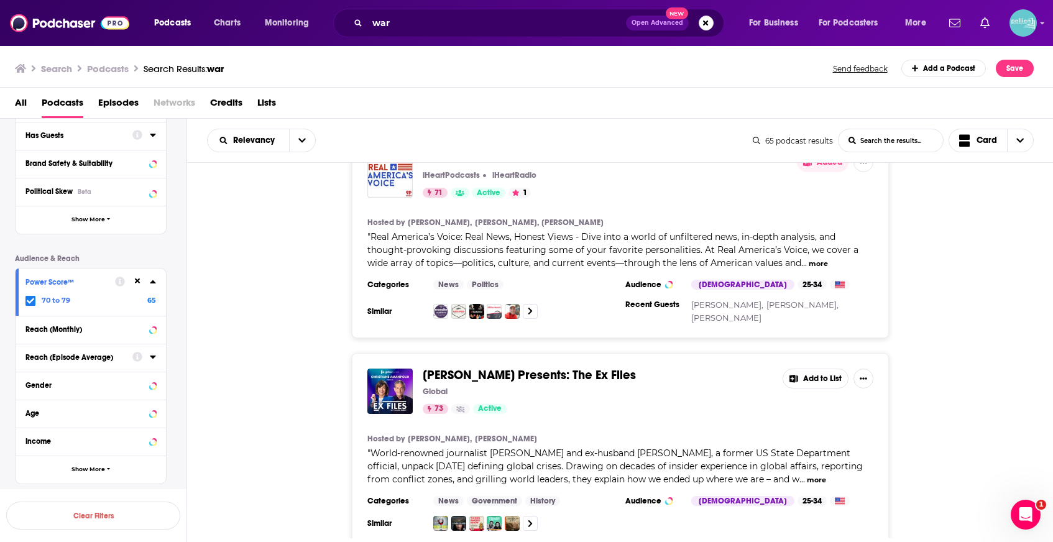
scroll to position [11040, 0]
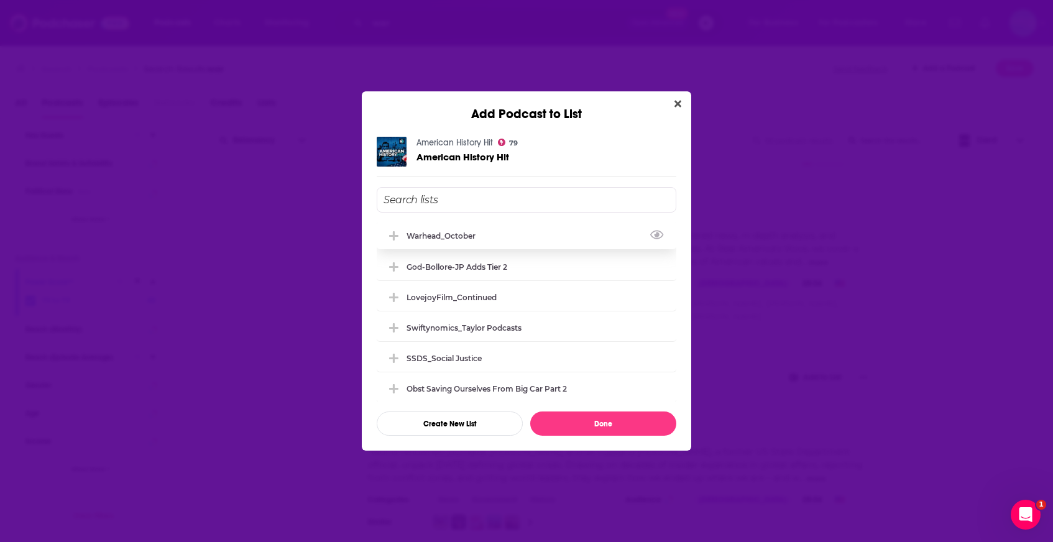
click at [533, 243] on div "Warhead_October" at bounding box center [527, 235] width 300 height 27
click at [571, 420] on button "Done" at bounding box center [603, 423] width 146 height 24
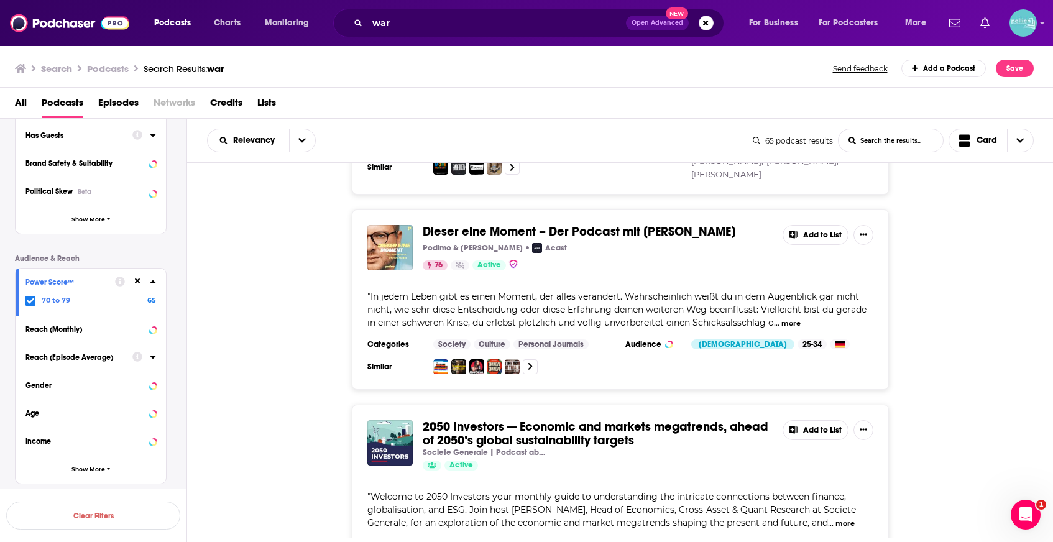
scroll to position [12889, 0]
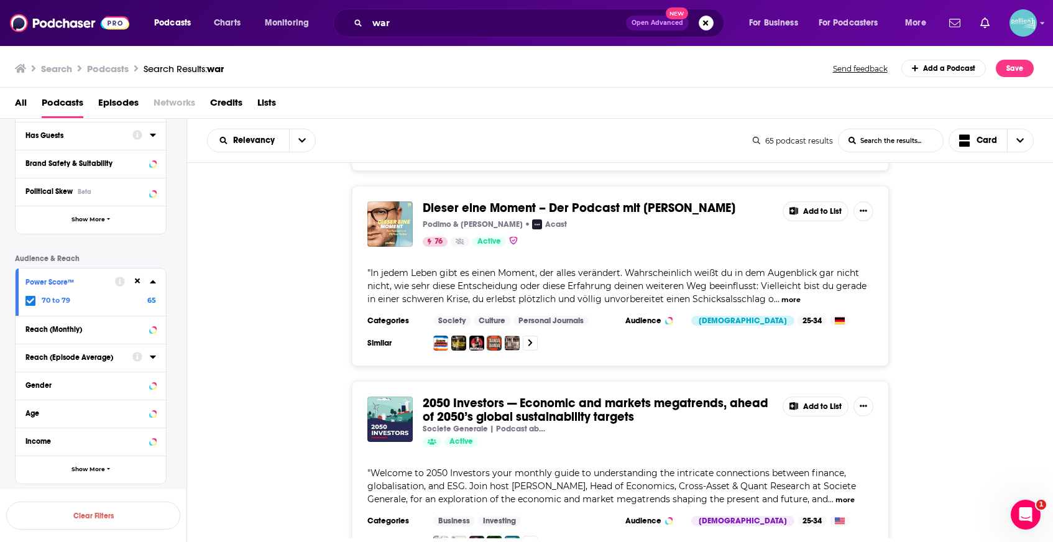
click at [29, 305] on icon at bounding box center [30, 300] width 7 height 7
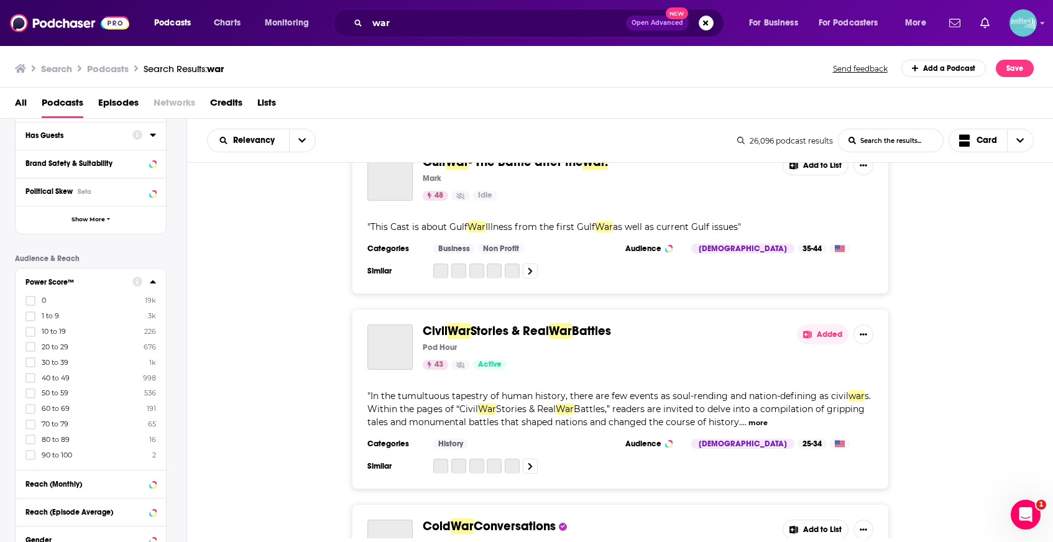
scroll to position [3595, 0]
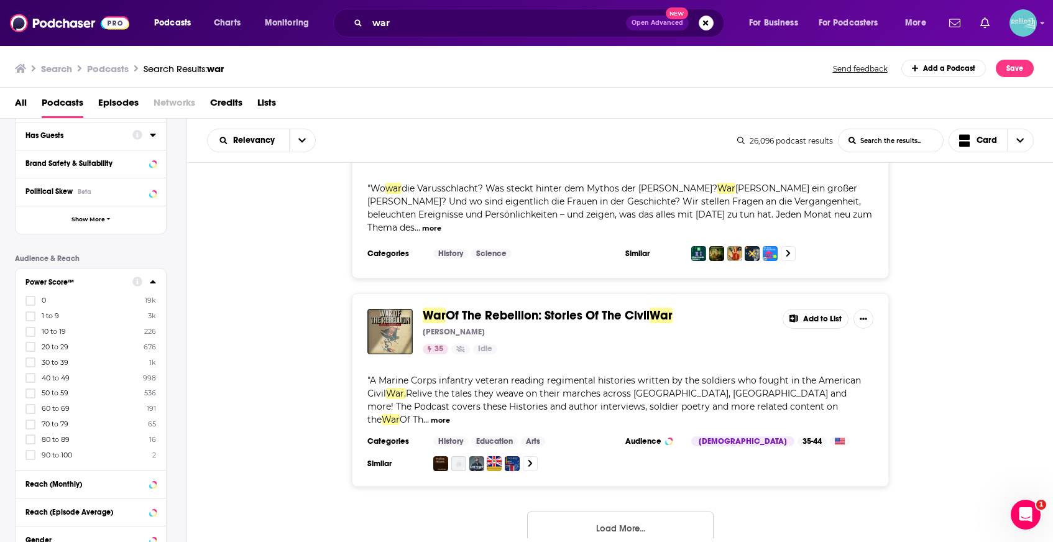
click at [58, 408] on span "60 to 69" at bounding box center [56, 408] width 28 height 9
click at [30, 413] on input "multiSelectOption-60-7" at bounding box center [30, 413] width 0 height 0
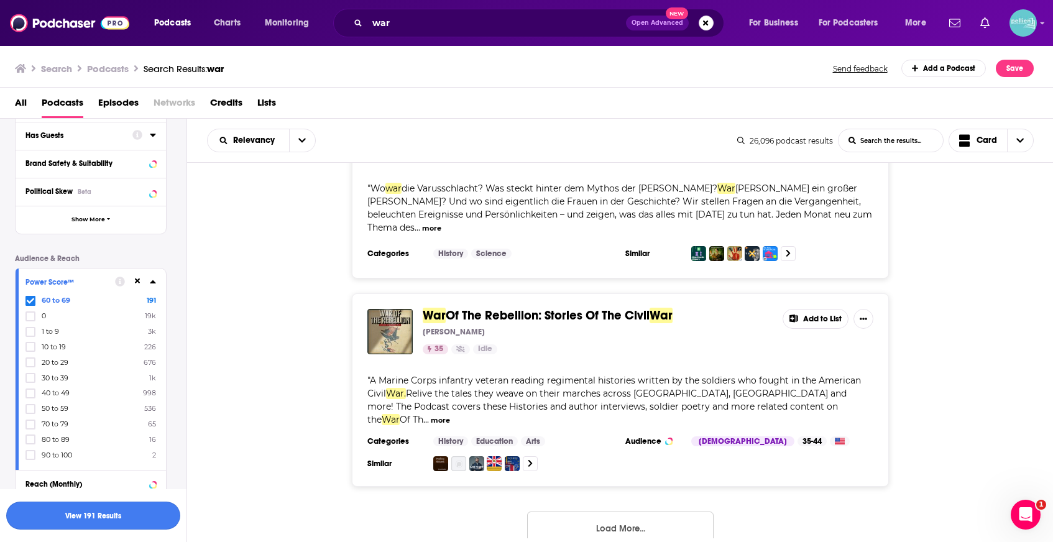
click at [112, 511] on button "View 191 Results" at bounding box center [93, 516] width 174 height 28
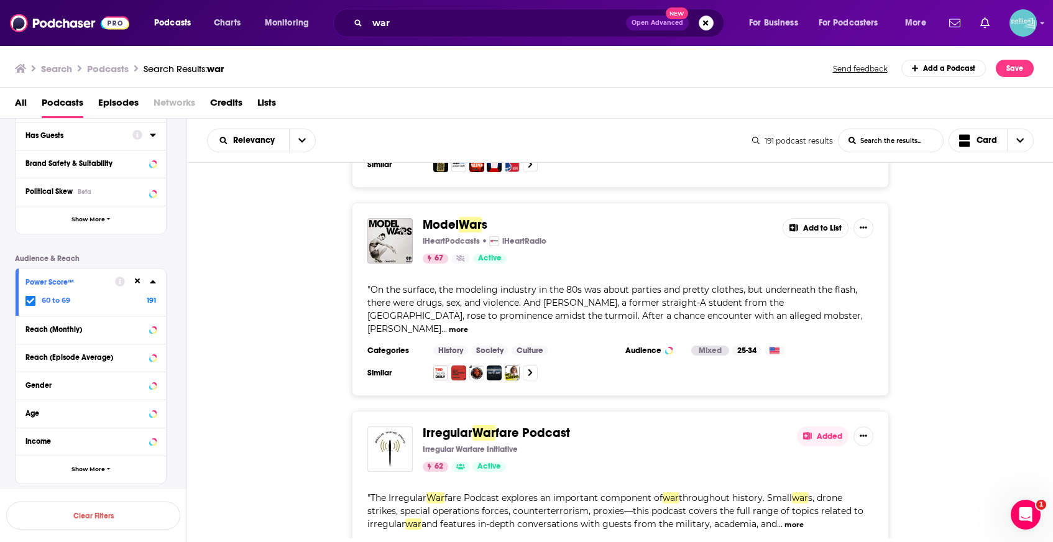
scroll to position [3509, 0]
click at [817, 426] on button "Added" at bounding box center [823, 436] width 52 height 20
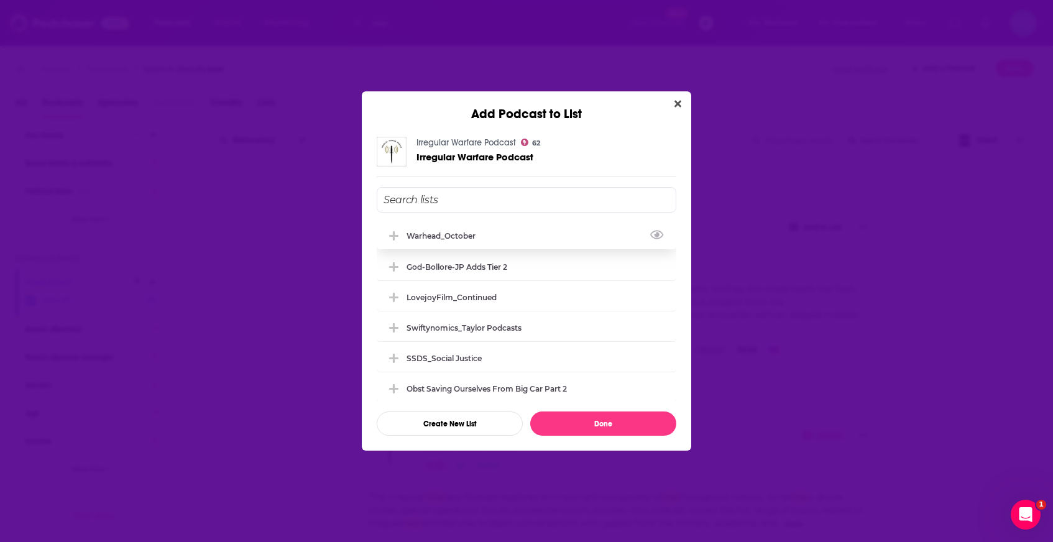
click at [533, 236] on div "Warhead_October" at bounding box center [527, 235] width 300 height 27
click at [579, 420] on button "Done" at bounding box center [603, 423] width 146 height 24
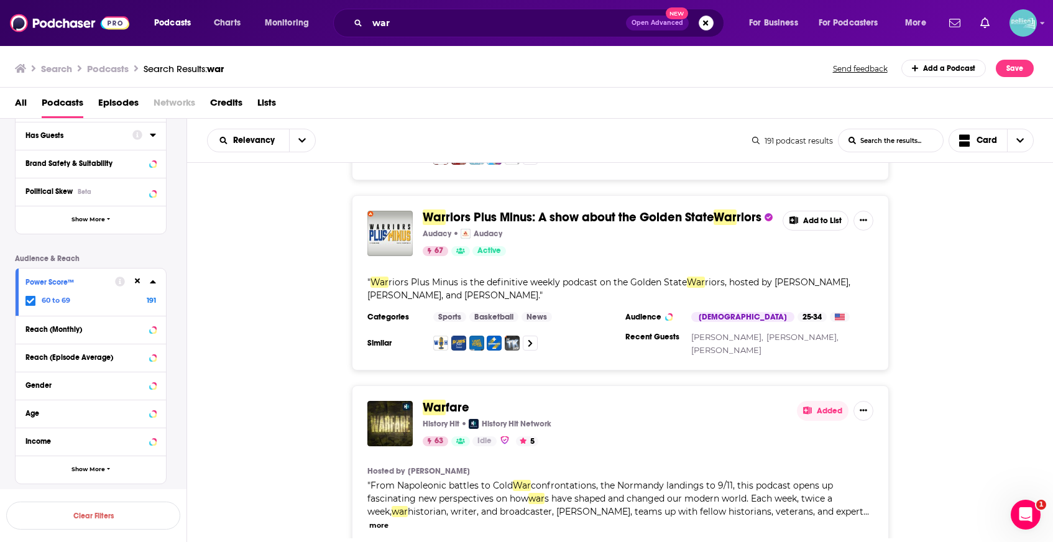
scroll to position [3132, 0]
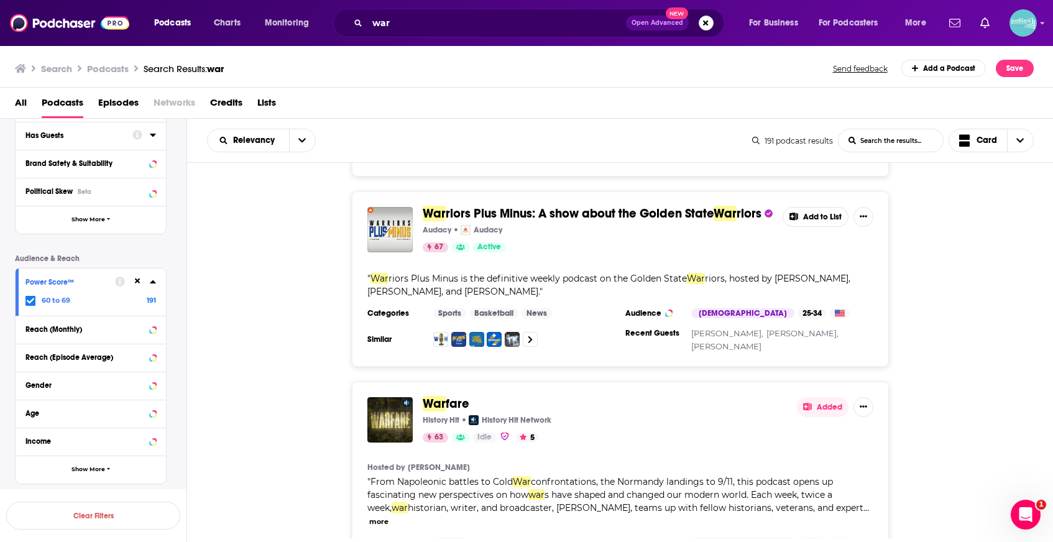
click at [805, 403] on icon at bounding box center [807, 407] width 9 height 8
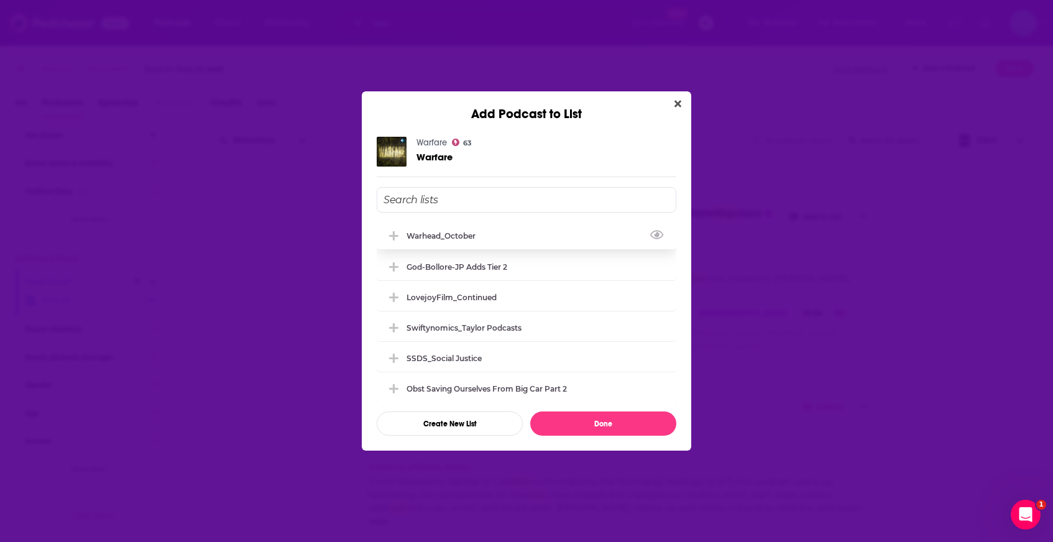
click at [510, 234] on div "Warhead_October" at bounding box center [527, 235] width 300 height 27
click at [574, 421] on button "Done" at bounding box center [603, 423] width 146 height 24
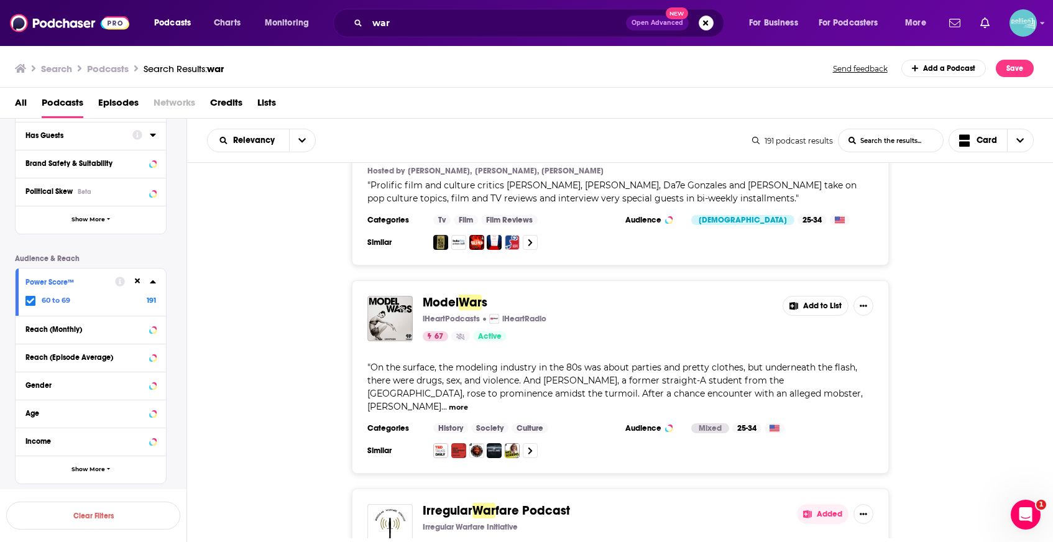
scroll to position [4521, 0]
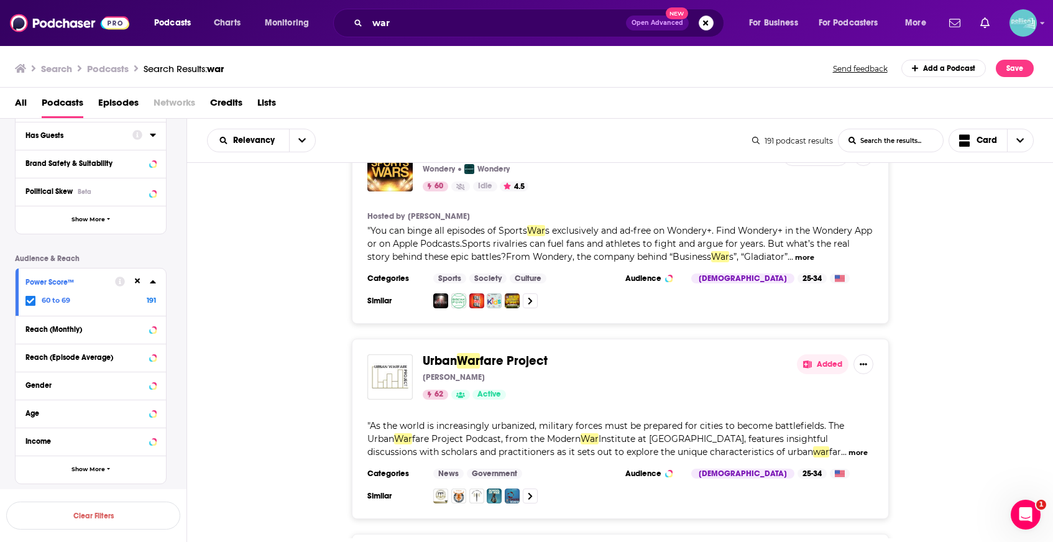
scroll to position [5634, 0]
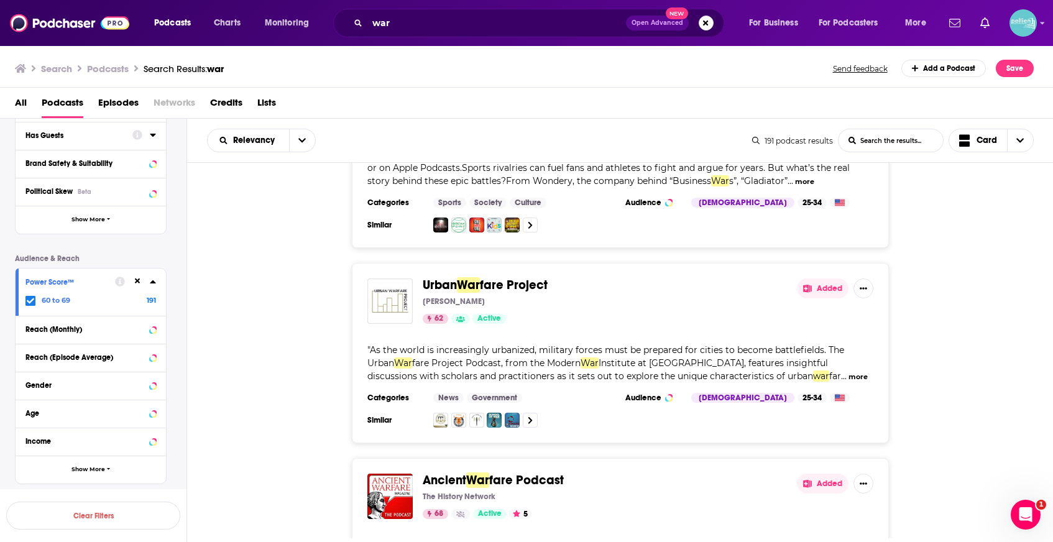
click at [817, 278] on button "Added" at bounding box center [823, 288] width 52 height 20
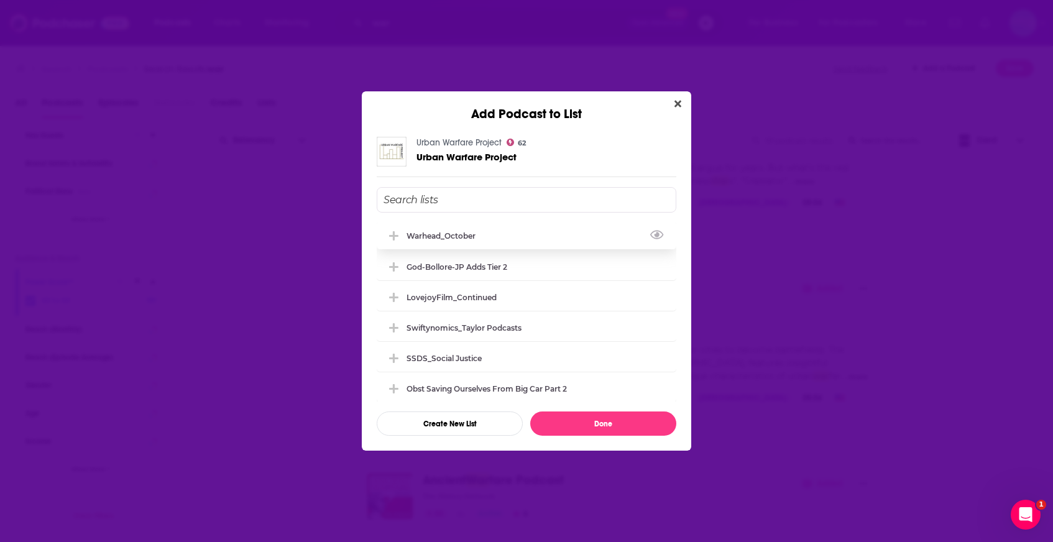
click at [562, 244] on div "Warhead_October" at bounding box center [527, 235] width 300 height 27
click at [591, 423] on button "Done" at bounding box center [603, 423] width 146 height 24
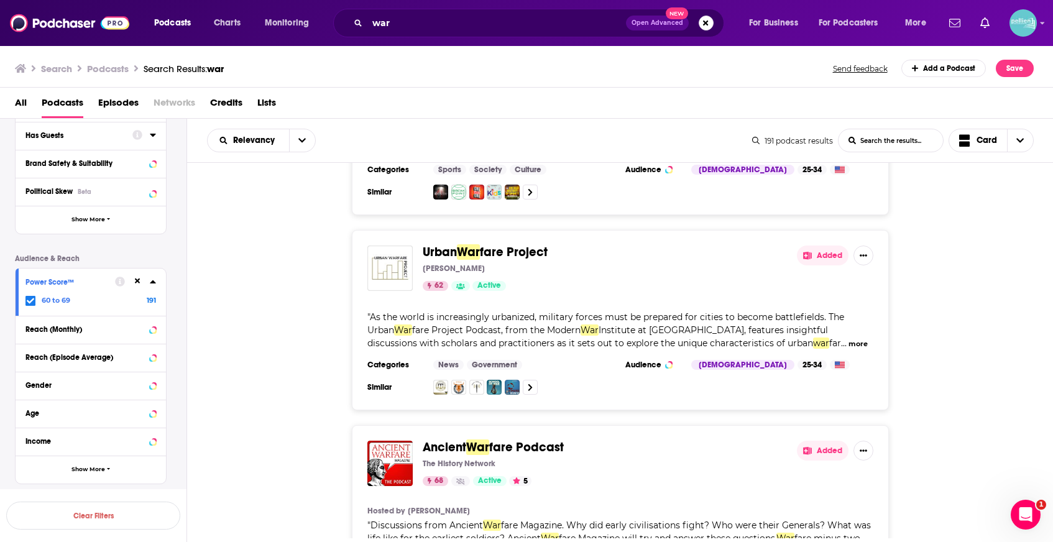
scroll to position [5667, 0]
click at [815, 440] on button "Added" at bounding box center [823, 450] width 52 height 20
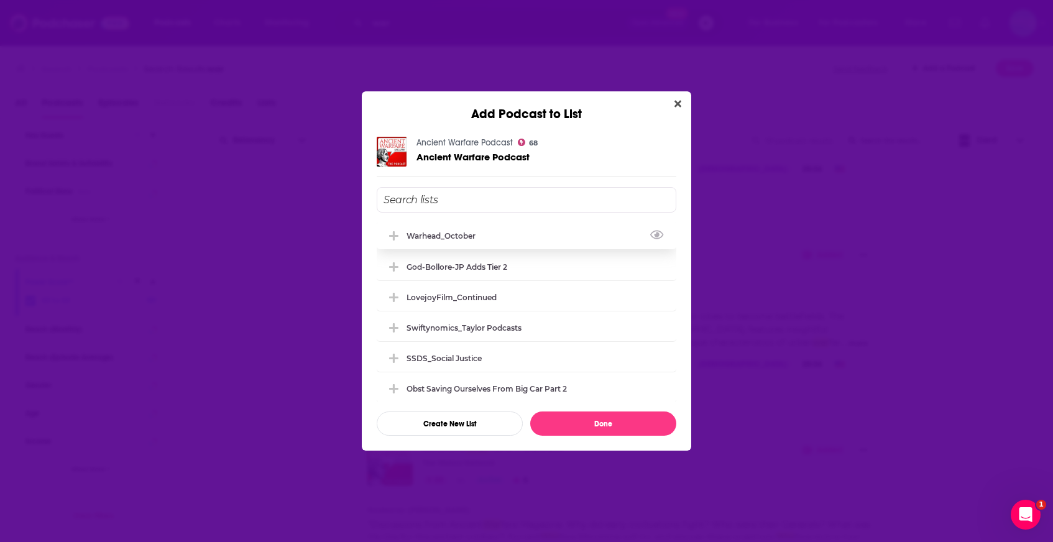
click at [519, 244] on div "Warhead_October" at bounding box center [527, 235] width 300 height 27
click at [570, 426] on button "Done" at bounding box center [603, 423] width 146 height 24
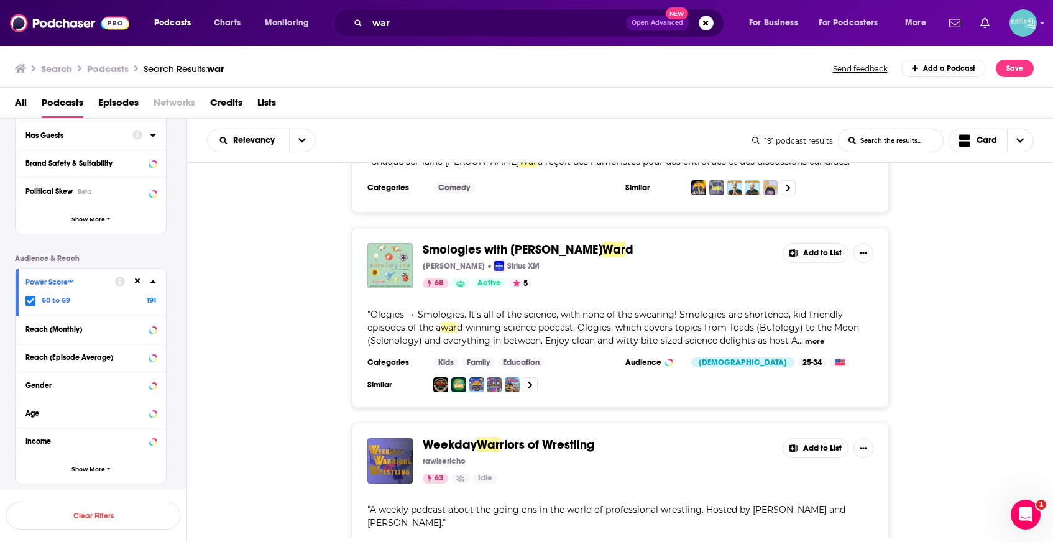
scroll to position [7204, 0]
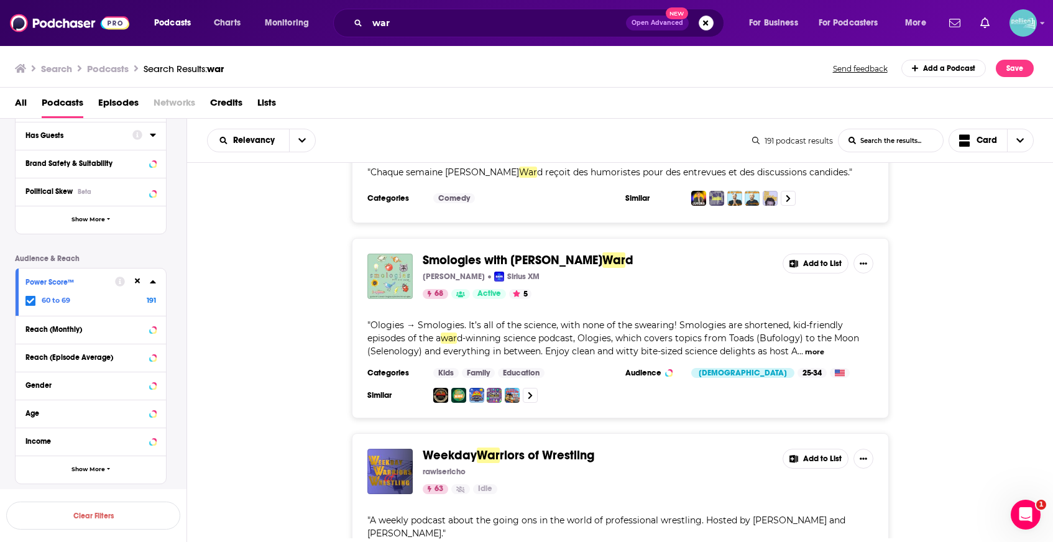
click at [801, 254] on button "Add to List" at bounding box center [815, 264] width 66 height 20
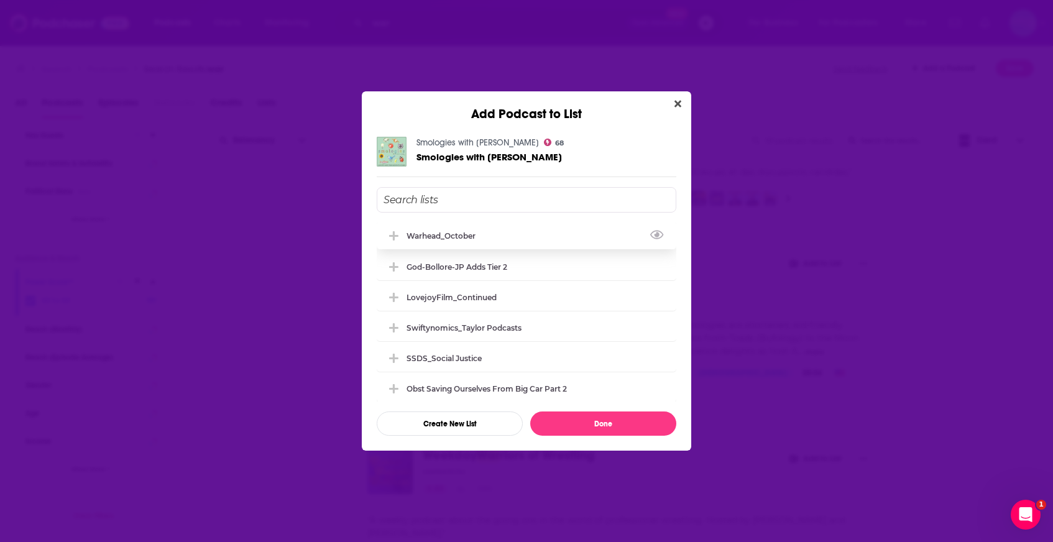
click at [544, 232] on div "Warhead_October" at bounding box center [527, 235] width 300 height 27
click at [589, 426] on button "Done" at bounding box center [603, 423] width 146 height 24
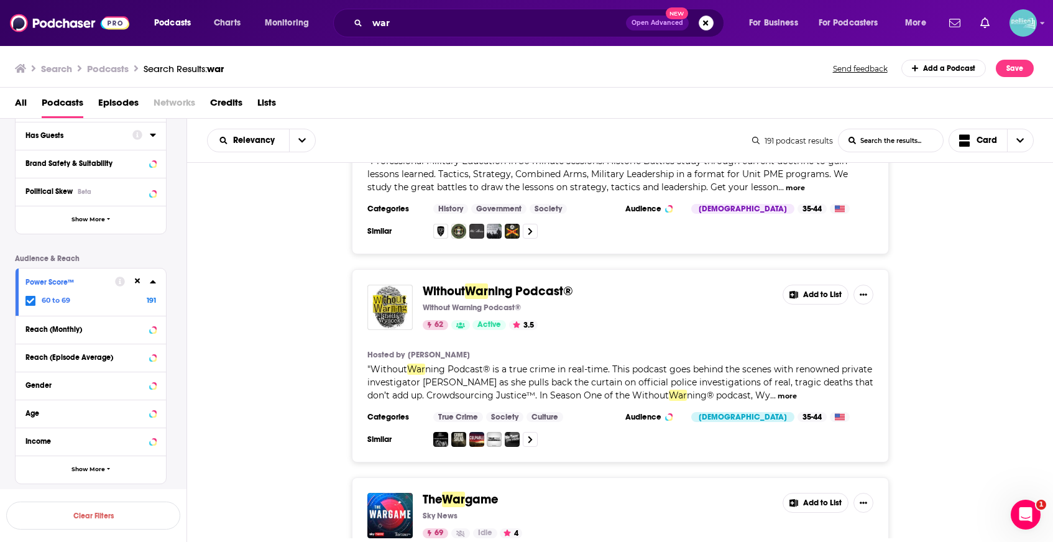
scroll to position [8304, 0]
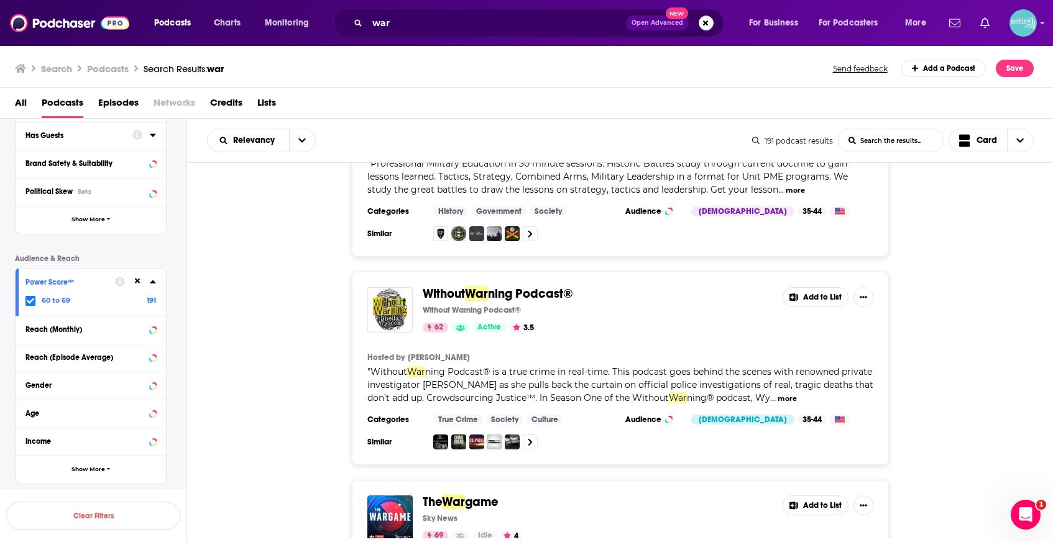
click at [797, 393] on button "more" at bounding box center [786, 398] width 19 height 11
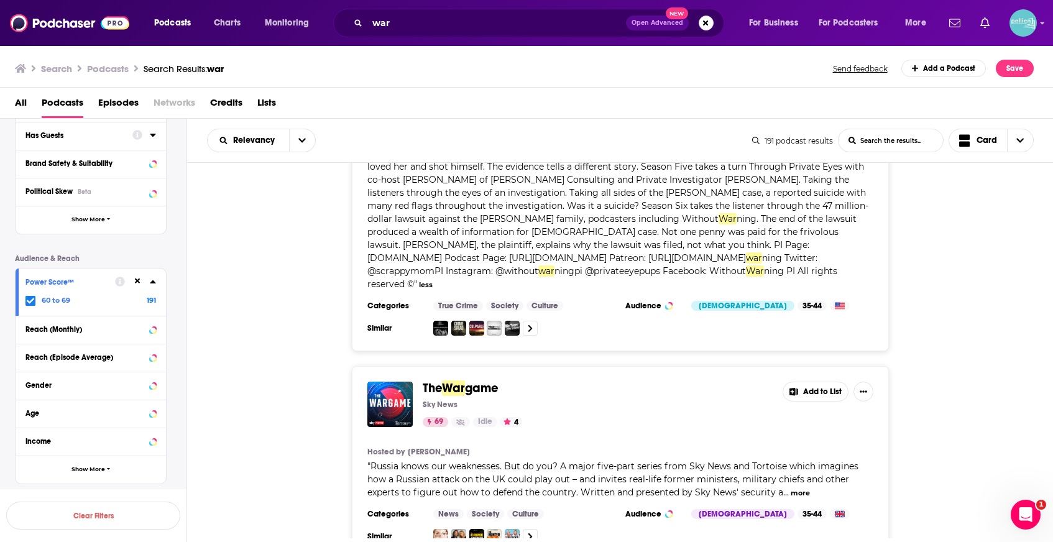
scroll to position [8679, 0]
click at [807, 381] on button "Add to List" at bounding box center [815, 391] width 66 height 20
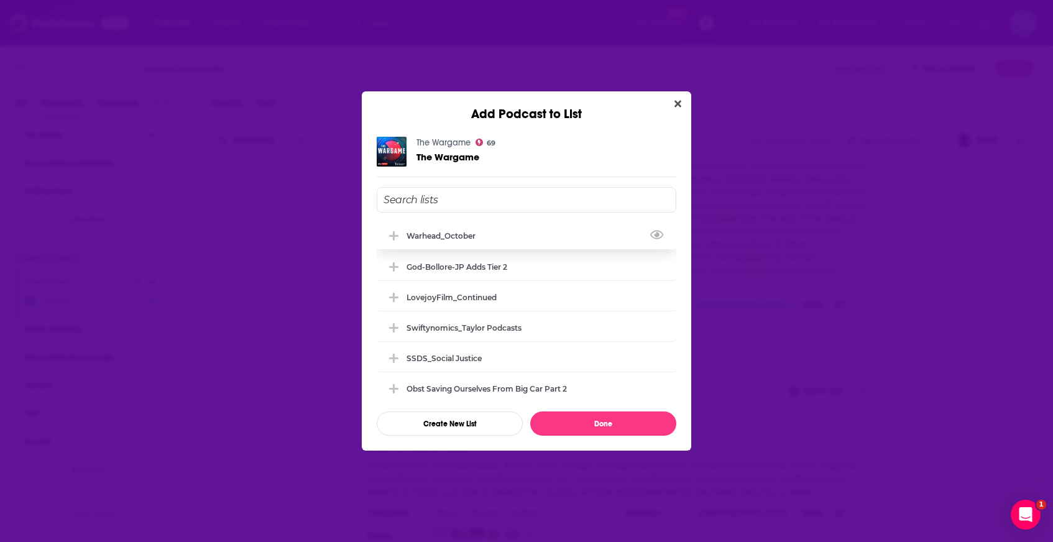
click at [525, 248] on div "Warhead_October" at bounding box center [527, 235] width 300 height 27
click at [574, 423] on button "Done" at bounding box center [603, 423] width 146 height 24
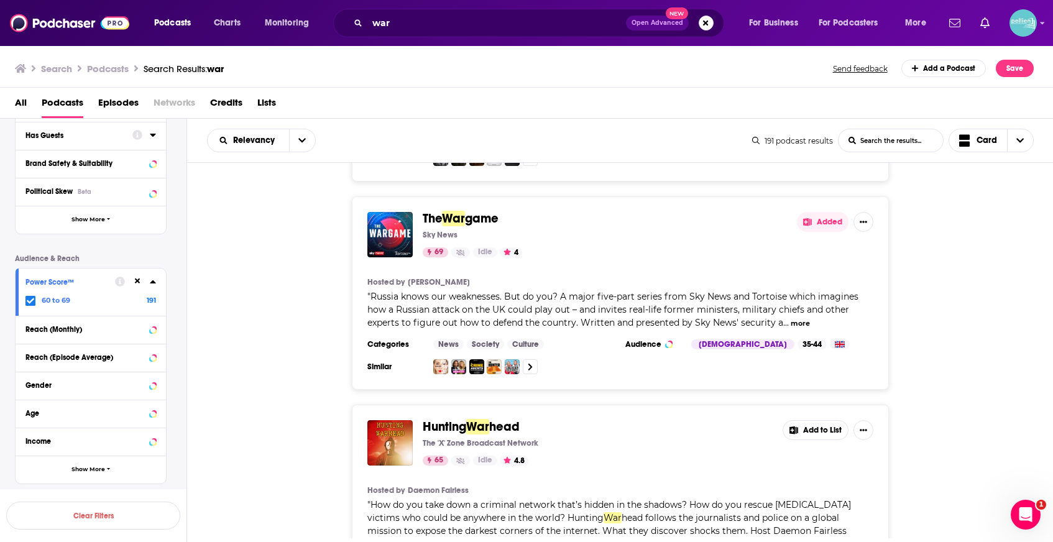
scroll to position [8966, 0]
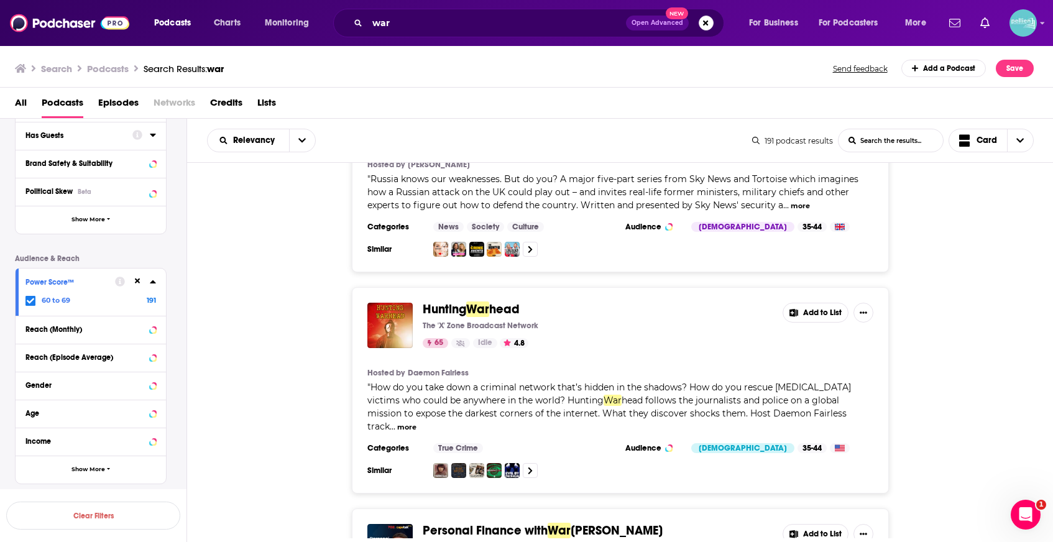
click at [416, 422] on button "more" at bounding box center [406, 427] width 19 height 11
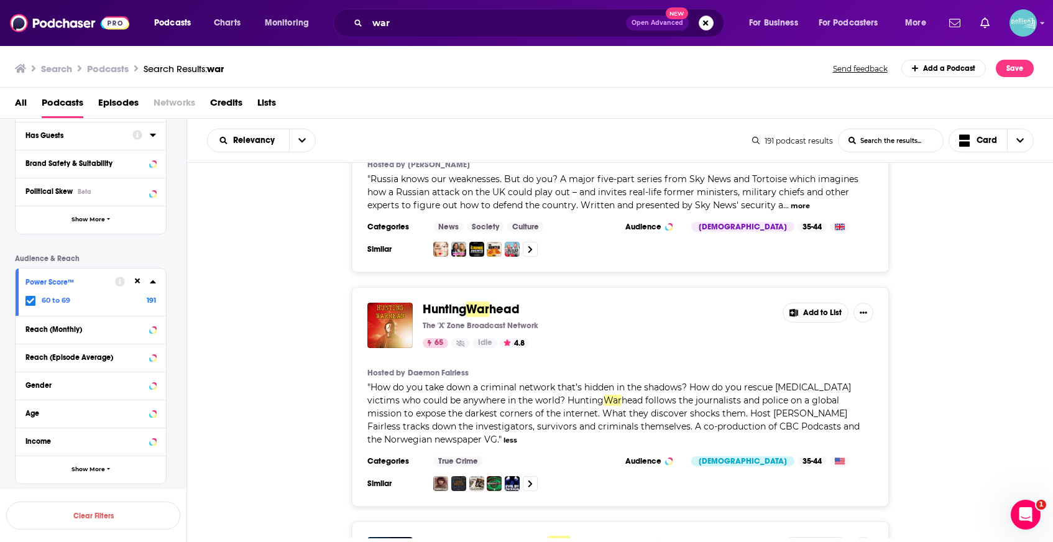
click at [822, 303] on button "Add to List" at bounding box center [815, 313] width 66 height 20
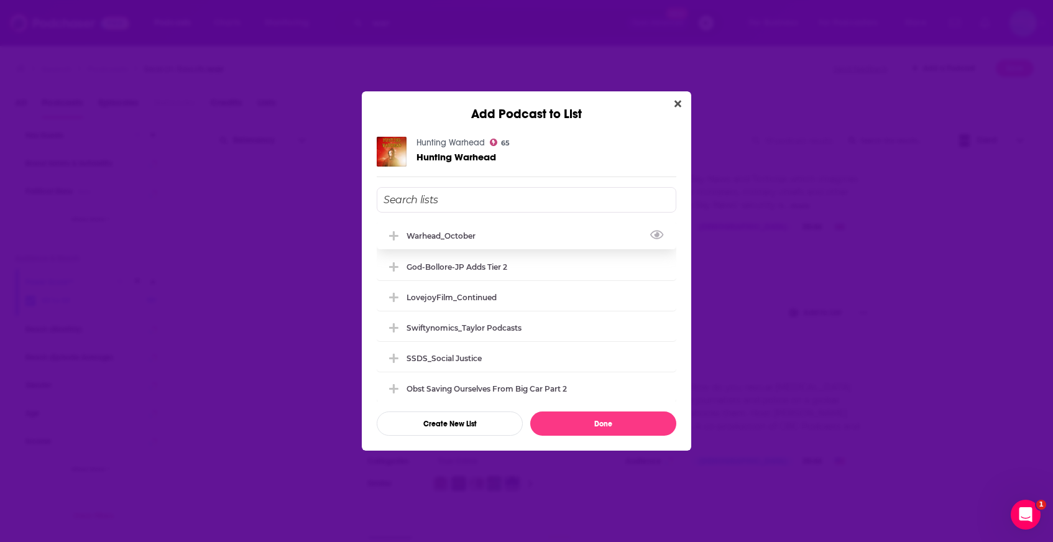
click at [483, 226] on div "Warhead_October" at bounding box center [527, 235] width 300 height 27
click at [592, 418] on button "Done" at bounding box center [603, 423] width 146 height 24
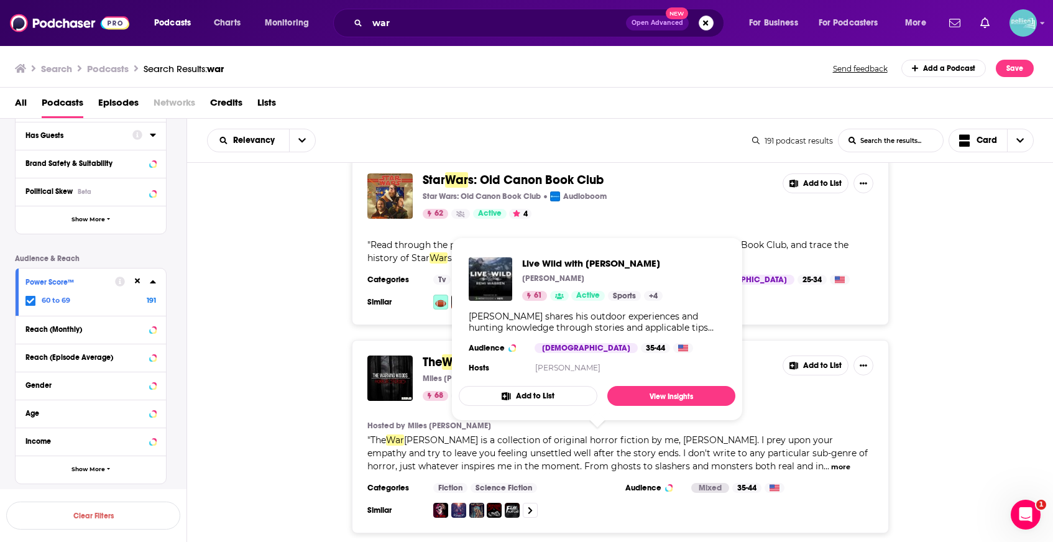
scroll to position [9651, 0]
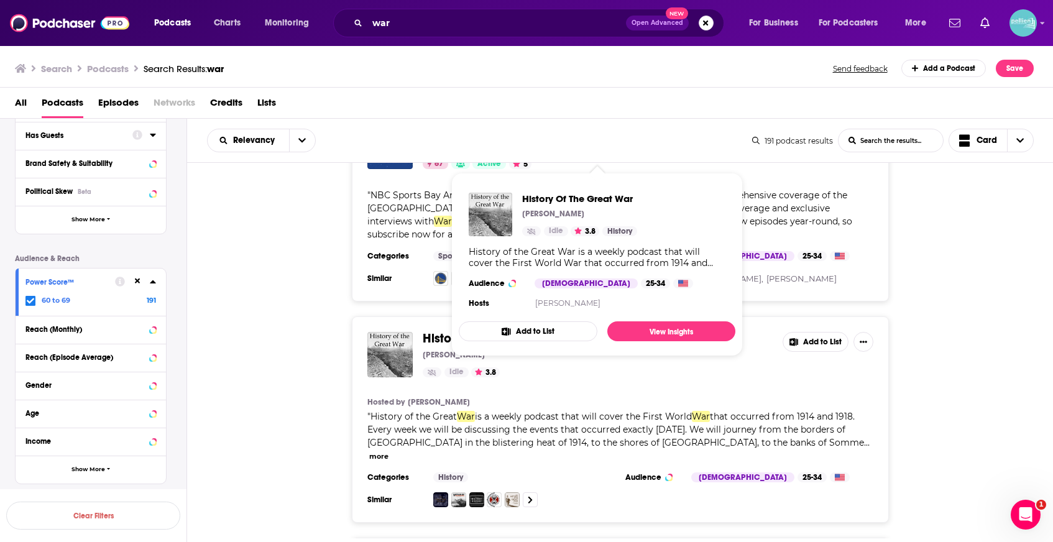
scroll to position [11136, 0]
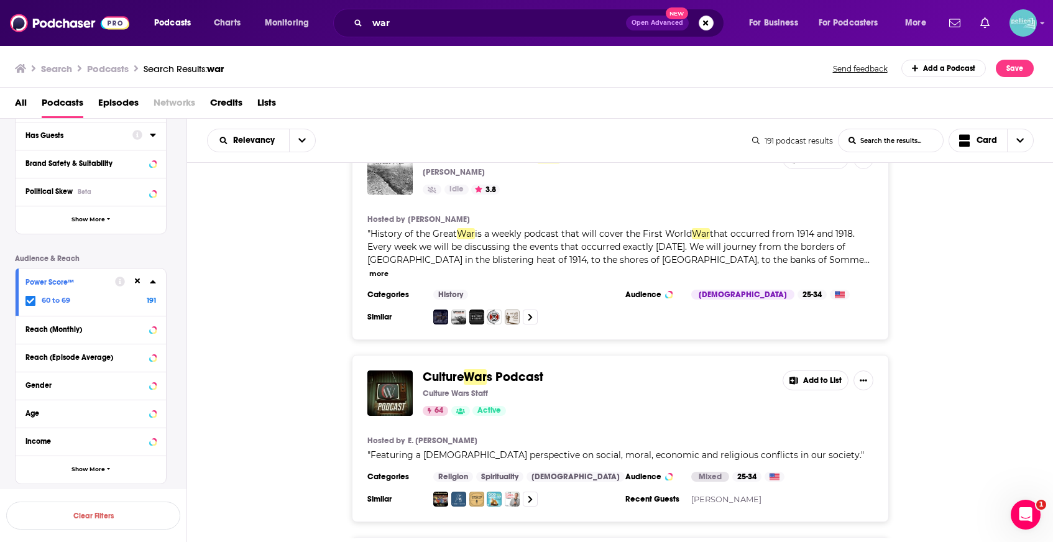
click at [811, 370] on button "Add to List" at bounding box center [815, 380] width 66 height 20
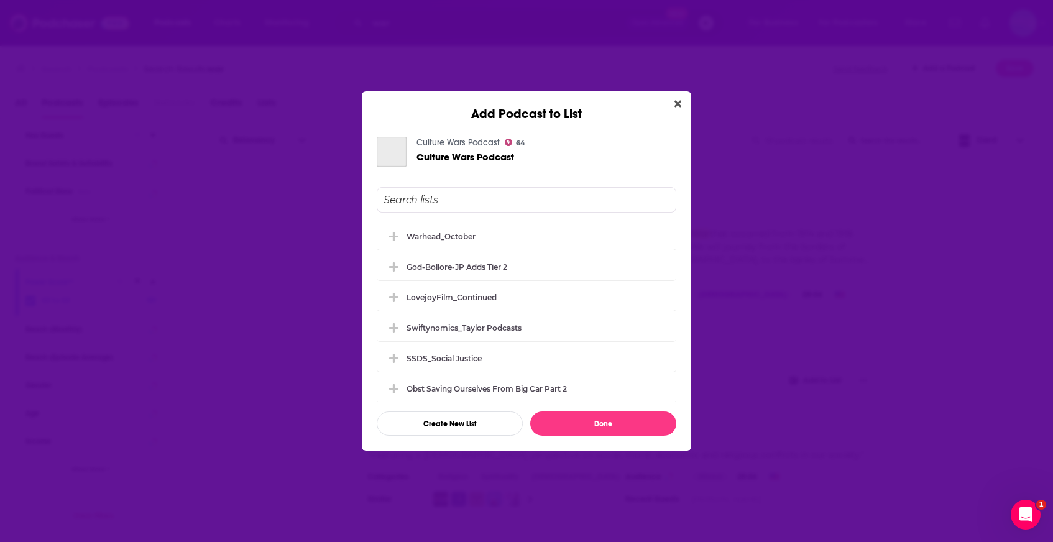
click at [812, 209] on div "Add Podcast to List Culture Wars Podcast 64 Culture Wars Podcast Warhead_Octobe…" at bounding box center [526, 271] width 1053 height 542
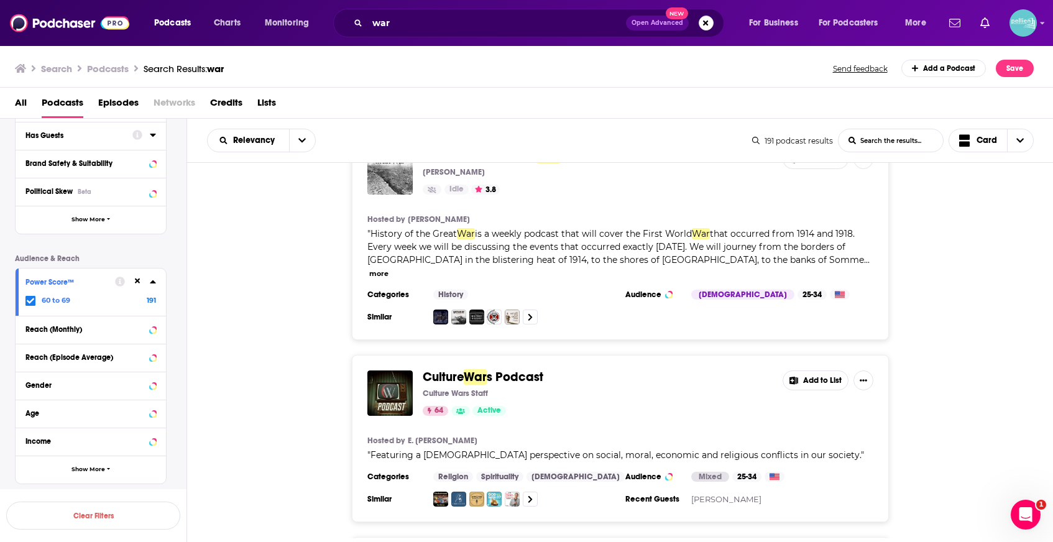
click at [798, 370] on button "Add to List" at bounding box center [815, 380] width 66 height 20
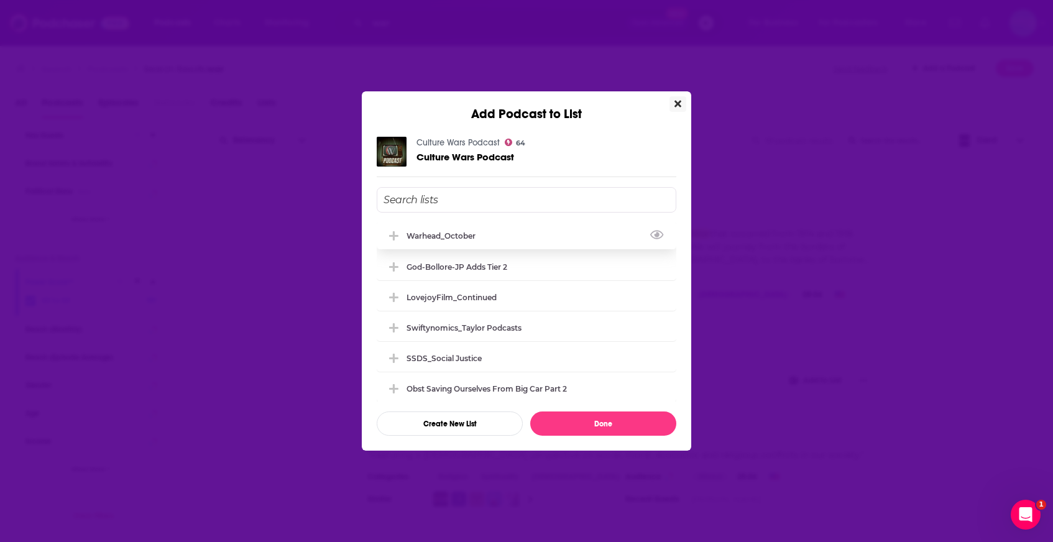
click at [536, 241] on div "Warhead_October" at bounding box center [527, 235] width 300 height 27
click at [585, 424] on button "Done" at bounding box center [603, 423] width 146 height 24
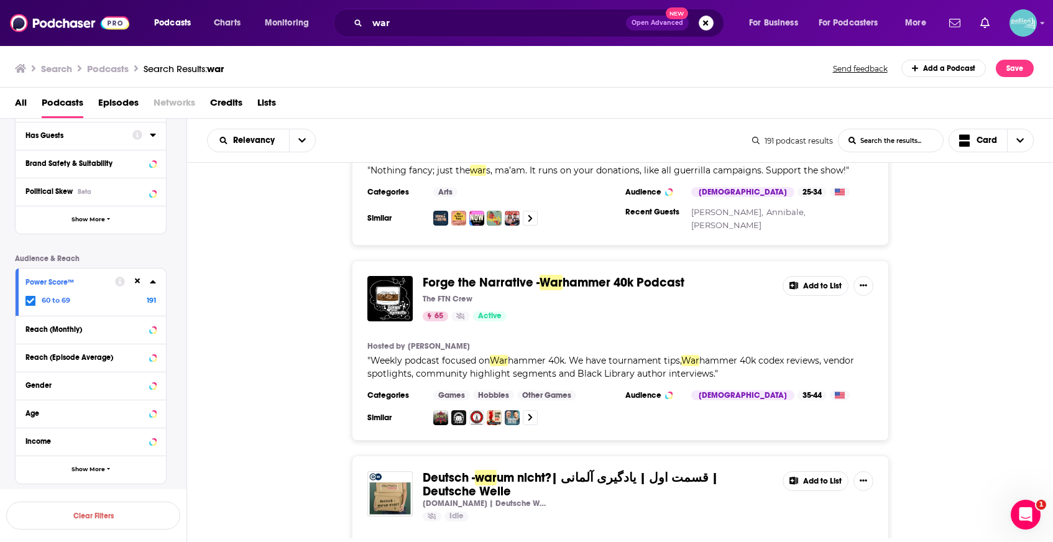
scroll to position [14447, 0]
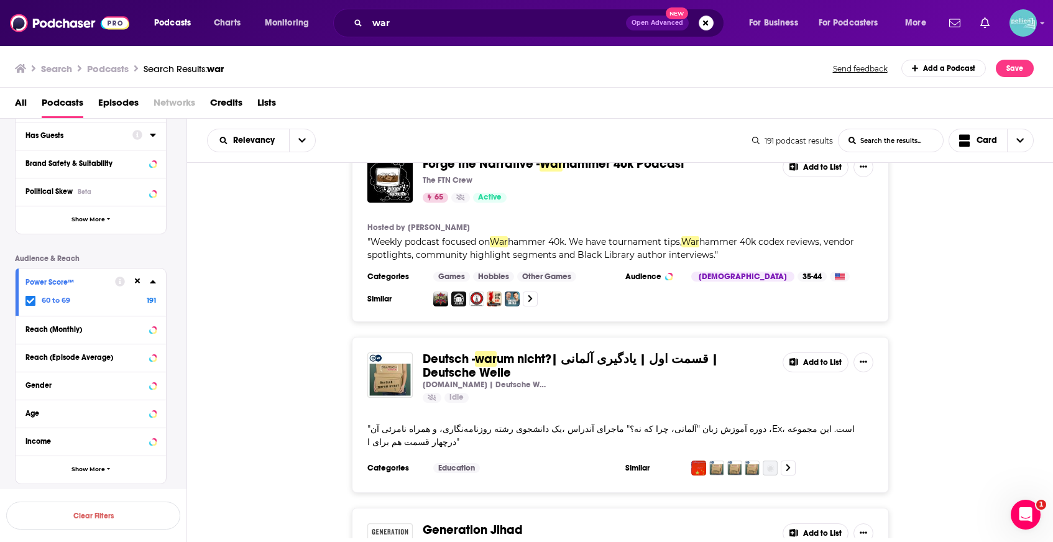
click at [641, 519] on div "The Long War - War hammer 40k Podcast [PERSON_NAME] & [PERSON_NAME] 63 Active 5…" at bounding box center [620, 350] width 866 height 375
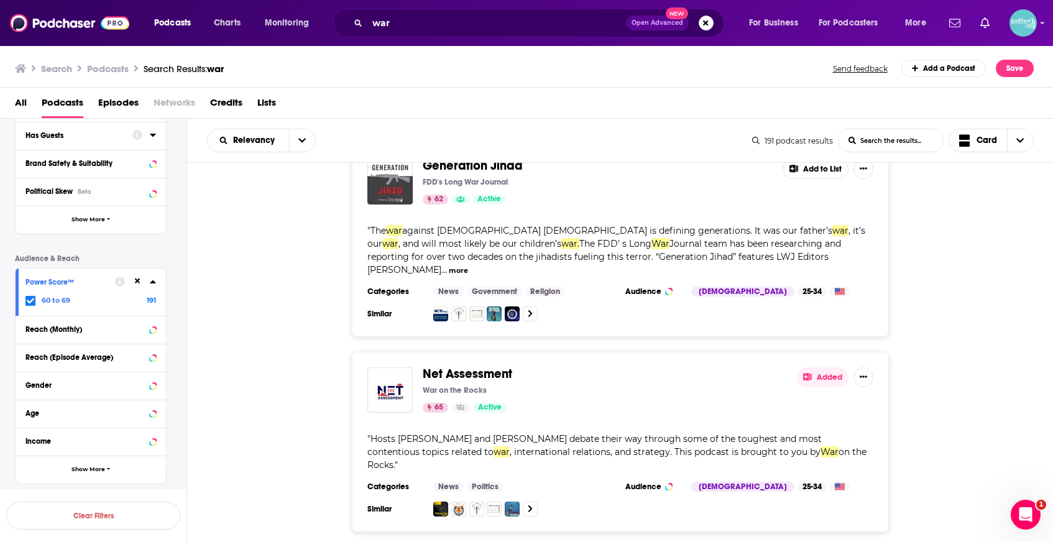
scroll to position [14819, 0]
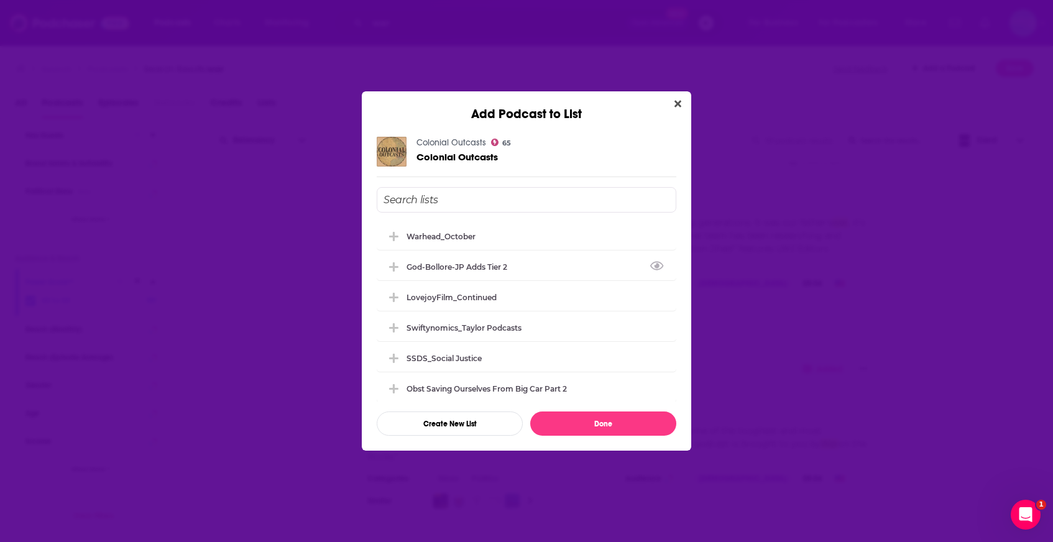
click at [525, 241] on div "Warhead_October" at bounding box center [527, 235] width 300 height 27
click at [589, 423] on button "Done" at bounding box center [603, 423] width 146 height 24
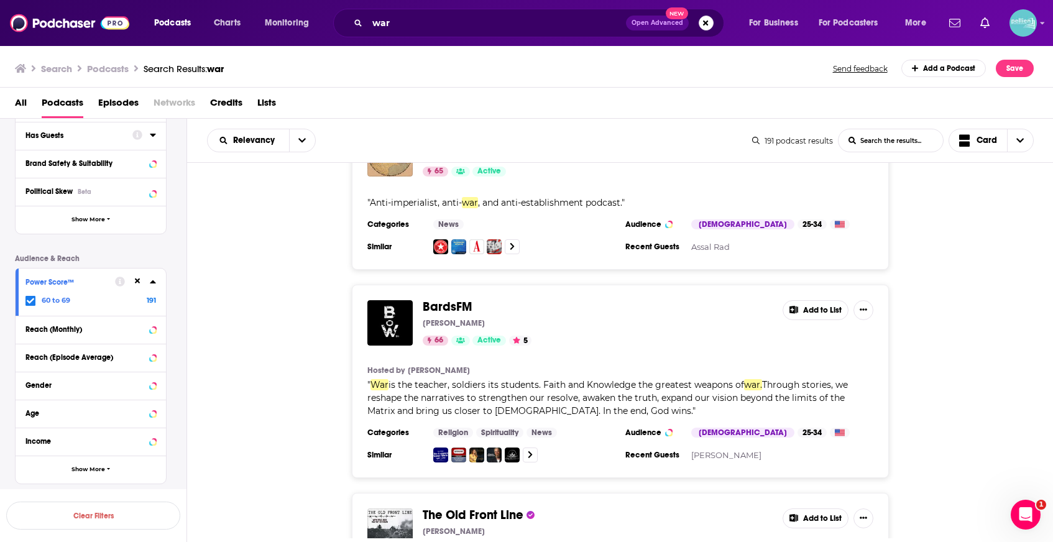
scroll to position [15245, 0]
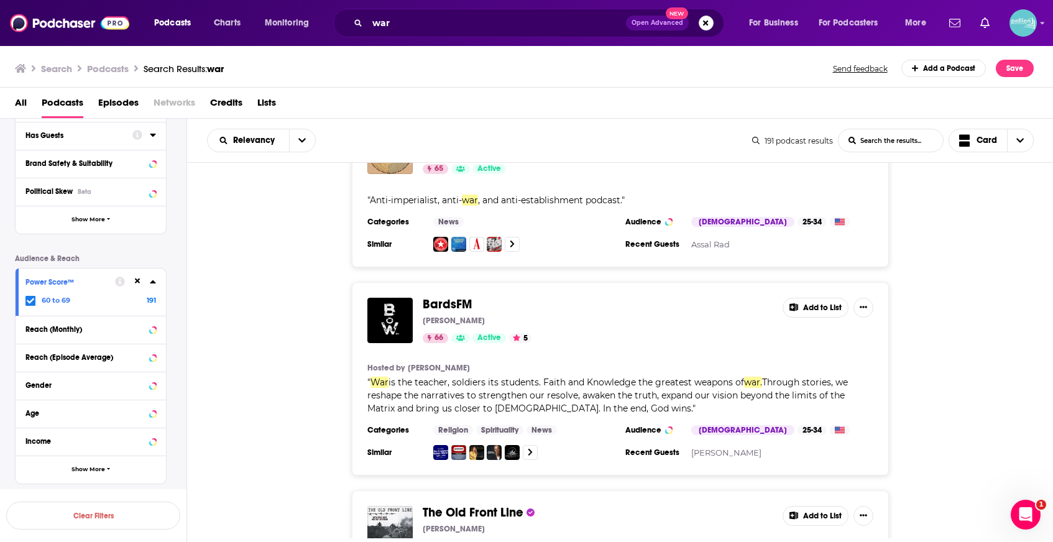
click at [825, 506] on button "Add to List" at bounding box center [815, 516] width 66 height 20
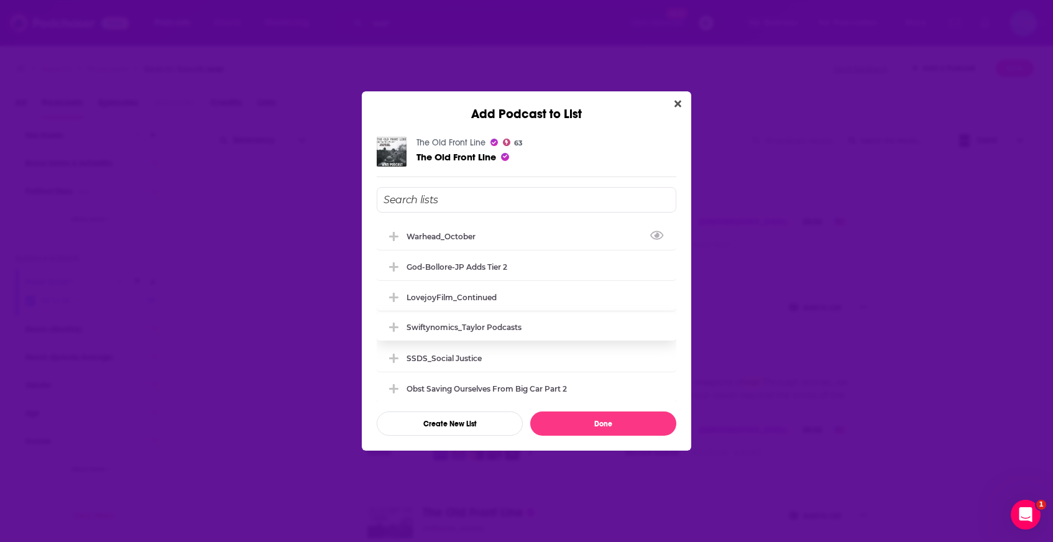
click at [556, 241] on div "Warhead_October" at bounding box center [527, 235] width 300 height 27
click at [573, 421] on button "Done" at bounding box center [603, 423] width 146 height 24
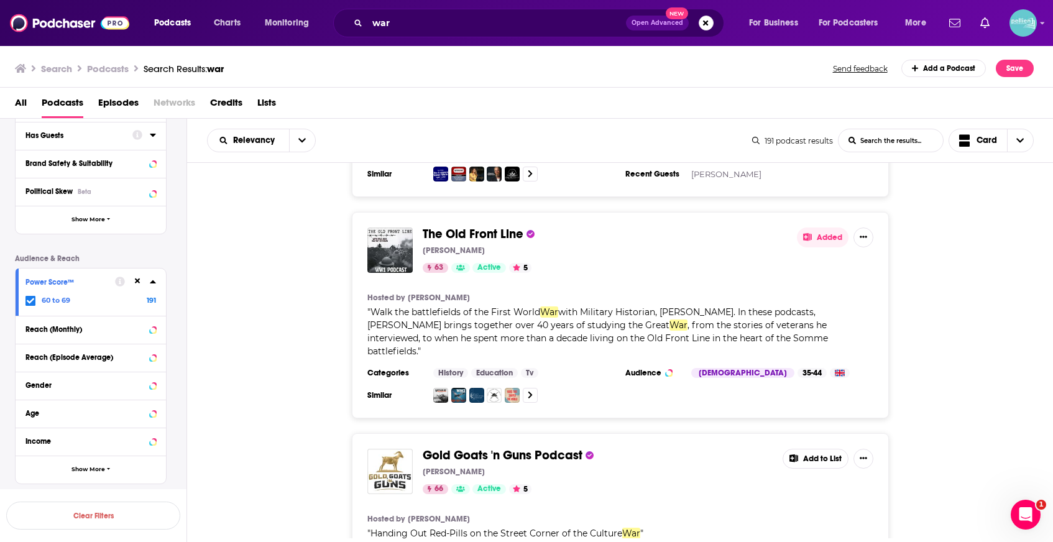
scroll to position [15548, 0]
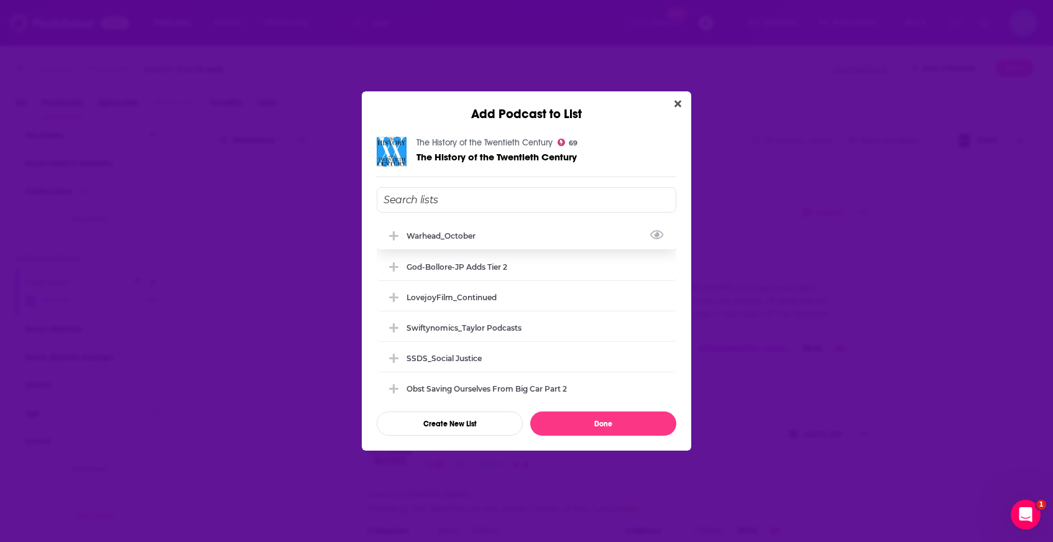
click at [538, 245] on div "Warhead_October" at bounding box center [527, 235] width 300 height 27
click at [583, 421] on button "Done" at bounding box center [603, 423] width 146 height 24
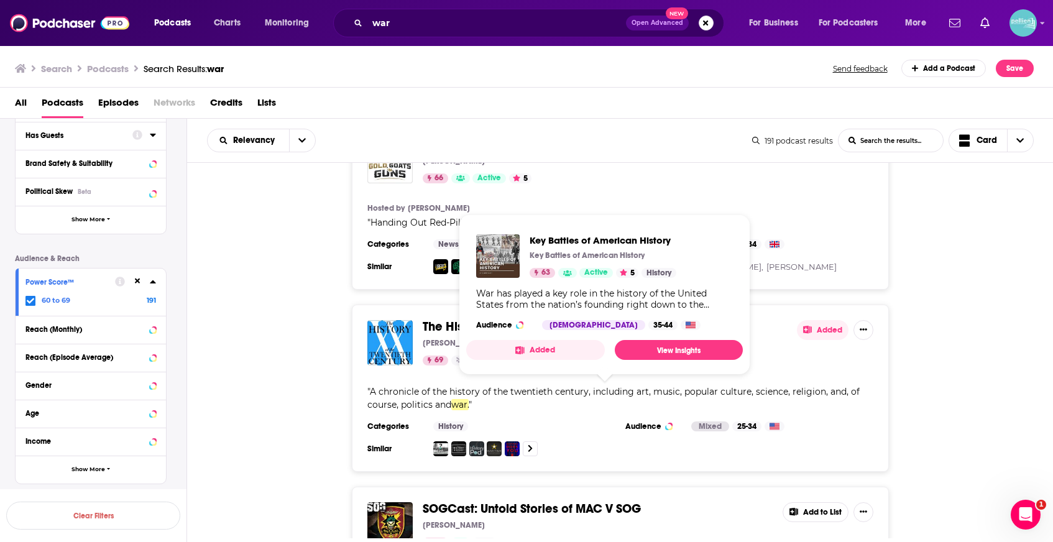
scroll to position [15865, 0]
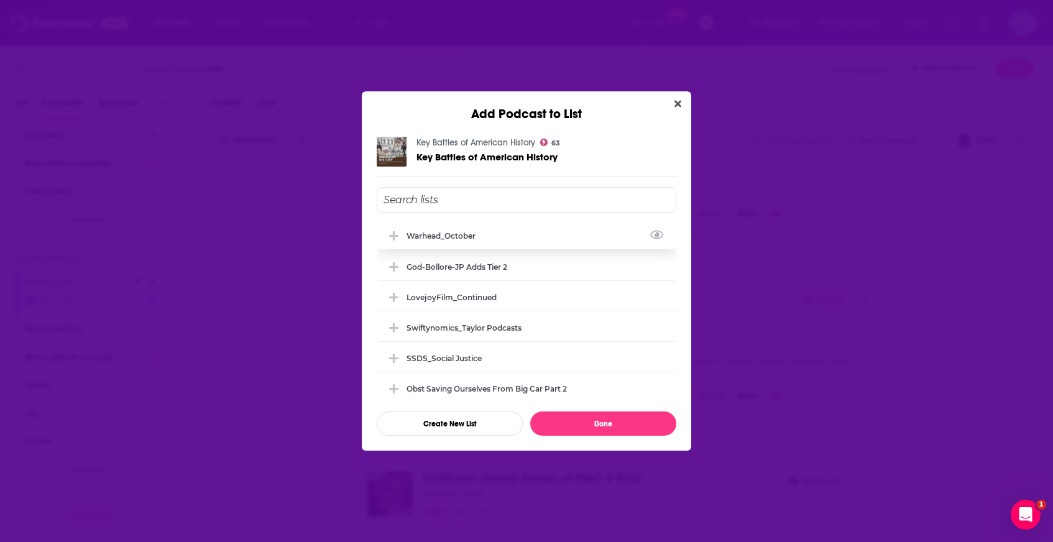
click at [546, 227] on div "Warhead_October" at bounding box center [527, 235] width 300 height 27
click at [586, 430] on button "Done" at bounding box center [603, 423] width 146 height 24
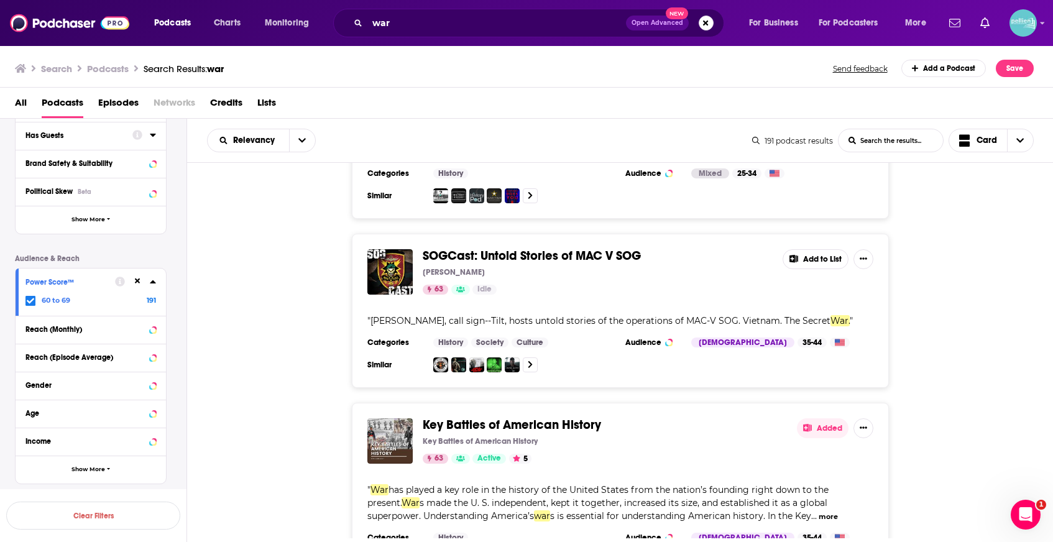
scroll to position [16170, 0]
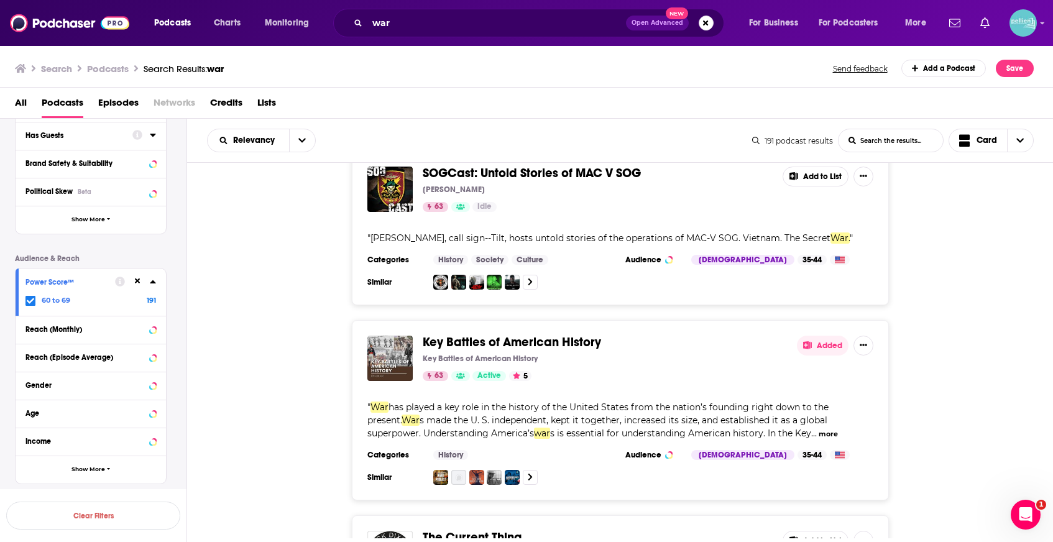
click at [816, 531] on button "Add to List" at bounding box center [815, 541] width 66 height 20
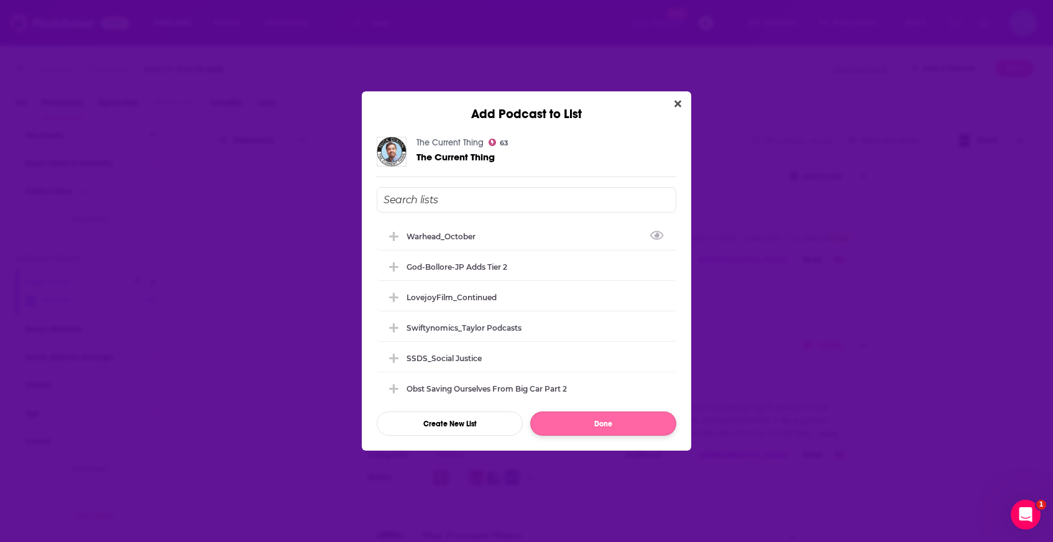
click at [528, 236] on div "Warhead_October" at bounding box center [527, 235] width 300 height 27
click at [585, 431] on button "Done" at bounding box center [603, 423] width 146 height 24
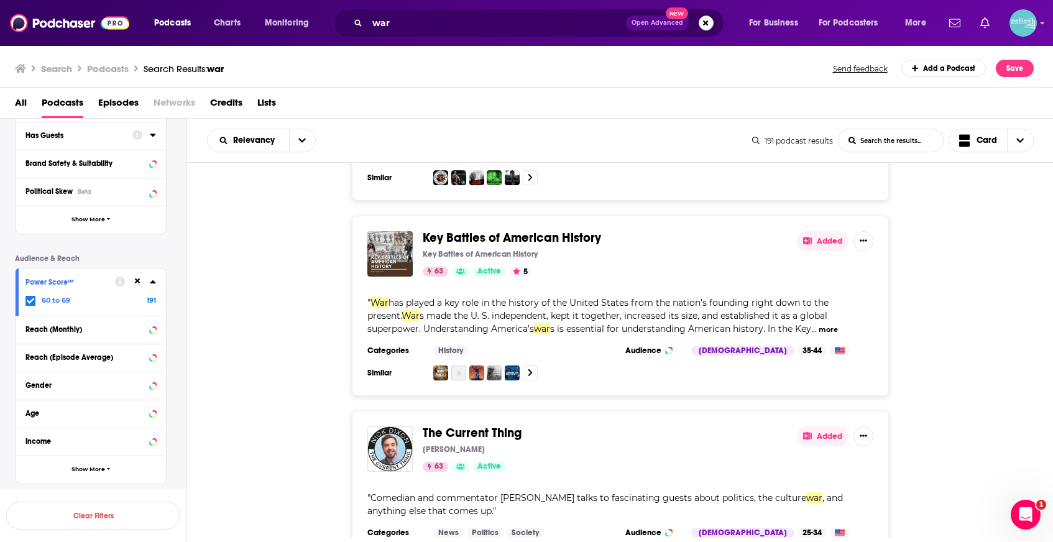
scroll to position [16281, 0]
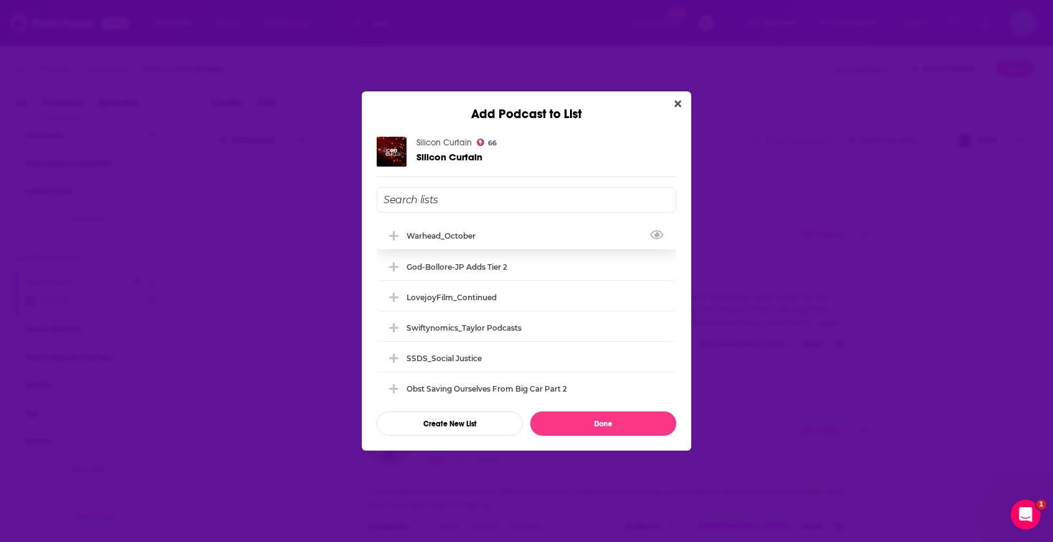
click at [531, 239] on div "Warhead_October" at bounding box center [527, 235] width 300 height 27
click at [582, 423] on button "Done" at bounding box center [603, 423] width 146 height 24
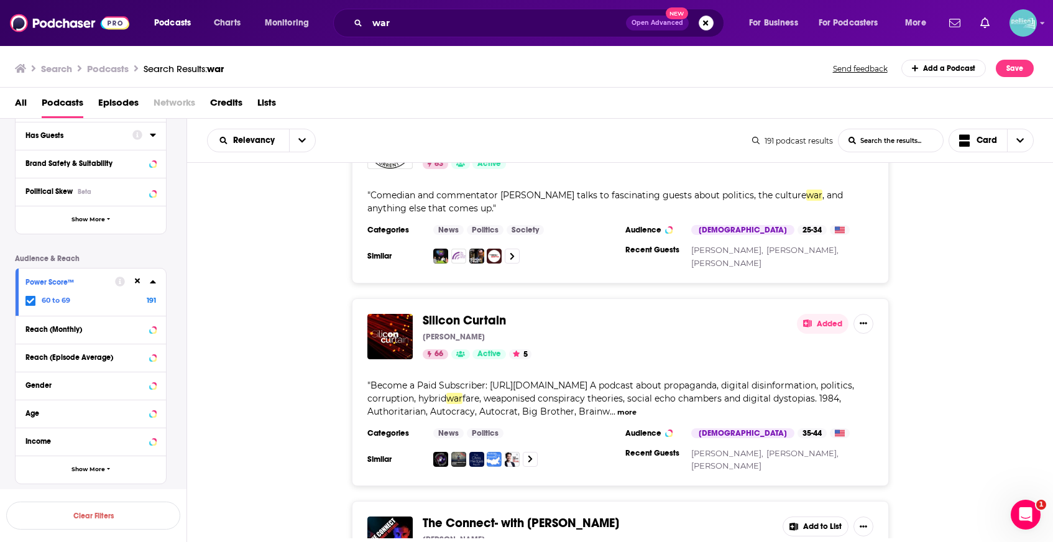
scroll to position [16582, 0]
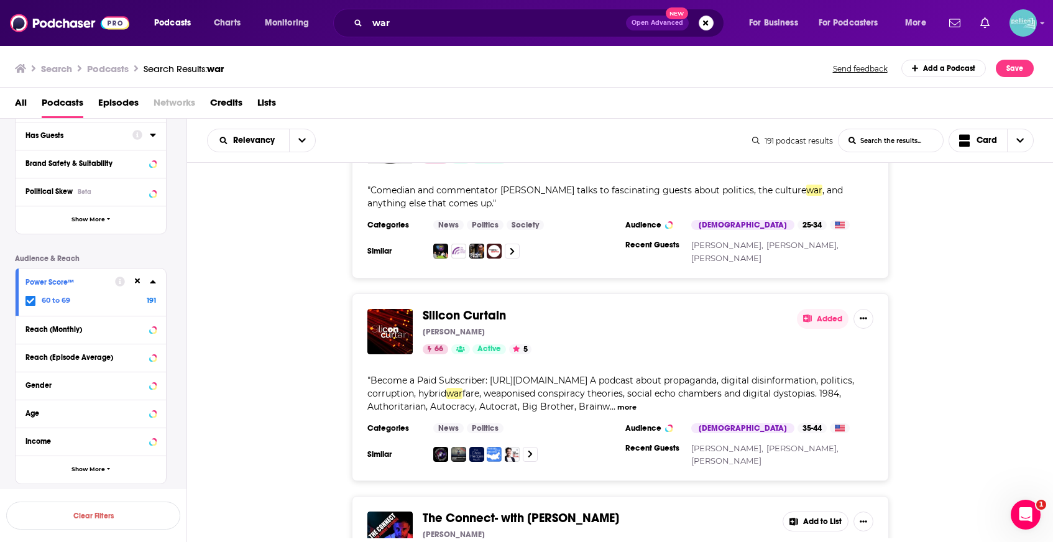
click at [811, 511] on button "Add to List" at bounding box center [815, 521] width 66 height 20
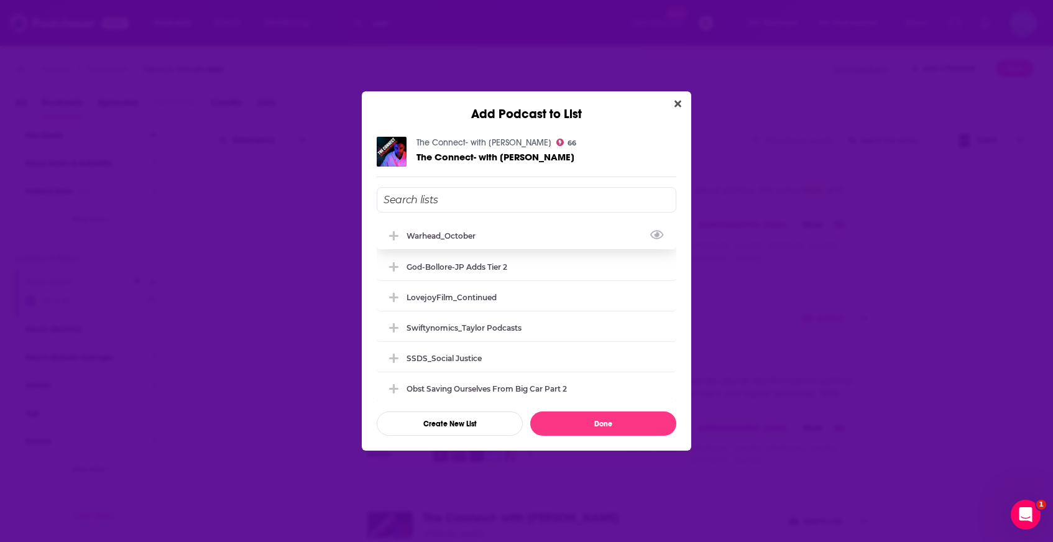
click at [548, 243] on div "Warhead_October" at bounding box center [527, 235] width 300 height 27
click at [598, 428] on button "Done" at bounding box center [603, 423] width 146 height 24
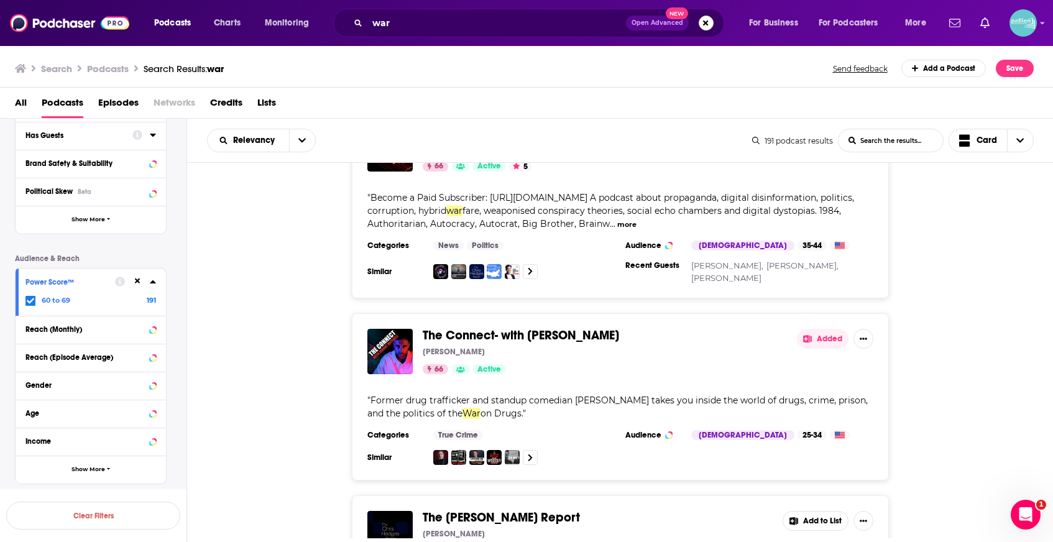
scroll to position [16796, 0]
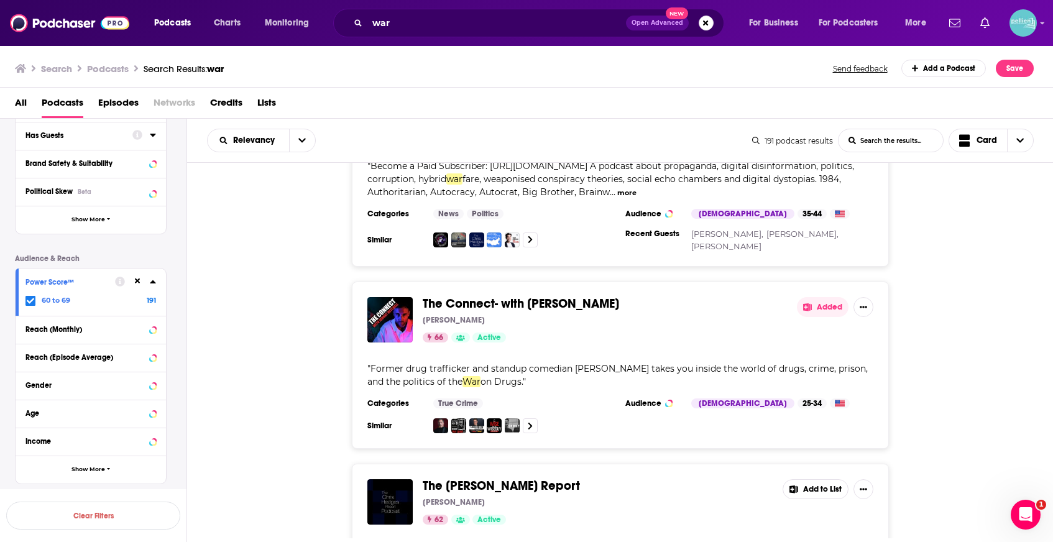
click at [820, 479] on button "Add to List" at bounding box center [815, 489] width 66 height 20
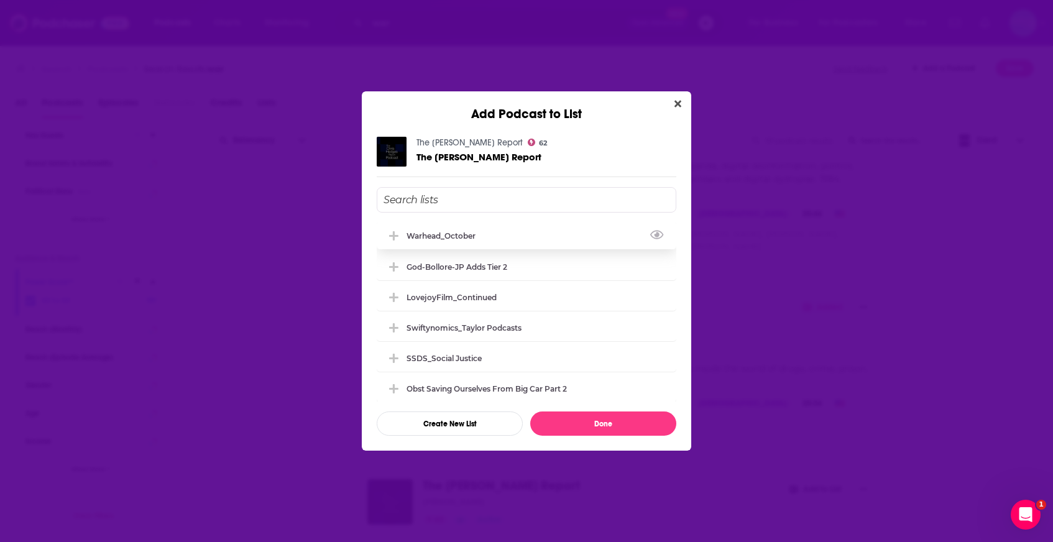
click at [523, 241] on div "Warhead_October" at bounding box center [527, 235] width 300 height 27
click at [599, 423] on button "Done" at bounding box center [603, 423] width 146 height 24
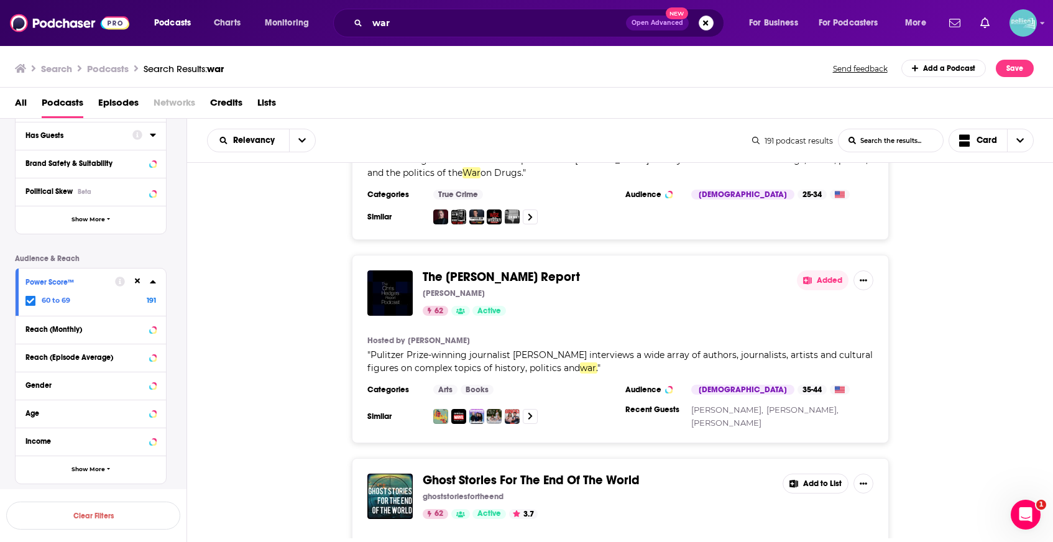
scroll to position [17400, 0]
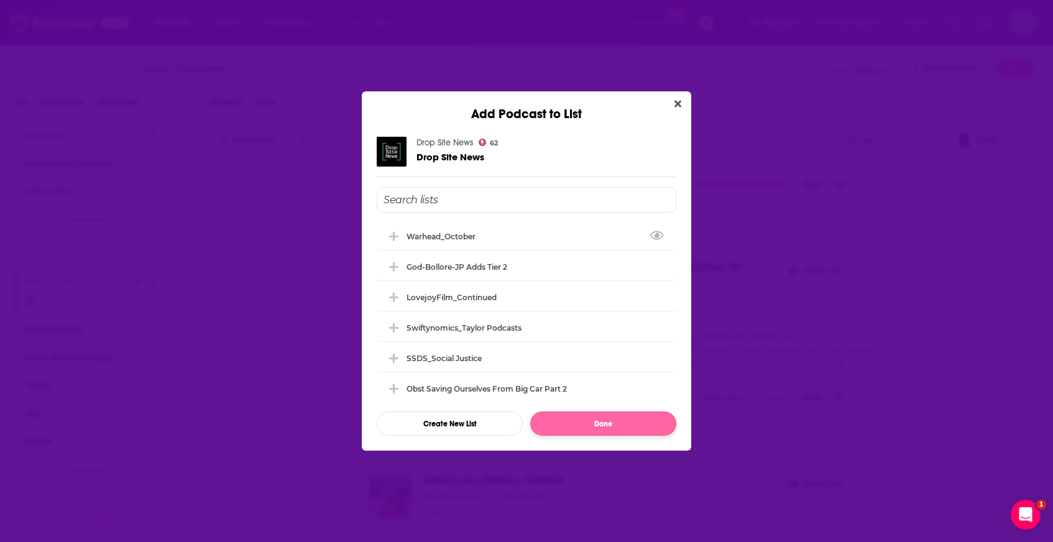
click at [550, 243] on div "Warhead_October" at bounding box center [527, 235] width 300 height 27
click at [594, 427] on button "Done" at bounding box center [603, 423] width 146 height 24
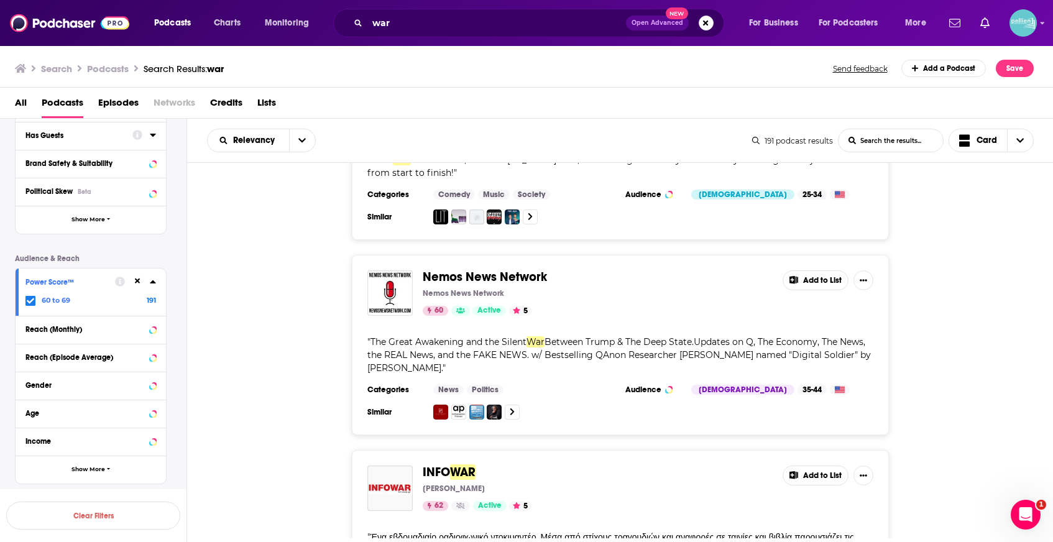
scroll to position [18572, 0]
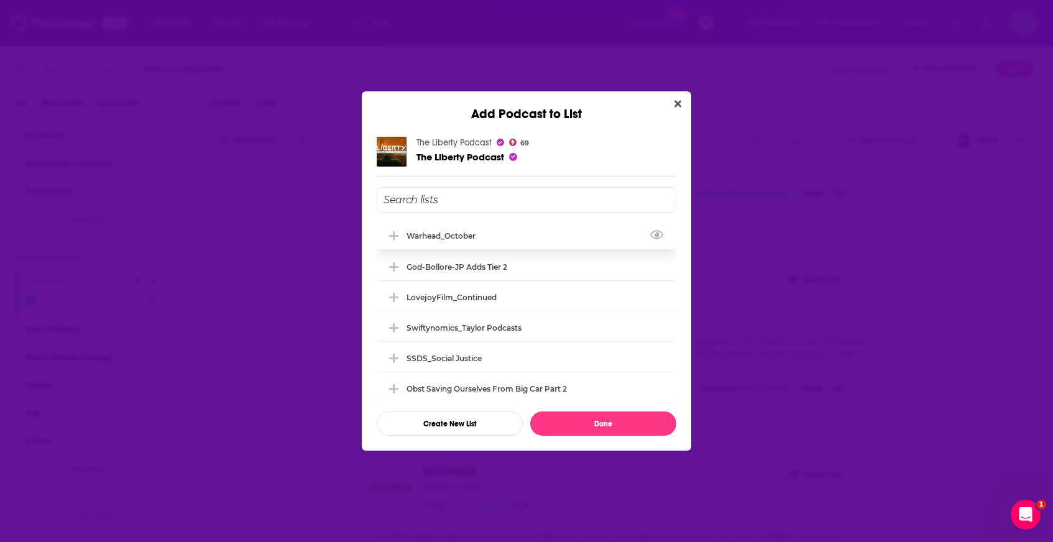
click at [499, 242] on div "Warhead_October" at bounding box center [527, 235] width 300 height 27
click at [584, 427] on button "Done" at bounding box center [603, 423] width 146 height 24
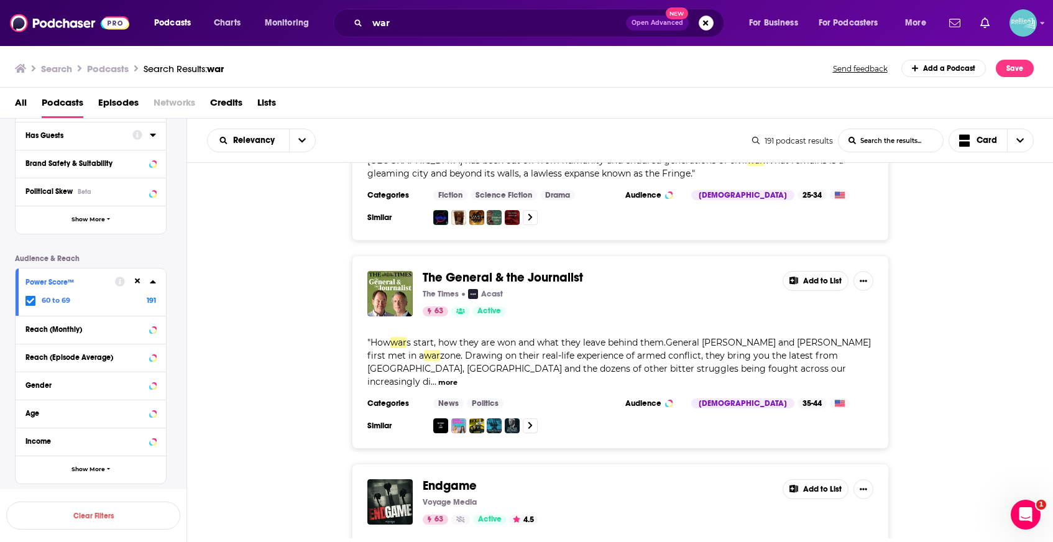
scroll to position [19242, 0]
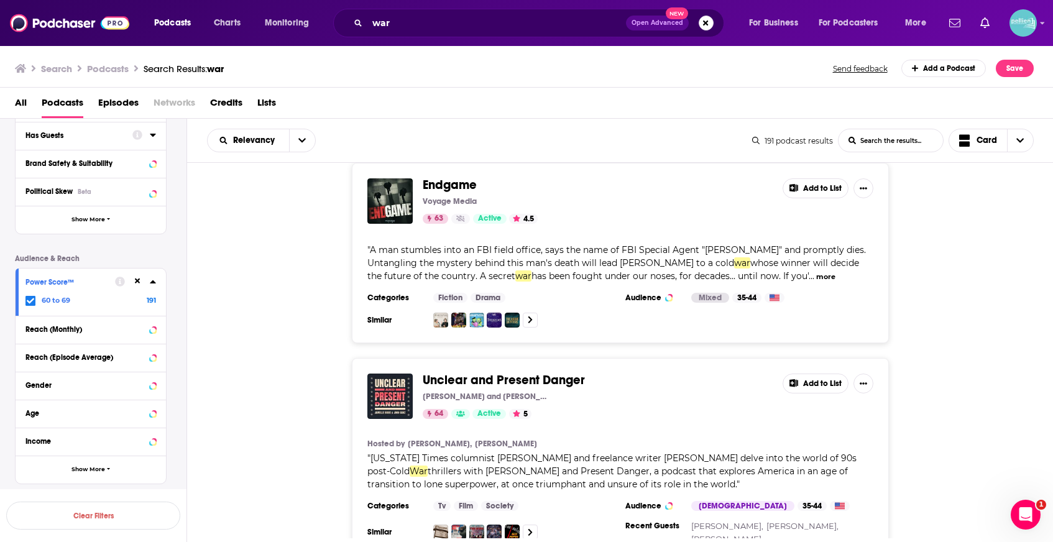
scroll to position [19499, 0]
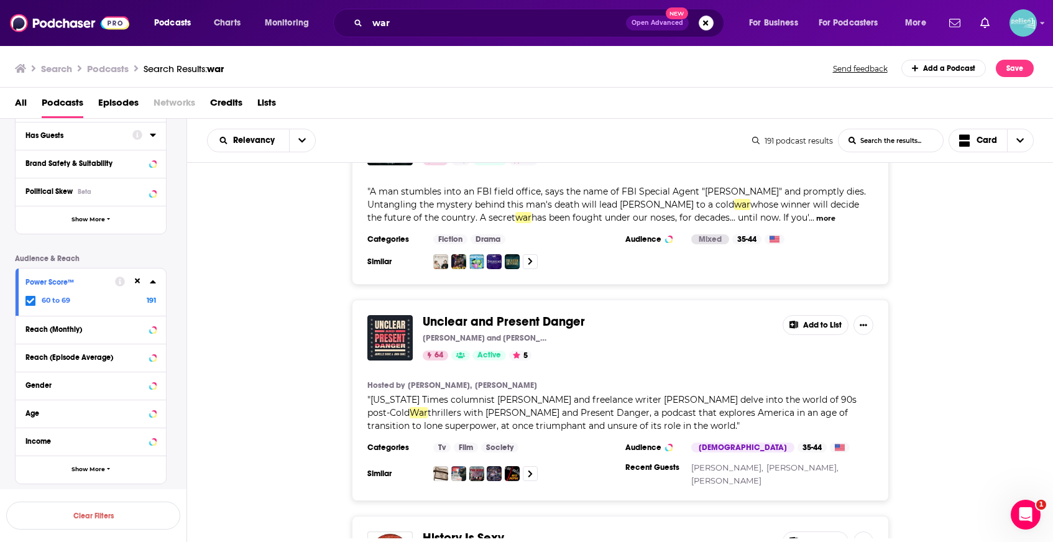
click at [808, 531] on button "Add to List" at bounding box center [815, 541] width 66 height 20
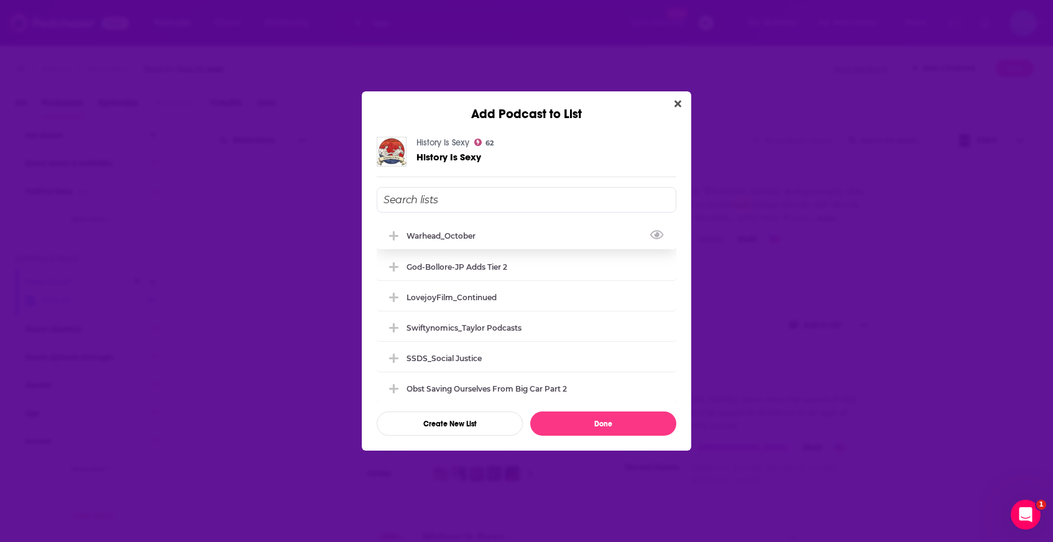
click at [542, 244] on div "Warhead_October" at bounding box center [527, 235] width 300 height 27
click at [592, 420] on button "Done" at bounding box center [603, 423] width 146 height 24
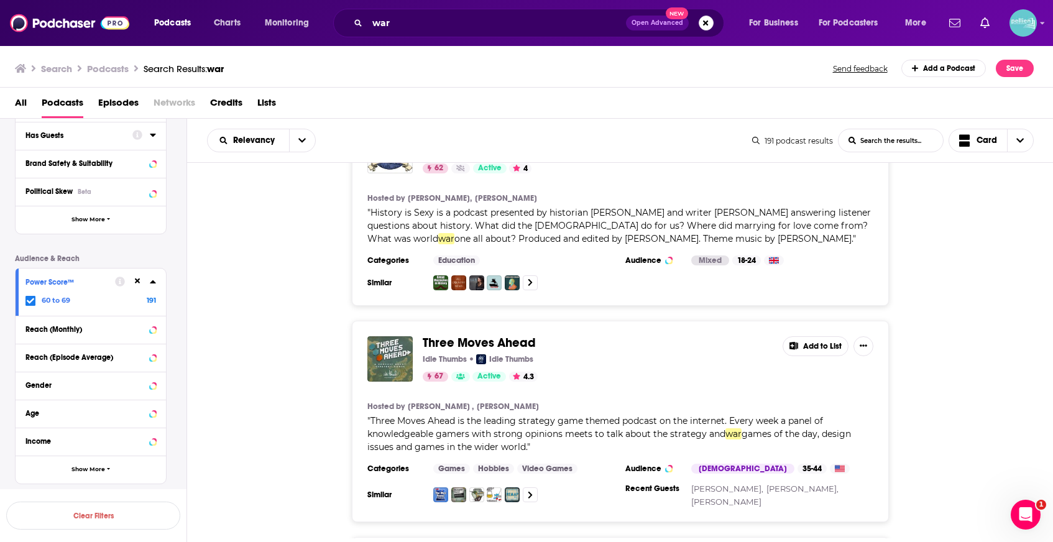
scroll to position [19948, 0]
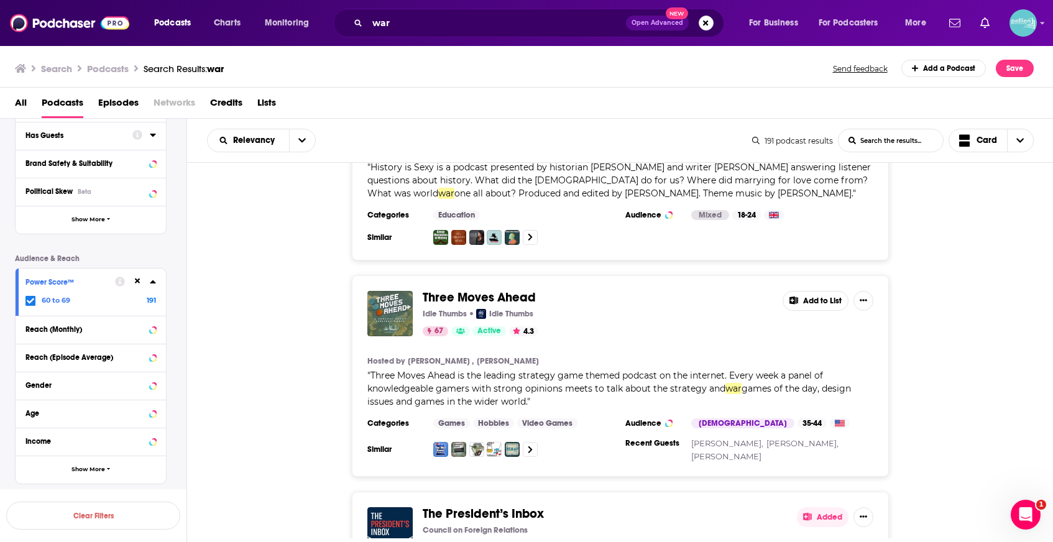
click at [814, 507] on button "Added" at bounding box center [823, 517] width 52 height 20
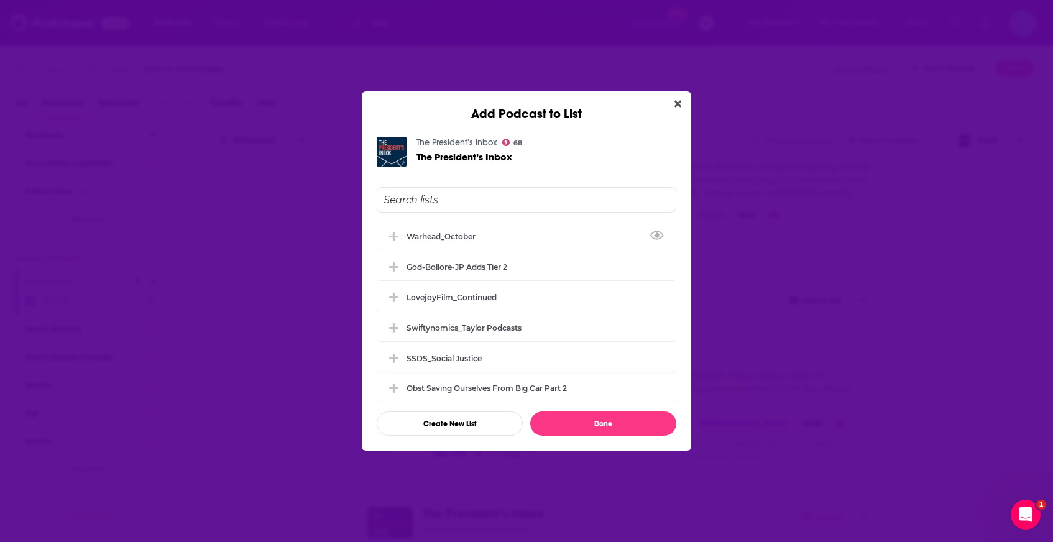
click at [575, 238] on div "Warhead_October" at bounding box center [527, 235] width 300 height 27
click at [591, 428] on button "Done" at bounding box center [603, 423] width 146 height 24
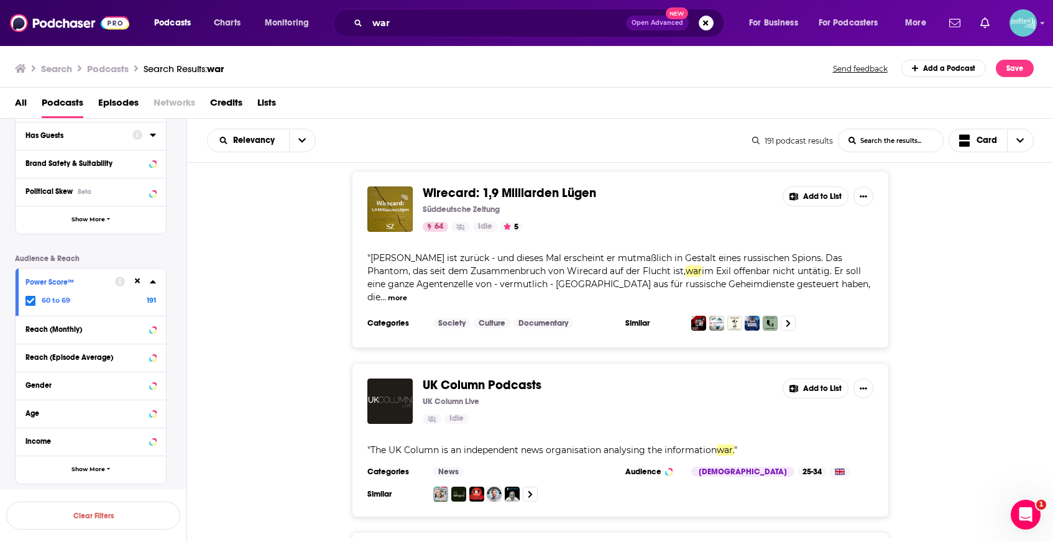
scroll to position [21075, 0]
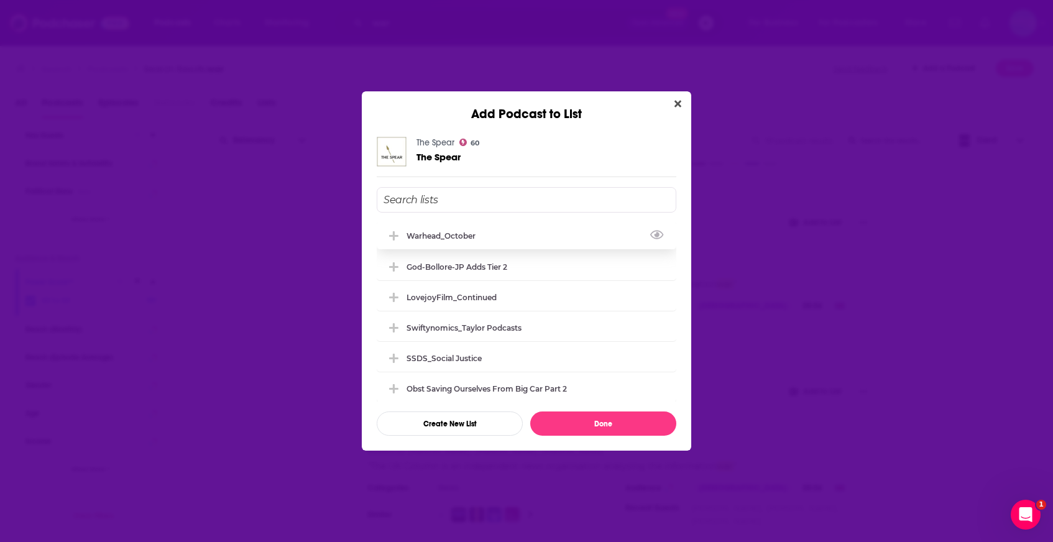
click at [546, 242] on div "Warhead_October" at bounding box center [527, 235] width 300 height 27
click at [577, 418] on button "Done" at bounding box center [603, 423] width 146 height 24
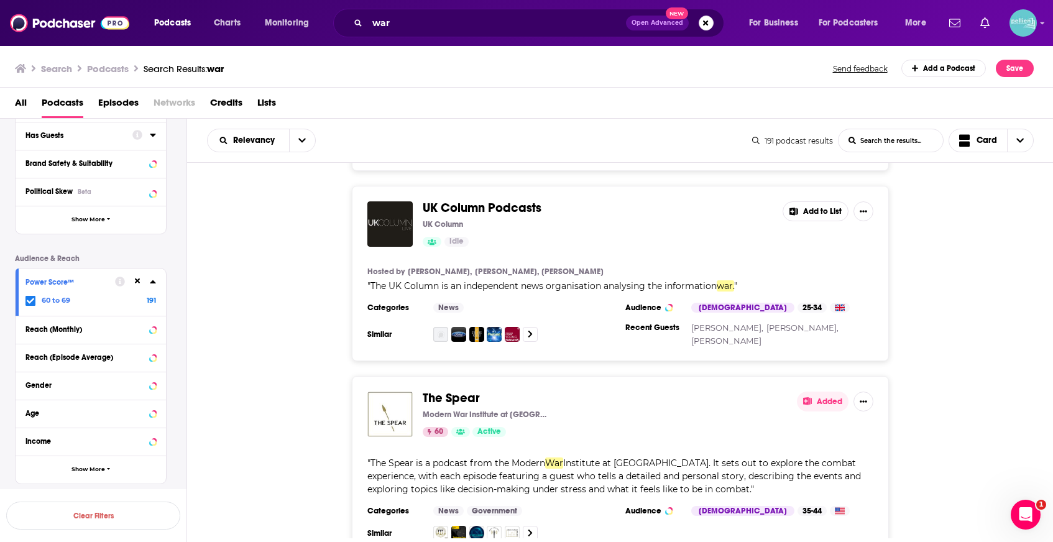
scroll to position [21315, 0]
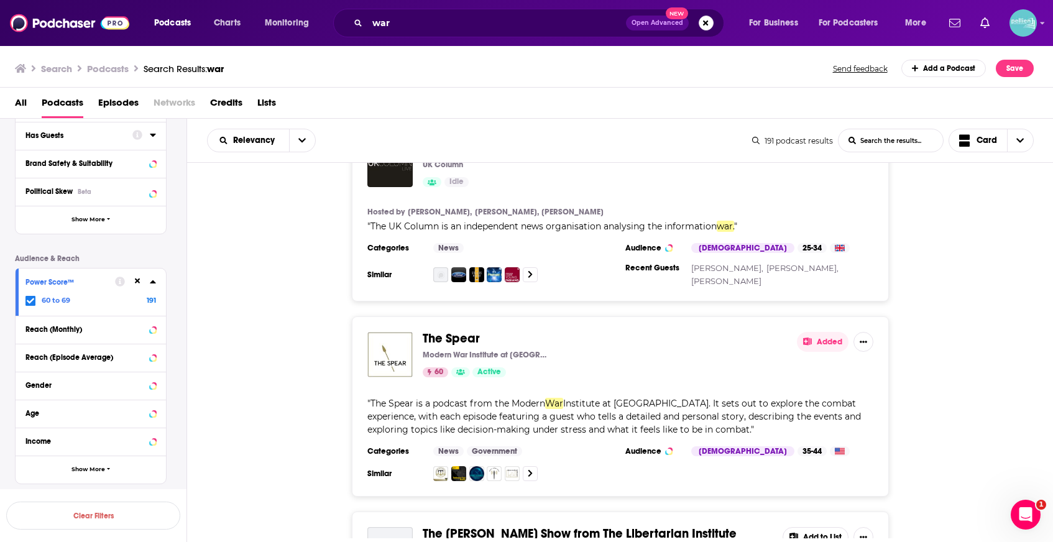
click at [812, 527] on button "Add to List" at bounding box center [815, 537] width 66 height 20
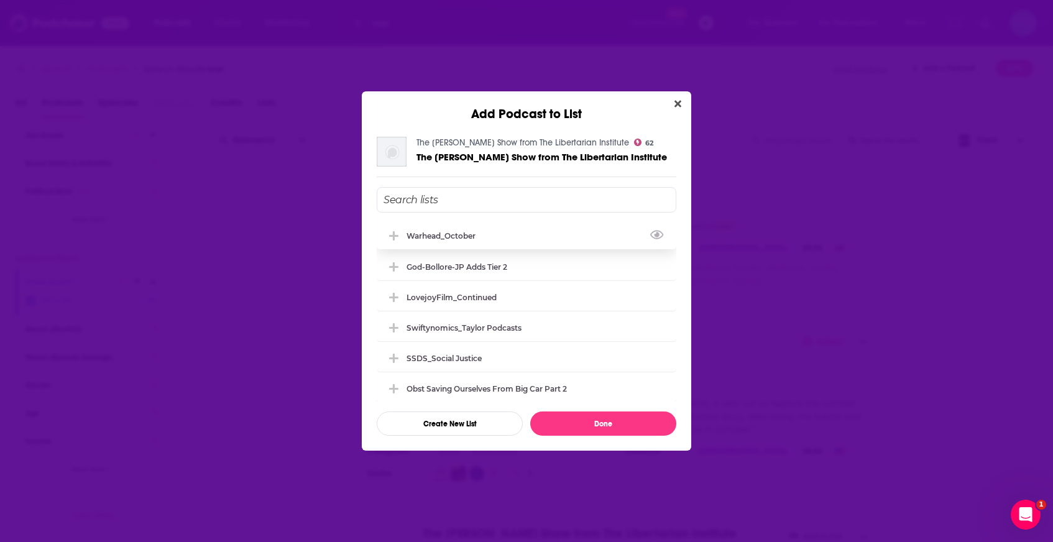
click at [553, 239] on div "Warhead_October" at bounding box center [527, 235] width 300 height 27
click at [600, 430] on button "Done" at bounding box center [603, 423] width 146 height 24
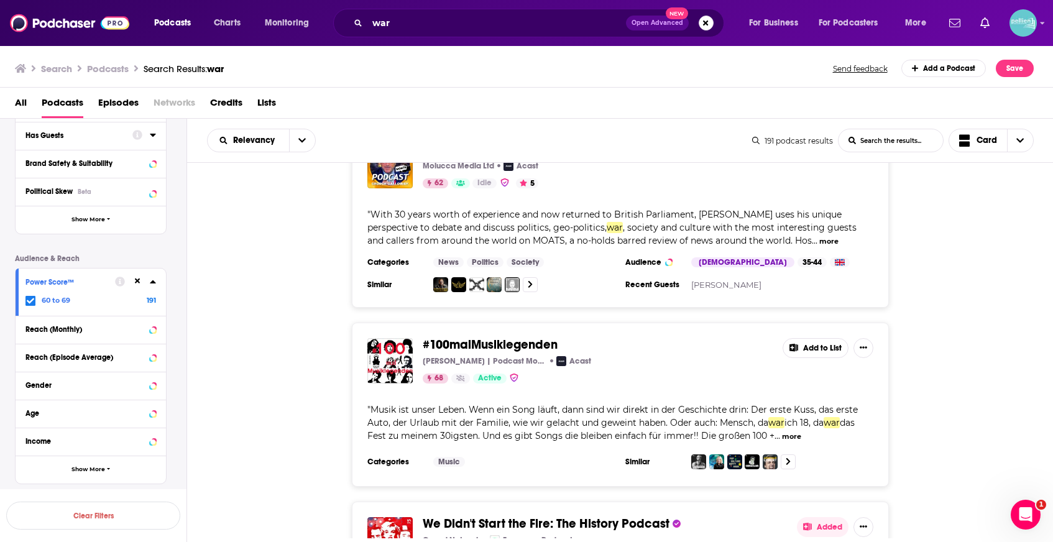
scroll to position [21926, 0]
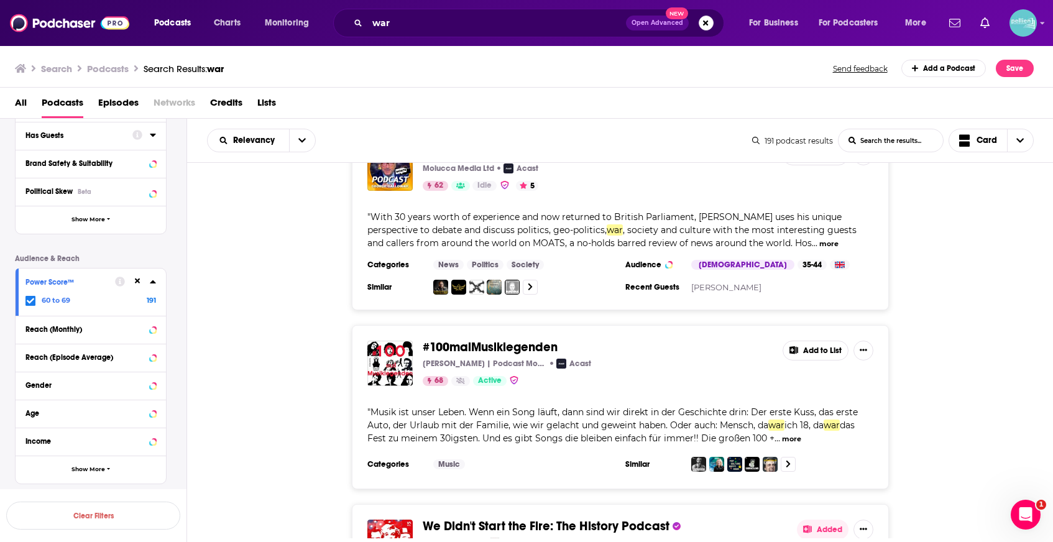
click at [811, 525] on icon at bounding box center [807, 529] width 9 height 8
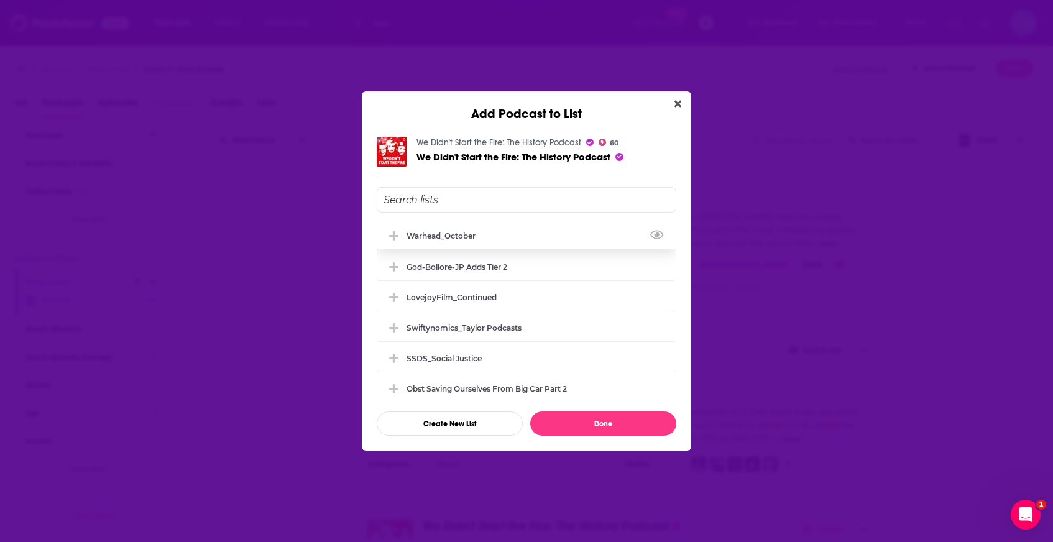
click at [505, 239] on div "Warhead_October" at bounding box center [527, 235] width 300 height 27
click at [576, 431] on button "Done" at bounding box center [603, 423] width 146 height 24
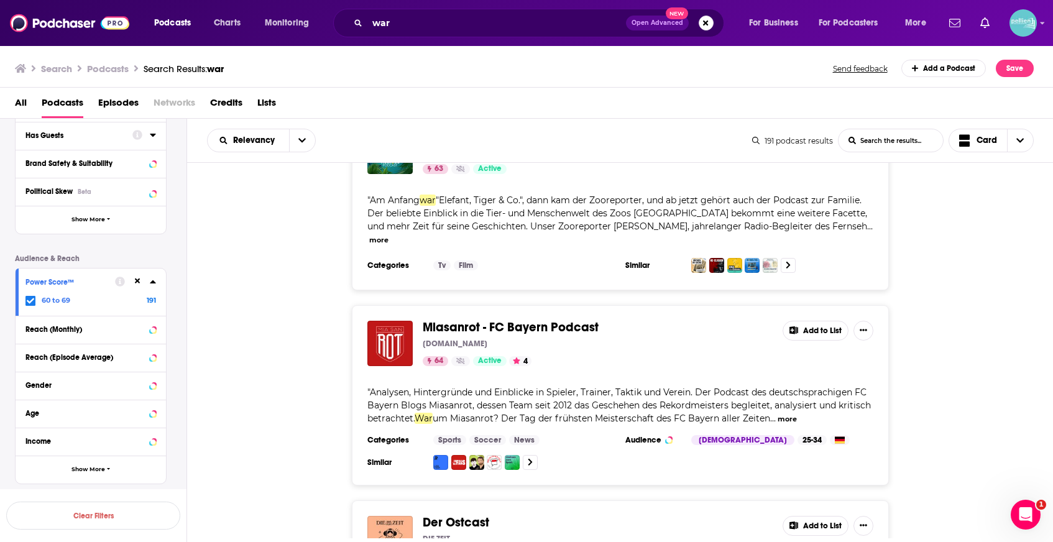
scroll to position [24155, 0]
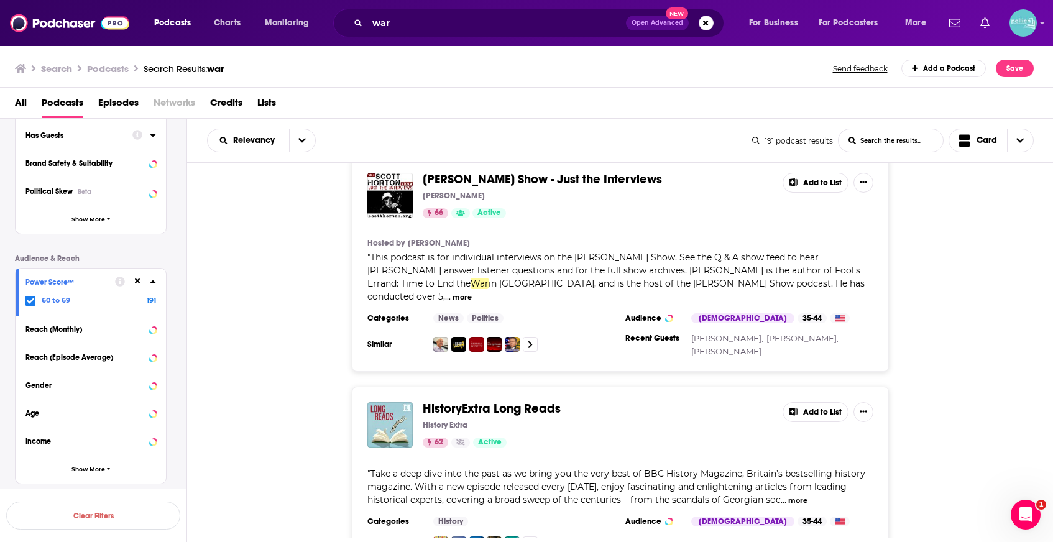
scroll to position [24610, 0]
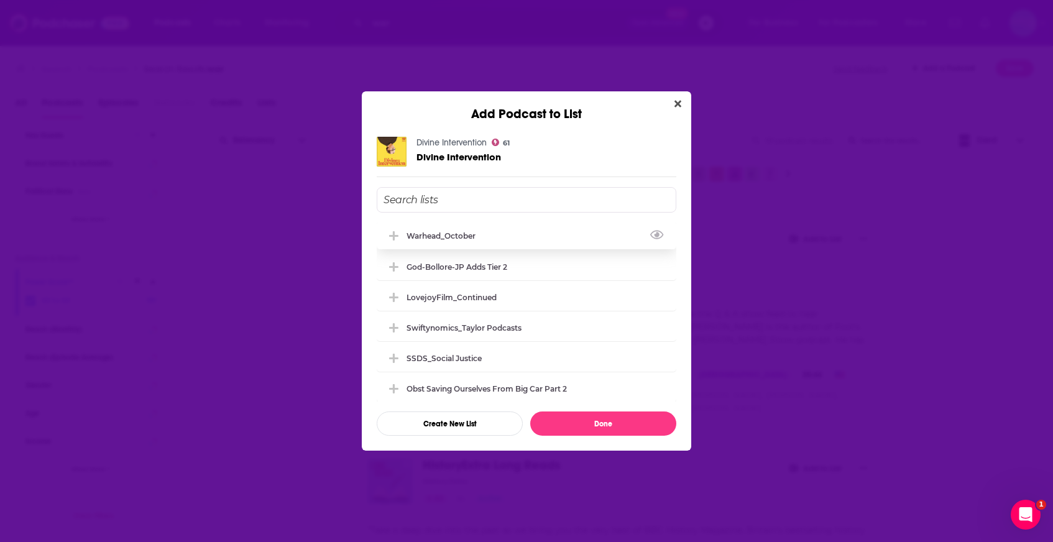
click at [484, 244] on div "Warhead_October" at bounding box center [527, 235] width 300 height 27
click at [586, 424] on button "Done" at bounding box center [603, 423] width 146 height 24
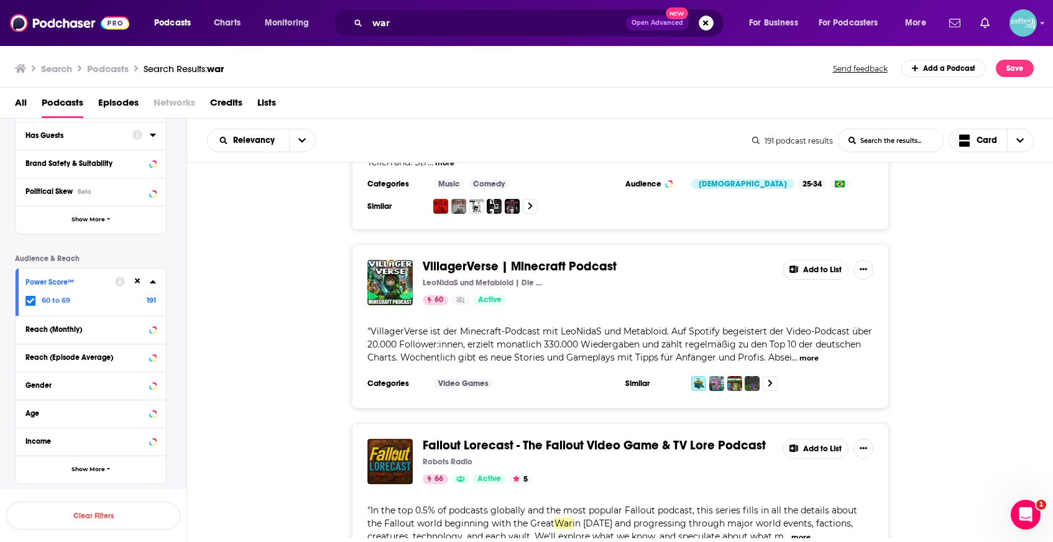
scroll to position [26002, 0]
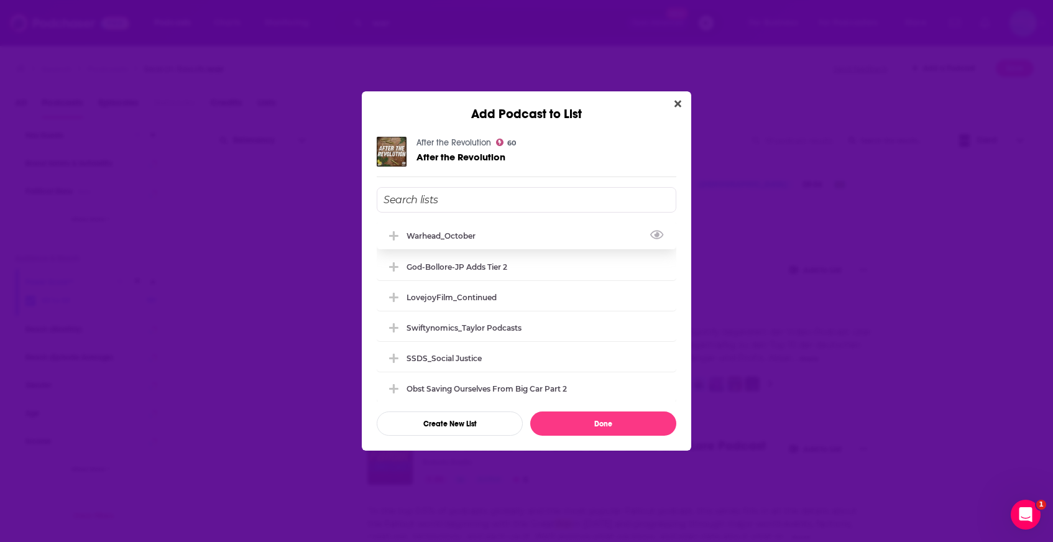
click at [536, 232] on div "Warhead_October" at bounding box center [527, 235] width 300 height 27
click at [585, 426] on button "Done" at bounding box center [603, 423] width 146 height 24
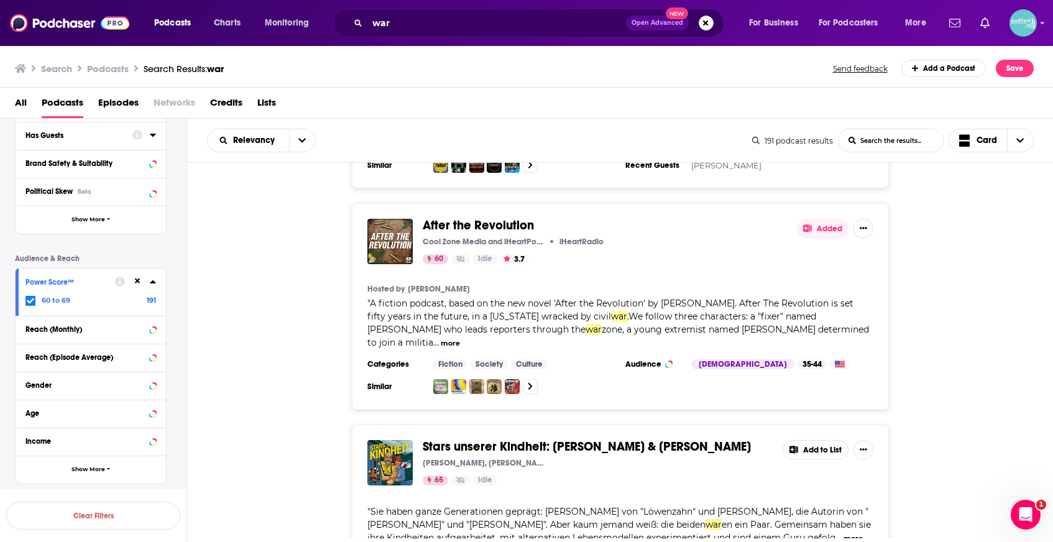
scroll to position [26431, 0]
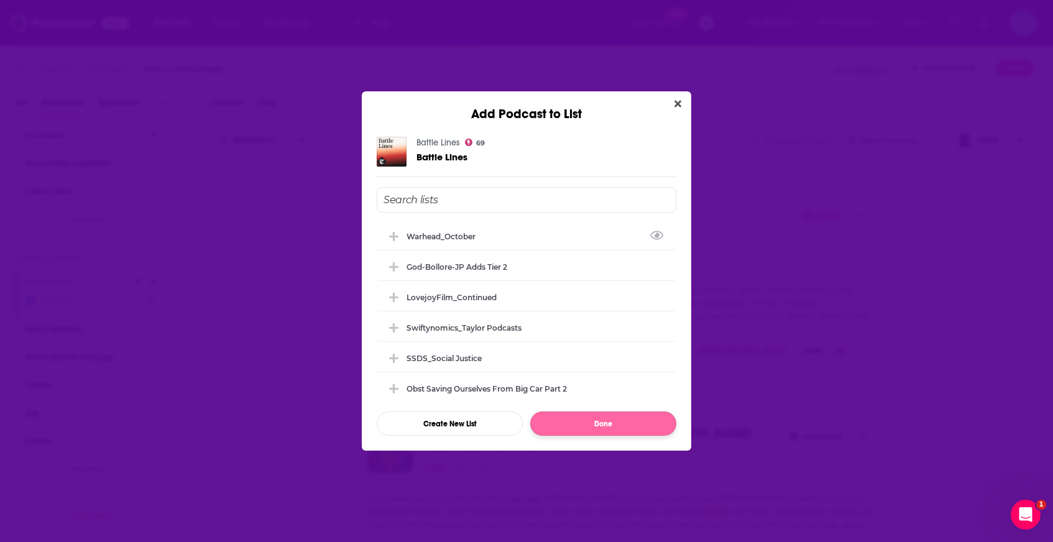
click at [550, 241] on div "Warhead_October" at bounding box center [527, 235] width 300 height 27
click at [590, 424] on button "Done" at bounding box center [603, 423] width 146 height 24
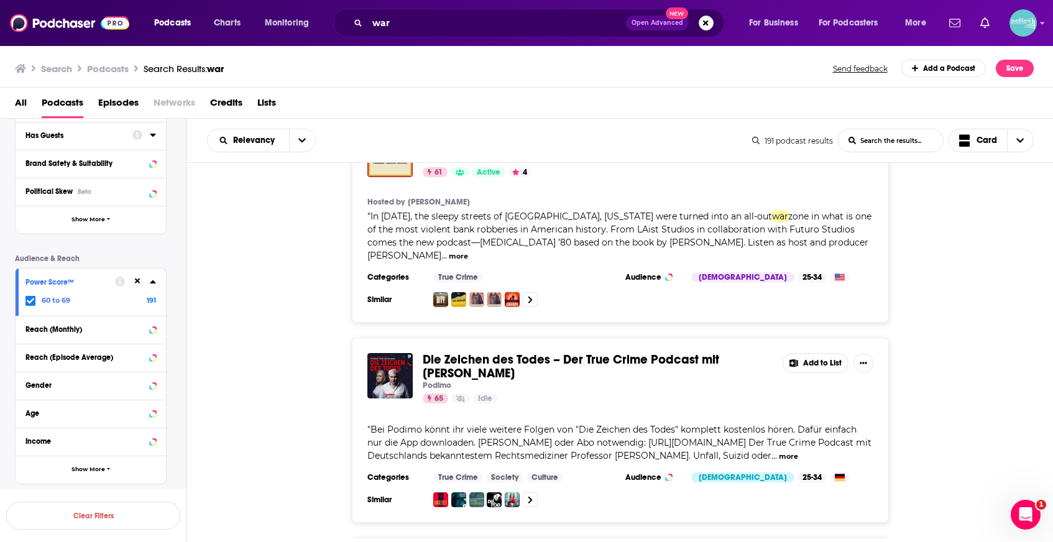
scroll to position [29063, 0]
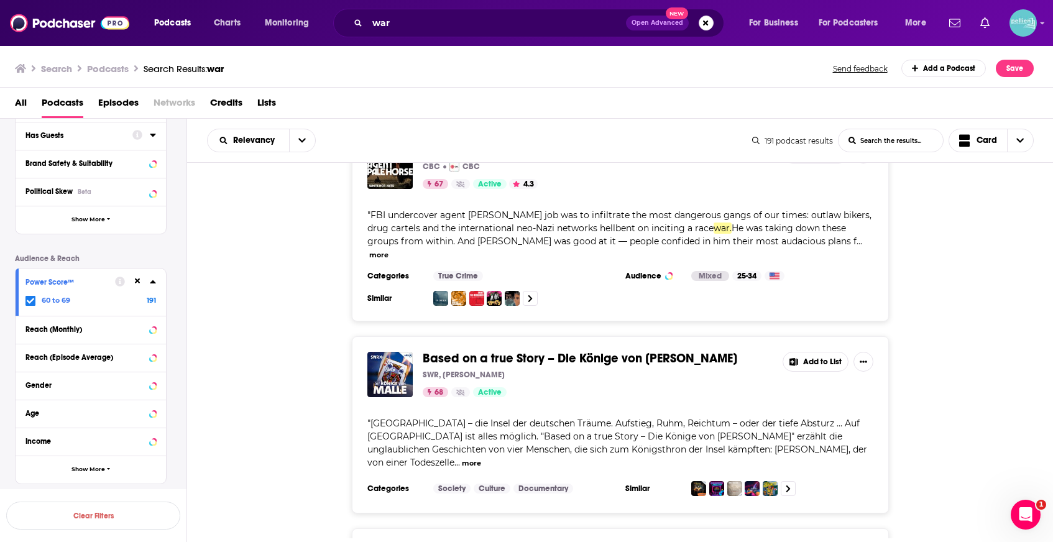
scroll to position [31195, 0]
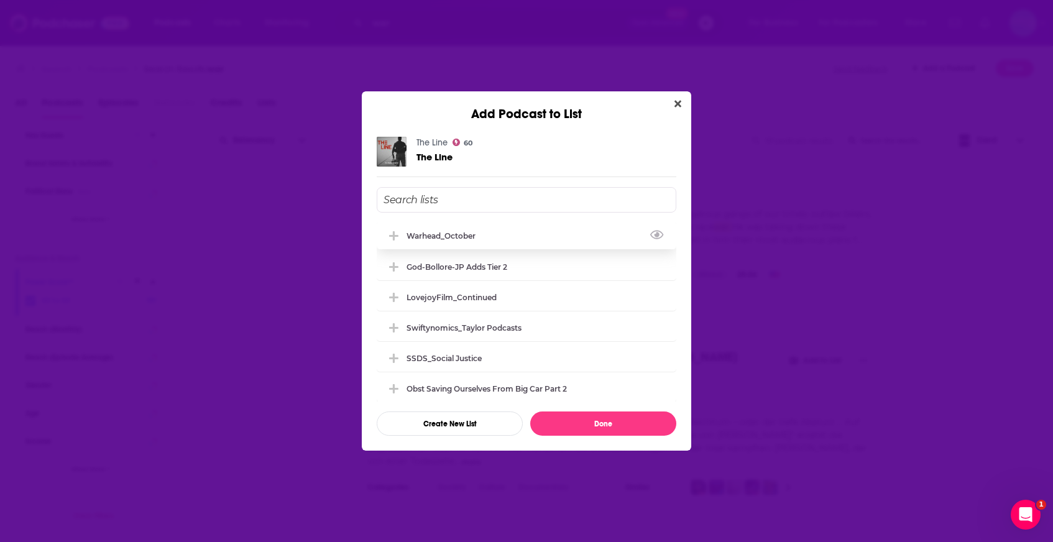
click at [503, 242] on div "Warhead_October" at bounding box center [527, 235] width 300 height 27
click at [564, 426] on button "Done" at bounding box center [603, 423] width 146 height 24
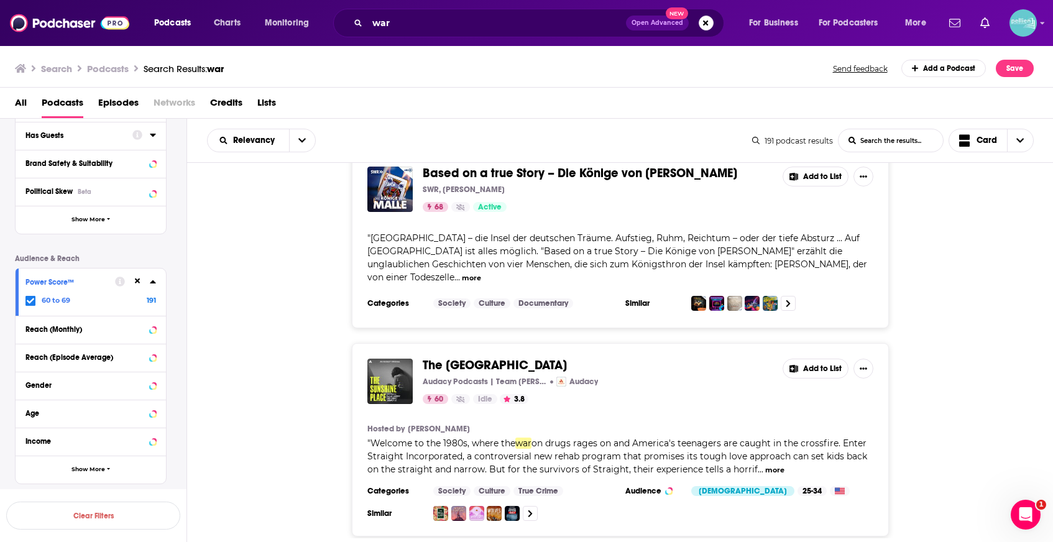
scroll to position [31469, 0]
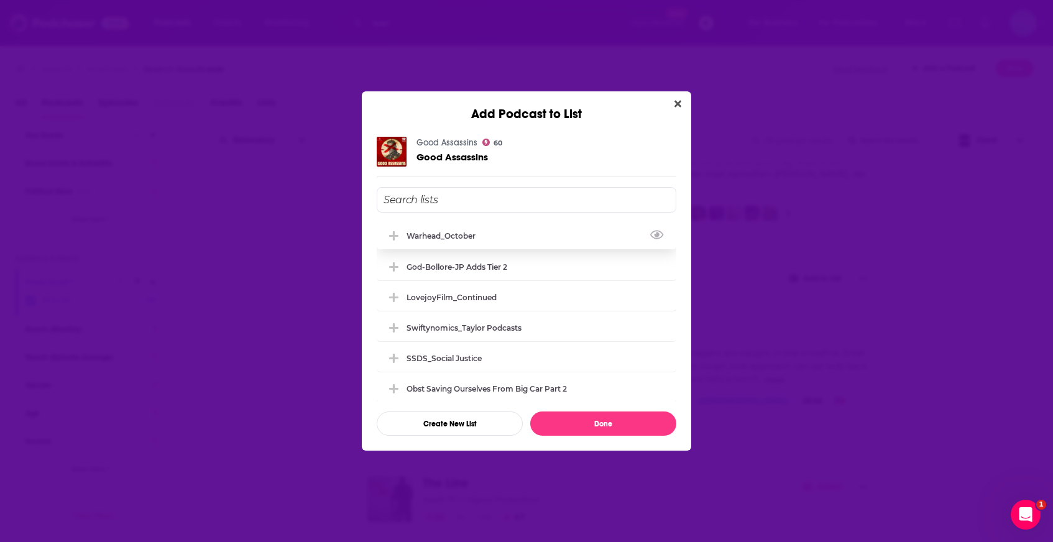
click at [508, 232] on div "Warhead_October" at bounding box center [527, 235] width 300 height 27
click at [588, 423] on button "Done" at bounding box center [603, 423] width 146 height 24
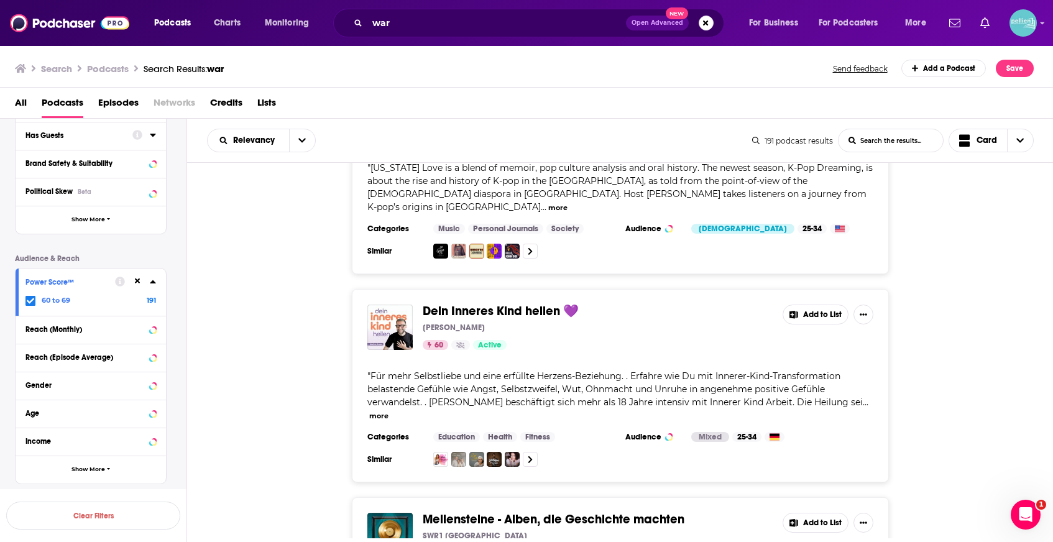
scroll to position [33492, 0]
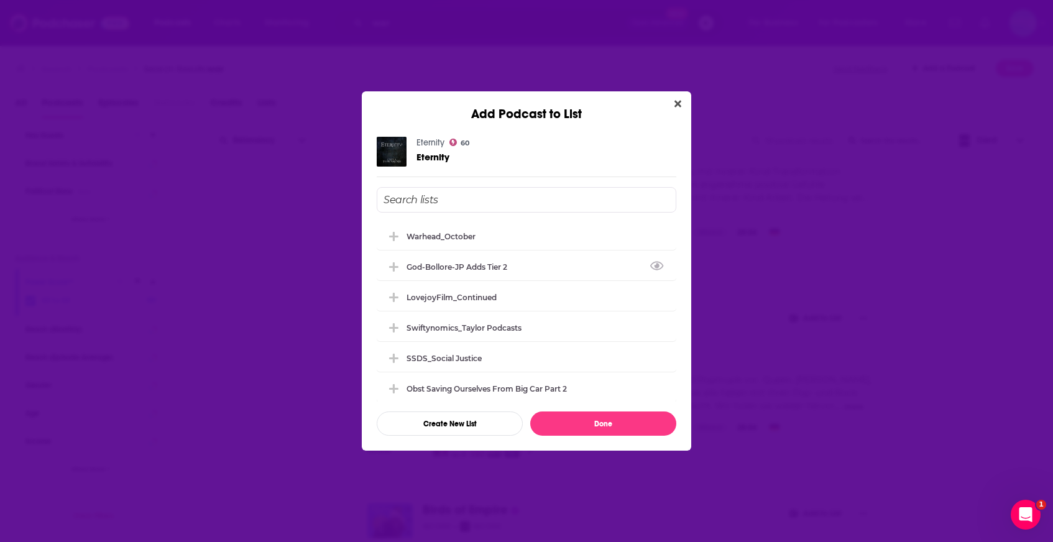
click at [494, 250] on div "Warhead_October God-Bollore-JP Adds Tier 2 LovejoyFilm_Continued Swiftynomics_T…" at bounding box center [527, 311] width 300 height 179
click at [487, 245] on div "Warhead_October" at bounding box center [527, 235] width 300 height 27
click at [587, 428] on button "Done" at bounding box center [603, 423] width 146 height 24
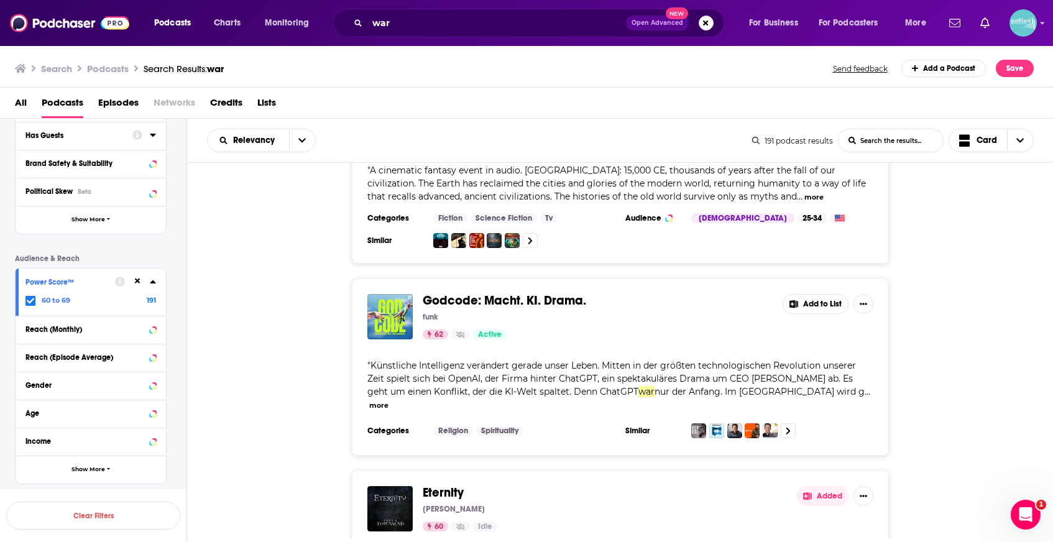
scroll to position [34007, 0]
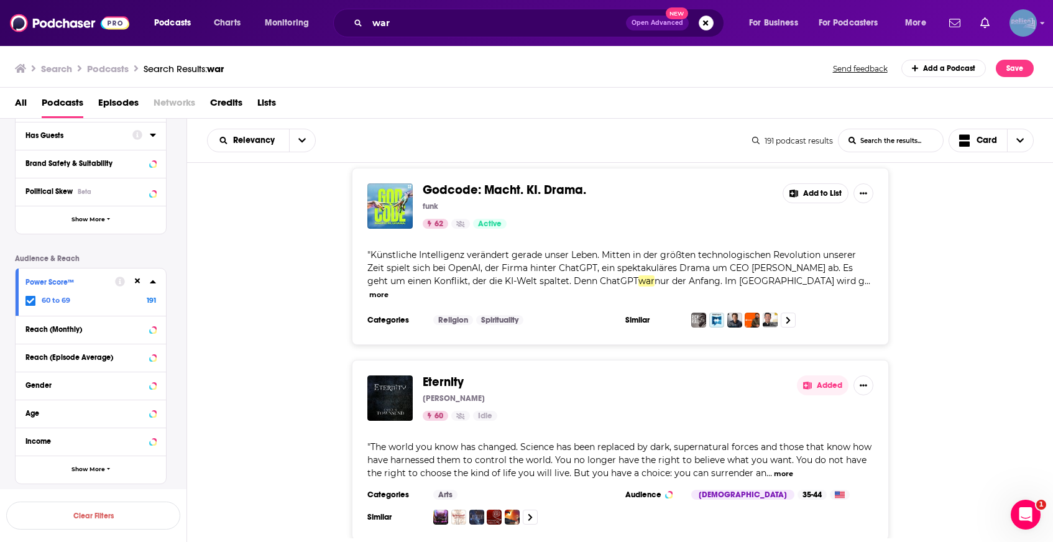
click at [1022, 22] on img "Logged in as JessicaPellien" at bounding box center [1022, 22] width 27 height 27
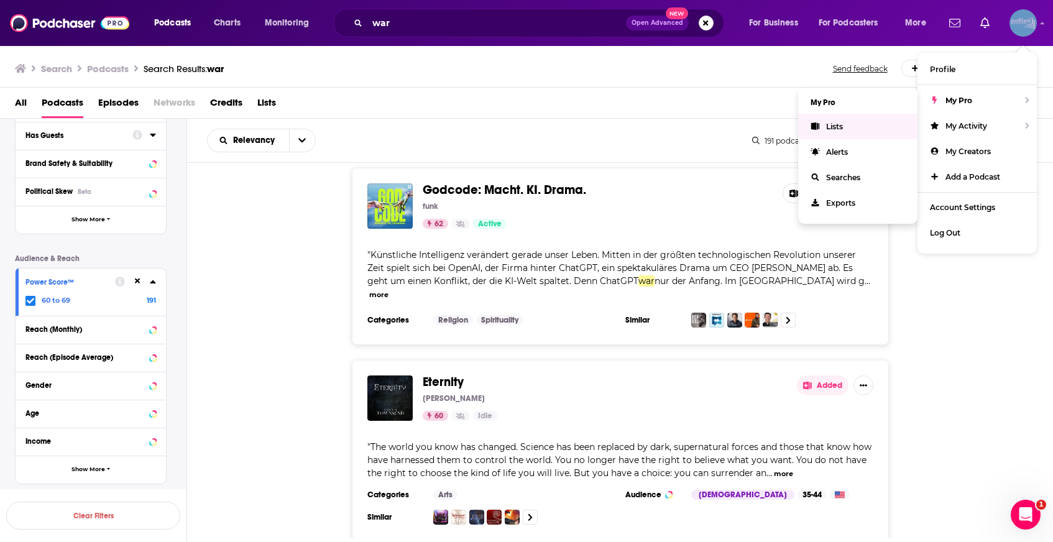
click at [871, 124] on link "Lists" at bounding box center [857, 126] width 119 height 25
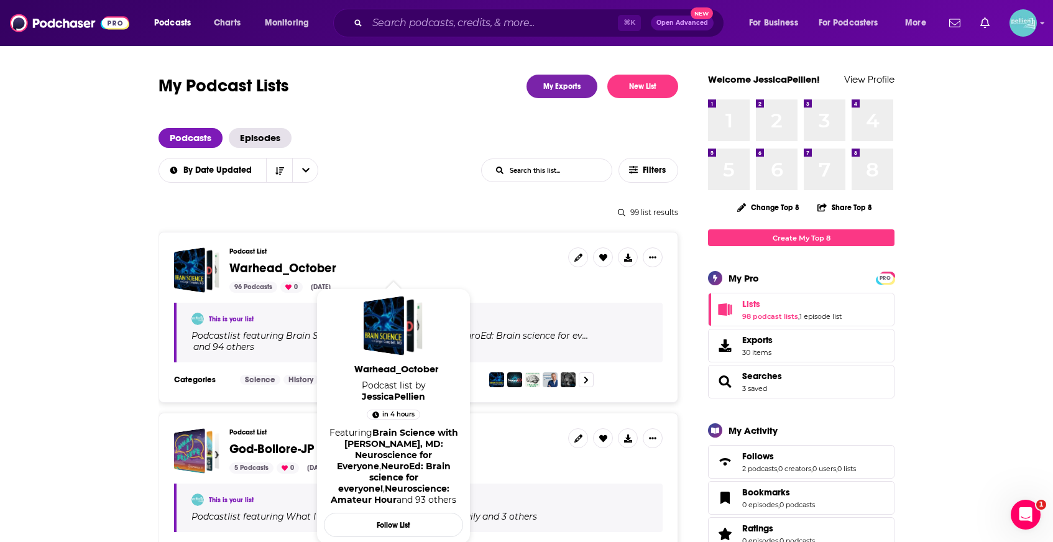
click at [303, 270] on span "Warhead_October" at bounding box center [282, 268] width 107 height 16
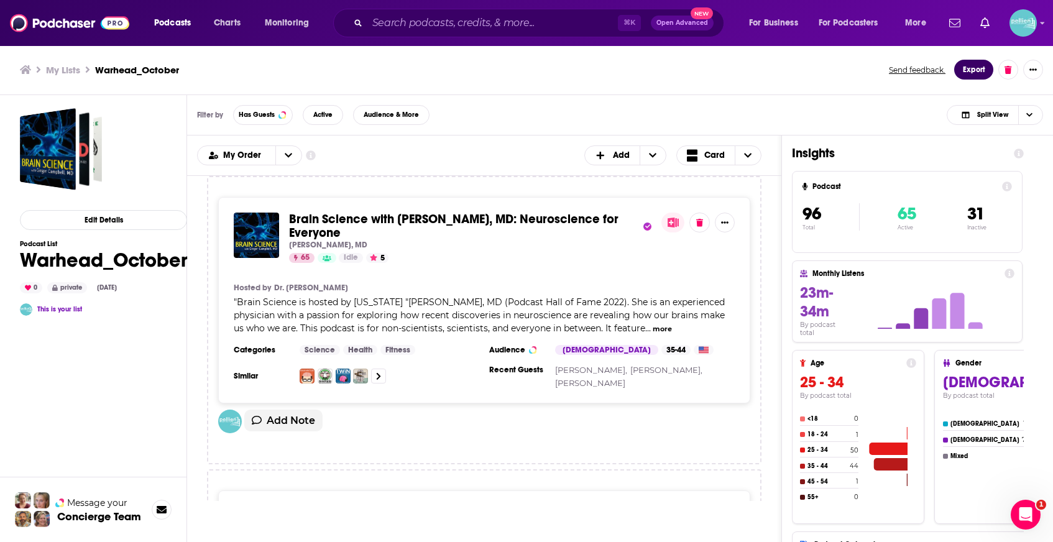
click at [988, 72] on button "Export" at bounding box center [973, 70] width 39 height 20
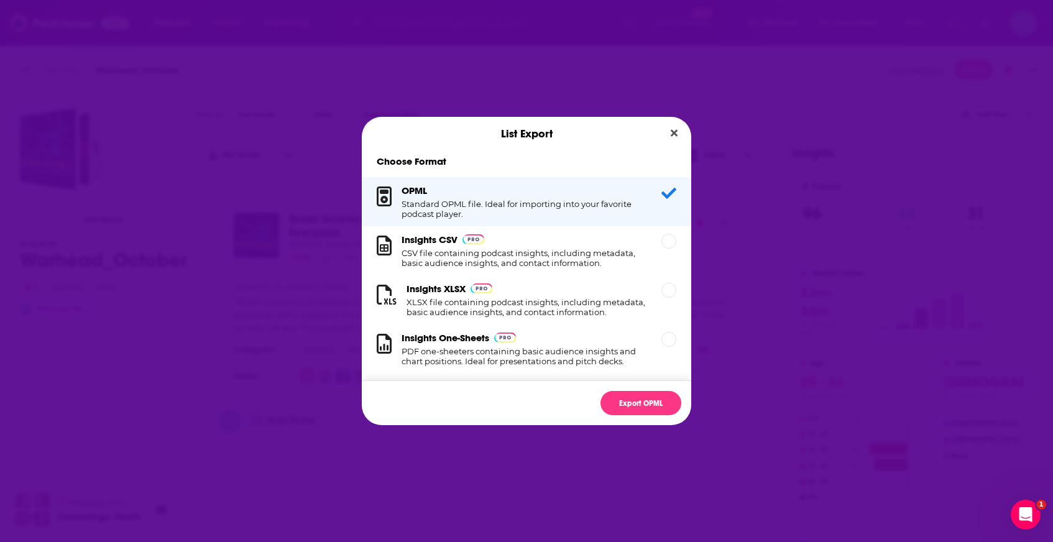
click at [596, 303] on h1 "XLSX file containing podcast insights, including metadata, basic audience insig…" at bounding box center [526, 307] width 240 height 20
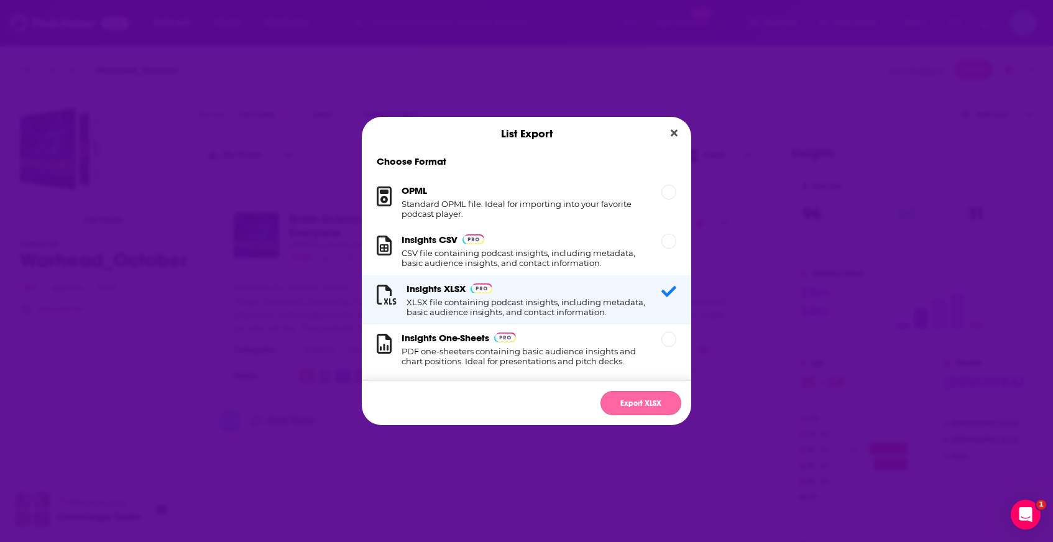
click at [651, 400] on button "Export XLSX" at bounding box center [640, 403] width 81 height 24
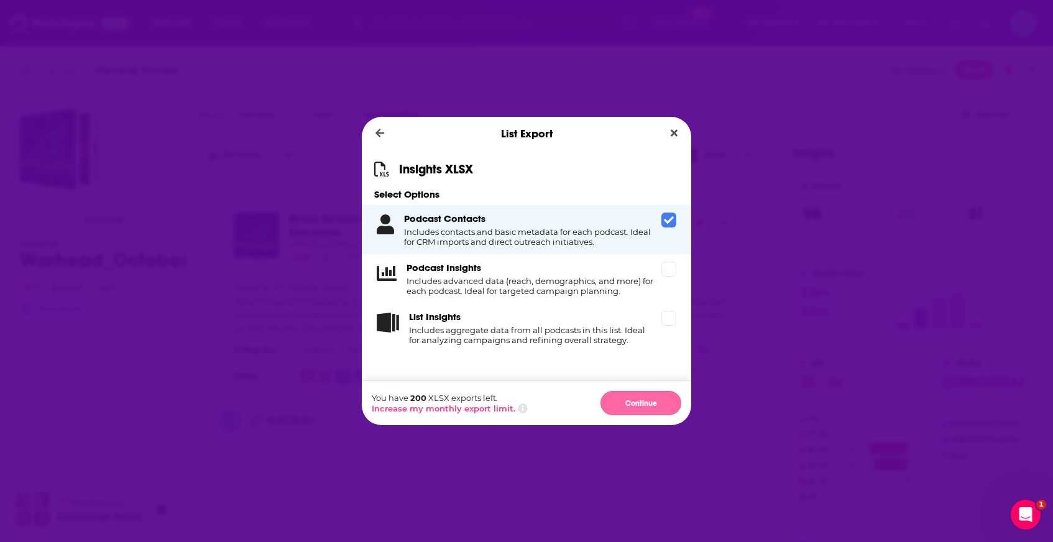
click at [643, 409] on button "Continue" at bounding box center [640, 403] width 81 height 24
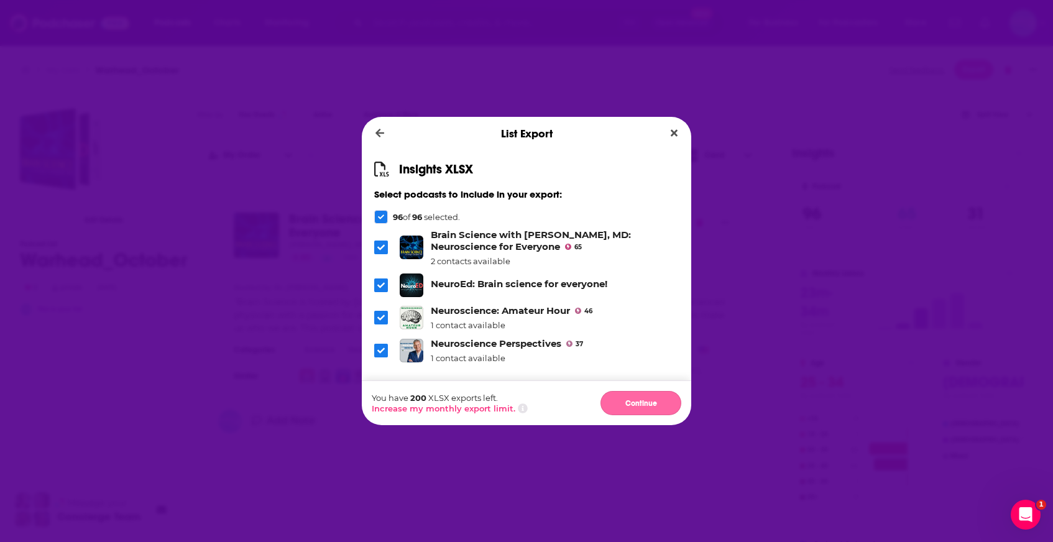
click at [627, 404] on button "Continue" at bounding box center [640, 403] width 81 height 24
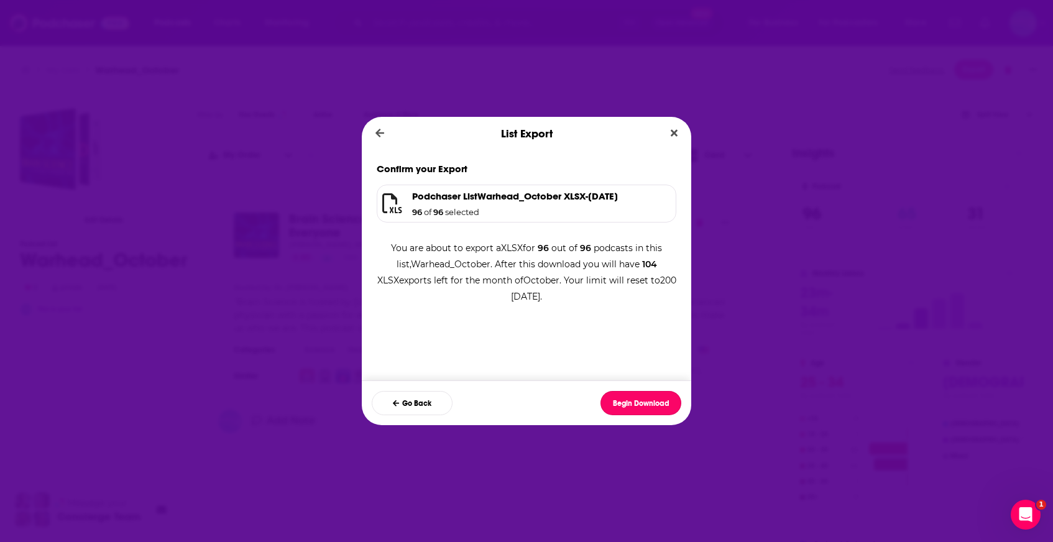
click at [627, 404] on button "Begin Download" at bounding box center [640, 403] width 81 height 24
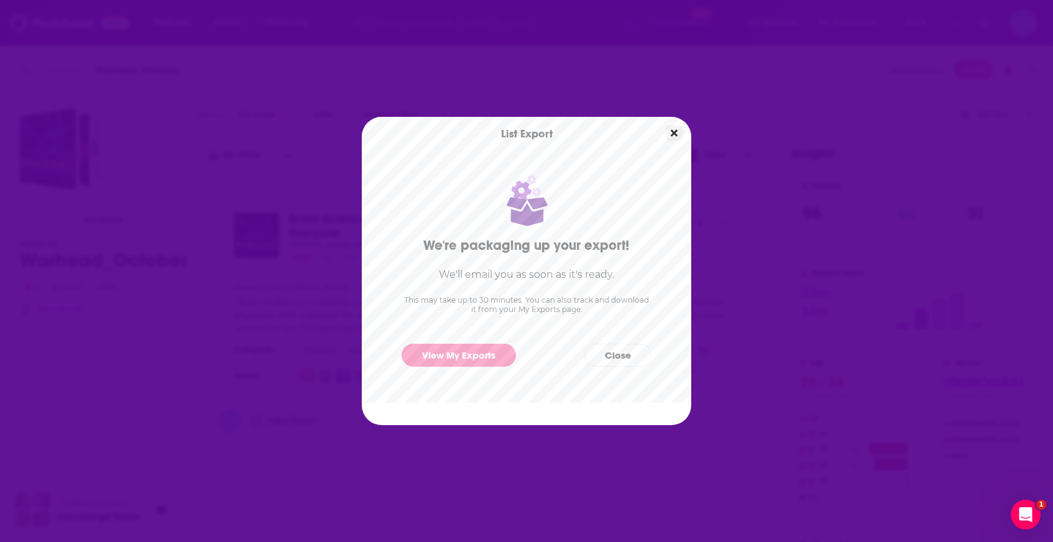
click at [673, 134] on icon "Close" at bounding box center [674, 133] width 7 height 7
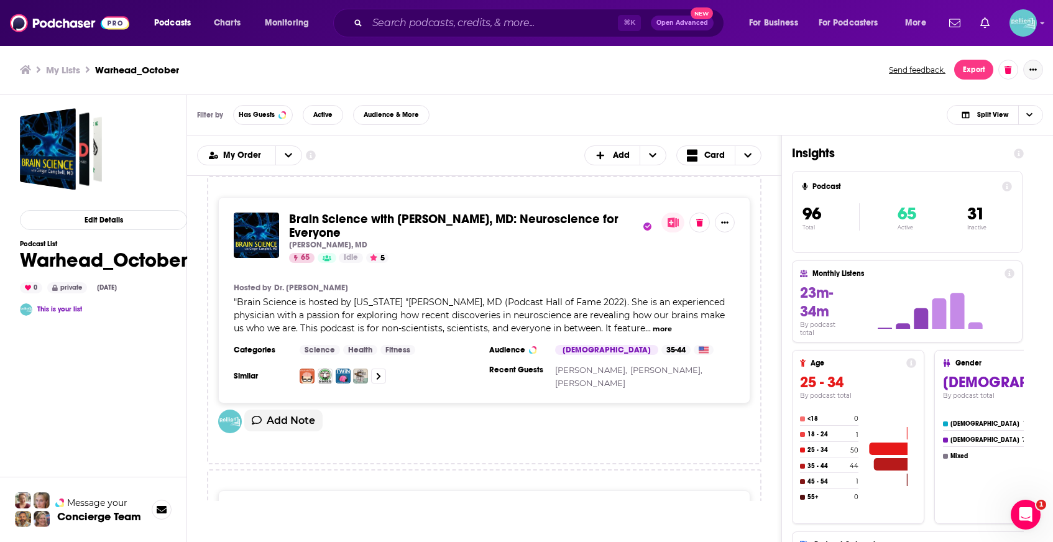
click at [1029, 66] on icon "Show More Button" at bounding box center [1032, 69] width 7 height 7
click at [818, 93] on div "My Lists Warhead_October Send feedback. Export" at bounding box center [526, 70] width 1053 height 50
click at [1027, 27] on img "Logged in as JessicaPellien" at bounding box center [1022, 22] width 27 height 27
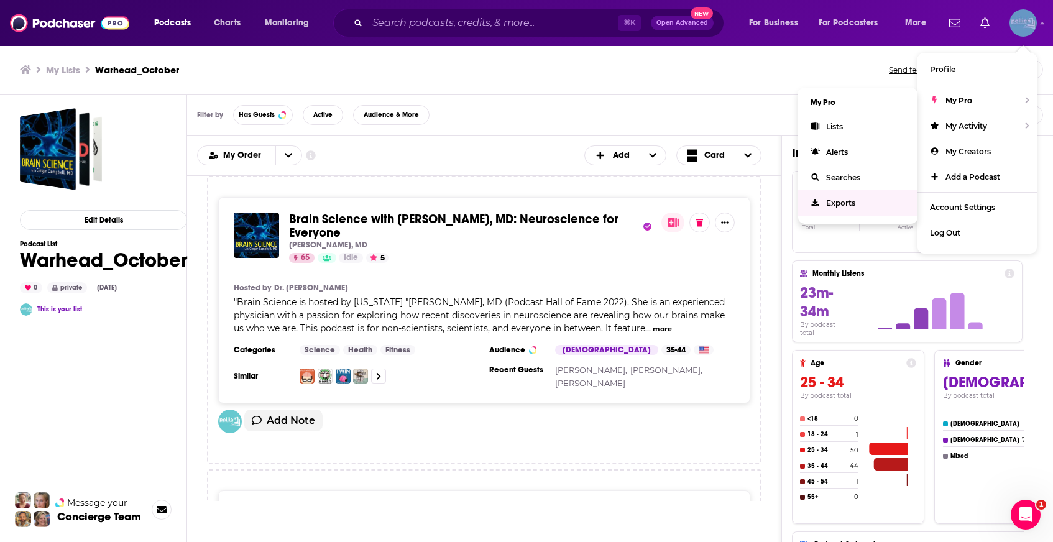
click at [876, 199] on link "Exports" at bounding box center [857, 202] width 119 height 25
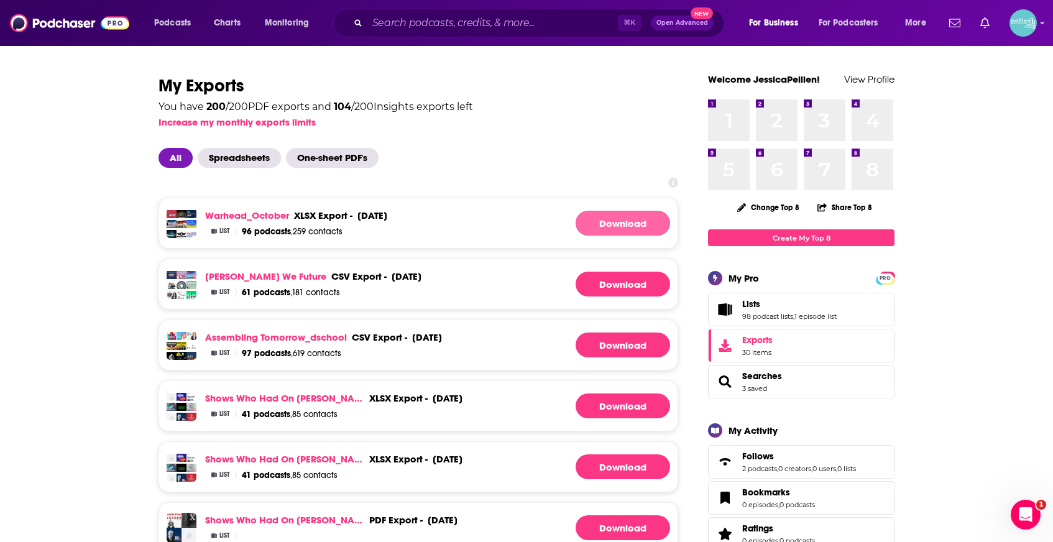
click at [610, 224] on link "Download" at bounding box center [622, 223] width 94 height 25
